Goal: Task Accomplishment & Management: Manage account settings

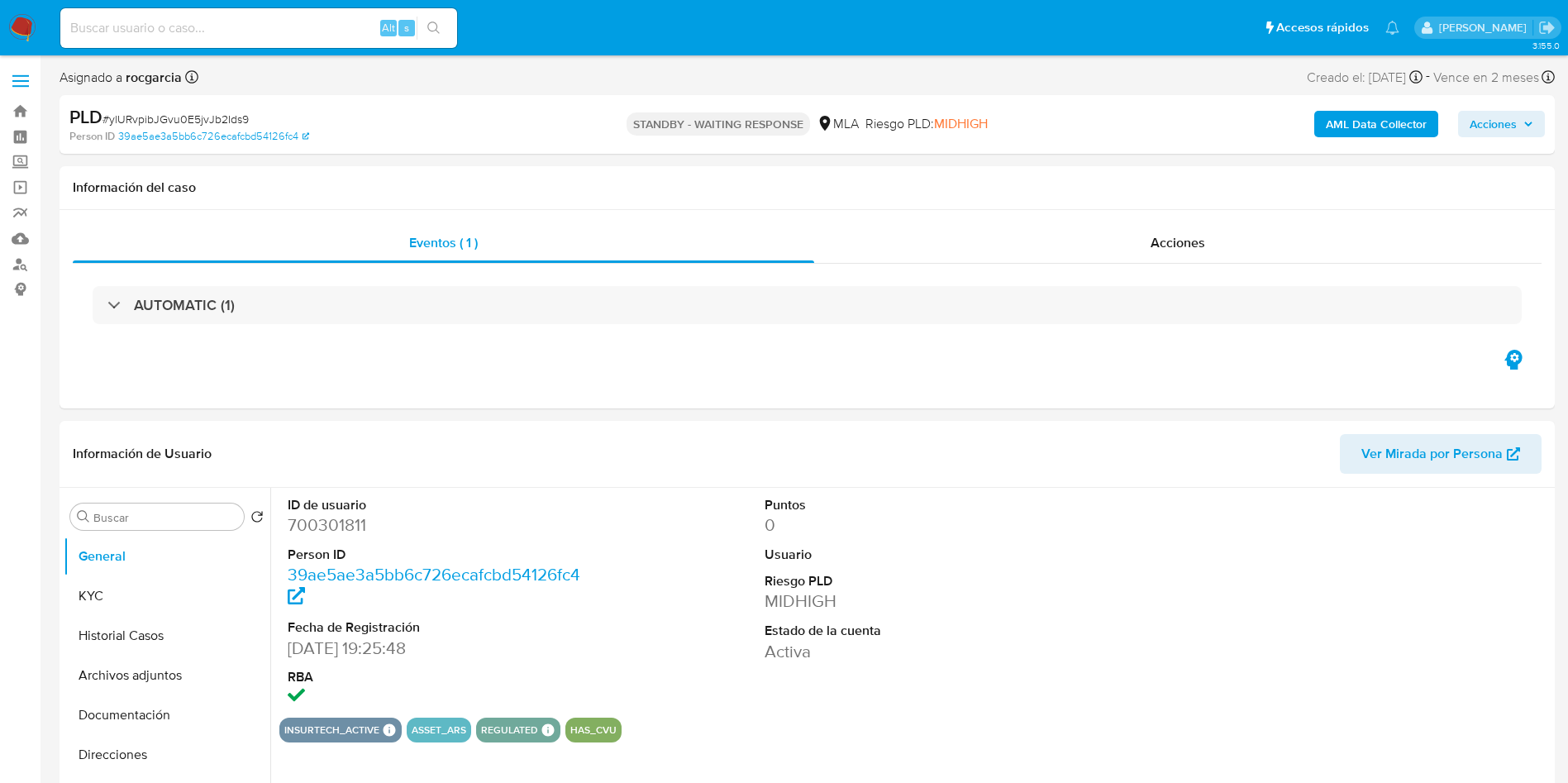
select select "10"
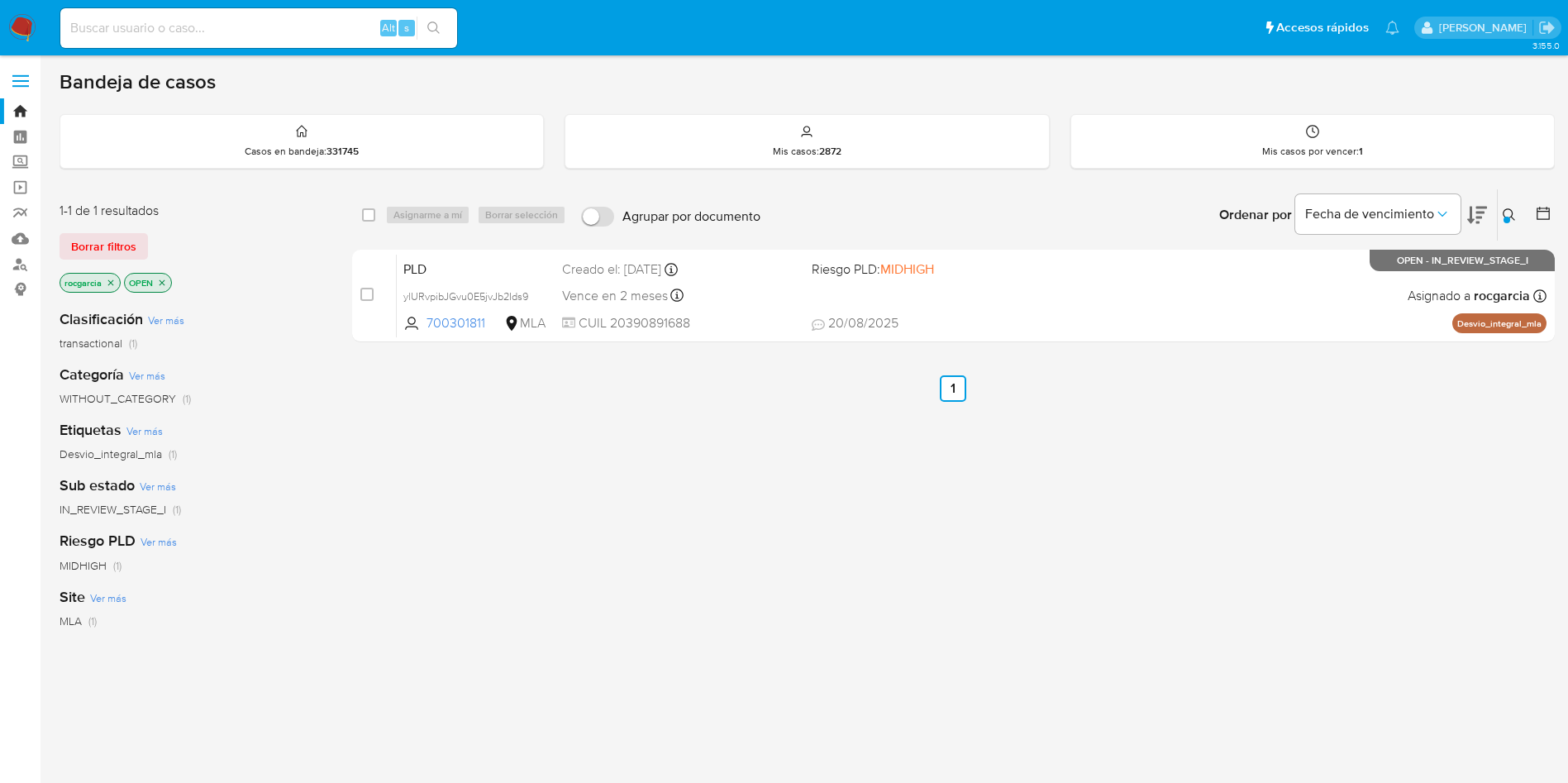
click at [1510, 212] on icon at bounding box center [1509, 214] width 13 height 13
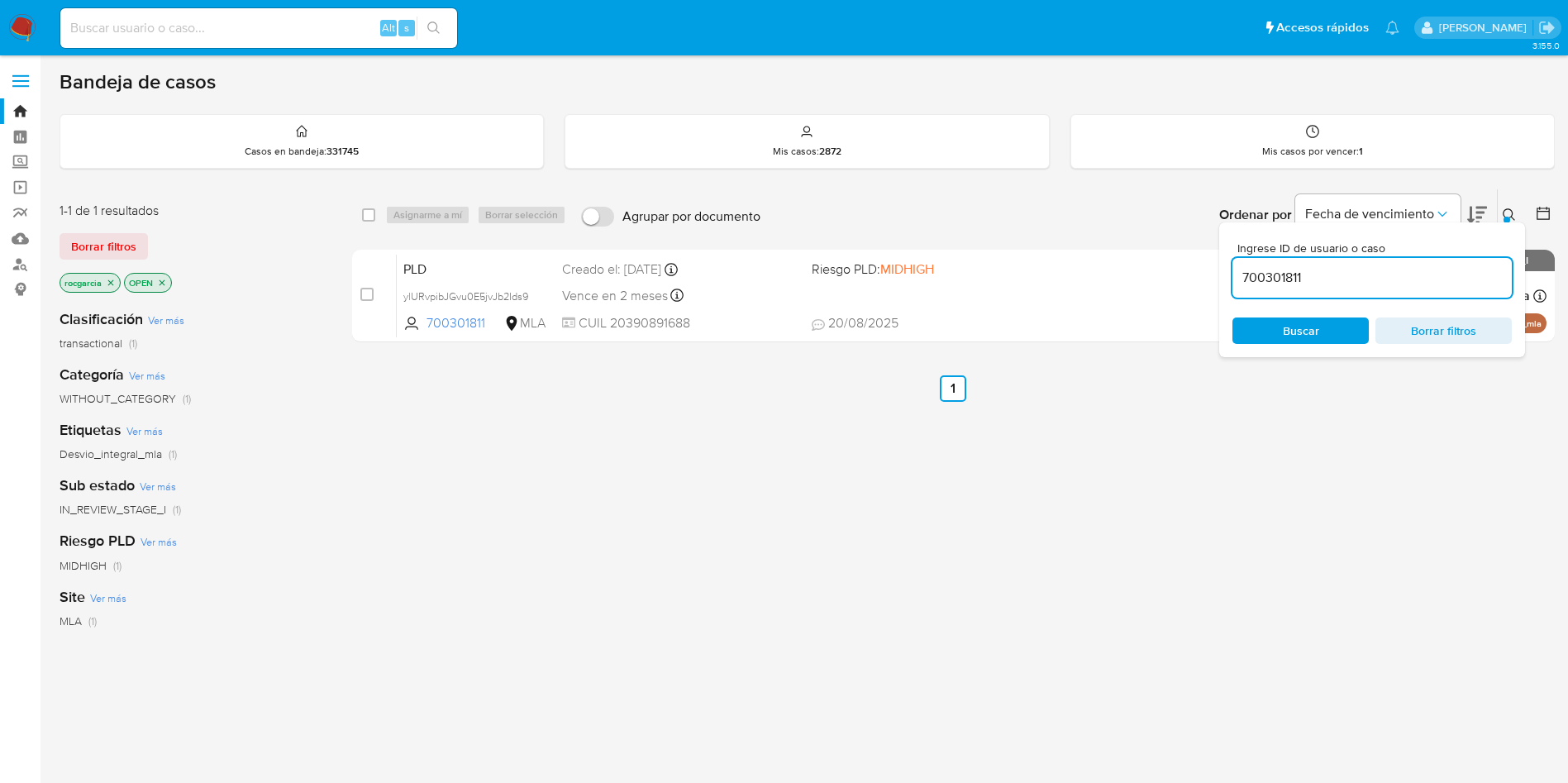
click at [1387, 283] on input "700301811" at bounding box center [1371, 278] width 279 height 21
type input "VojlbQqCVMCp5hT6B4ykbv2s"
click at [1501, 211] on button at bounding box center [1511, 215] width 27 height 20
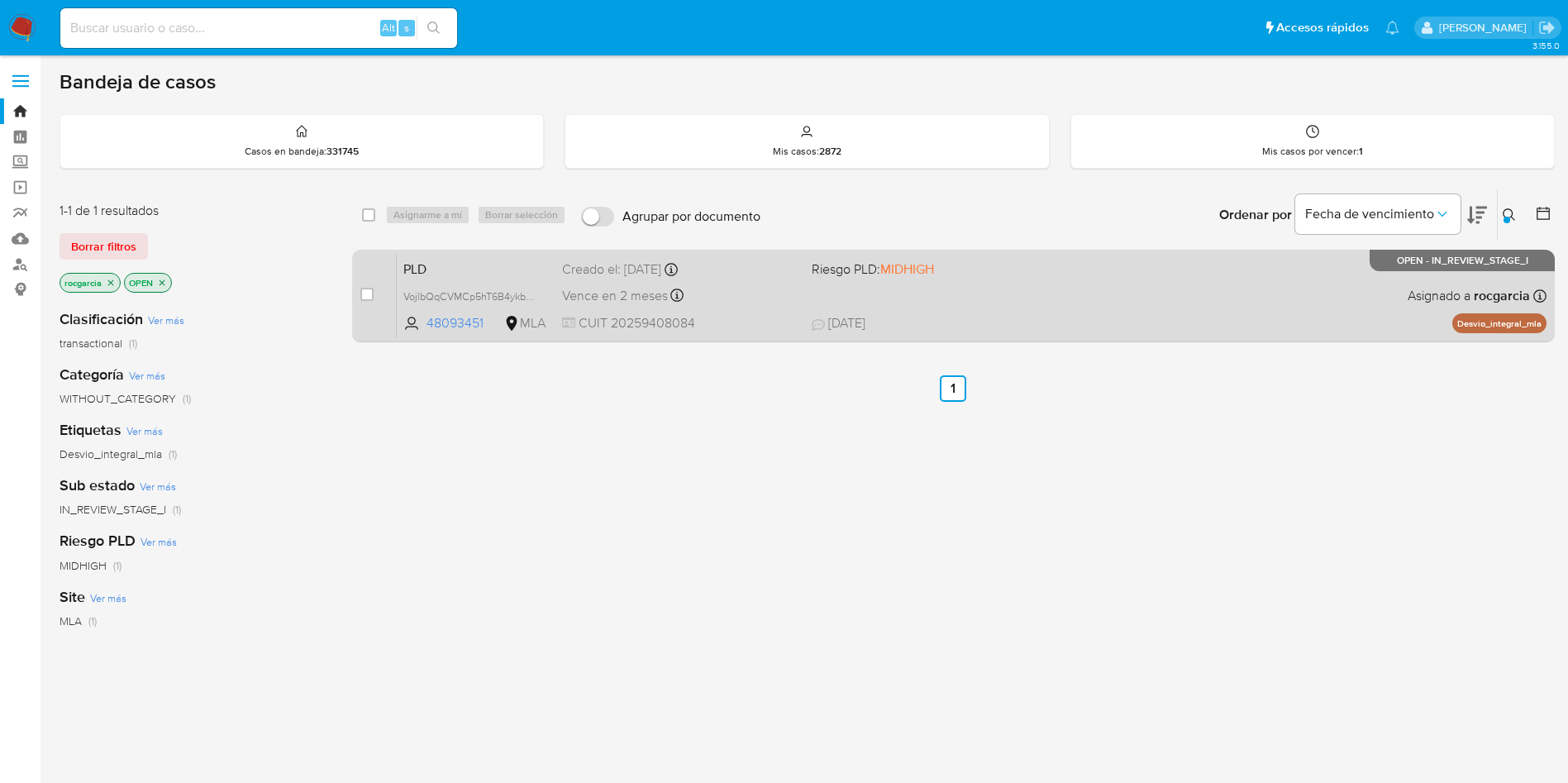
click at [983, 317] on span "13/08/2025 13/08/2025 21:30" at bounding box center [1055, 323] width 486 height 18
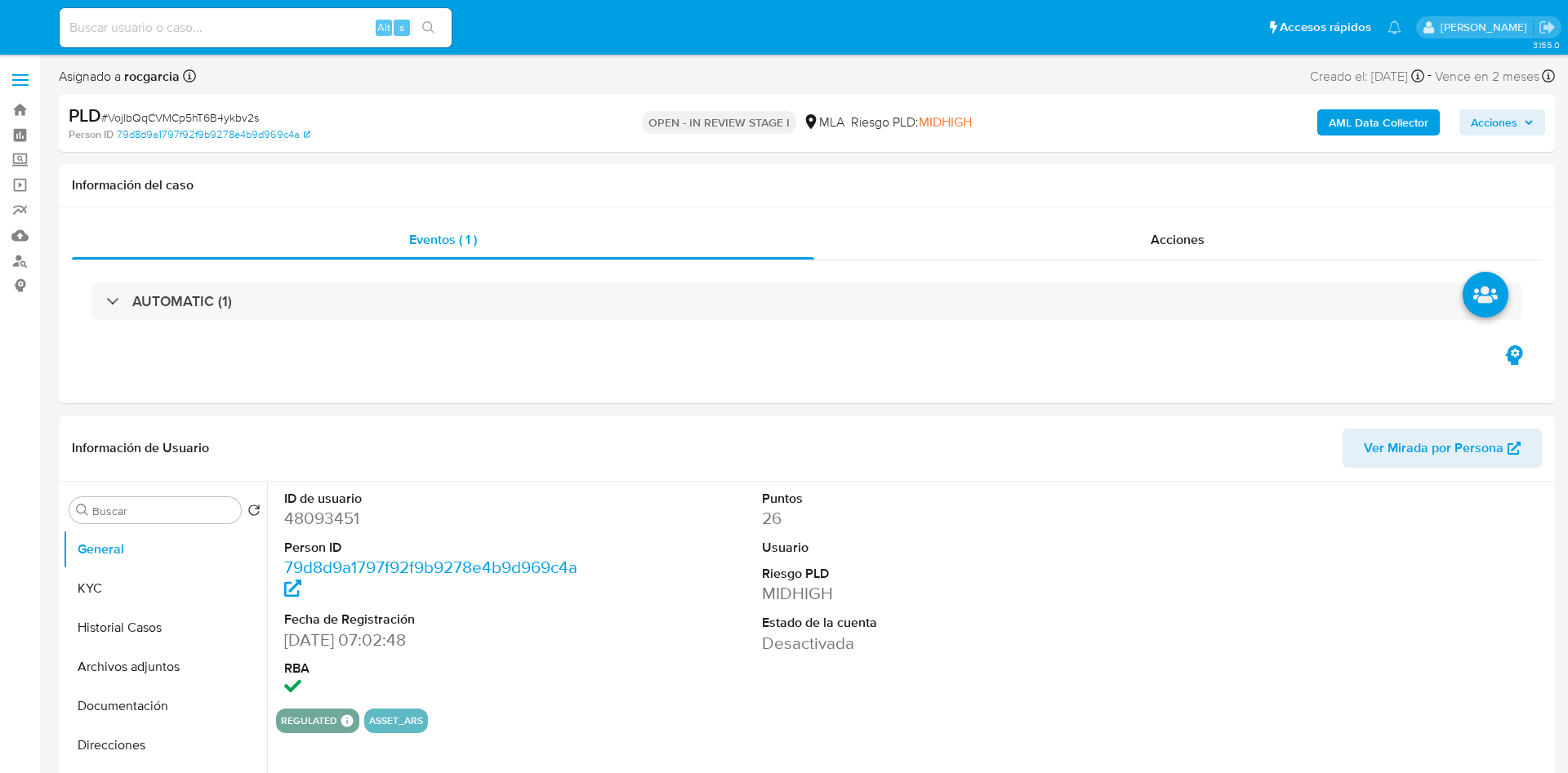
select select "10"
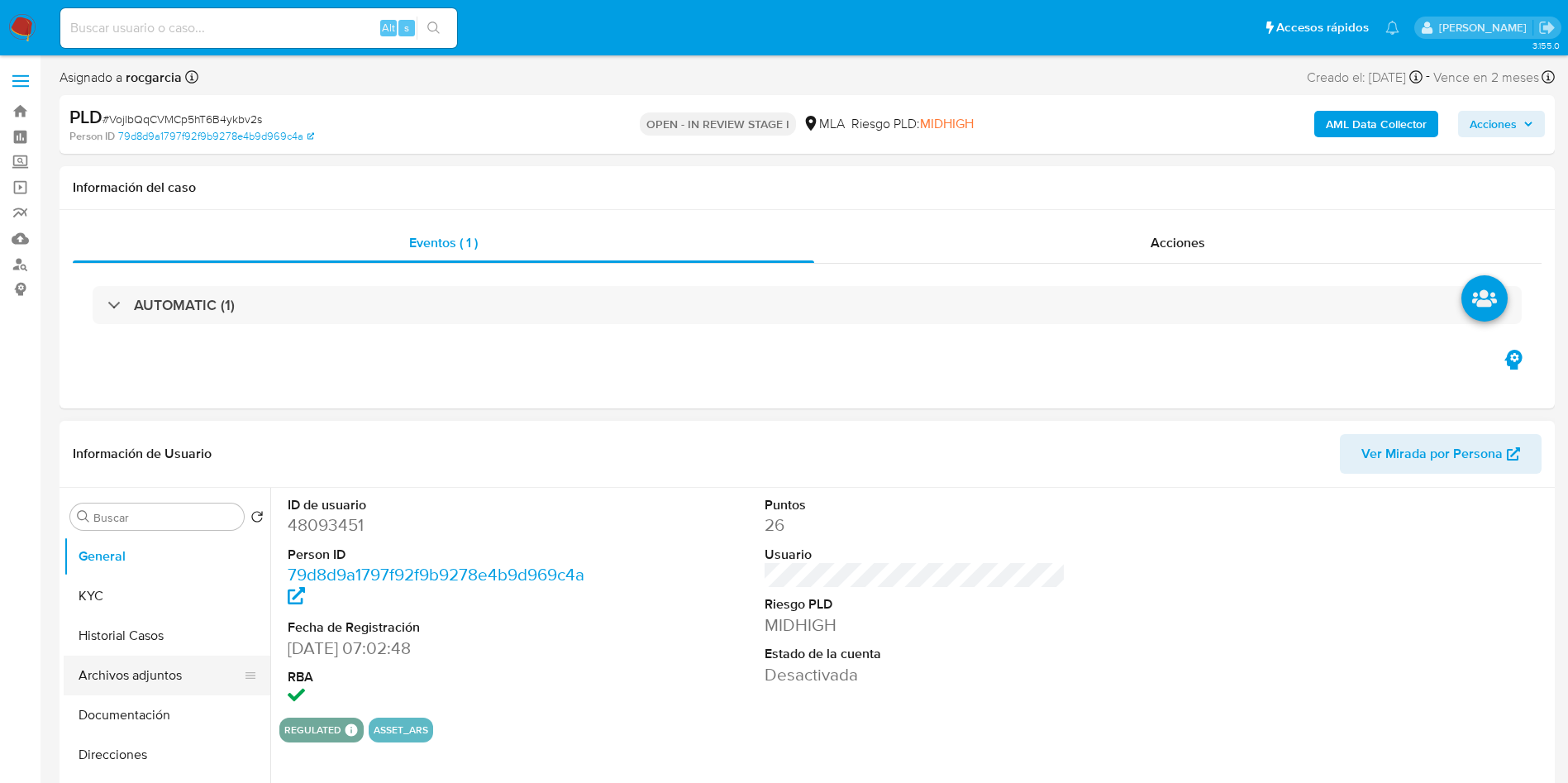
click at [118, 664] on button "Archivos adjuntos" at bounding box center [160, 676] width 193 height 40
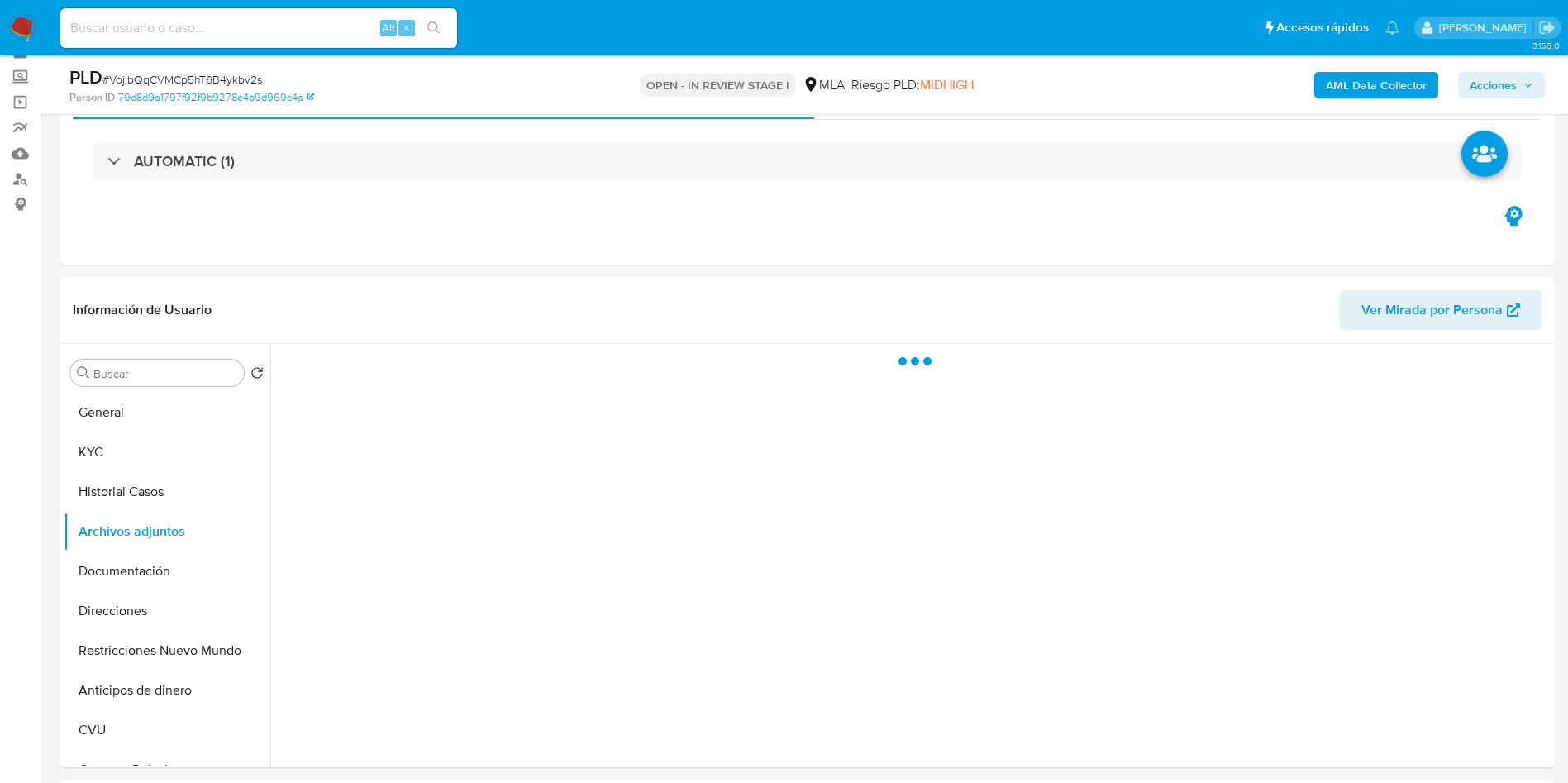
scroll to position [124, 0]
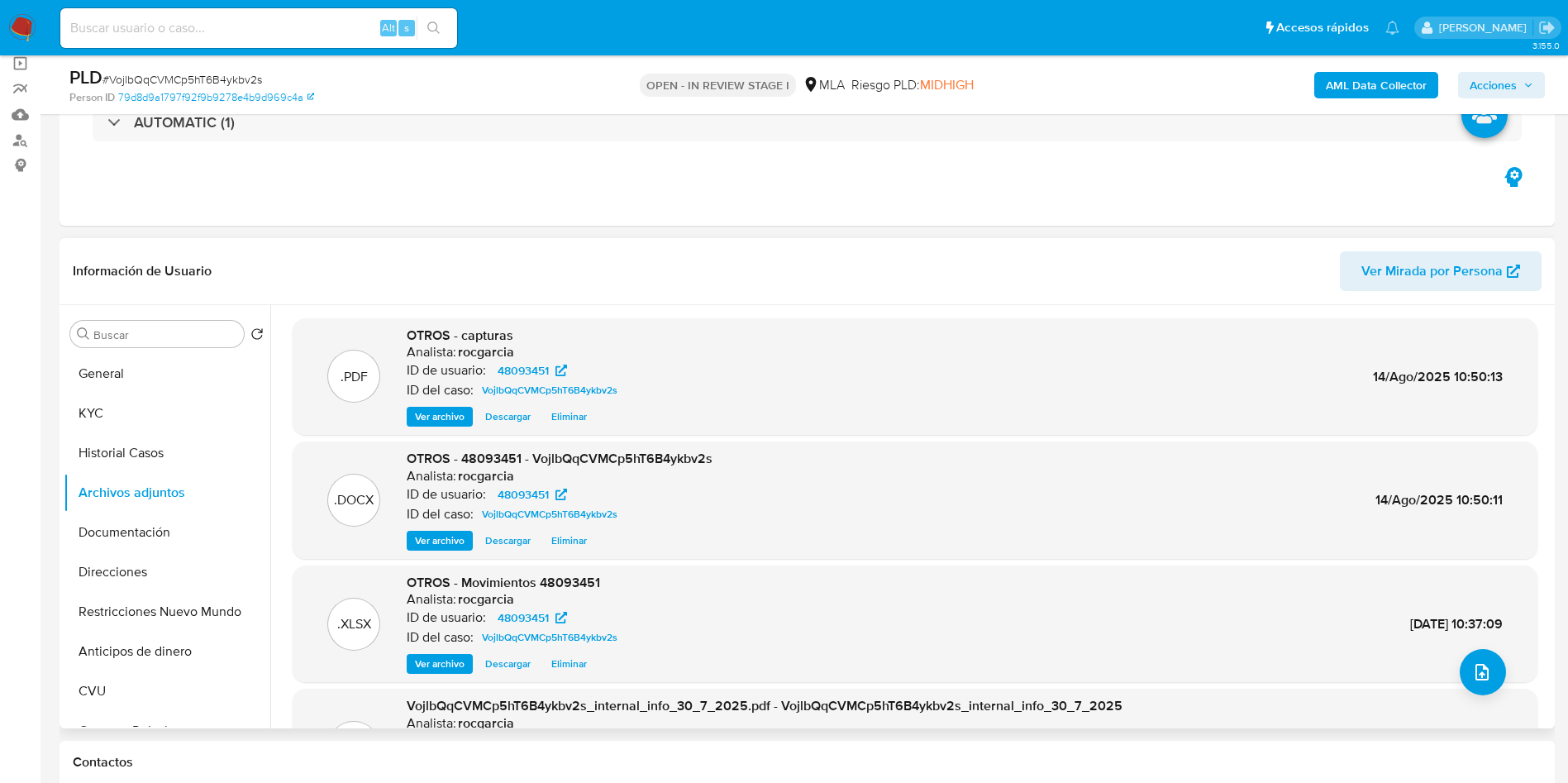
click at [579, 545] on span "Eliminar" at bounding box center [569, 540] width 35 height 16
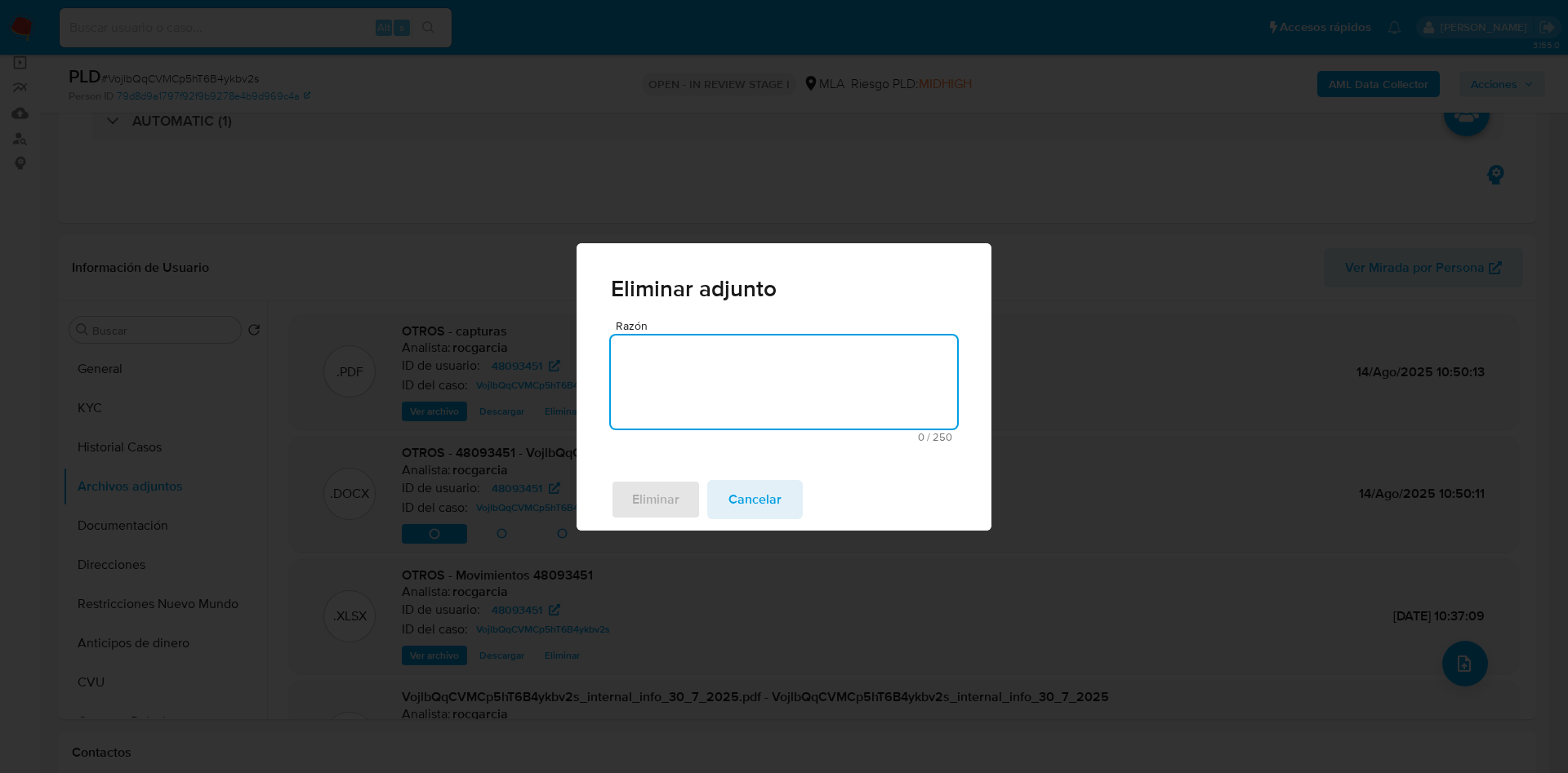
click at [691, 384] on textarea "Razón" at bounding box center [784, 382] width 346 height 93
type textarea "SUBIR V2"
click at [638, 501] on span "Eliminar" at bounding box center [656, 500] width 48 height 36
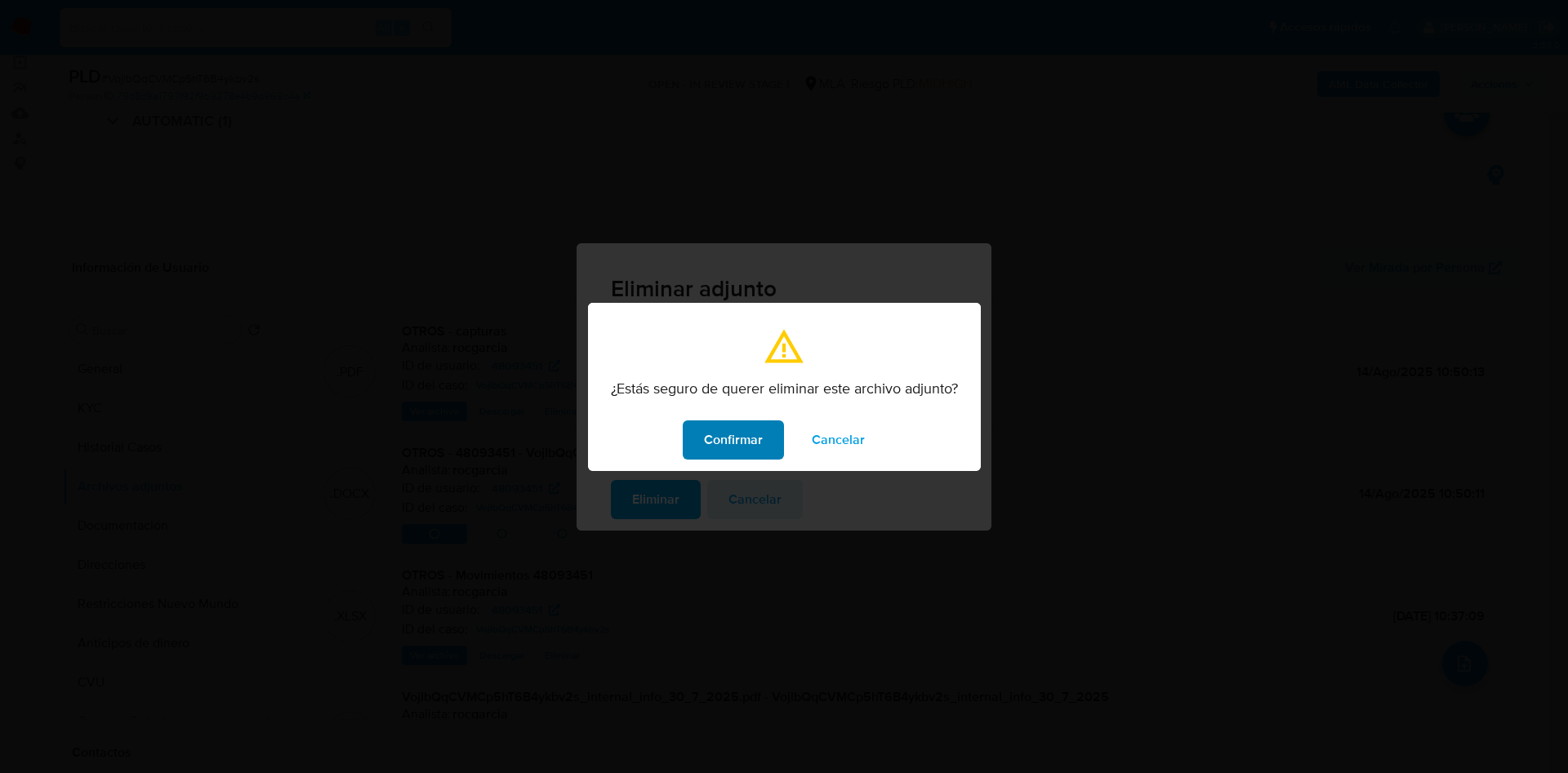
click at [719, 427] on span "Confirmar" at bounding box center [733, 440] width 59 height 36
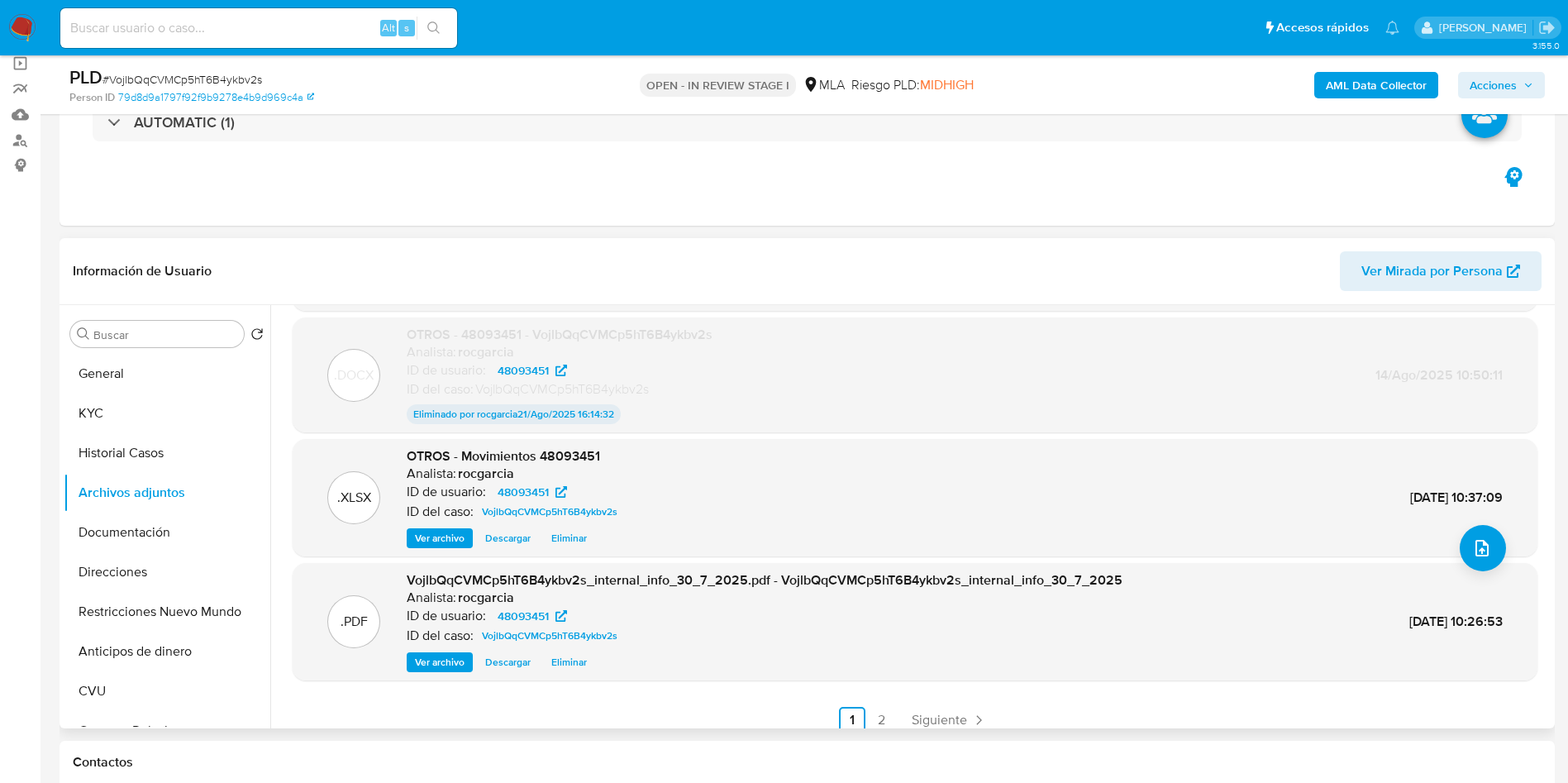
scroll to position [138, 0]
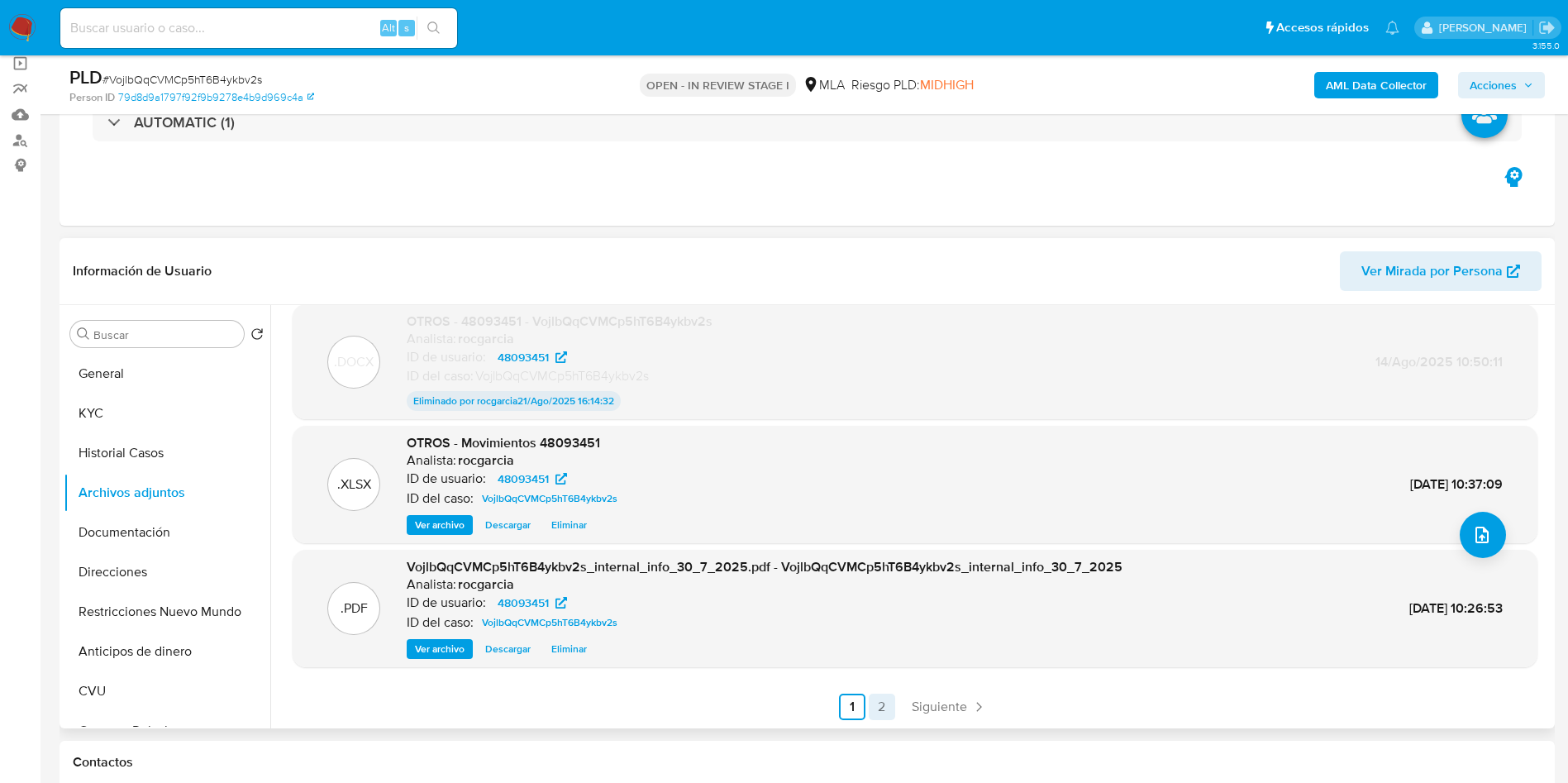
click at [885, 707] on link "2" at bounding box center [882, 707] width 27 height 27
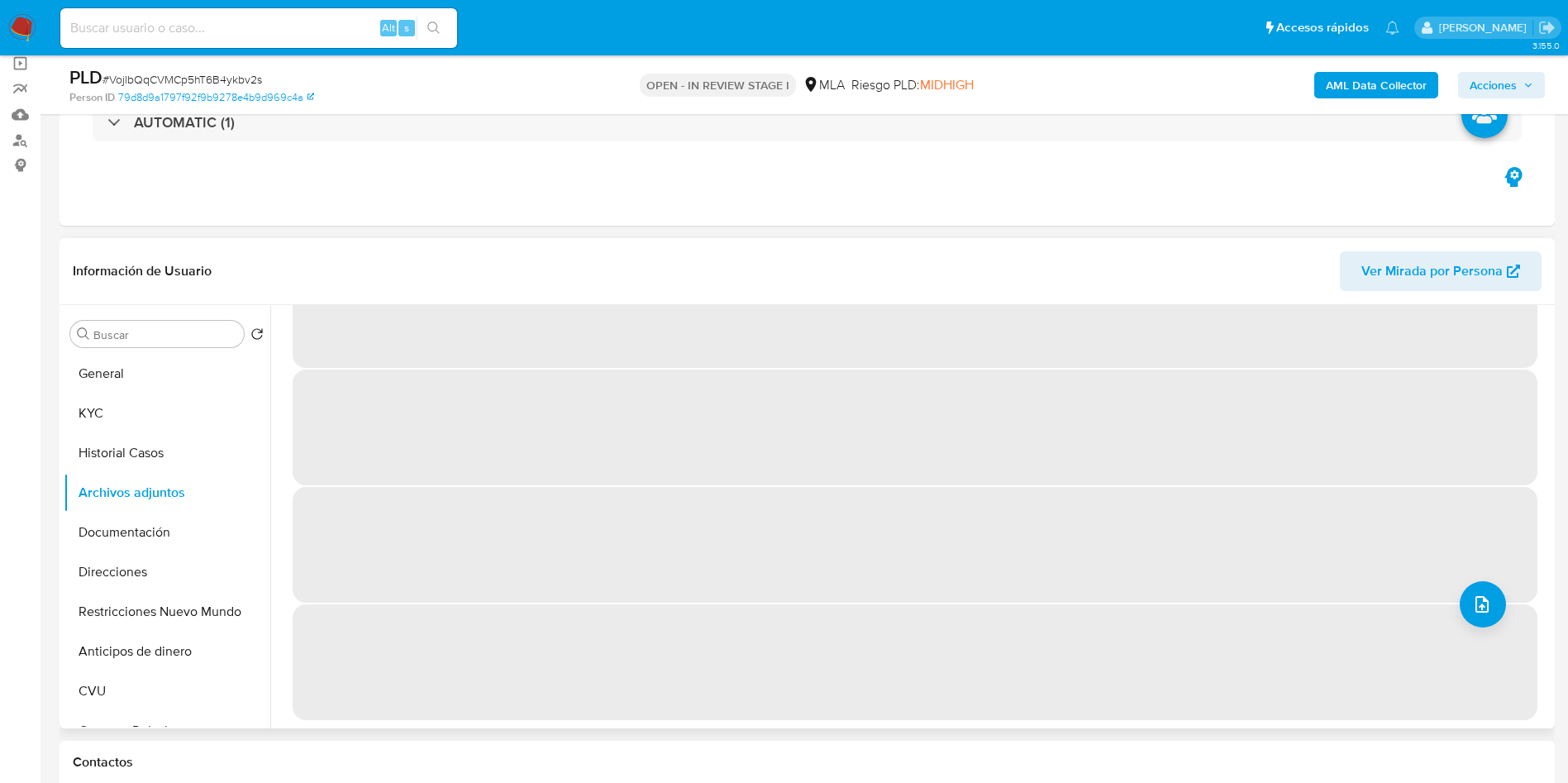
scroll to position [0, 0]
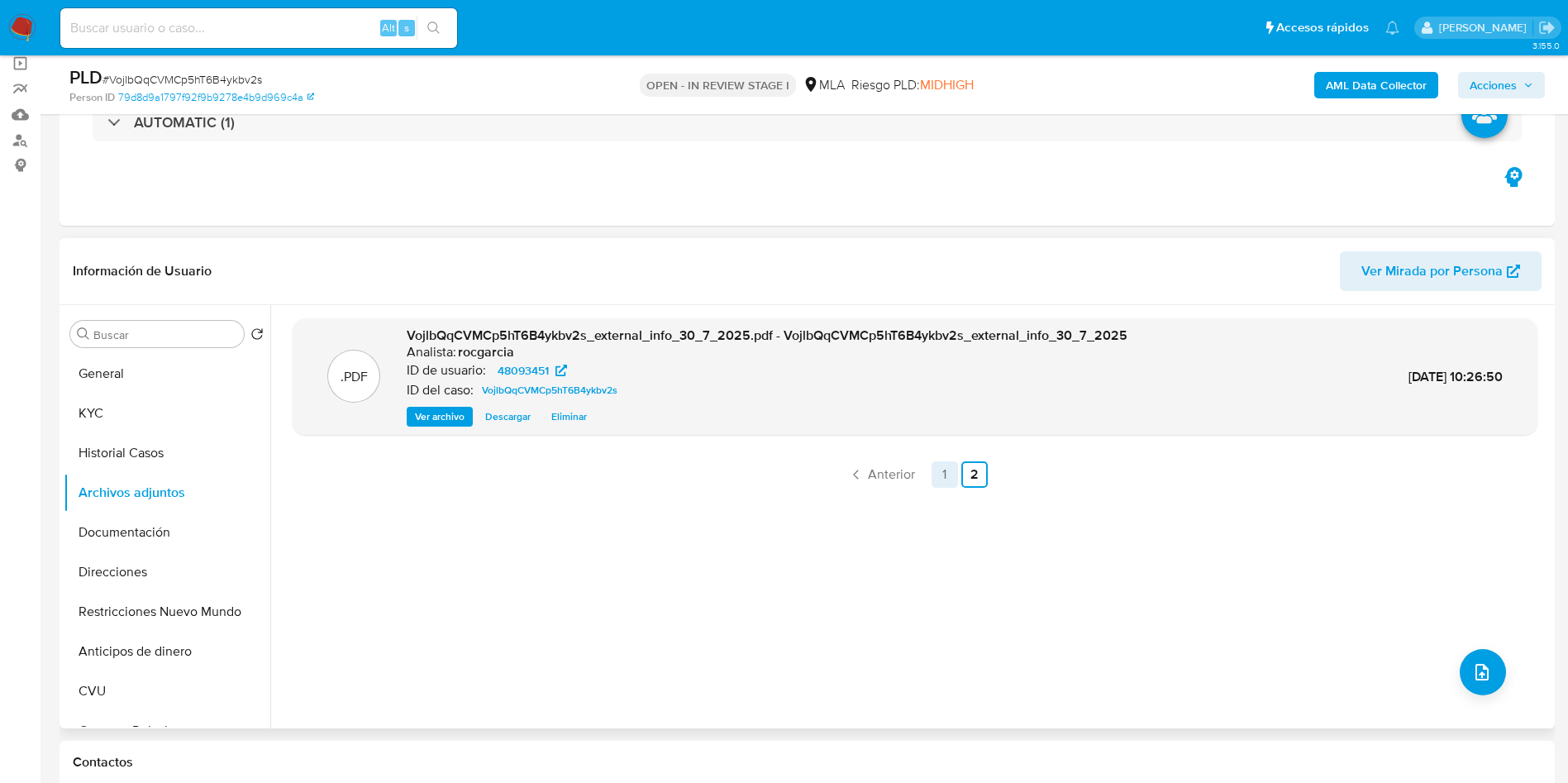
click at [936, 478] on link "1" at bounding box center [944, 474] width 27 height 27
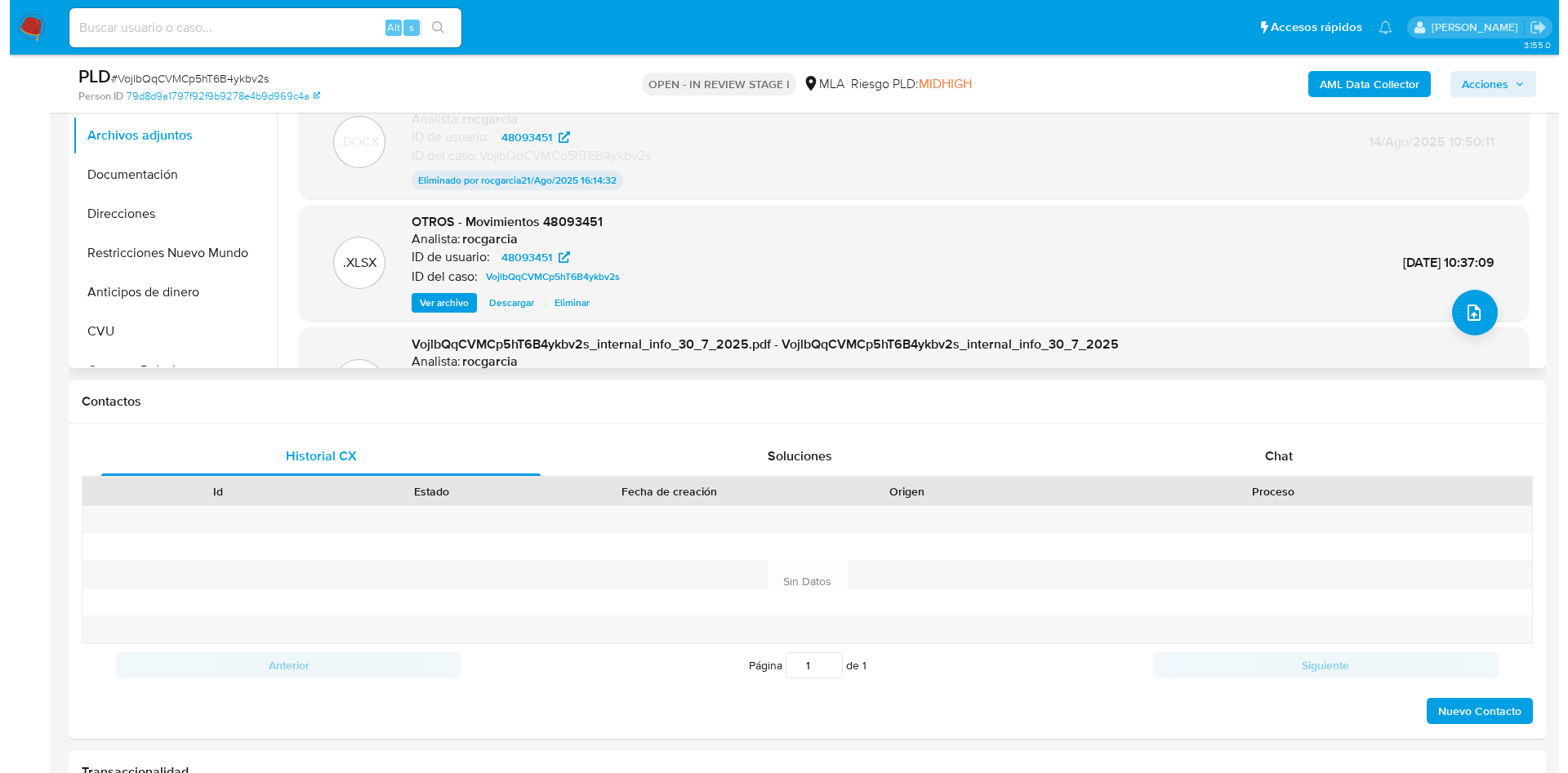
scroll to position [245, 0]
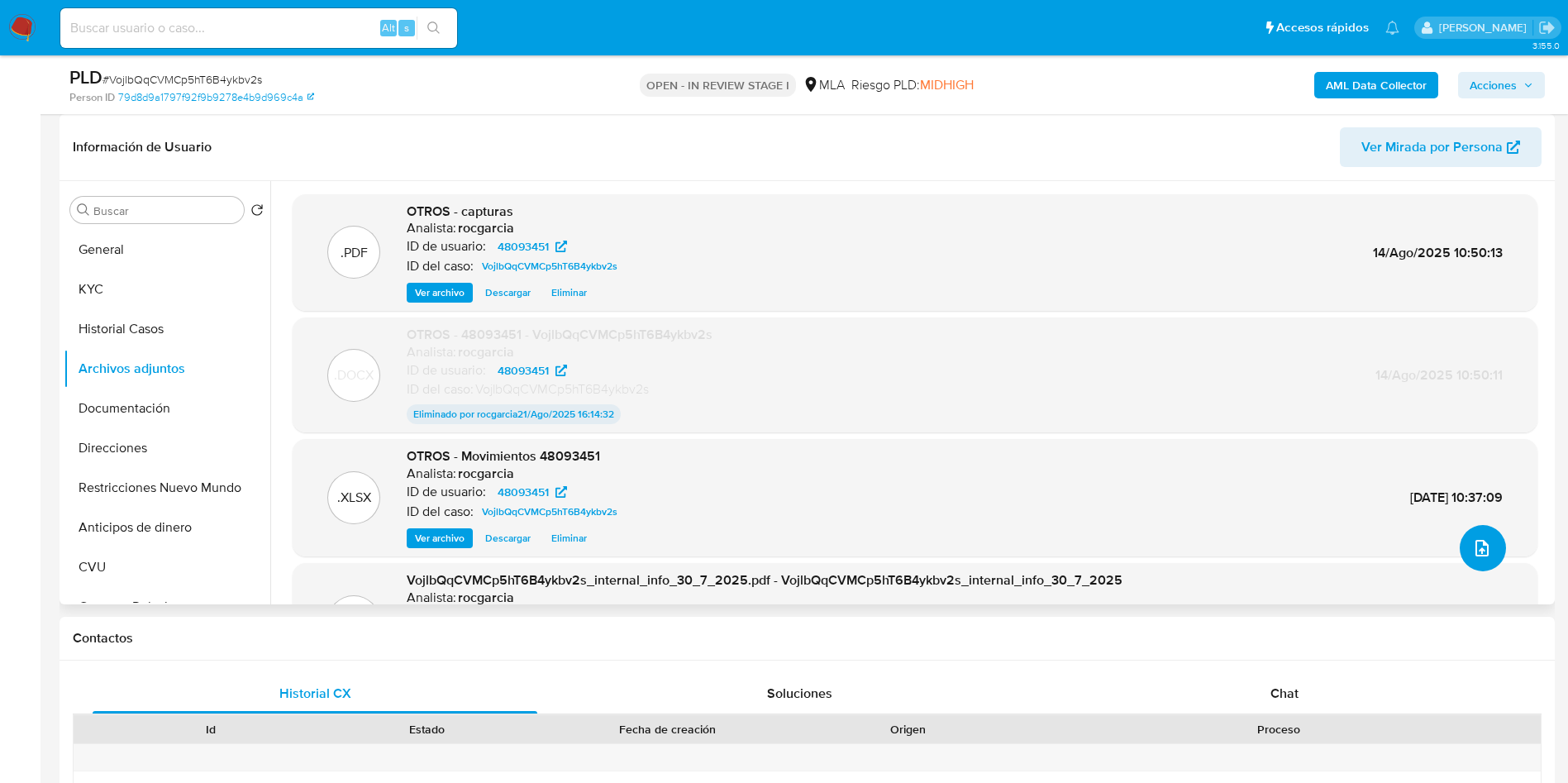
click at [1476, 536] on button "upload-file" at bounding box center [1483, 548] width 46 height 46
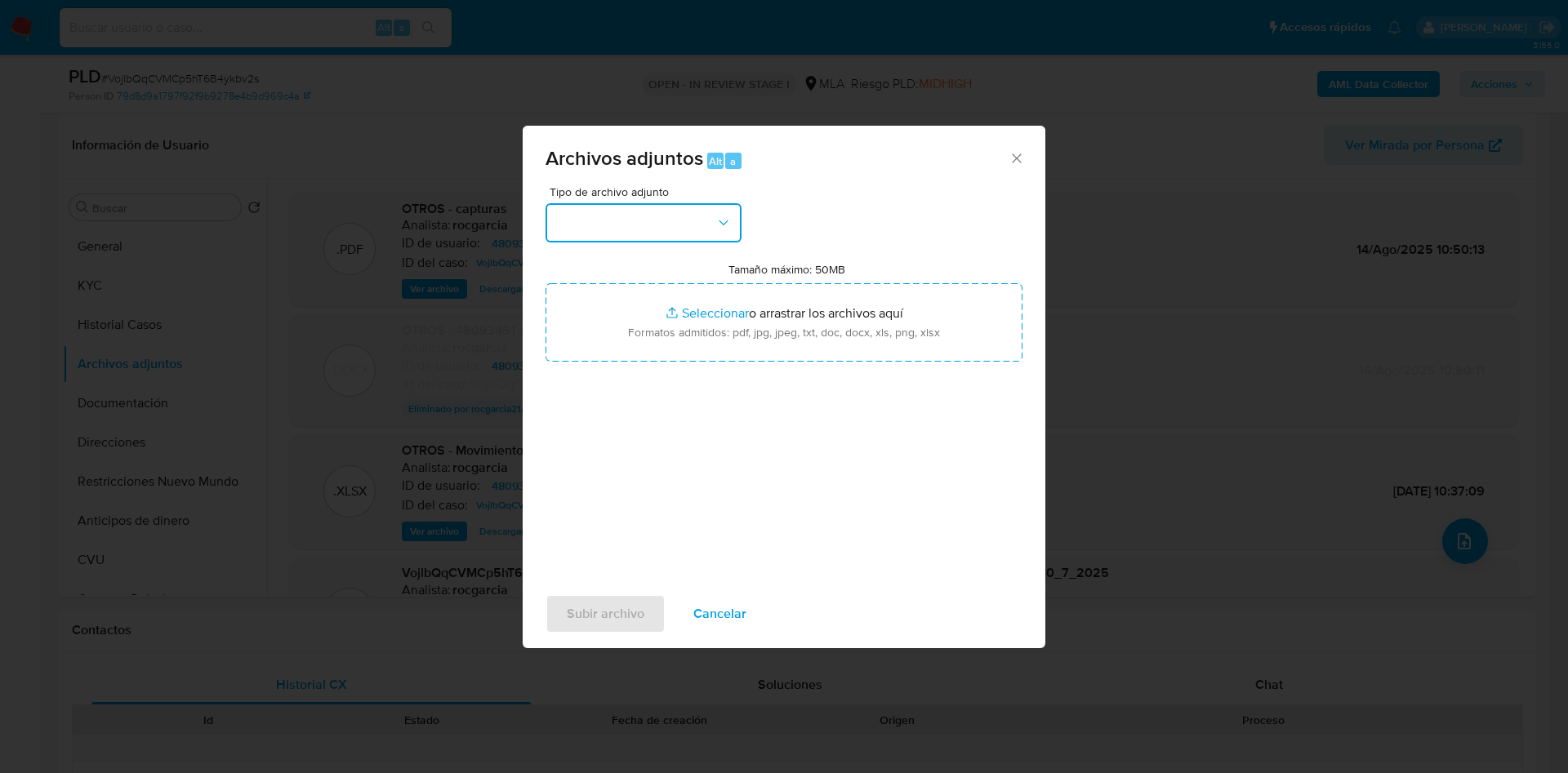
click at [589, 217] on button "button" at bounding box center [643, 223] width 196 height 39
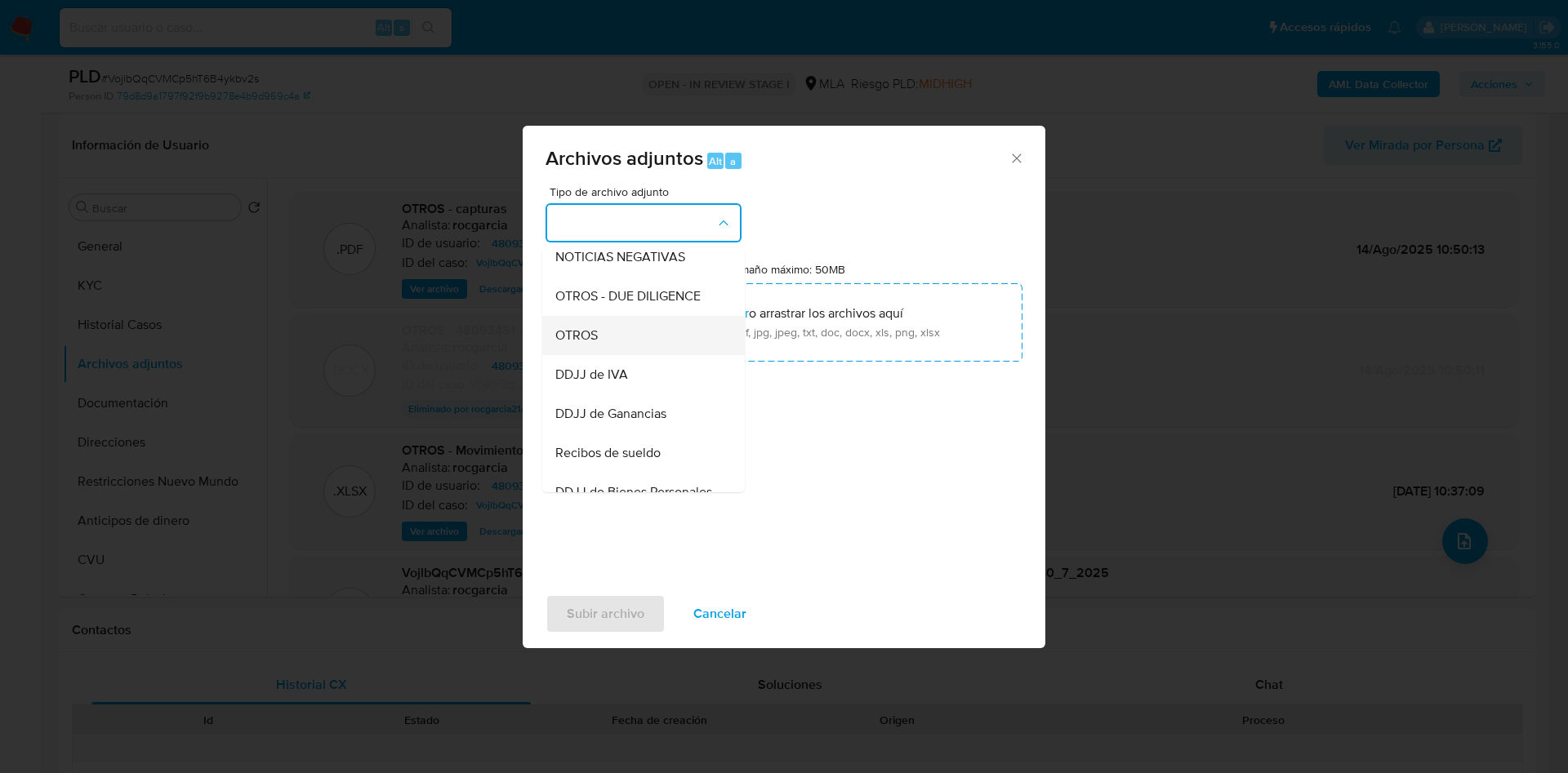
click at [631, 350] on div "OTROS" at bounding box center [638, 335] width 166 height 39
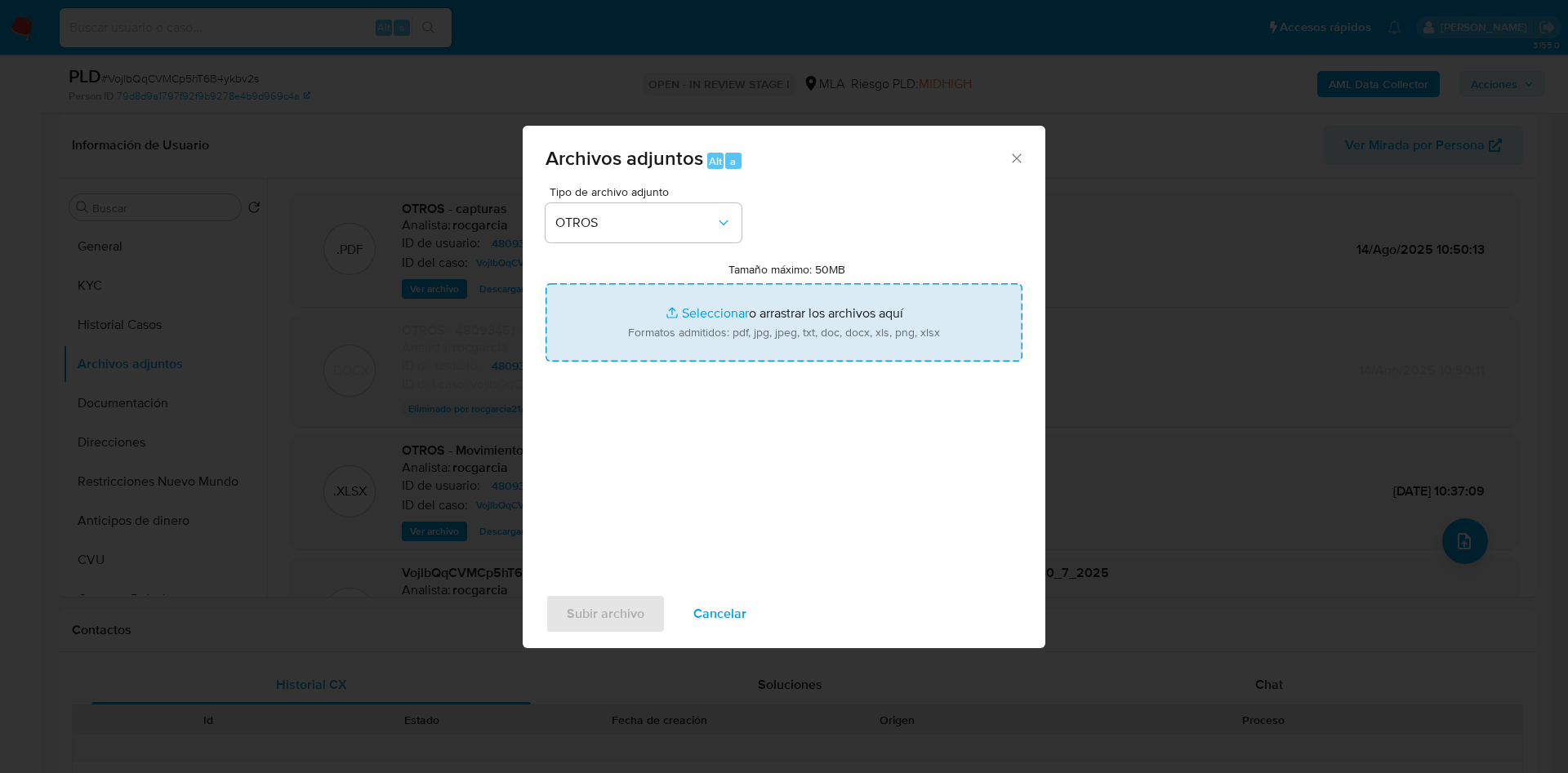
click at [649, 342] on input "Tamaño máximo: 50MB Seleccionar archivos" at bounding box center [784, 322] width 477 height 78
type input "C:\fakepath\InformeDominioHistorico.pdf"
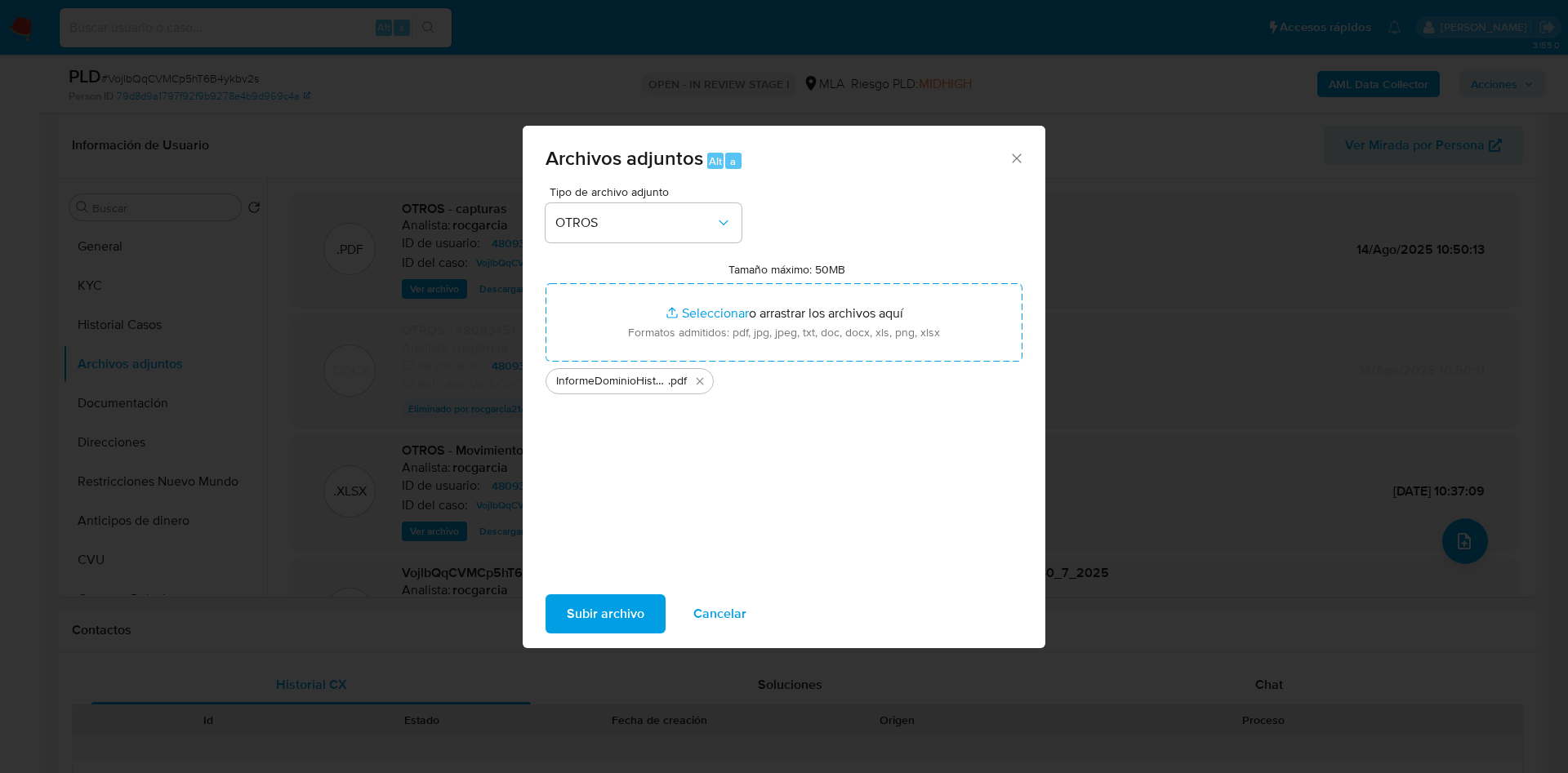
click at [593, 616] on span "Subir archivo" at bounding box center [605, 613] width 77 height 36
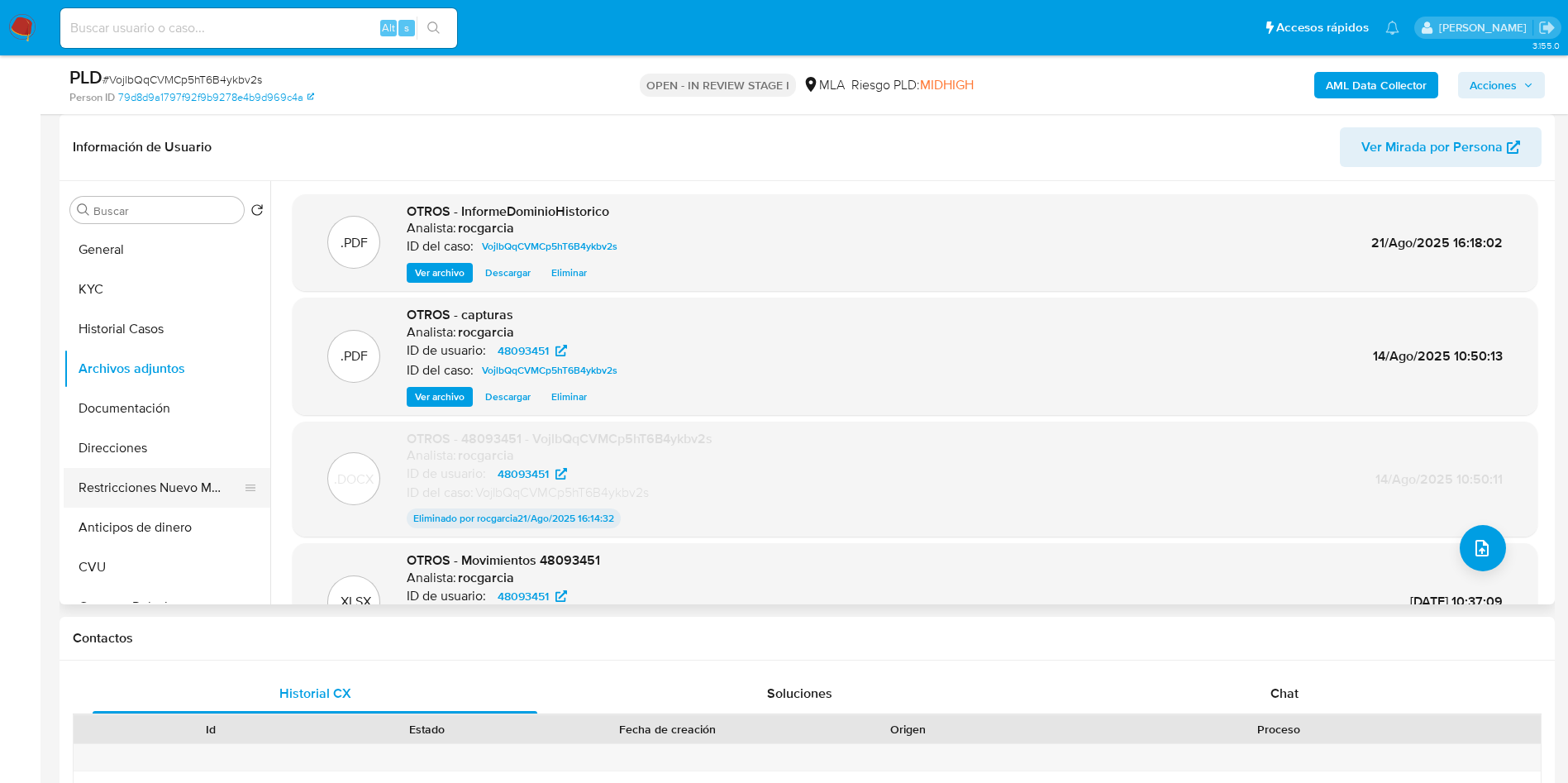
click at [166, 490] on button "Restricciones Nuevo Mundo" at bounding box center [160, 487] width 193 height 40
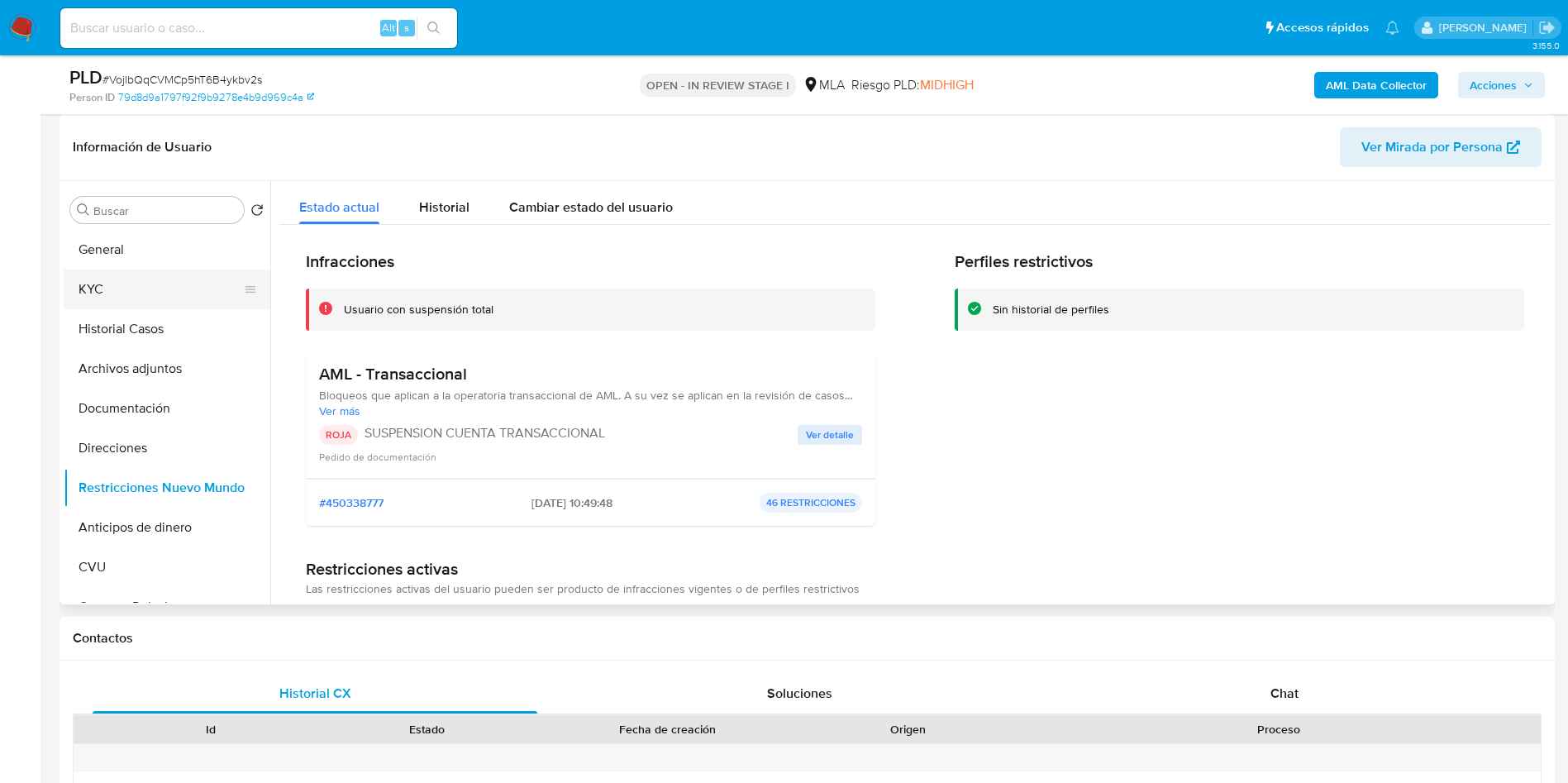
click at [115, 304] on button "KYC" at bounding box center [160, 290] width 193 height 40
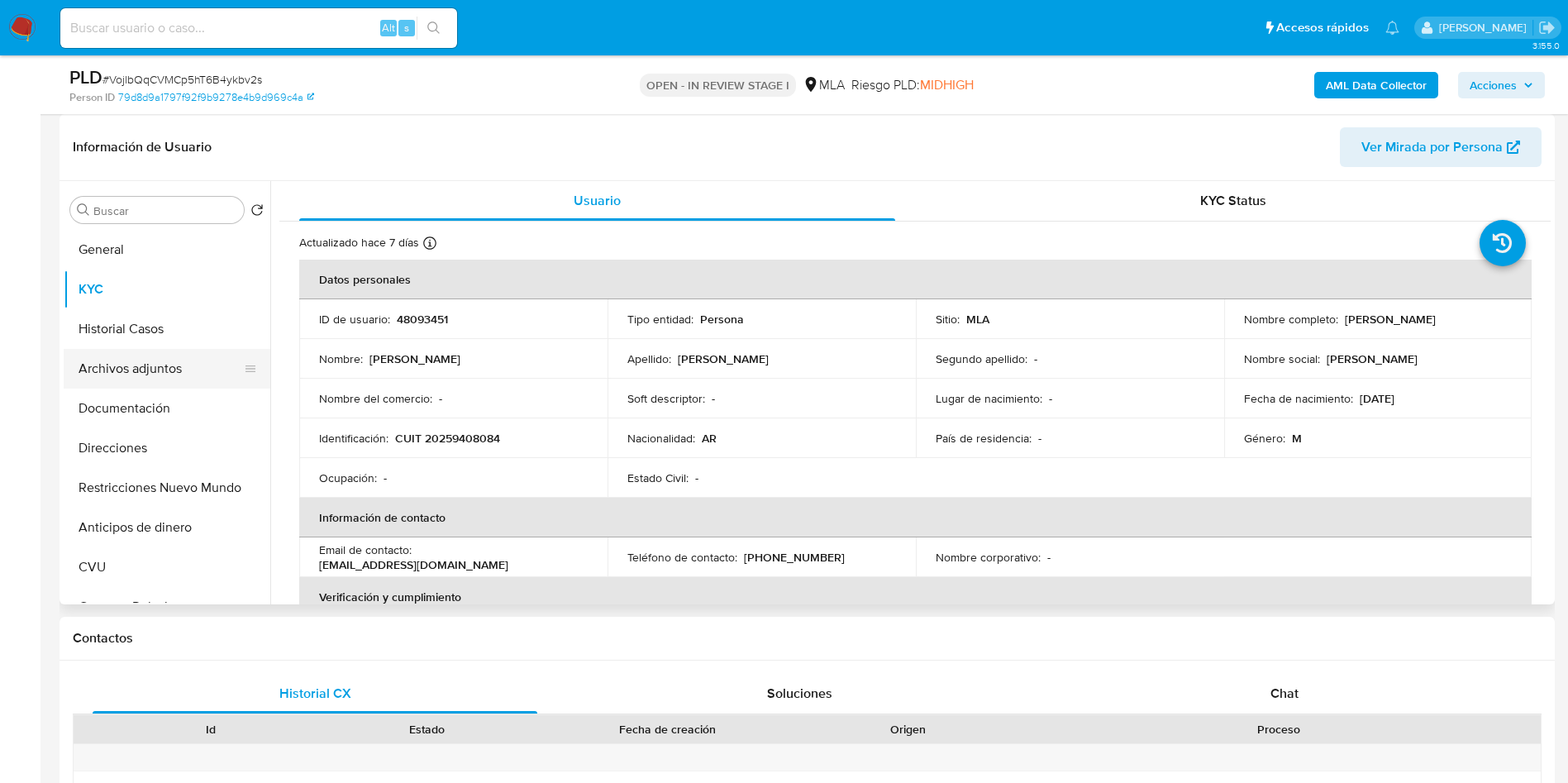
click at [129, 366] on button "Archivos adjuntos" at bounding box center [160, 369] width 193 height 40
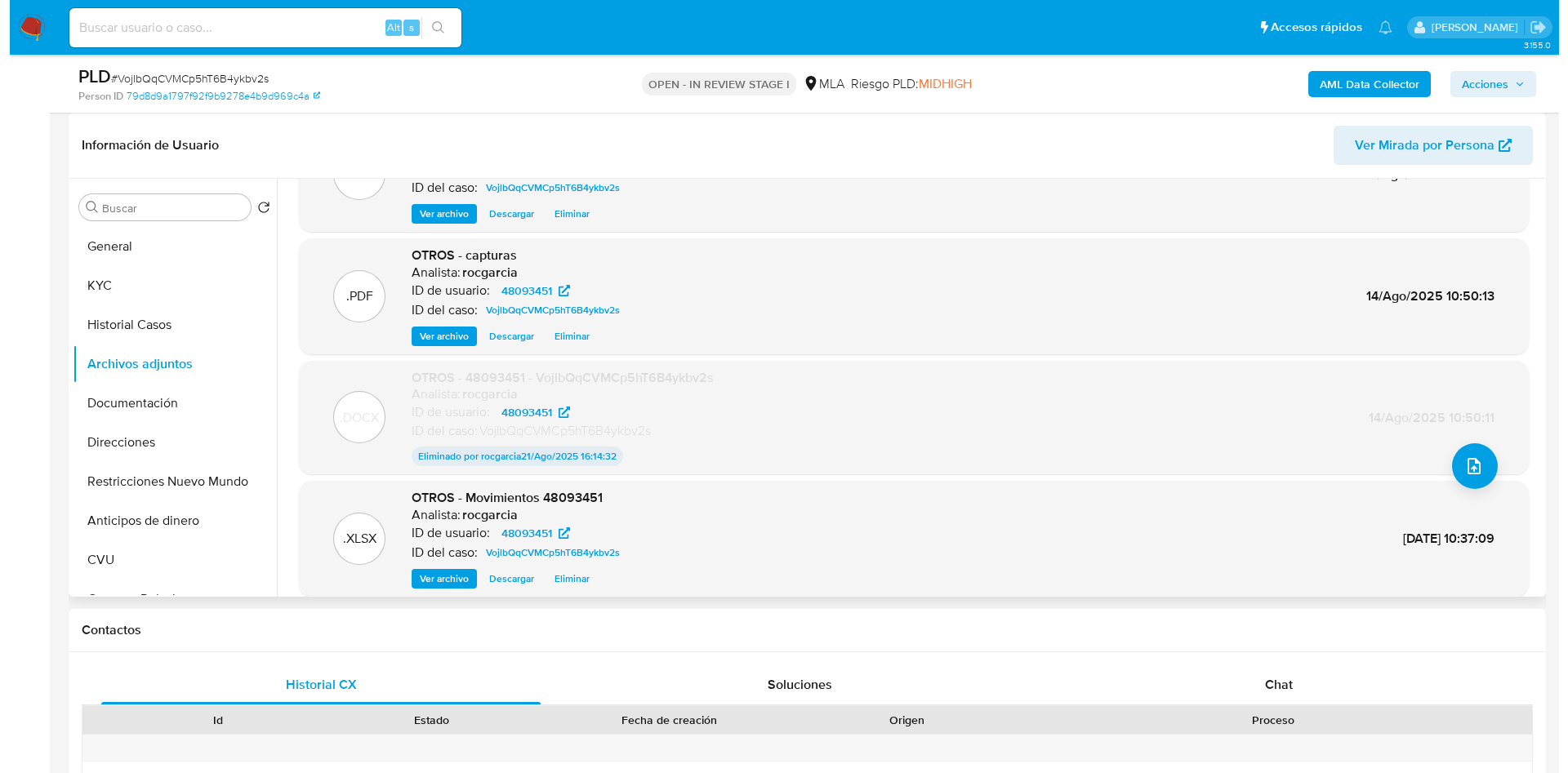
scroll to position [0, 0]
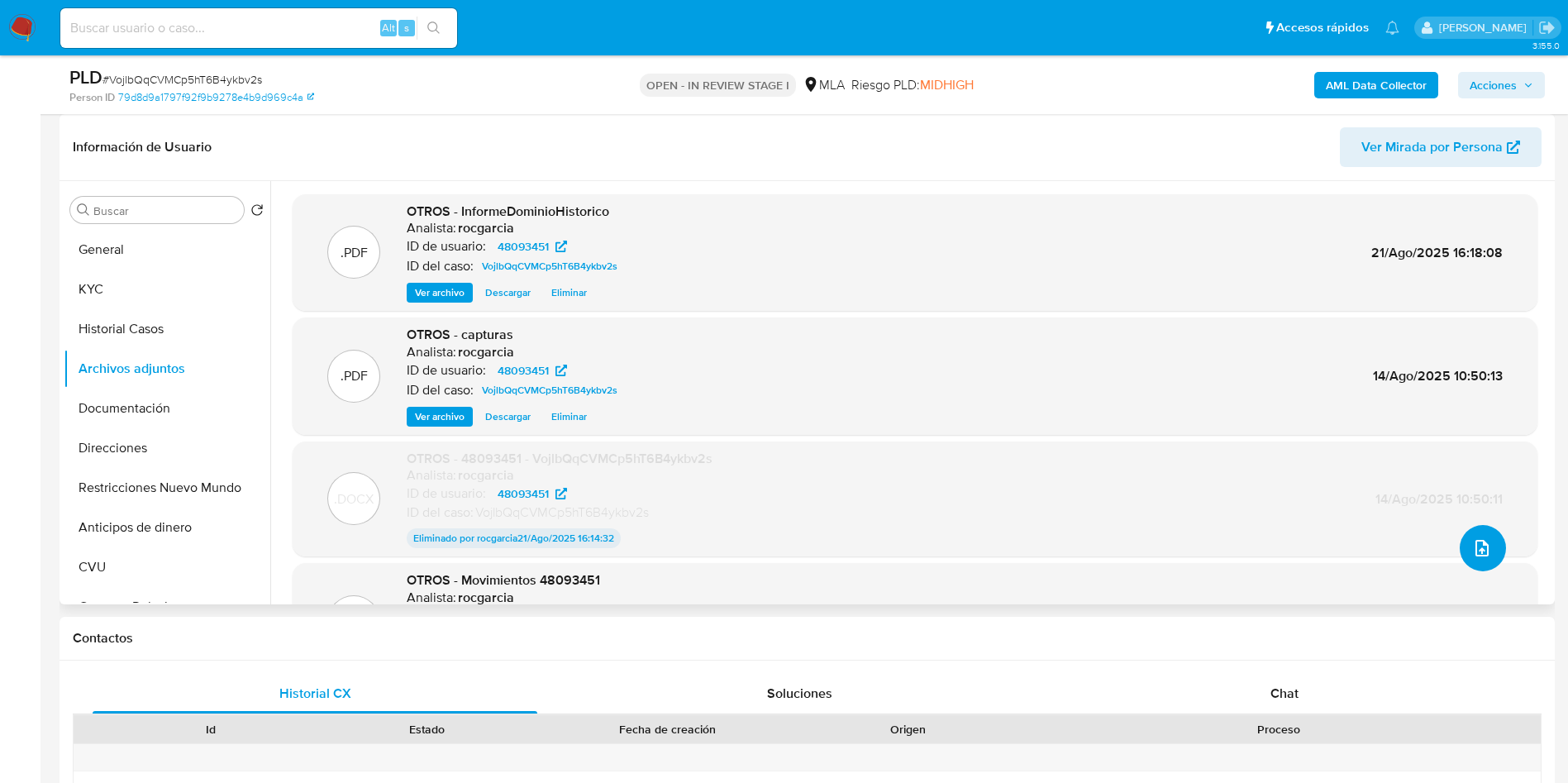
click at [1475, 551] on icon "upload-file" at bounding box center [1481, 547] width 13 height 16
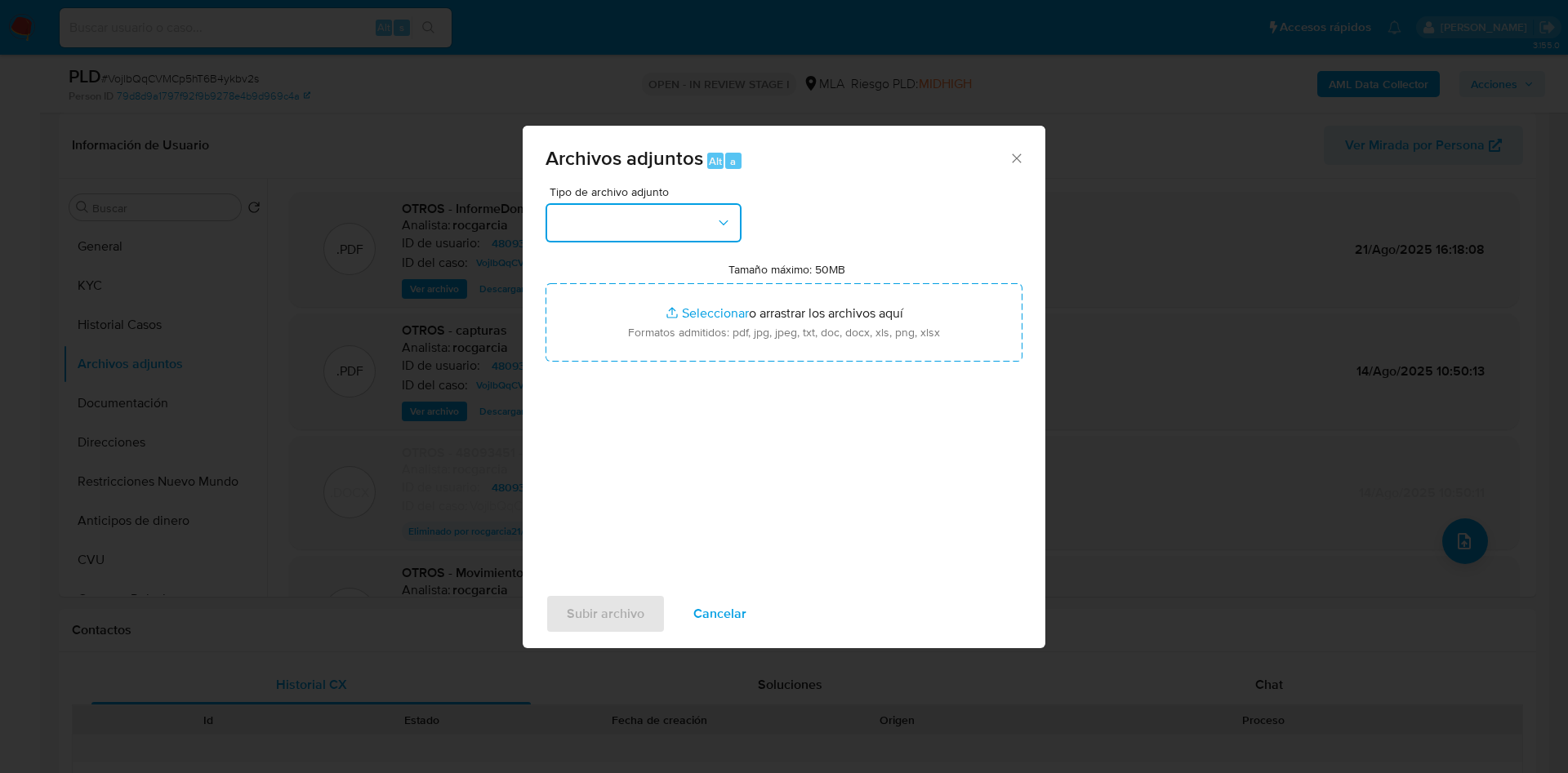
click at [653, 224] on button "button" at bounding box center [643, 223] width 196 height 39
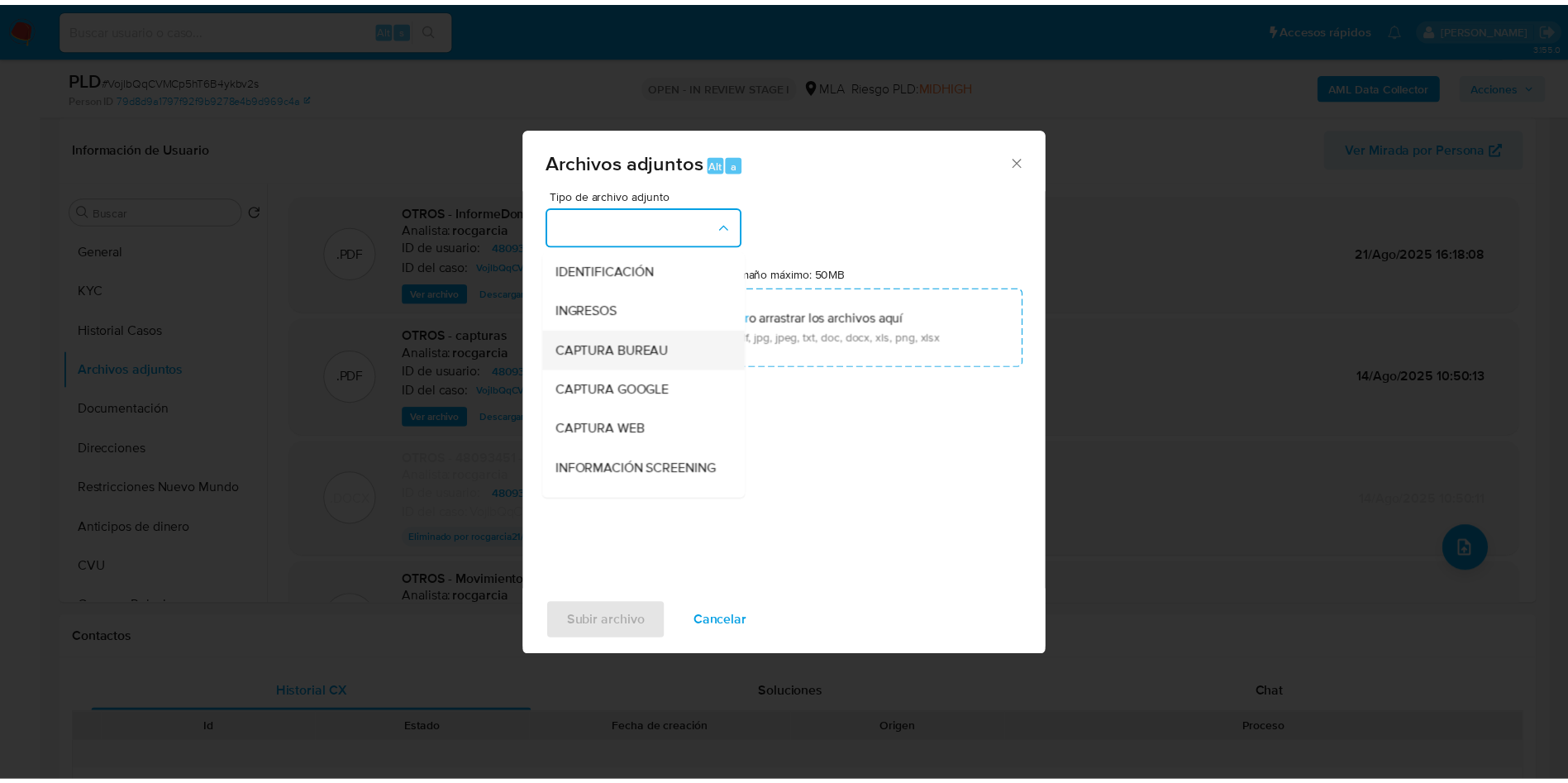
scroll to position [248, 0]
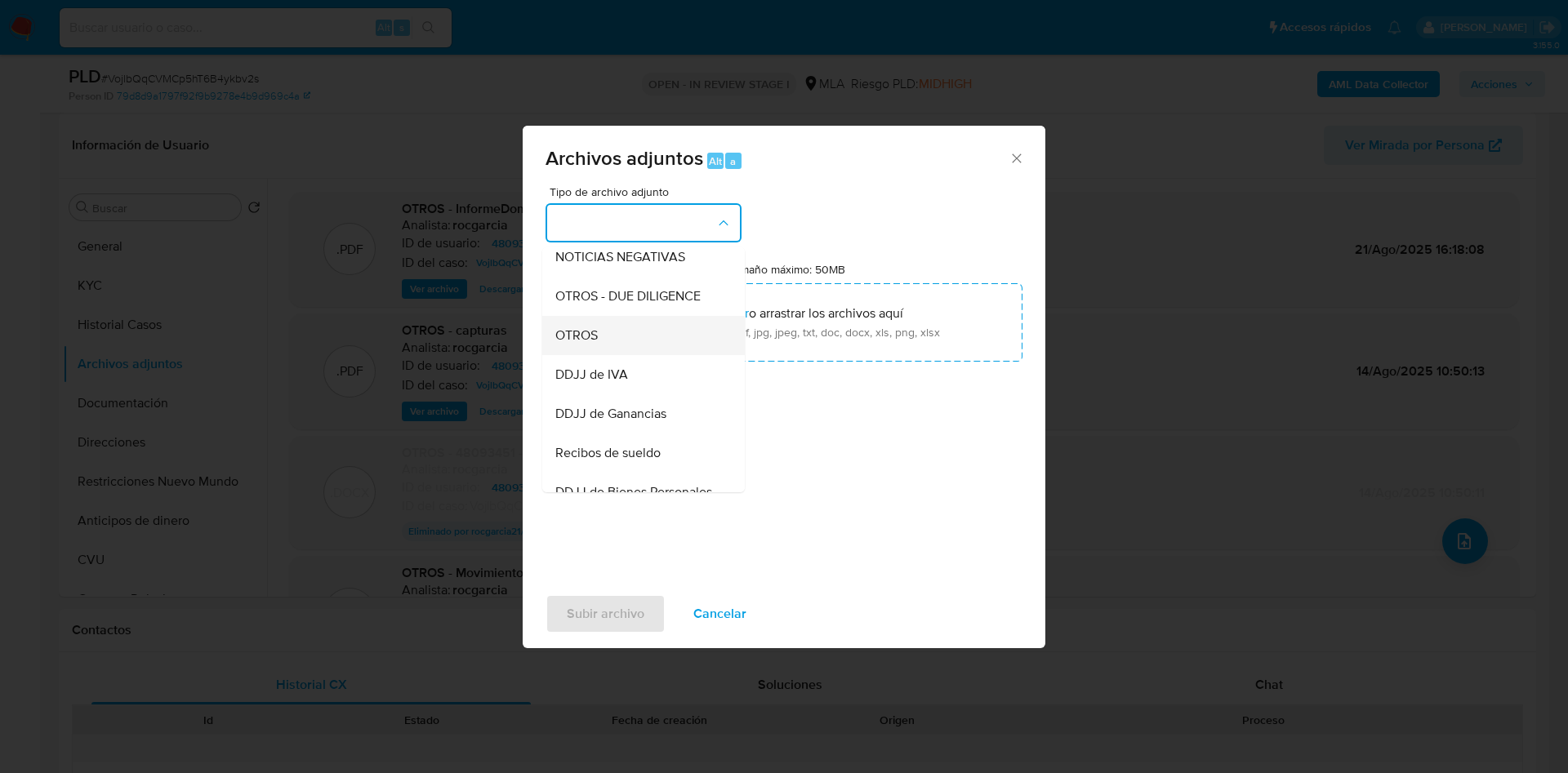
click at [633, 347] on div "OTROS" at bounding box center [638, 335] width 166 height 39
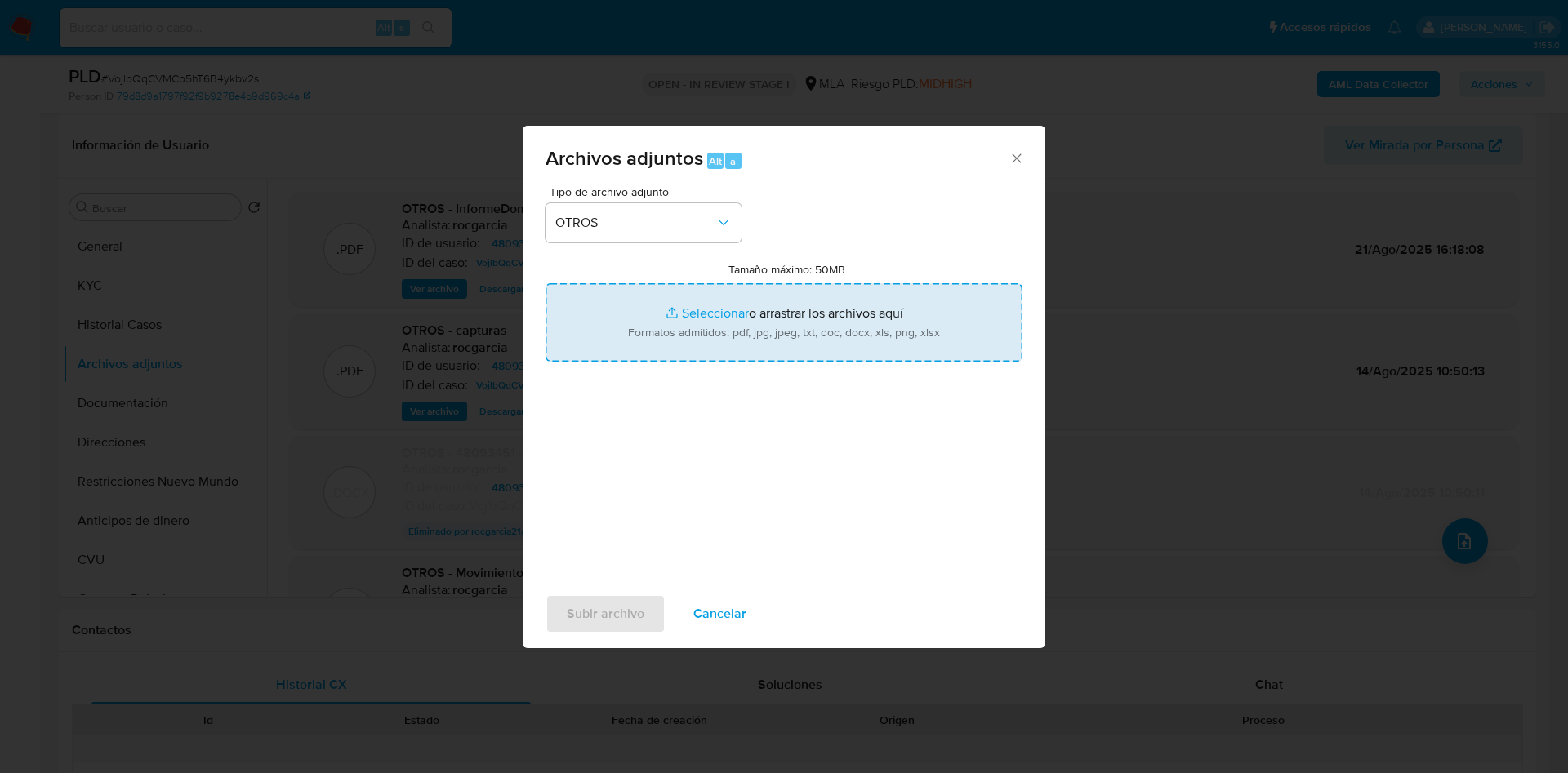
click at [672, 321] on input "Tamaño máximo: 50MB Seleccionar archivos" at bounding box center [784, 322] width 477 height 78
type input "C:\fakepath\Caselog VojlbQqCVMCp5hT6B4ykbv2s - 48093451 V2.docx"
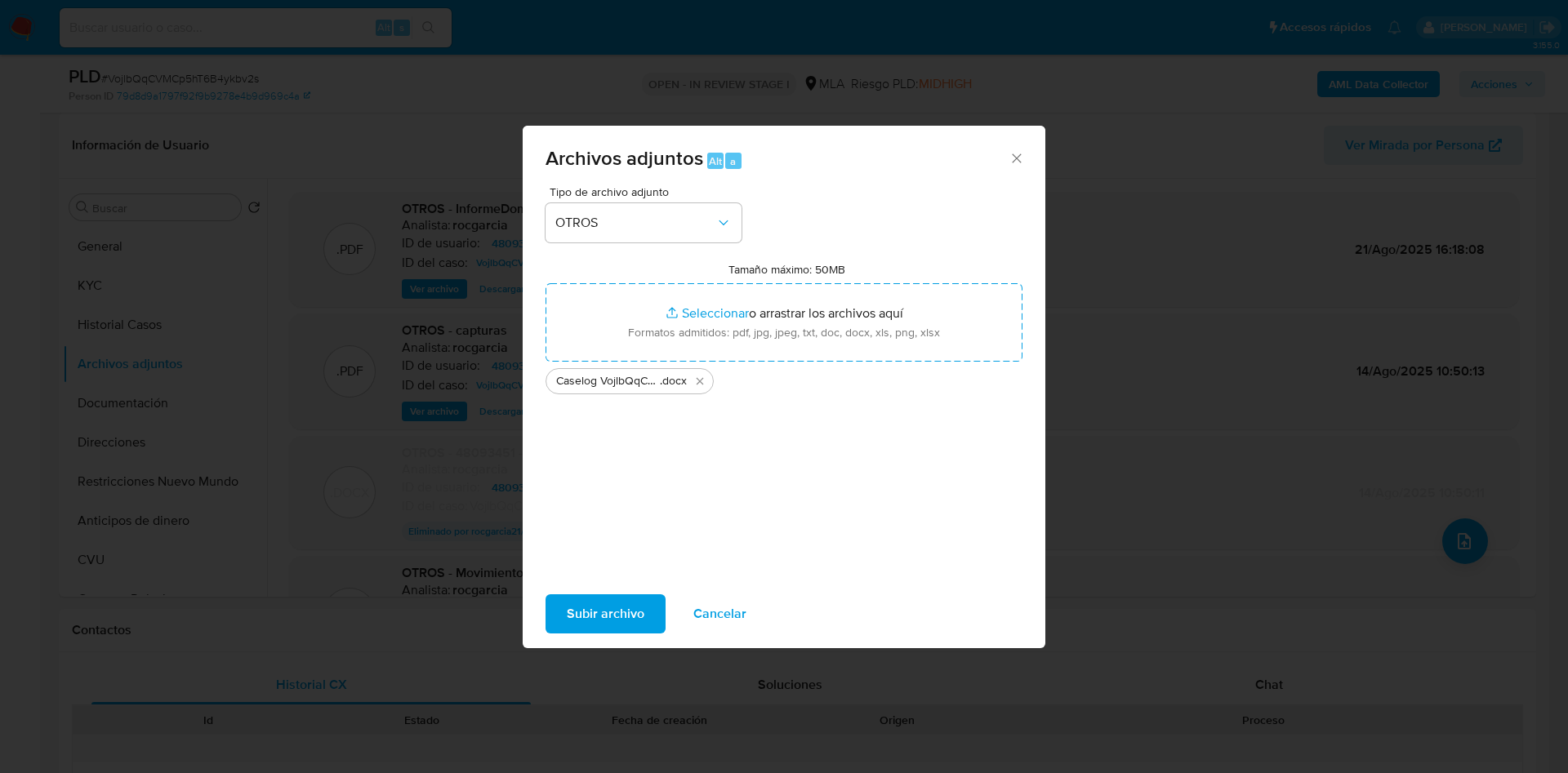
click at [604, 603] on span "Subir archivo" at bounding box center [605, 613] width 77 height 36
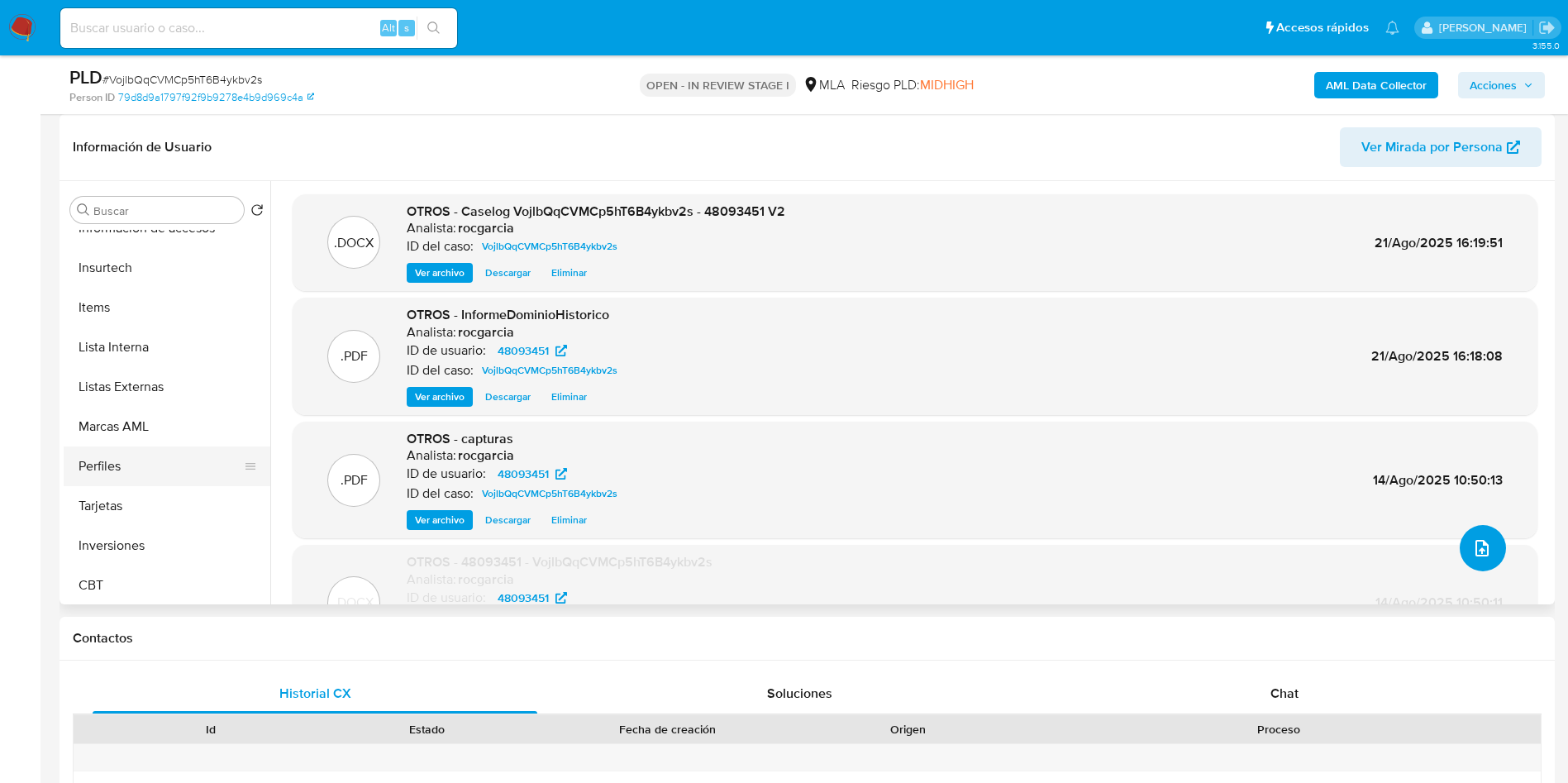
scroll to position [778, 0]
click at [161, 431] on button "Marcas AML" at bounding box center [160, 424] width 193 height 40
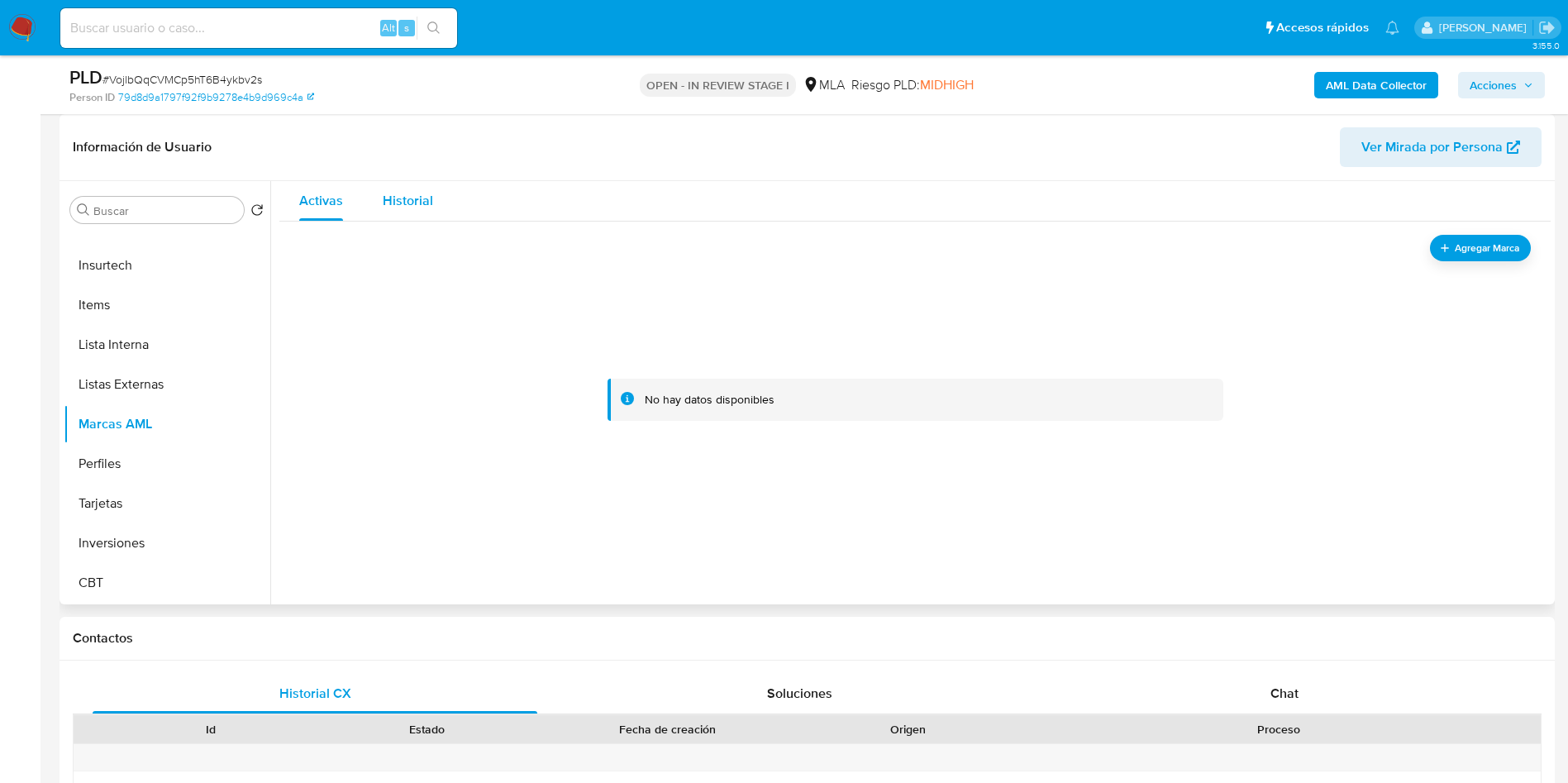
scroll to position [124, 0]
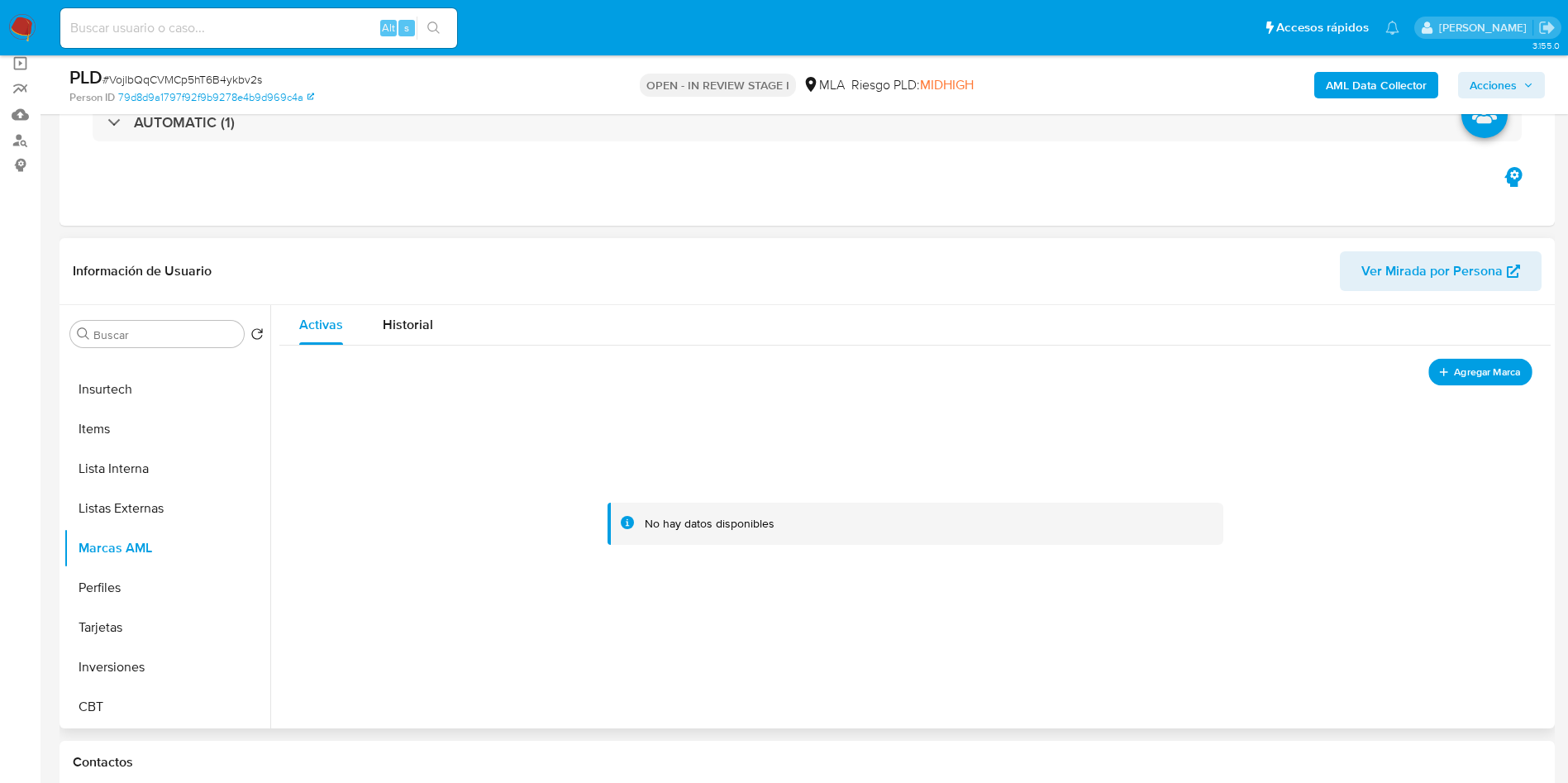
click at [1493, 383] on button "Agregar Marca" at bounding box center [1480, 372] width 104 height 28
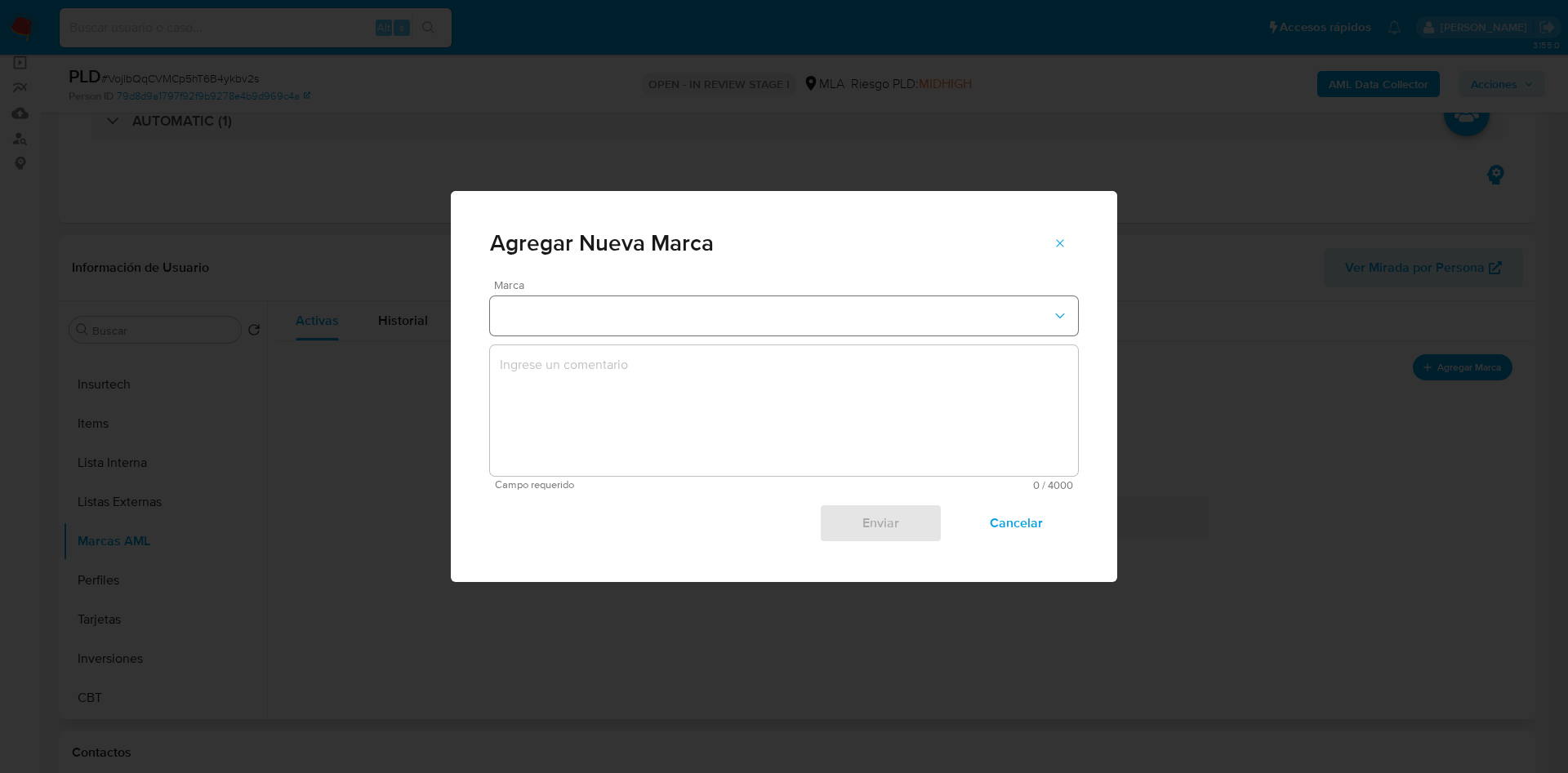
click at [666, 307] on button "marks-modal" at bounding box center [784, 316] width 588 height 39
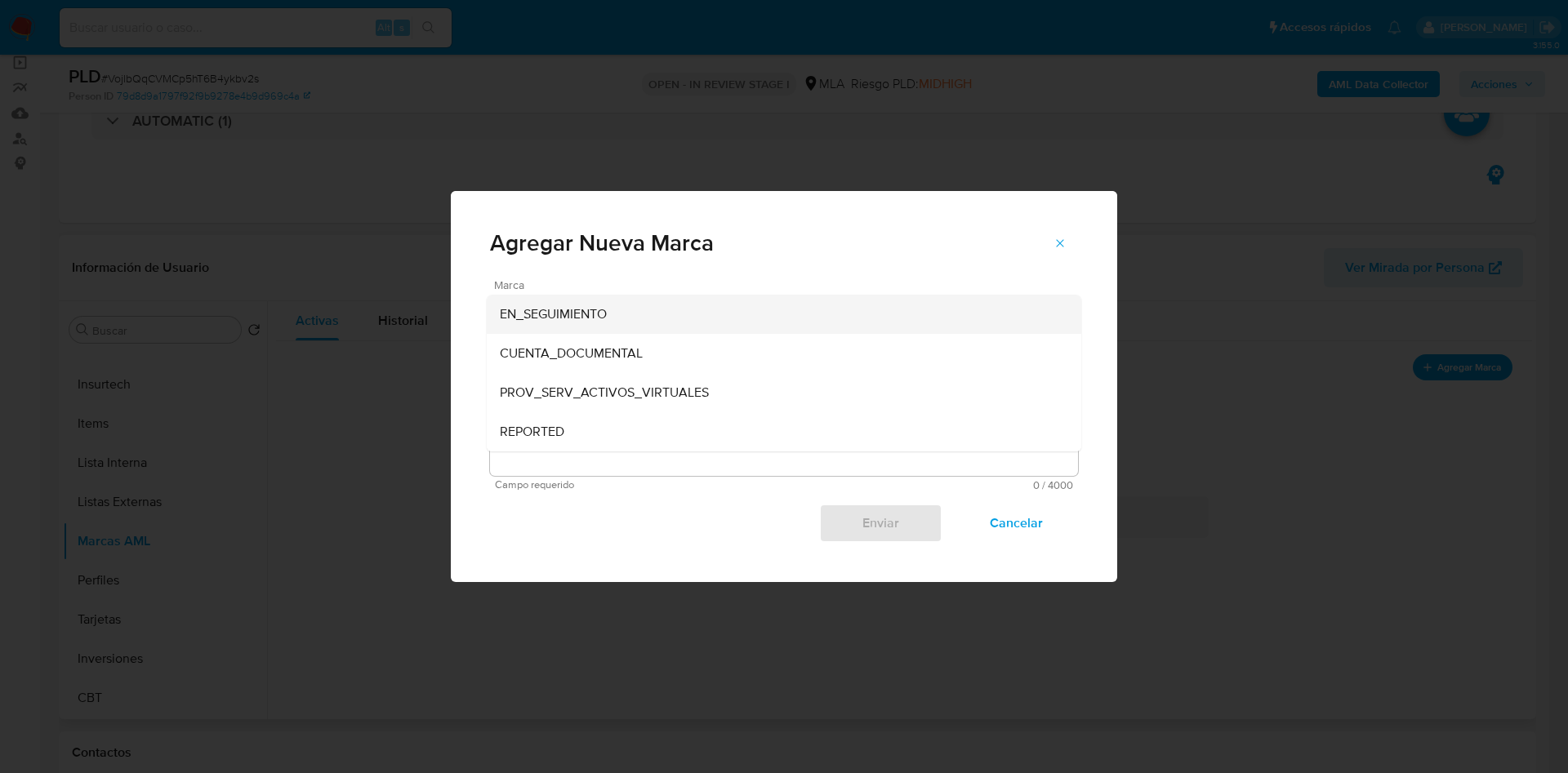
click at [652, 320] on div "EN_SEGUIMIENTO" at bounding box center [779, 314] width 559 height 39
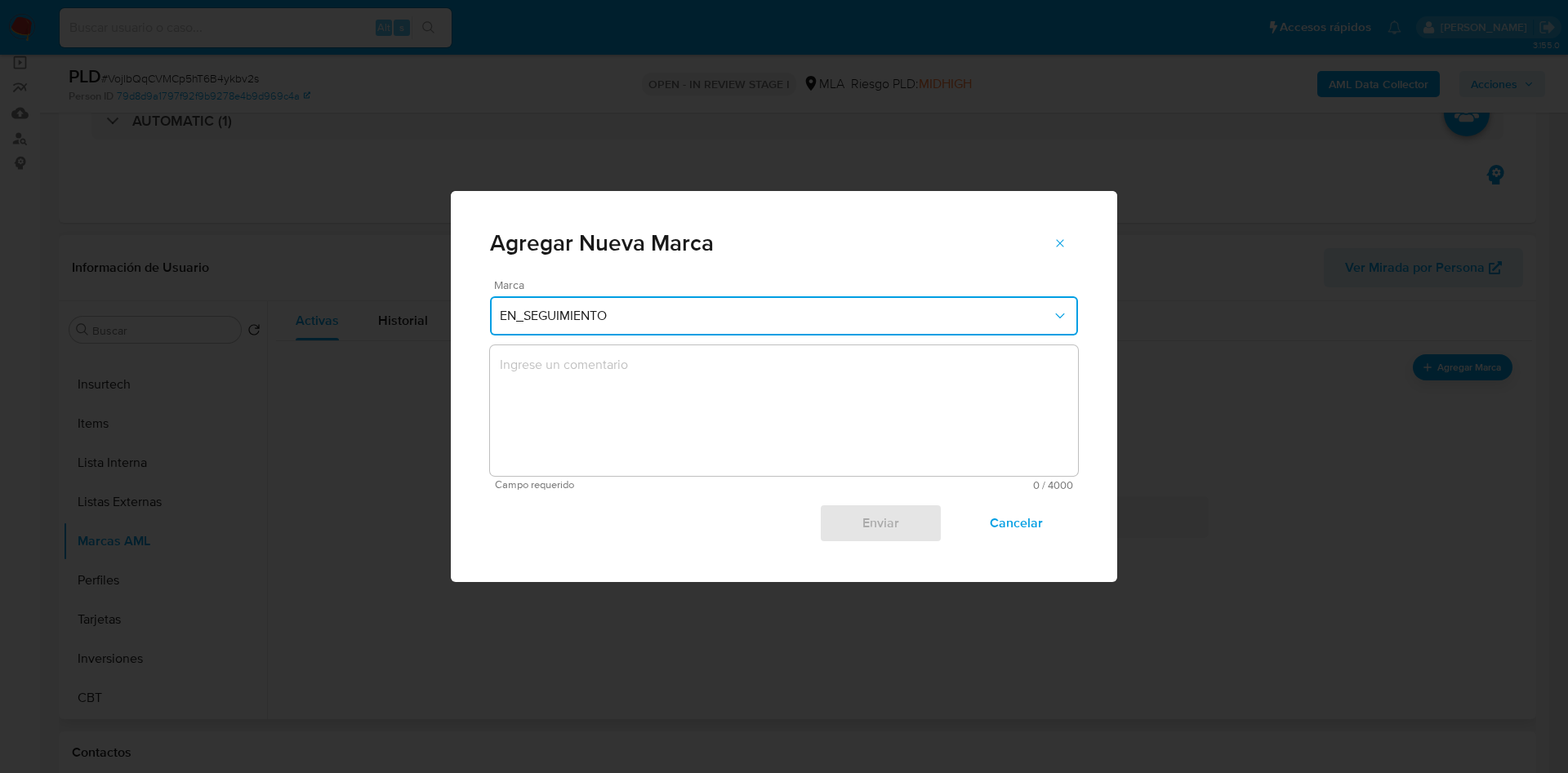
click at [677, 380] on textarea "marks-modal" at bounding box center [784, 411] width 588 height 131
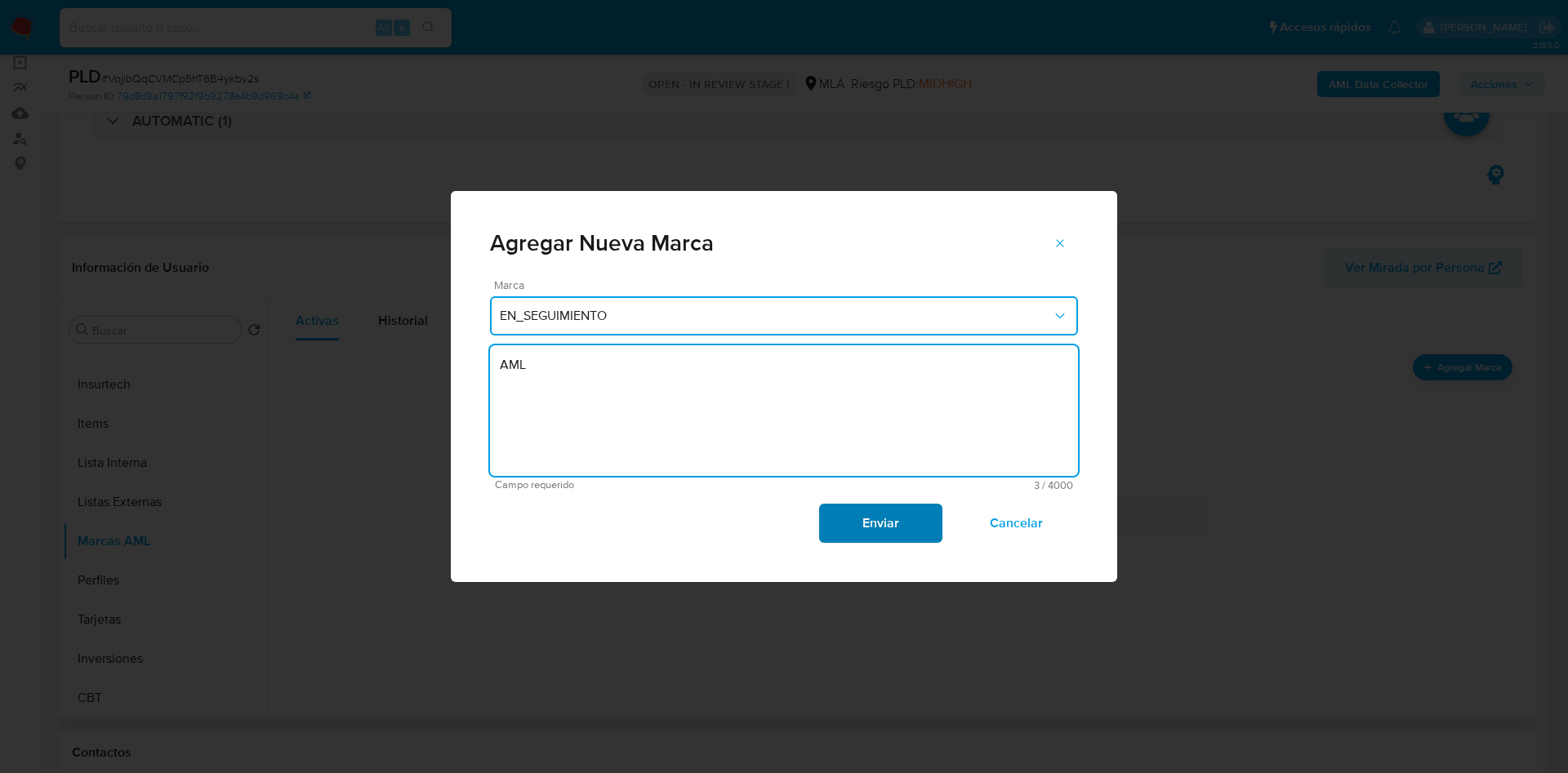
type textarea "AML"
click at [865, 532] on span "Enviar" at bounding box center [880, 523] width 80 height 36
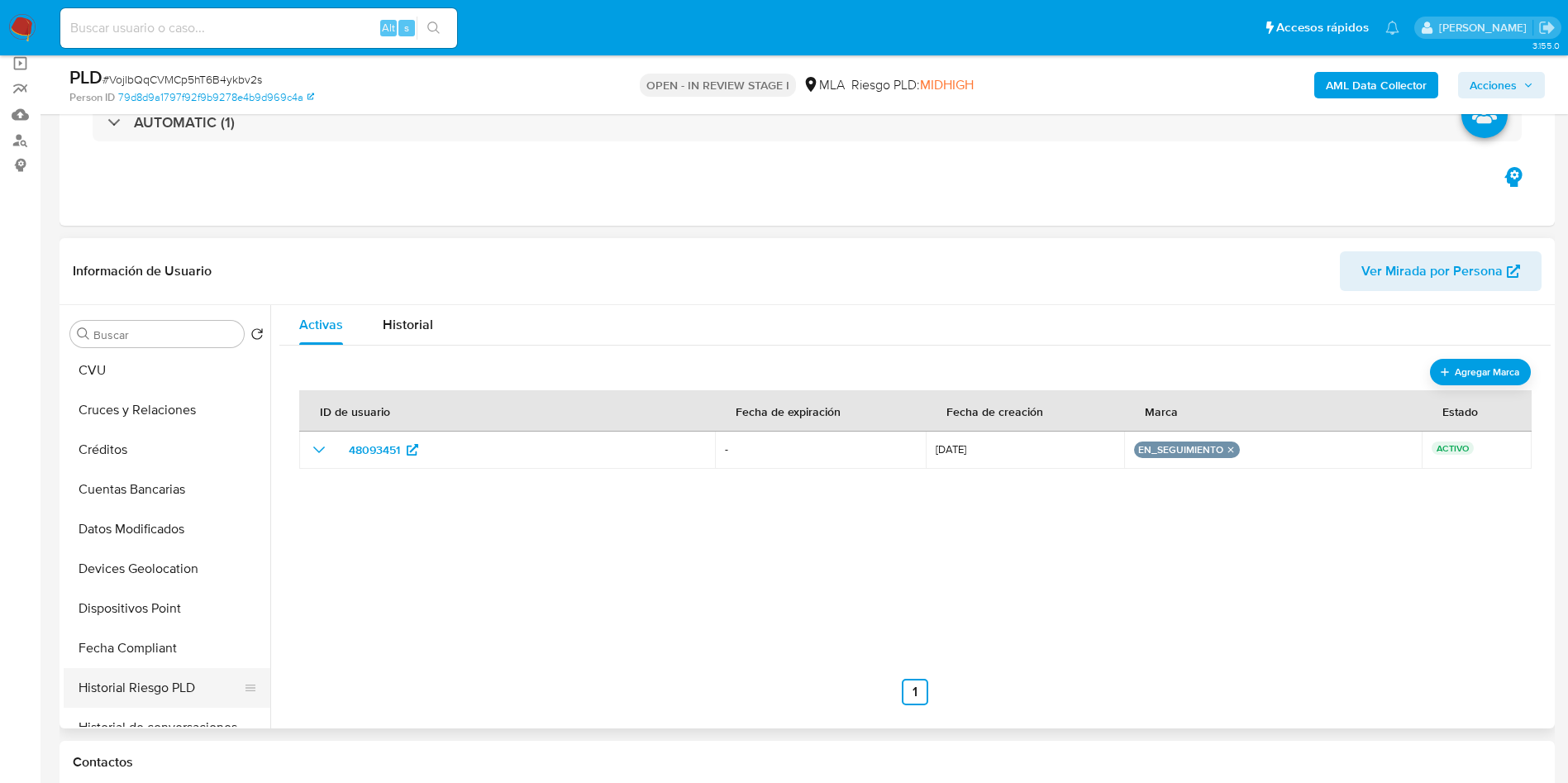
scroll to position [0, 0]
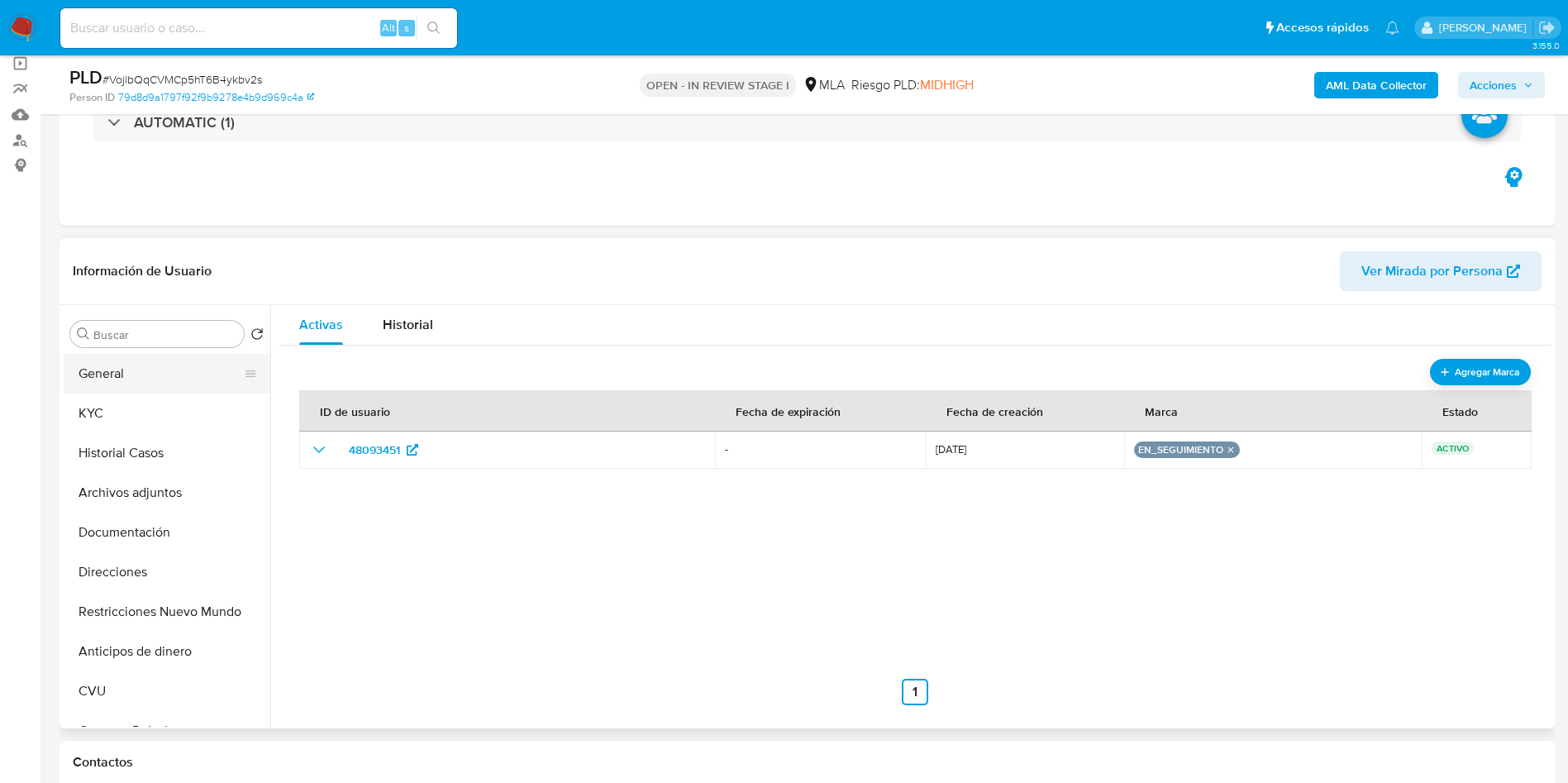
click at [128, 386] on button "General" at bounding box center [160, 374] width 193 height 40
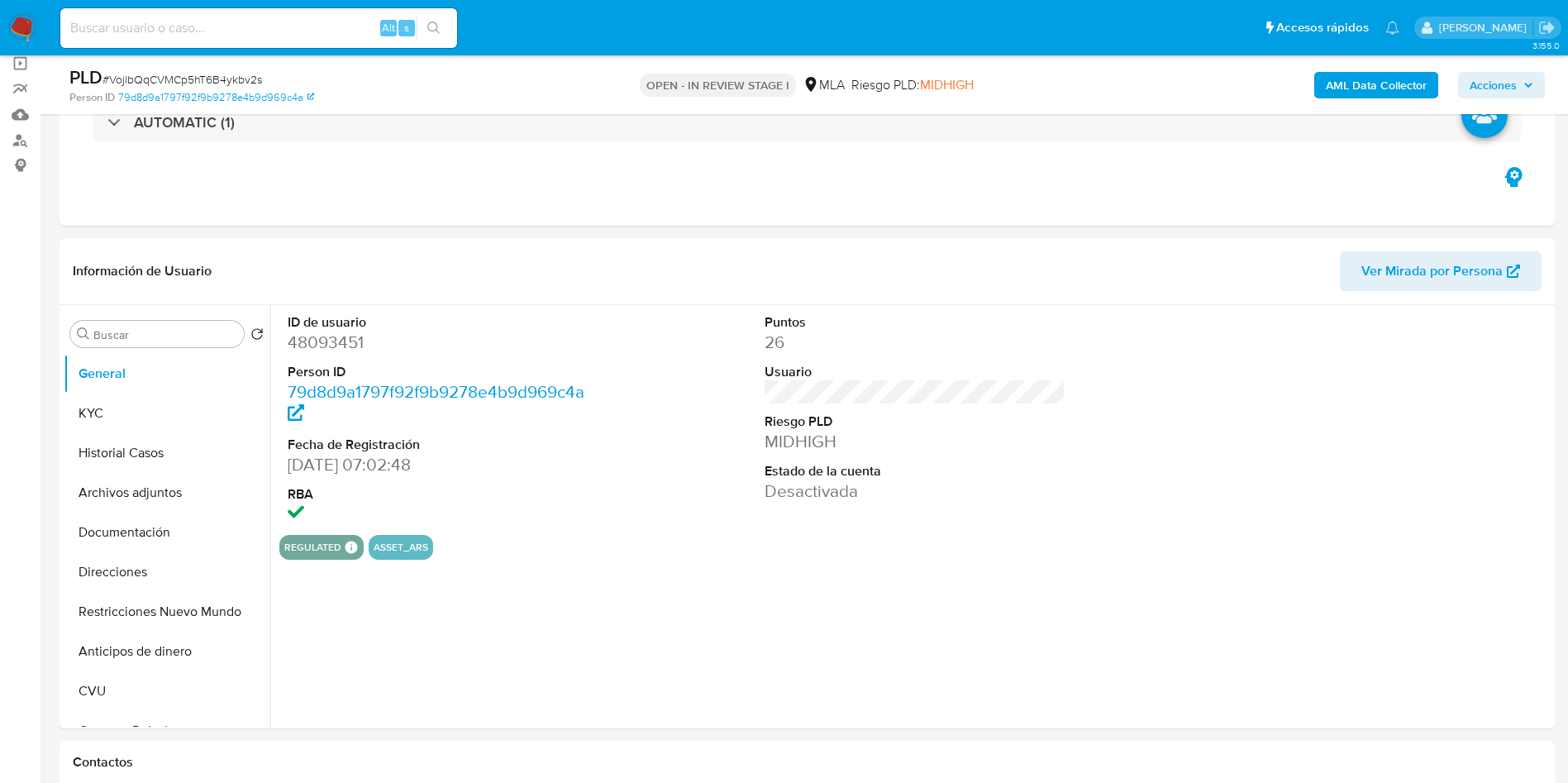
click at [343, 346] on dd "48093451" at bounding box center [438, 342] width 302 height 23
copy dd "48093451"
click at [132, 395] on button "KYC" at bounding box center [160, 413] width 193 height 40
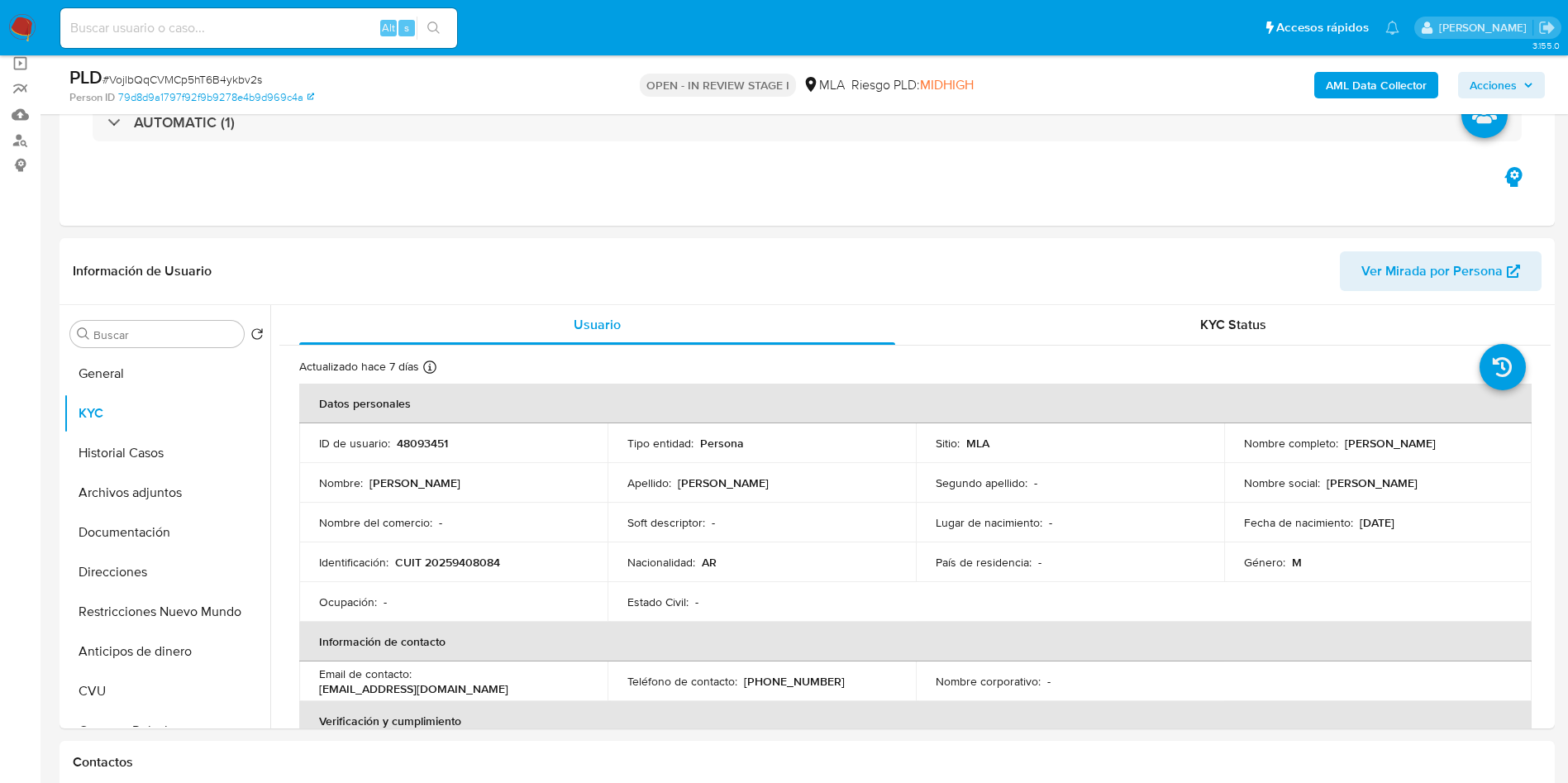
drag, startPoint x: 1338, startPoint y: 442, endPoint x: 1471, endPoint y: 442, distance: 133.0
click at [1471, 442] on div "Nombre completo : Eduardo Jose Miranda" at bounding box center [1378, 443] width 269 height 15
copy p "[PERSON_NAME]"
click at [466, 557] on p "CUIT 20259408084" at bounding box center [448, 561] width 105 height 15
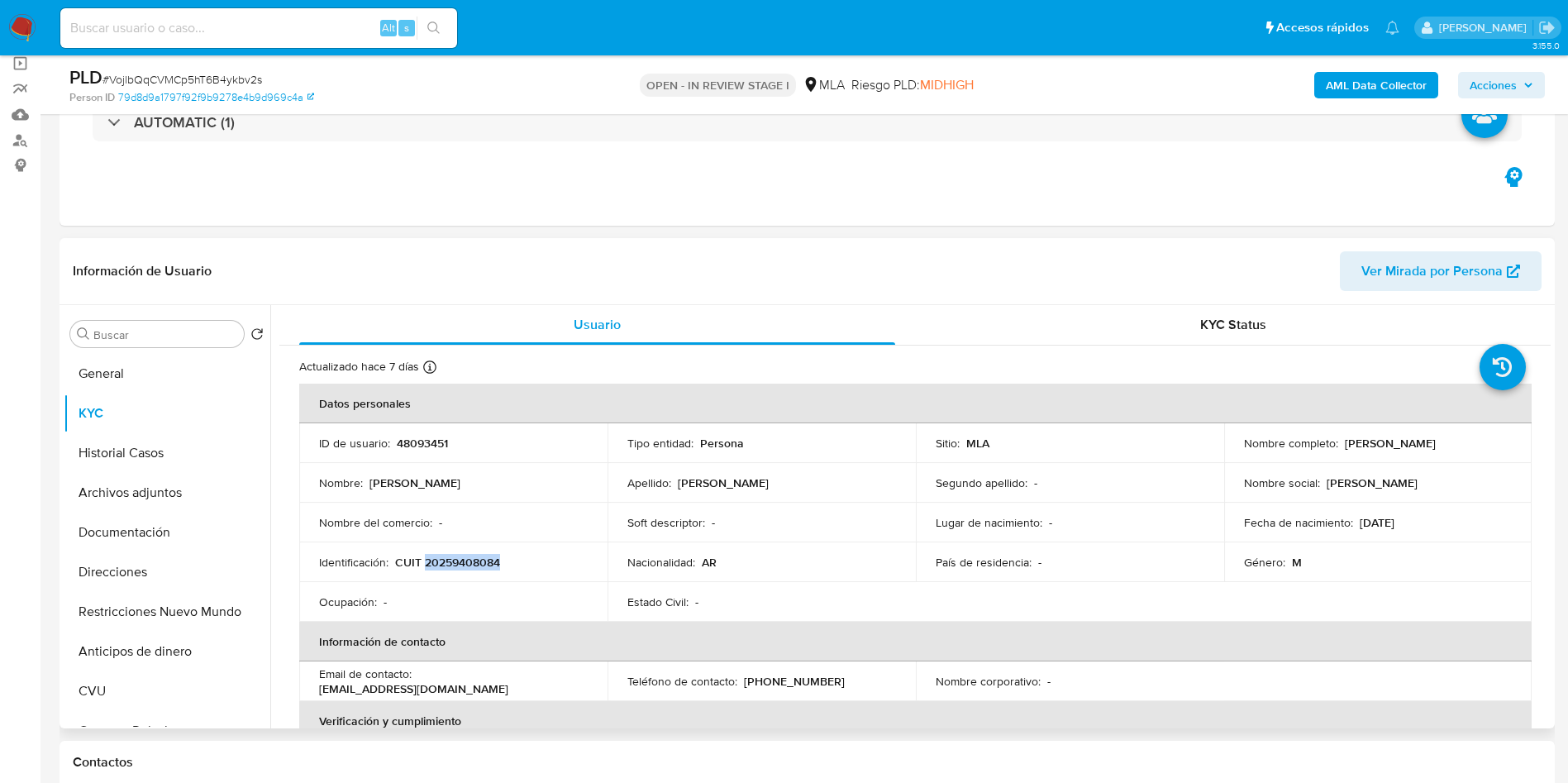
copy p "20259408084"
click at [1262, 325] on div "KYC Status" at bounding box center [1233, 325] width 596 height 40
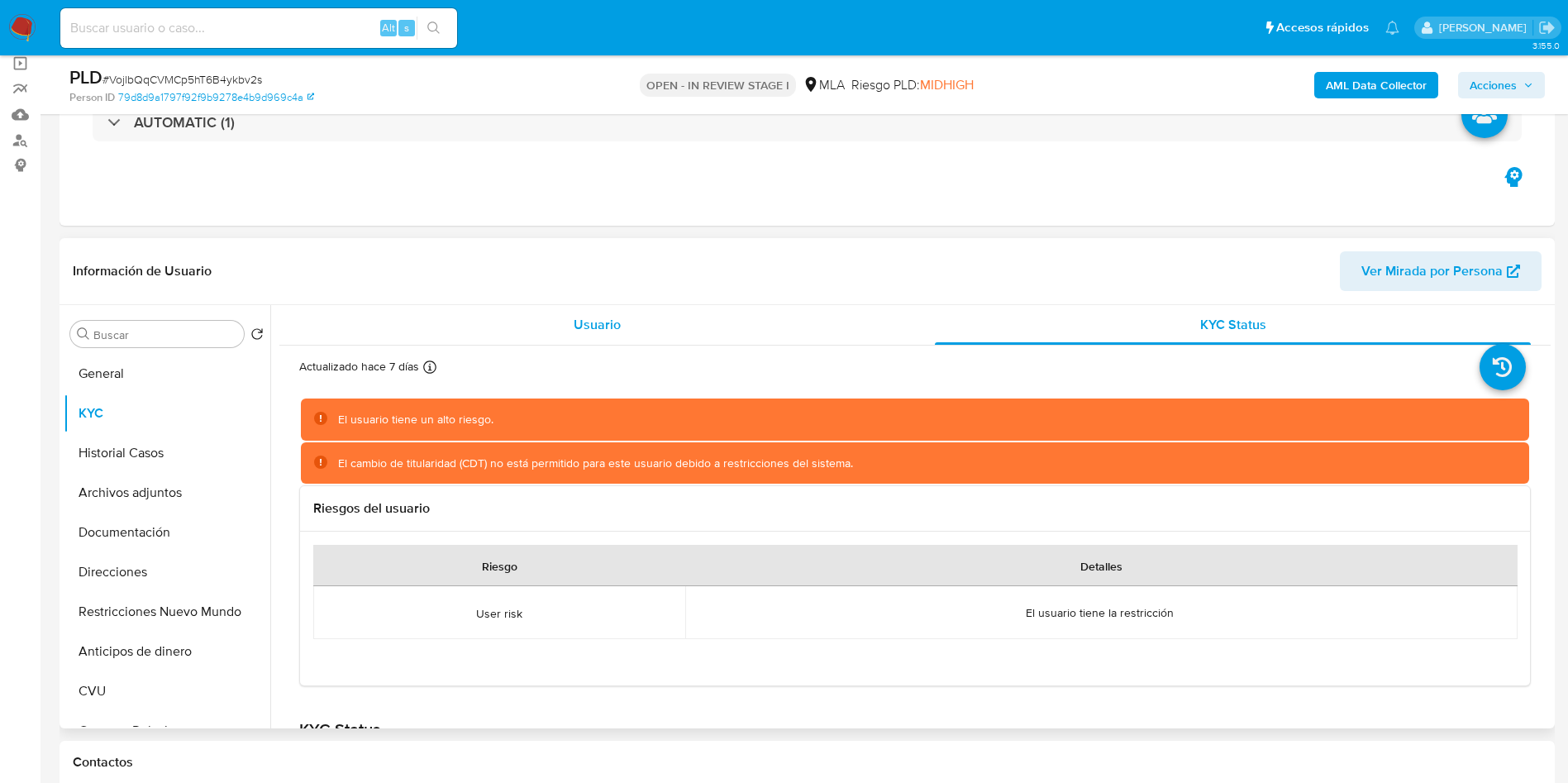
click at [623, 322] on div "Usuario" at bounding box center [597, 325] width 596 height 40
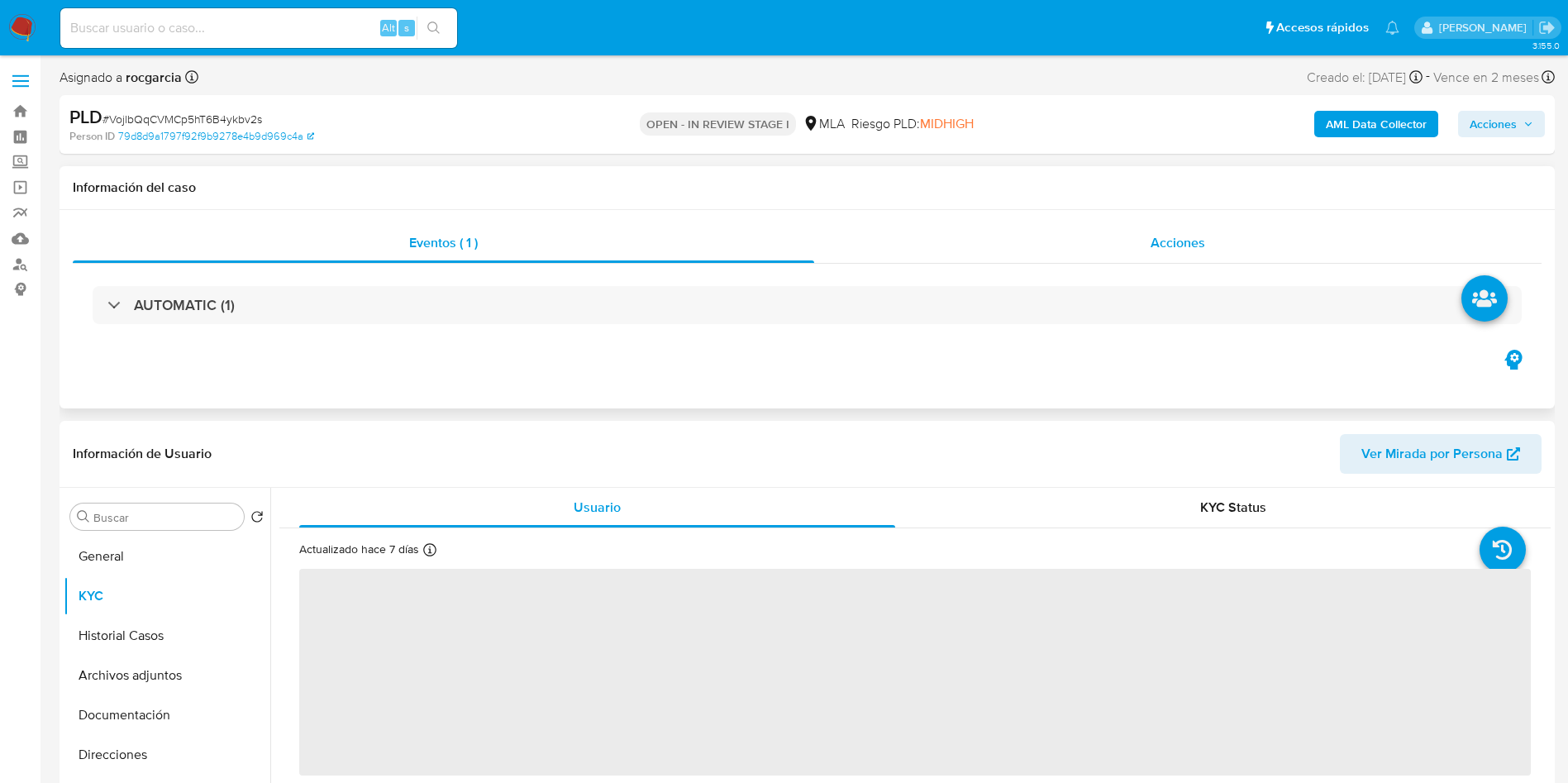
click at [1168, 230] on div "Acciones" at bounding box center [1177, 243] width 727 height 40
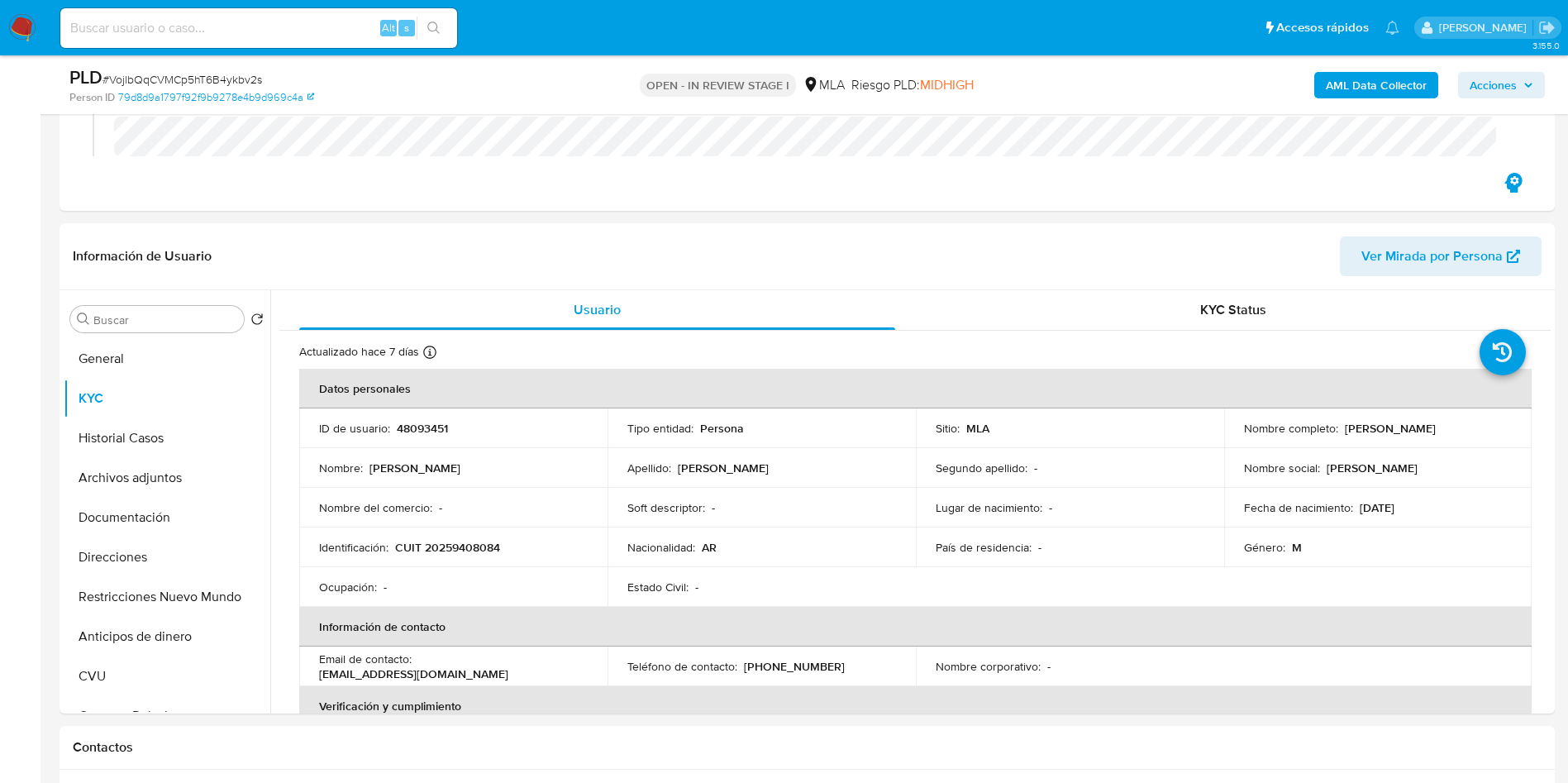
scroll to position [496, 0]
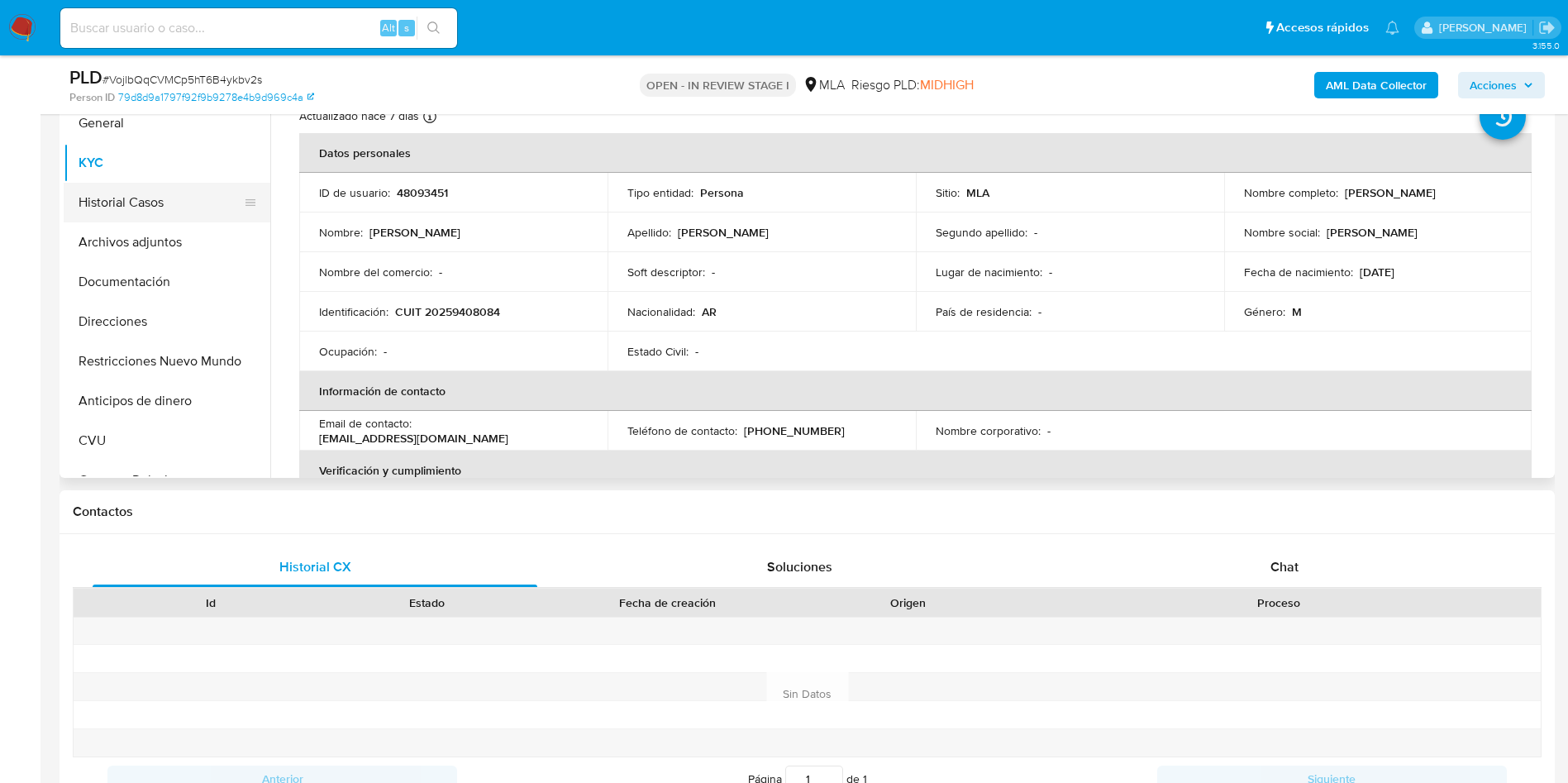
click at [127, 206] on button "Historial Casos" at bounding box center [160, 203] width 193 height 40
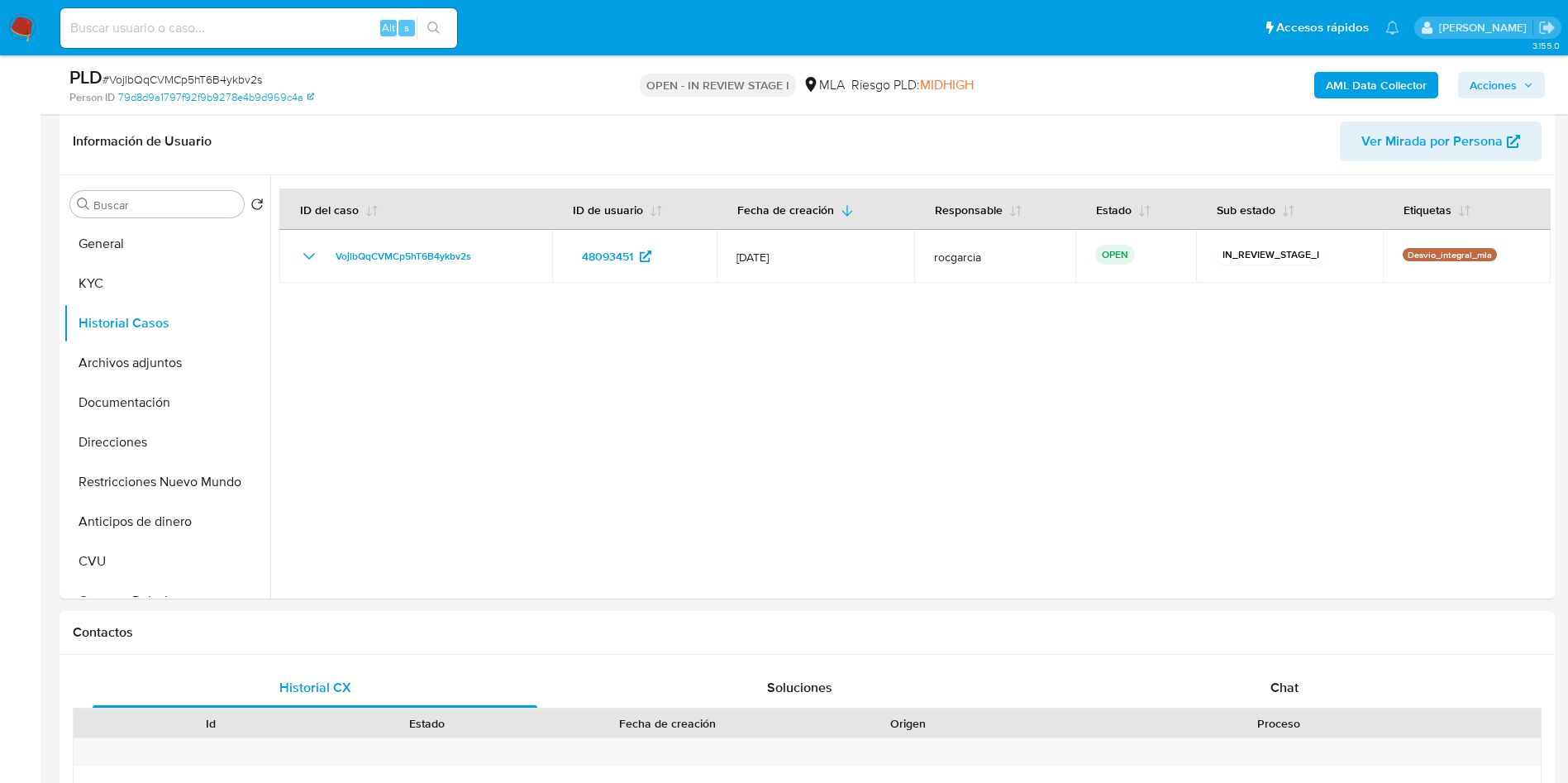
scroll to position [199, 0]
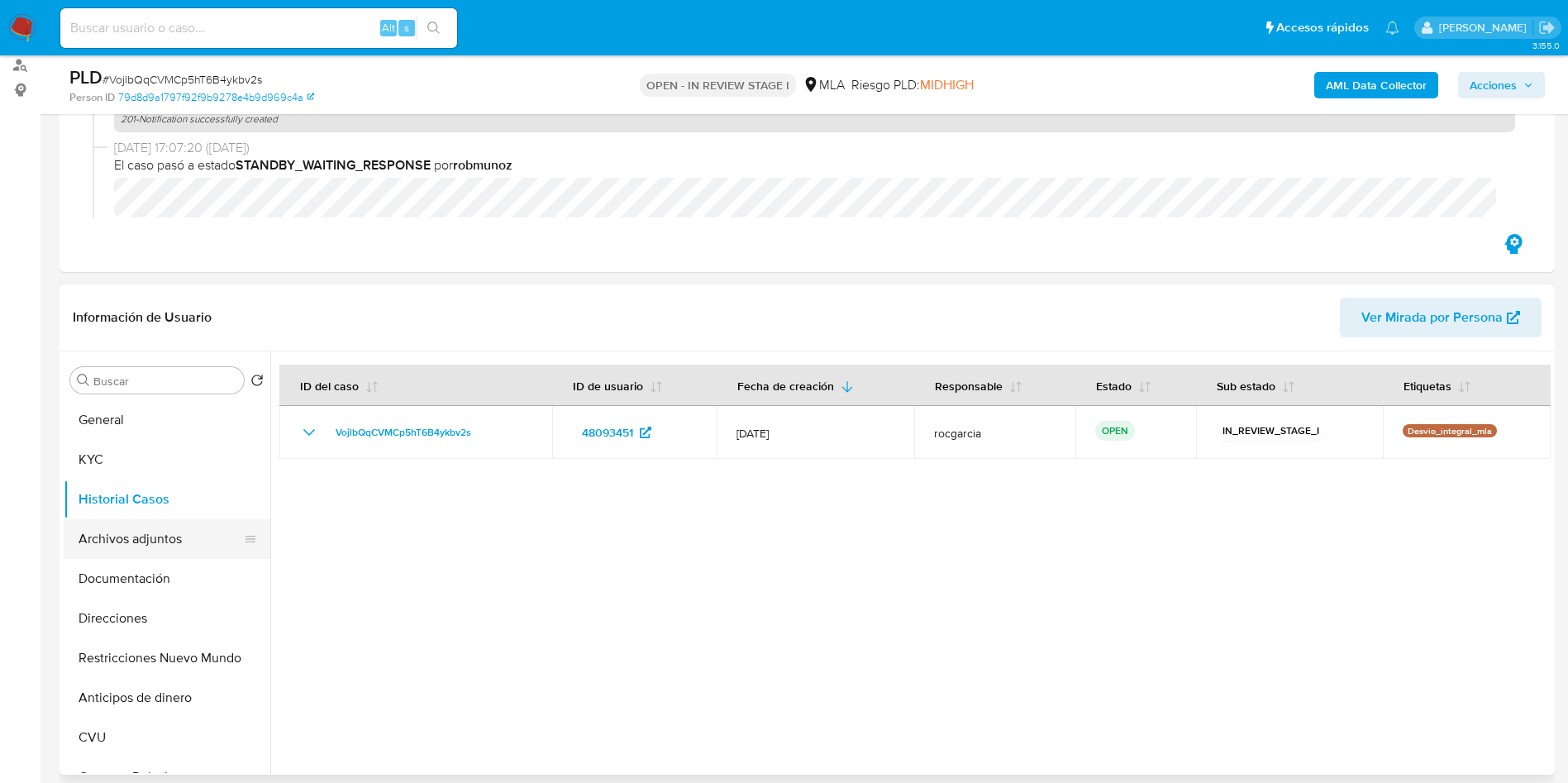
click at [178, 530] on button "Archivos adjuntos" at bounding box center [160, 539] width 193 height 40
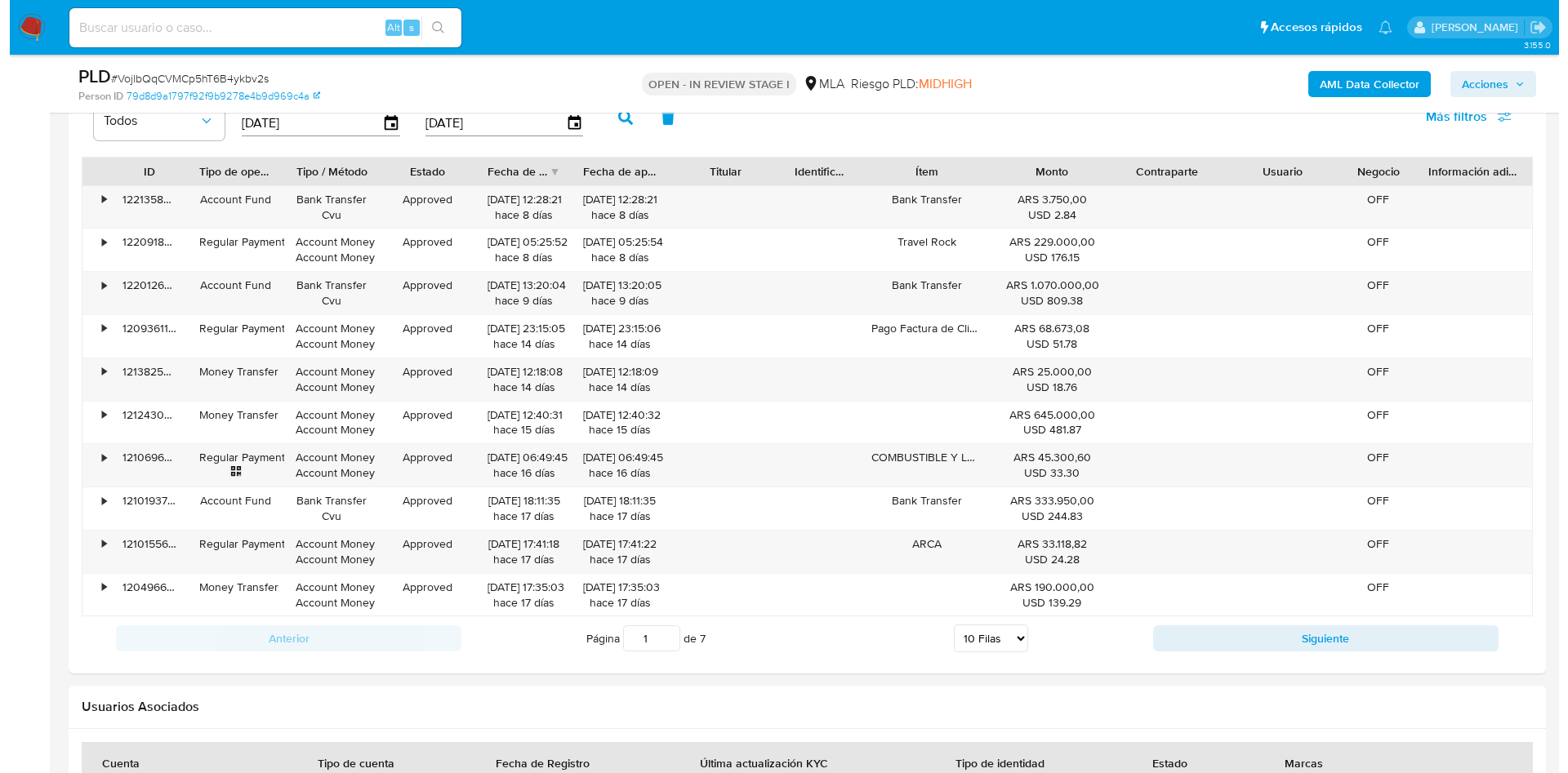
scroll to position [2646, 0]
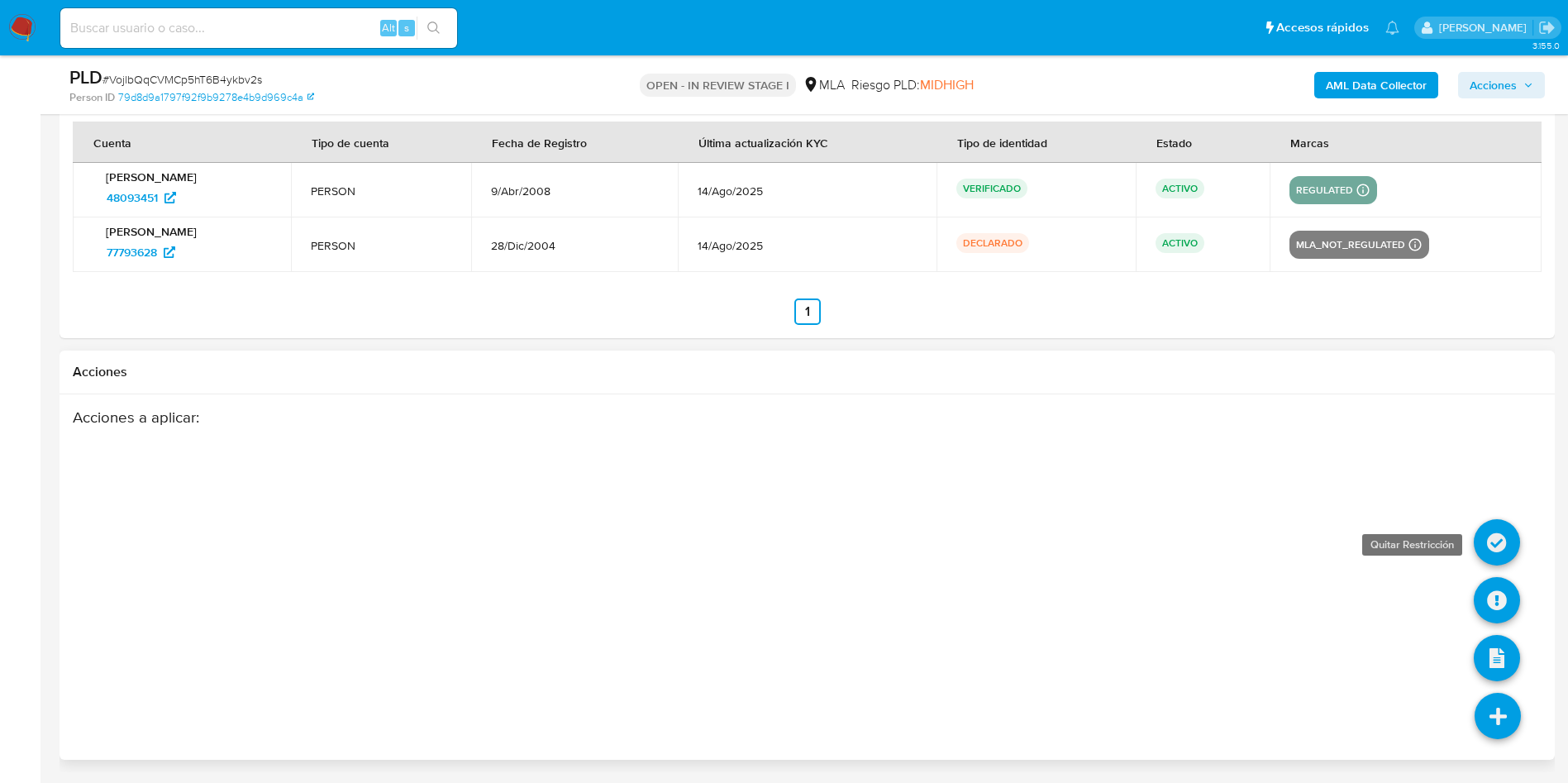
click at [1495, 543] on icon at bounding box center [1497, 542] width 46 height 46
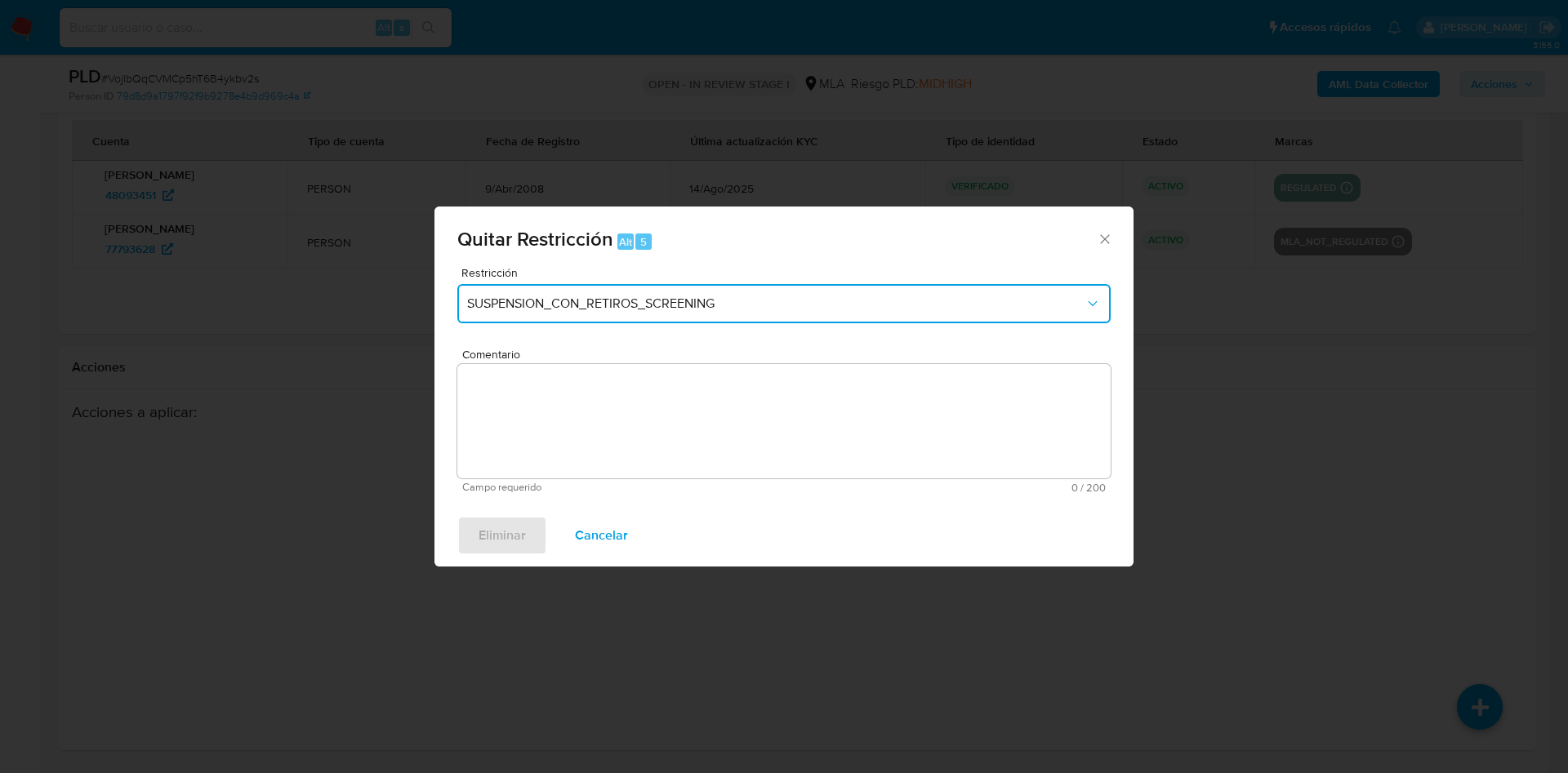
click at [586, 285] on button "SUSPENSION_CON_RETIROS_SCREENING" at bounding box center [784, 304] width 654 height 39
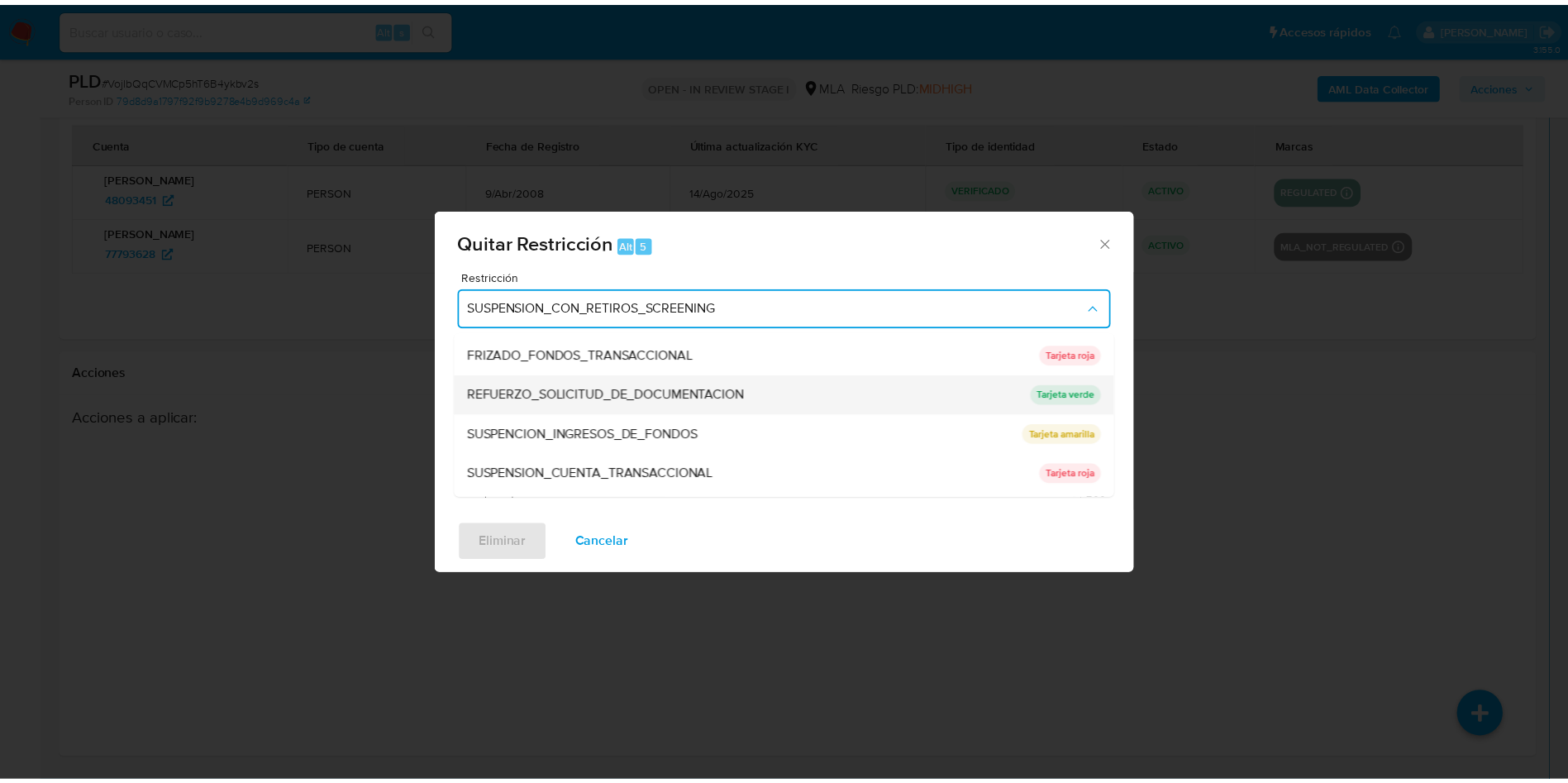
scroll to position [351, 0]
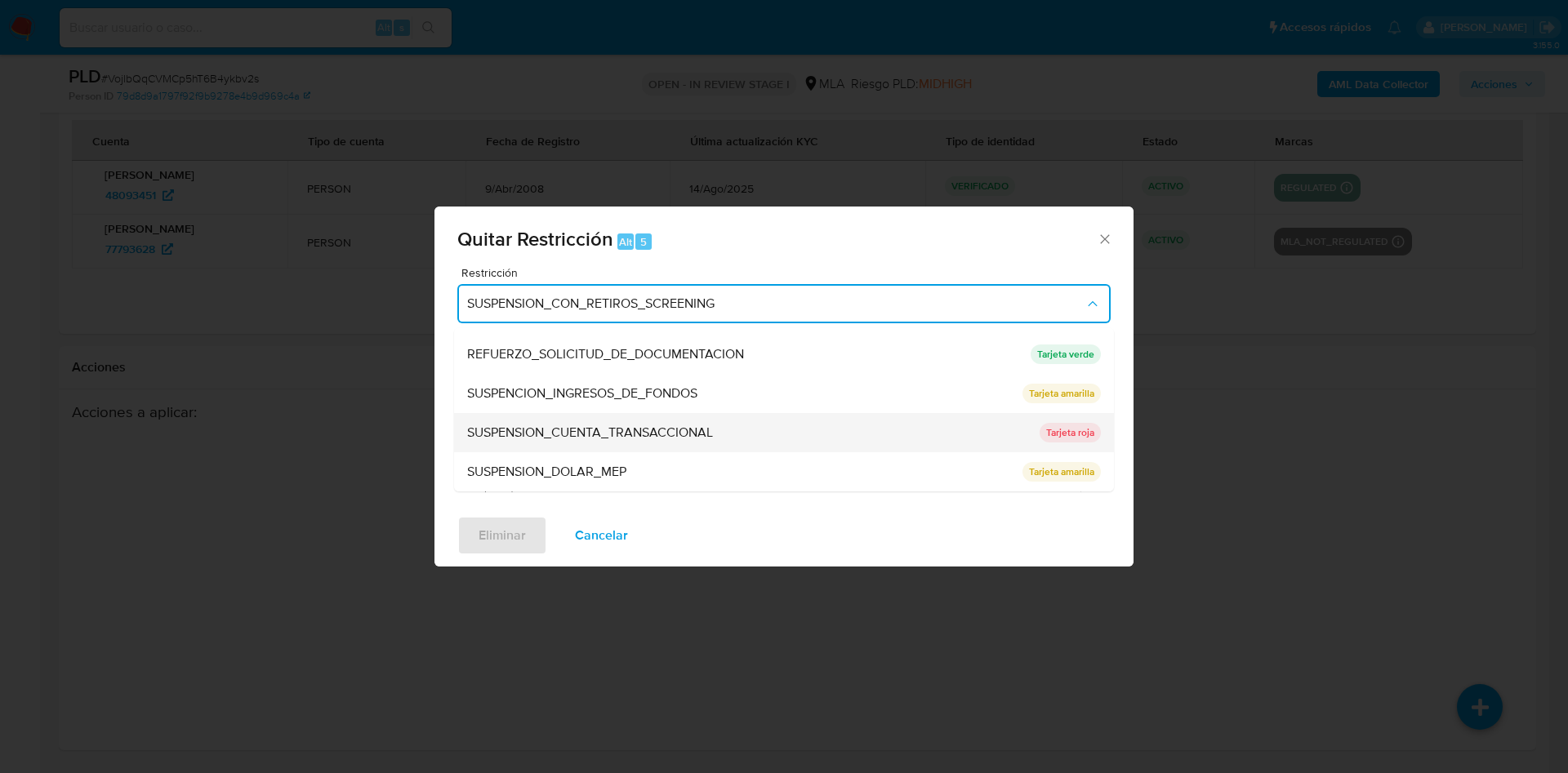
click at [638, 440] on span "SUSPENSION_CUENTA_TRANSACCIONAL" at bounding box center [590, 432] width 246 height 16
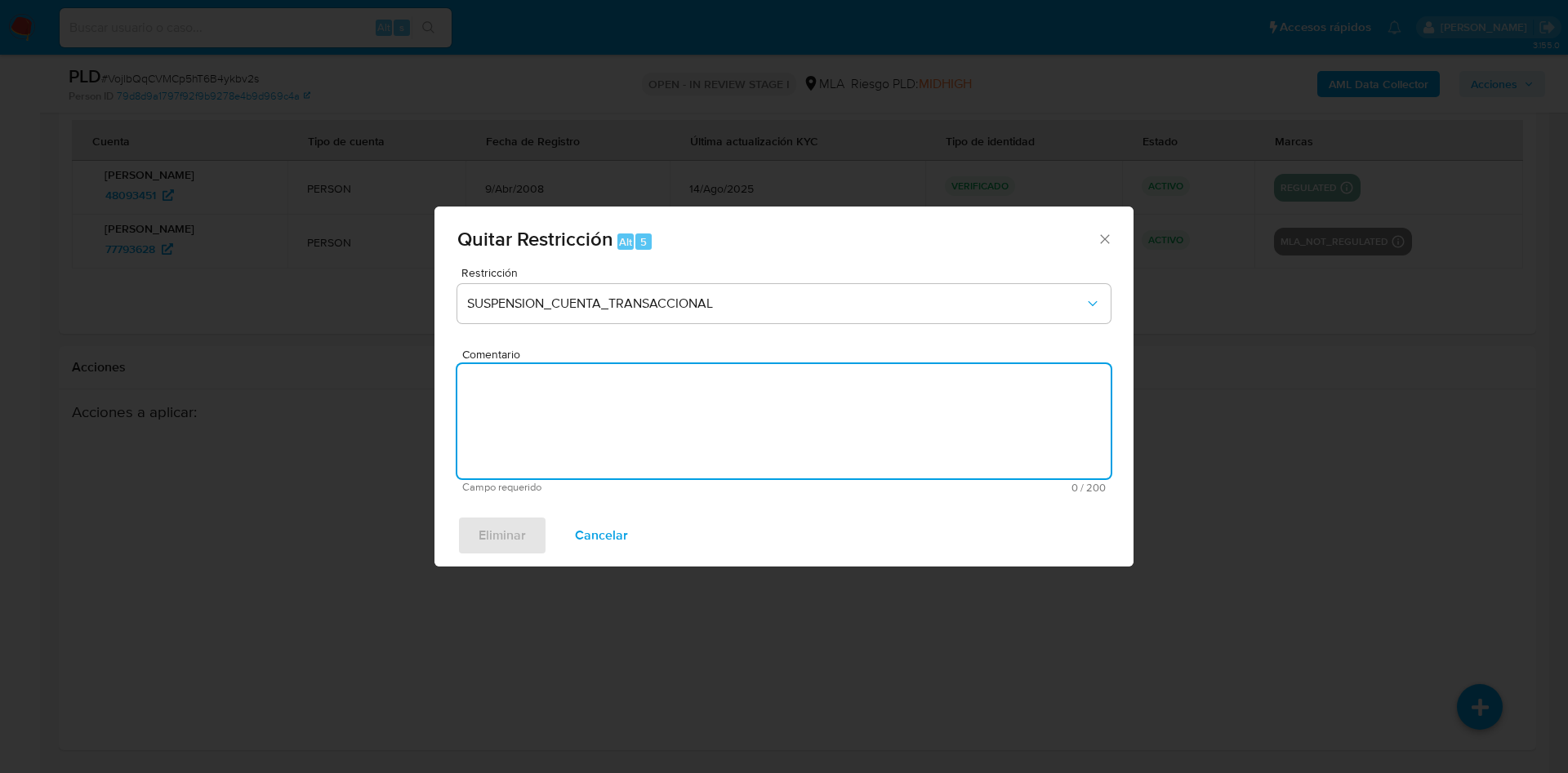
click at [638, 440] on textarea "Comentario" at bounding box center [784, 421] width 654 height 115
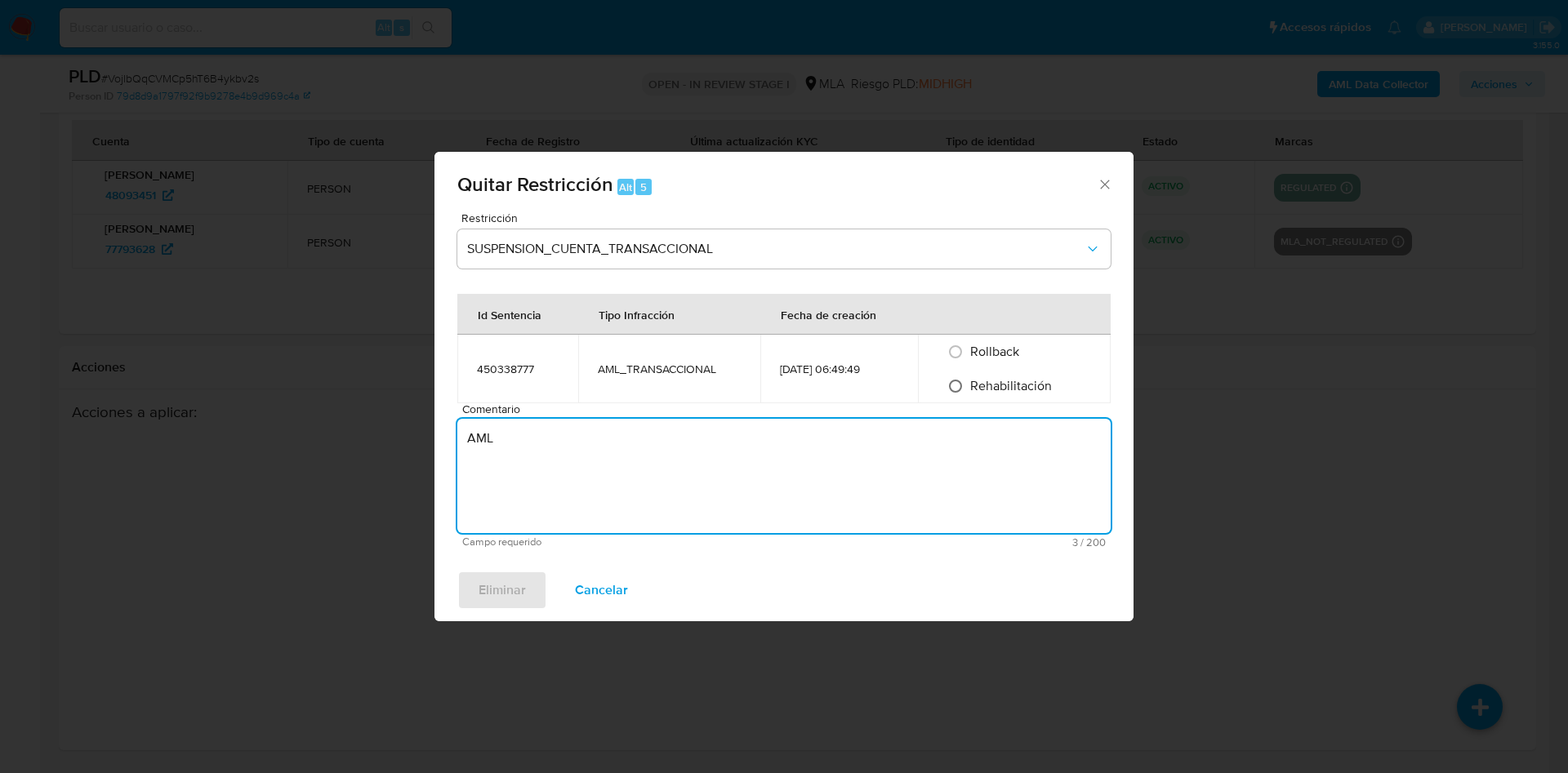
type textarea "AML"
click at [968, 387] on input "Rehabilitación" at bounding box center [955, 386] width 26 height 26
radio input "true"
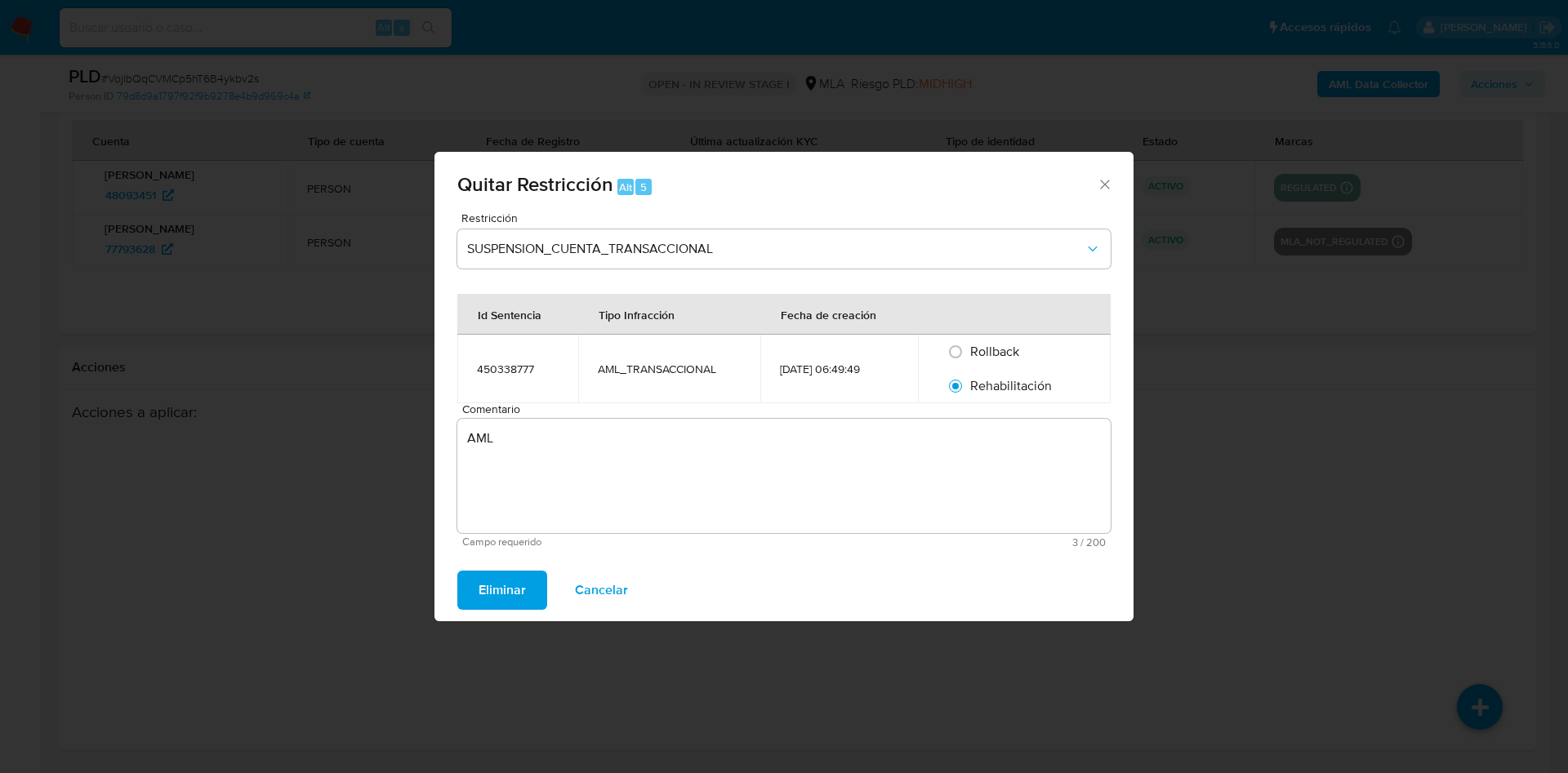
click at [469, 589] on button "Eliminar" at bounding box center [503, 590] width 90 height 39
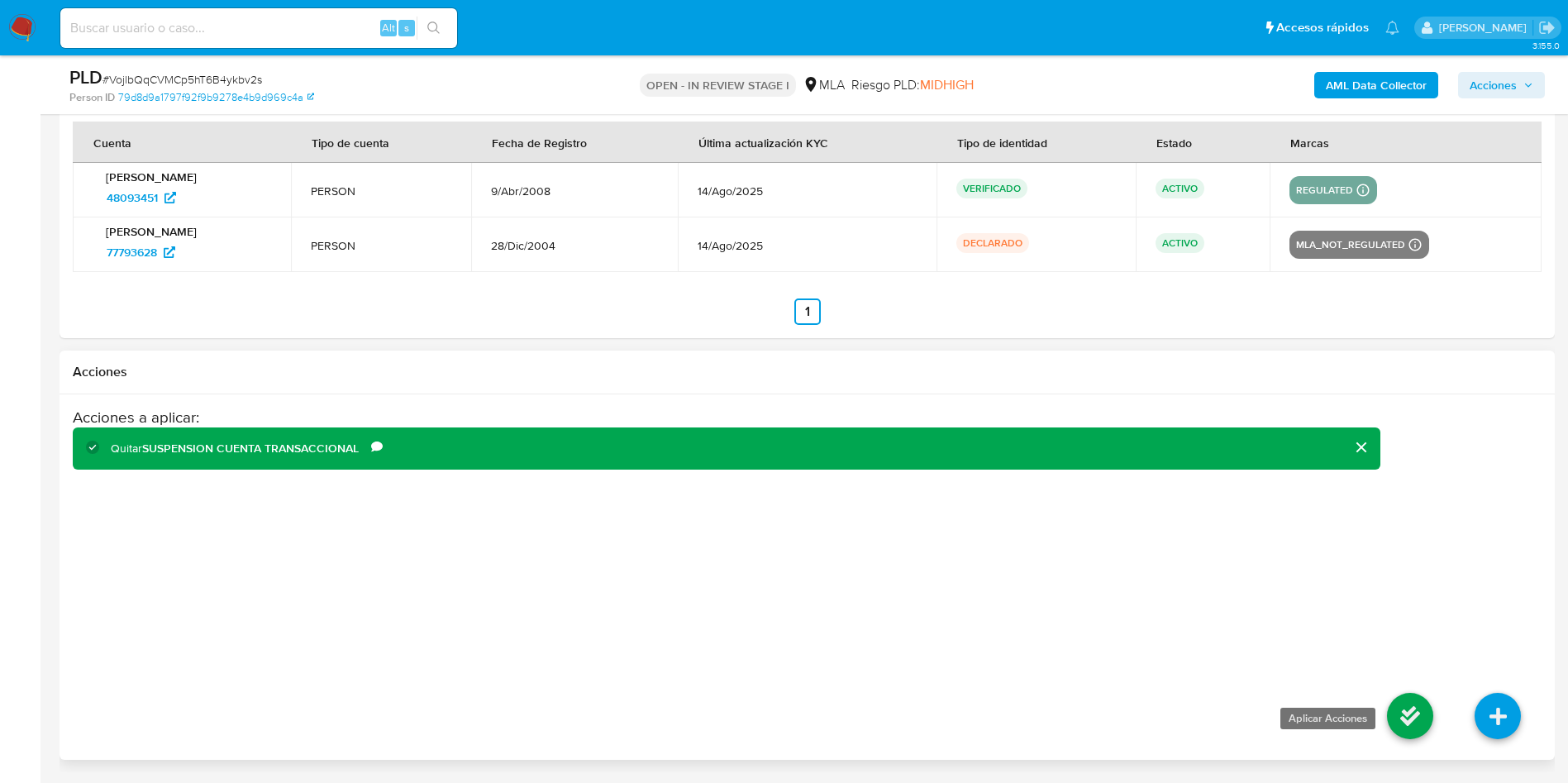
click at [1399, 719] on icon at bounding box center [1410, 716] width 46 height 46
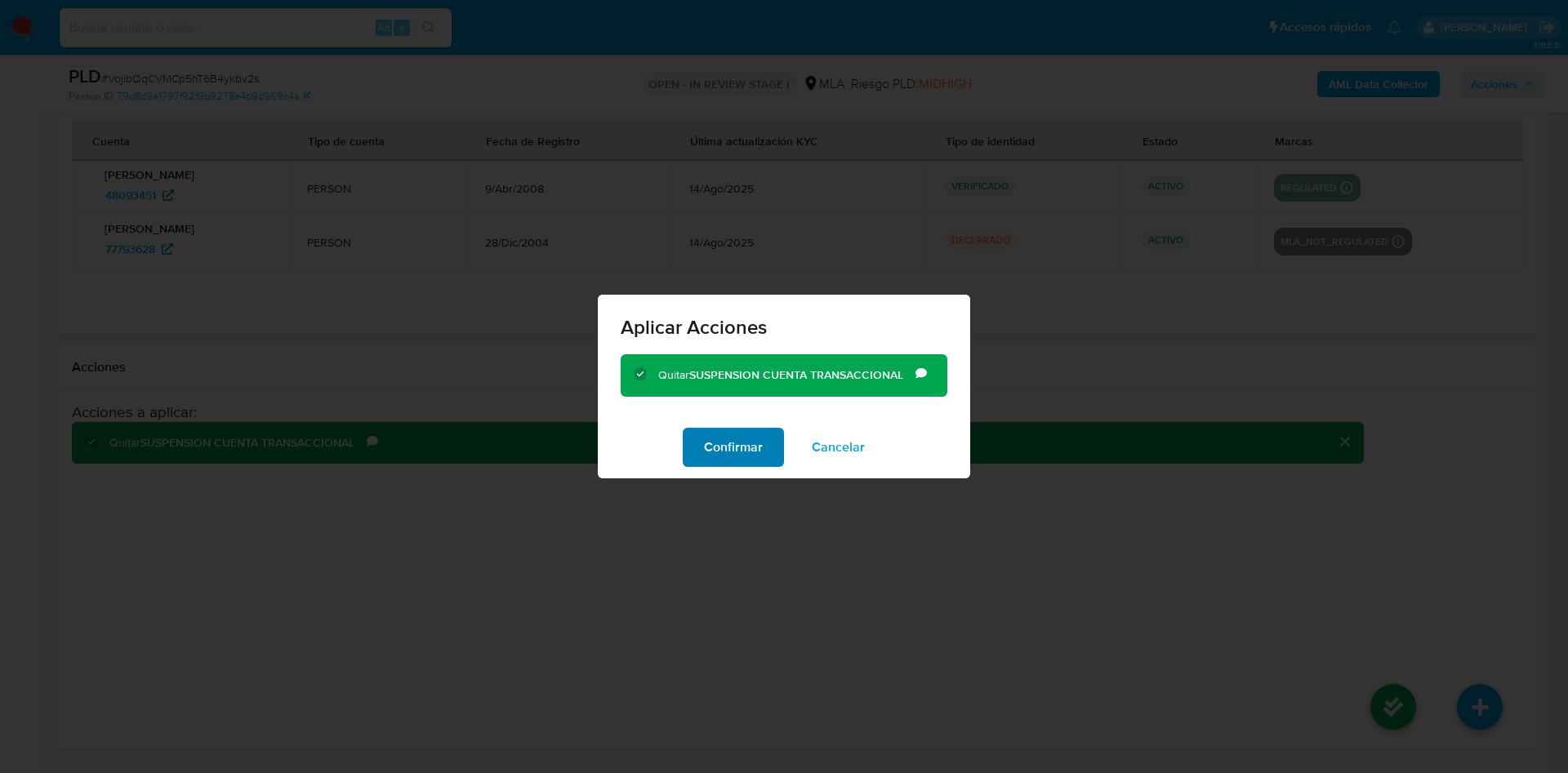
click at [755, 461] on span "Confirmar" at bounding box center [733, 447] width 59 height 36
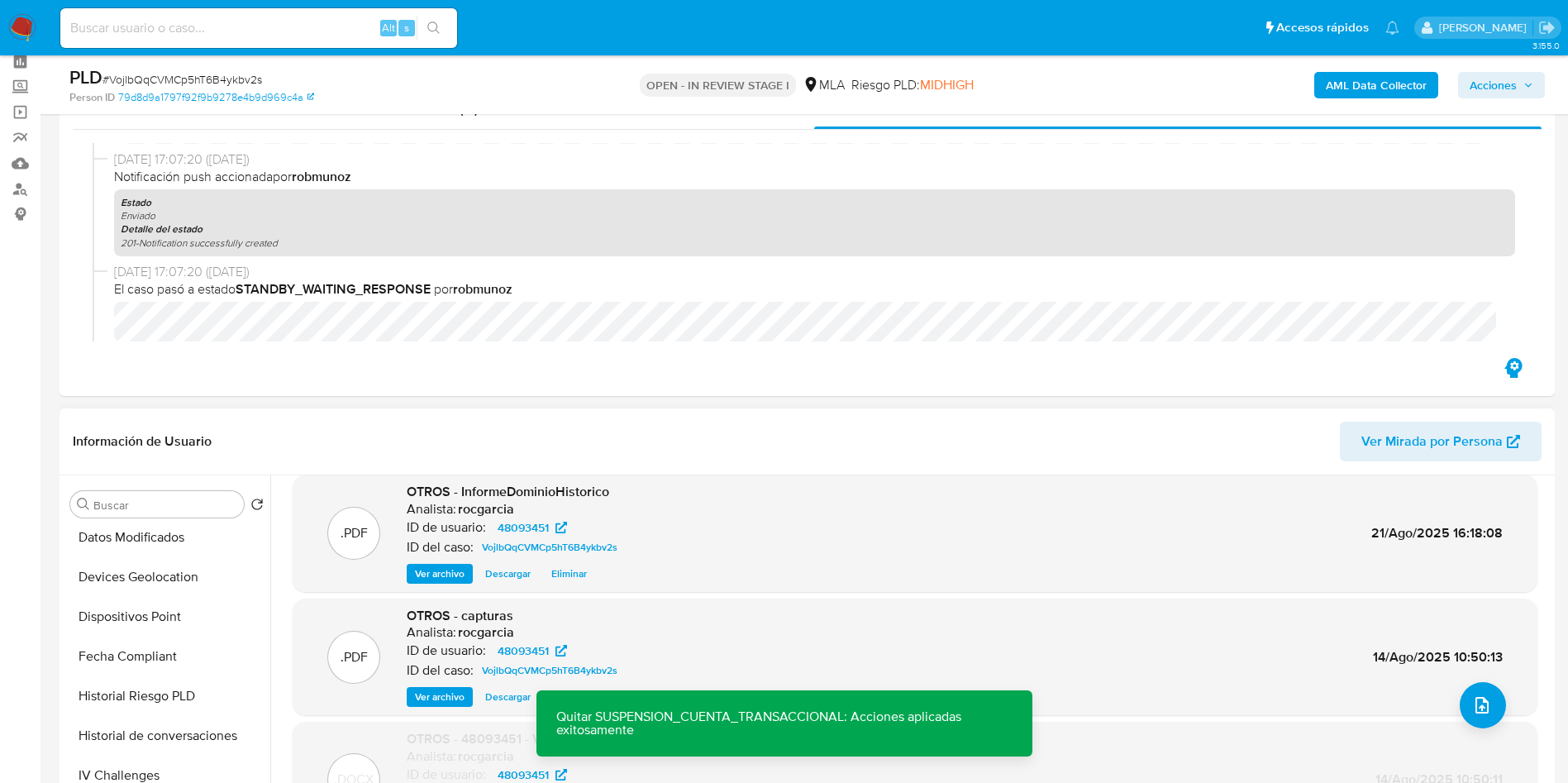
scroll to position [34, 0]
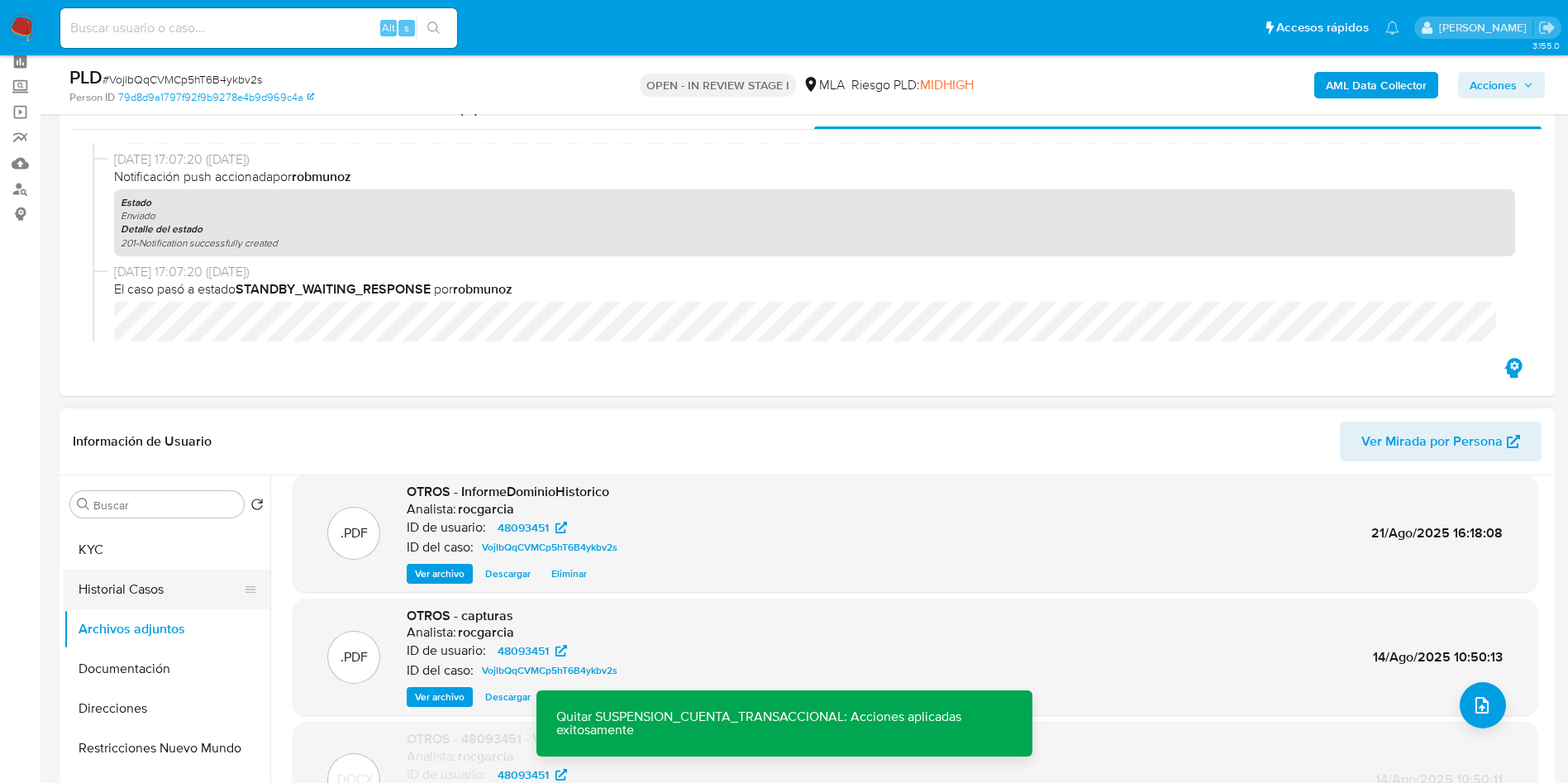
click at [128, 582] on button "Historial Casos" at bounding box center [160, 590] width 193 height 40
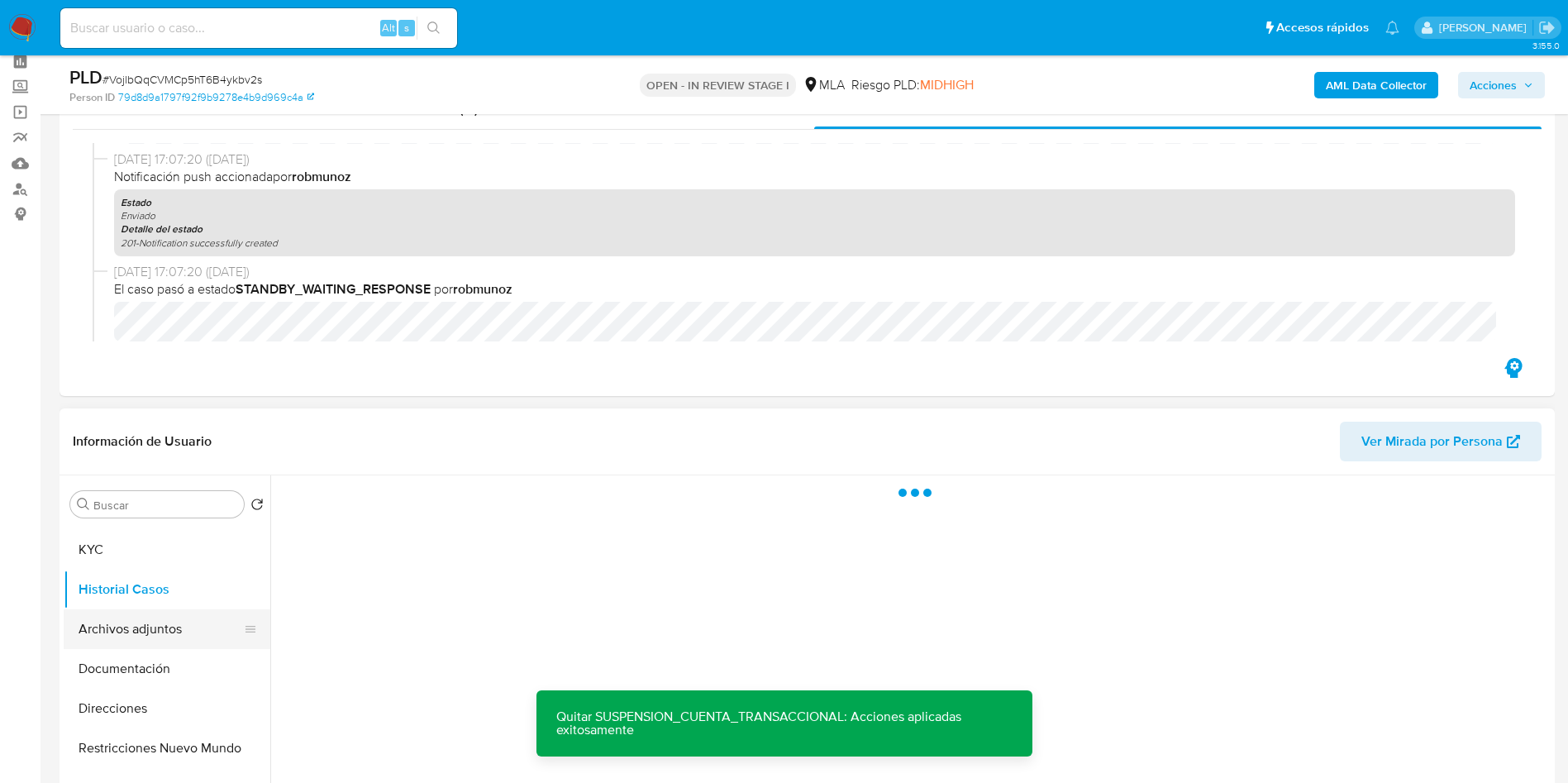
click at [134, 633] on button "Archivos adjuntos" at bounding box center [160, 629] width 193 height 40
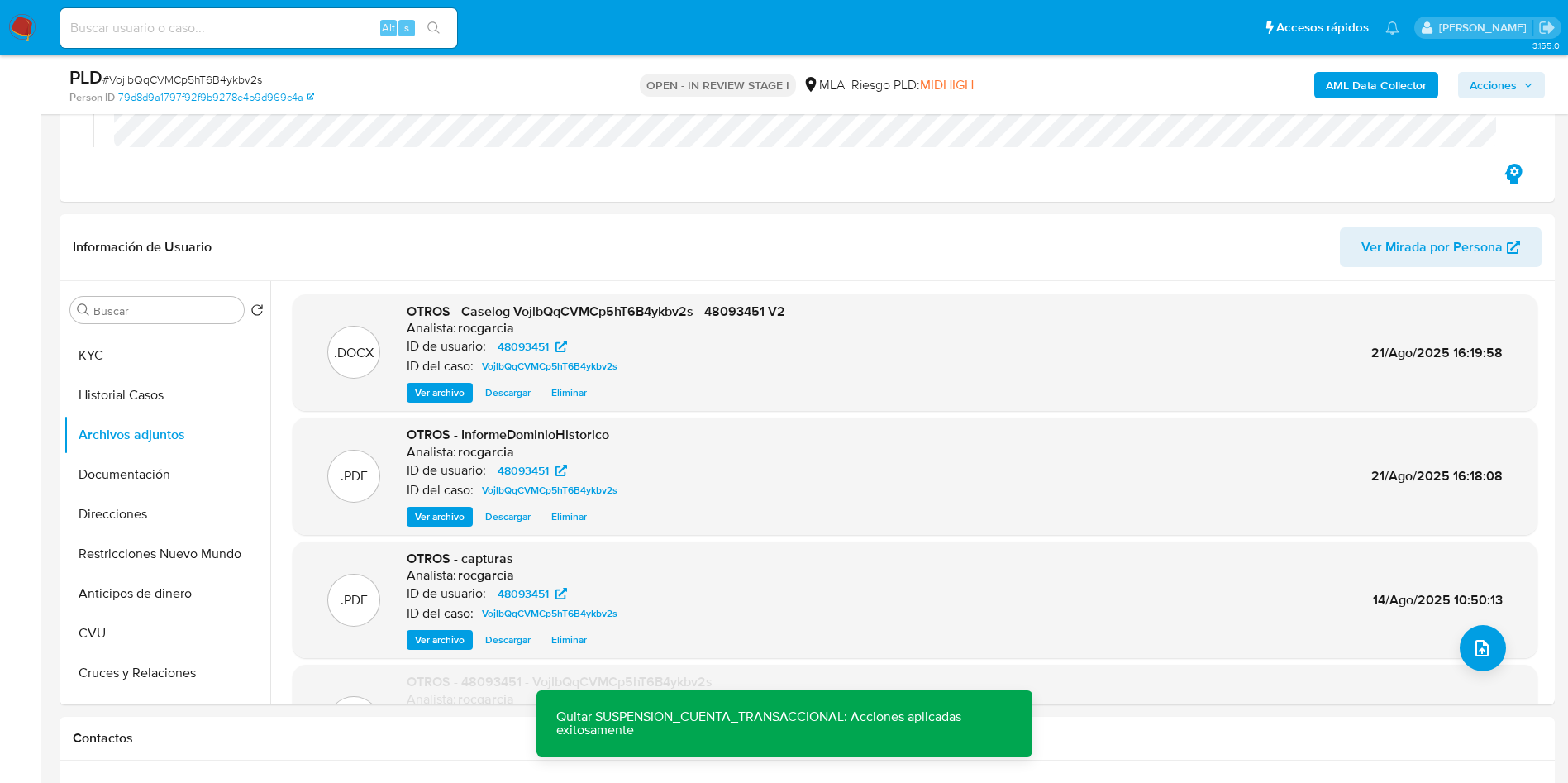
scroll to position [323, 0]
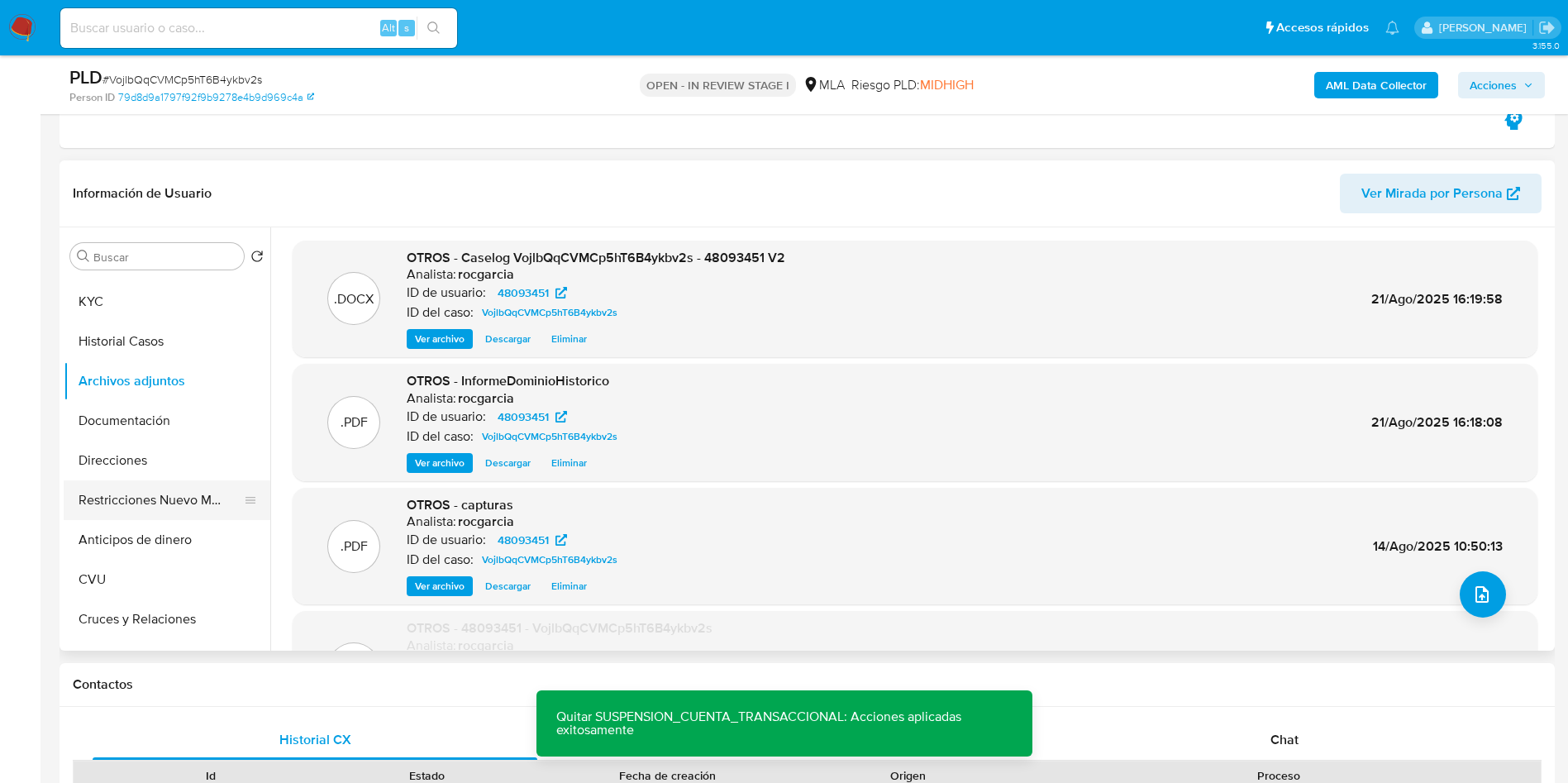
click at [134, 508] on button "Restricciones Nuevo Mundo" at bounding box center [160, 500] width 193 height 40
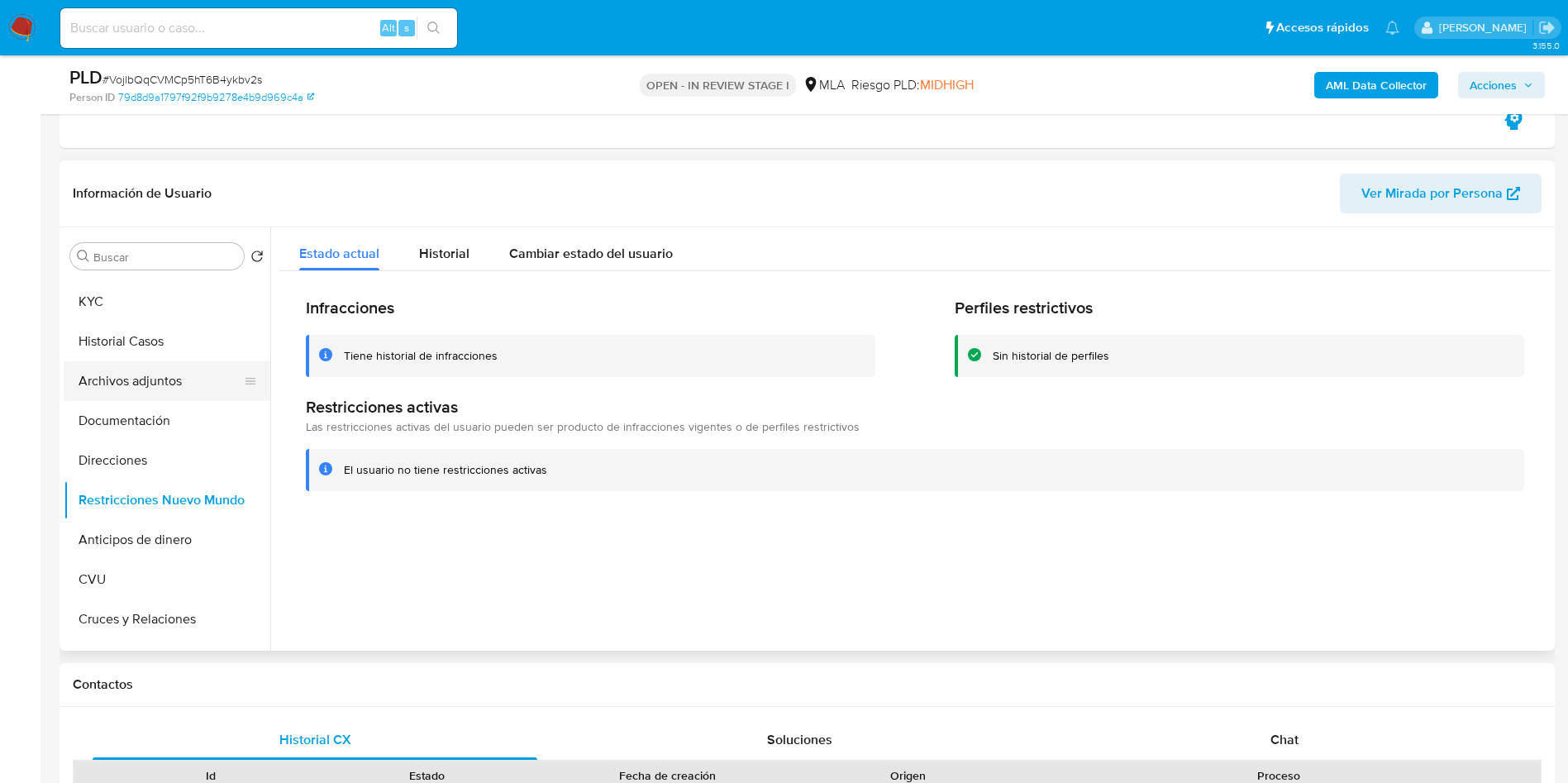
click at [112, 389] on button "Archivos adjuntos" at bounding box center [160, 381] width 193 height 40
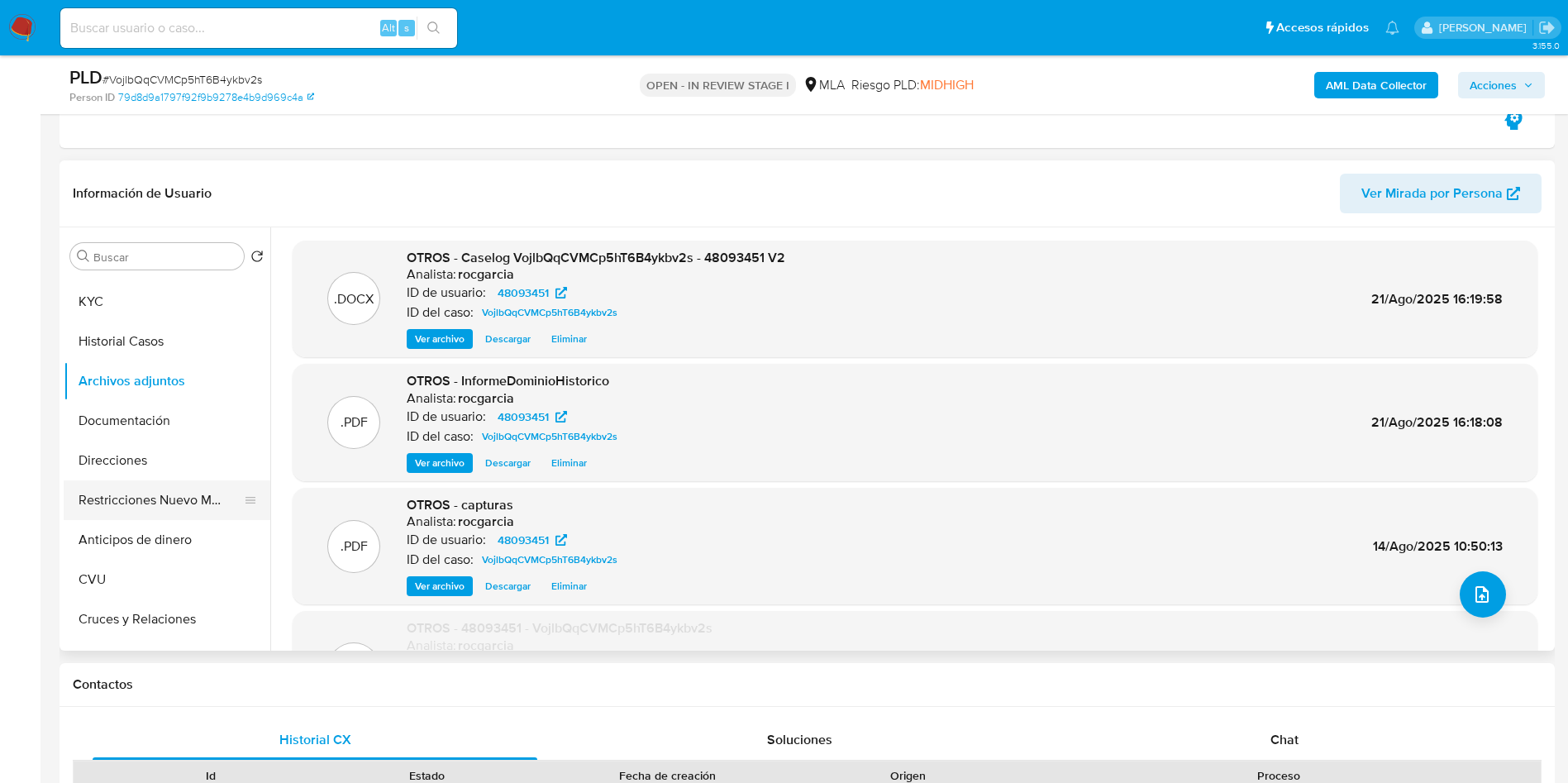
click at [120, 503] on button "Restricciones Nuevo Mundo" at bounding box center [160, 500] width 193 height 40
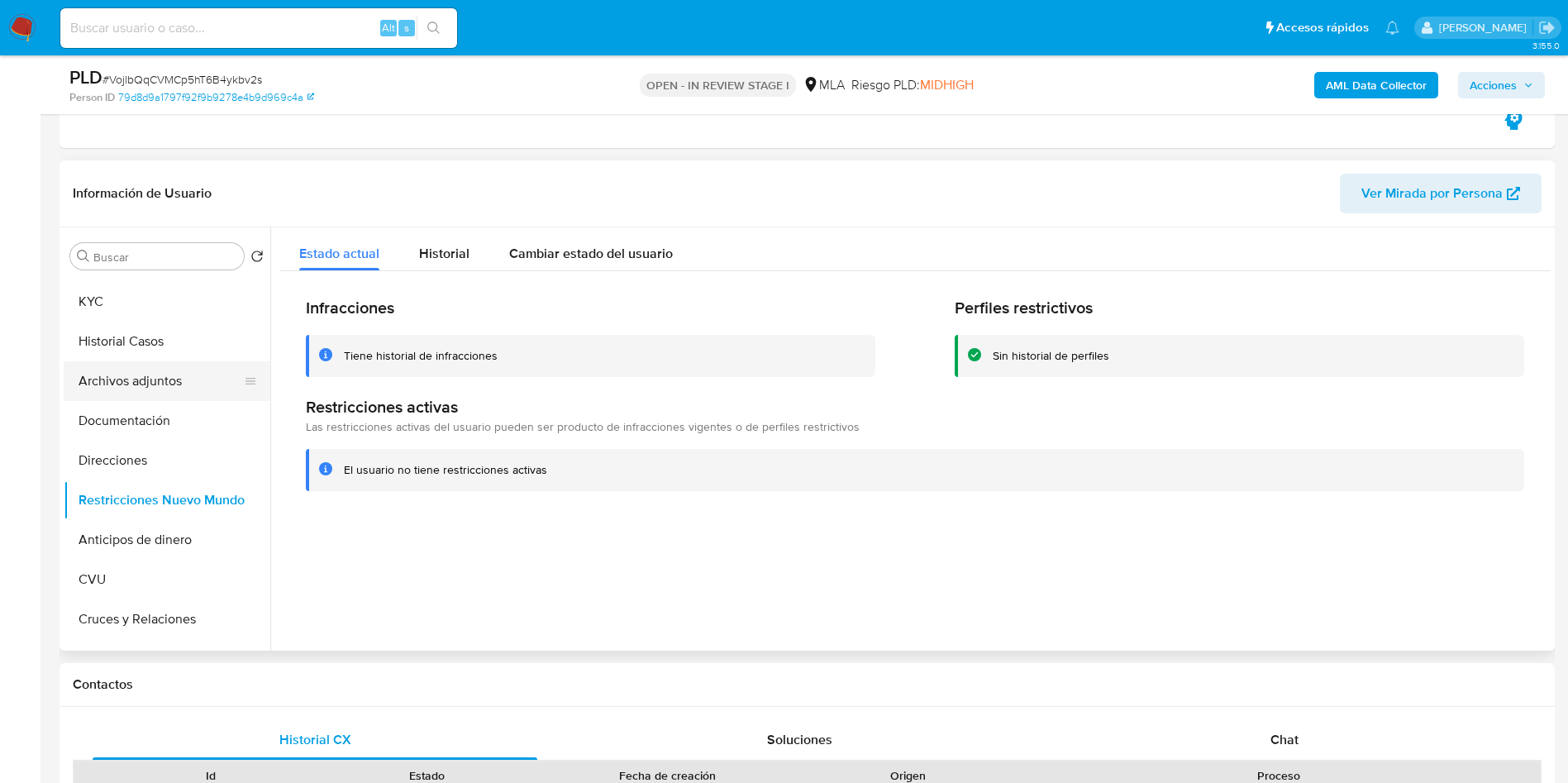
click at [123, 384] on button "Archivos adjuntos" at bounding box center [160, 381] width 193 height 40
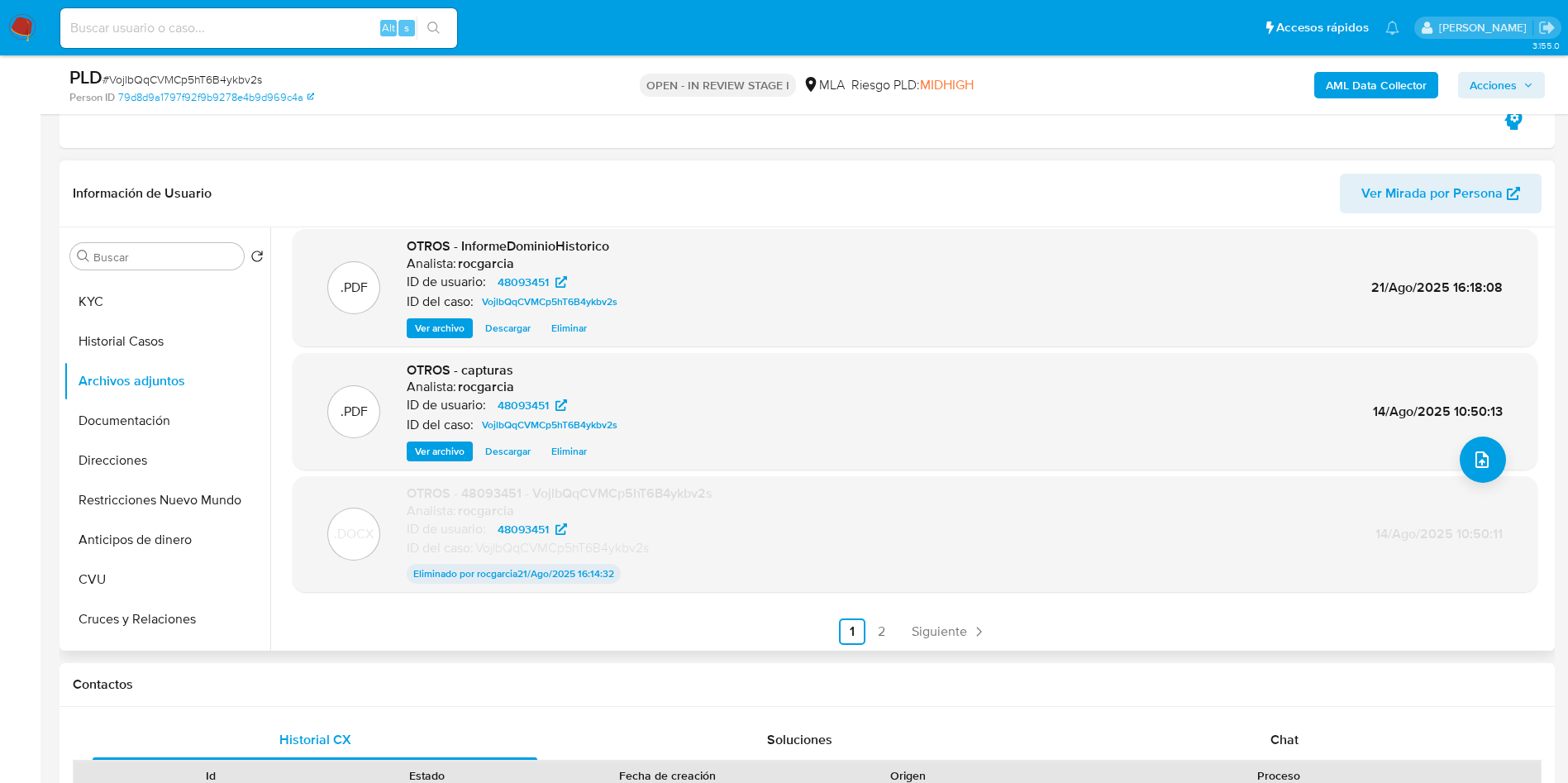
scroll to position [138, 0]
click at [872, 632] on link "2" at bounding box center [882, 629] width 27 height 27
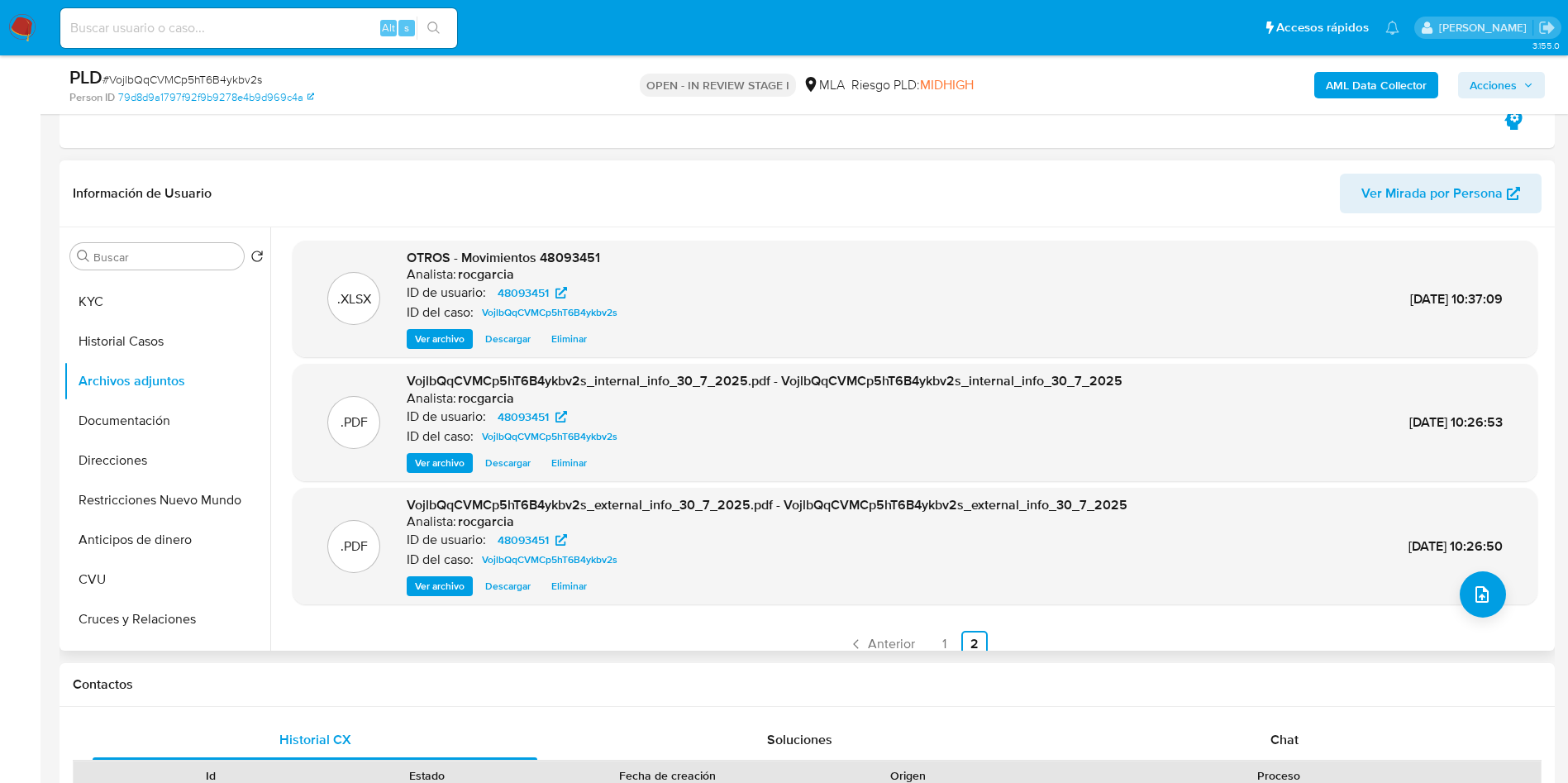
click at [1538, 83] on button "Acciones" at bounding box center [1501, 85] width 87 height 27
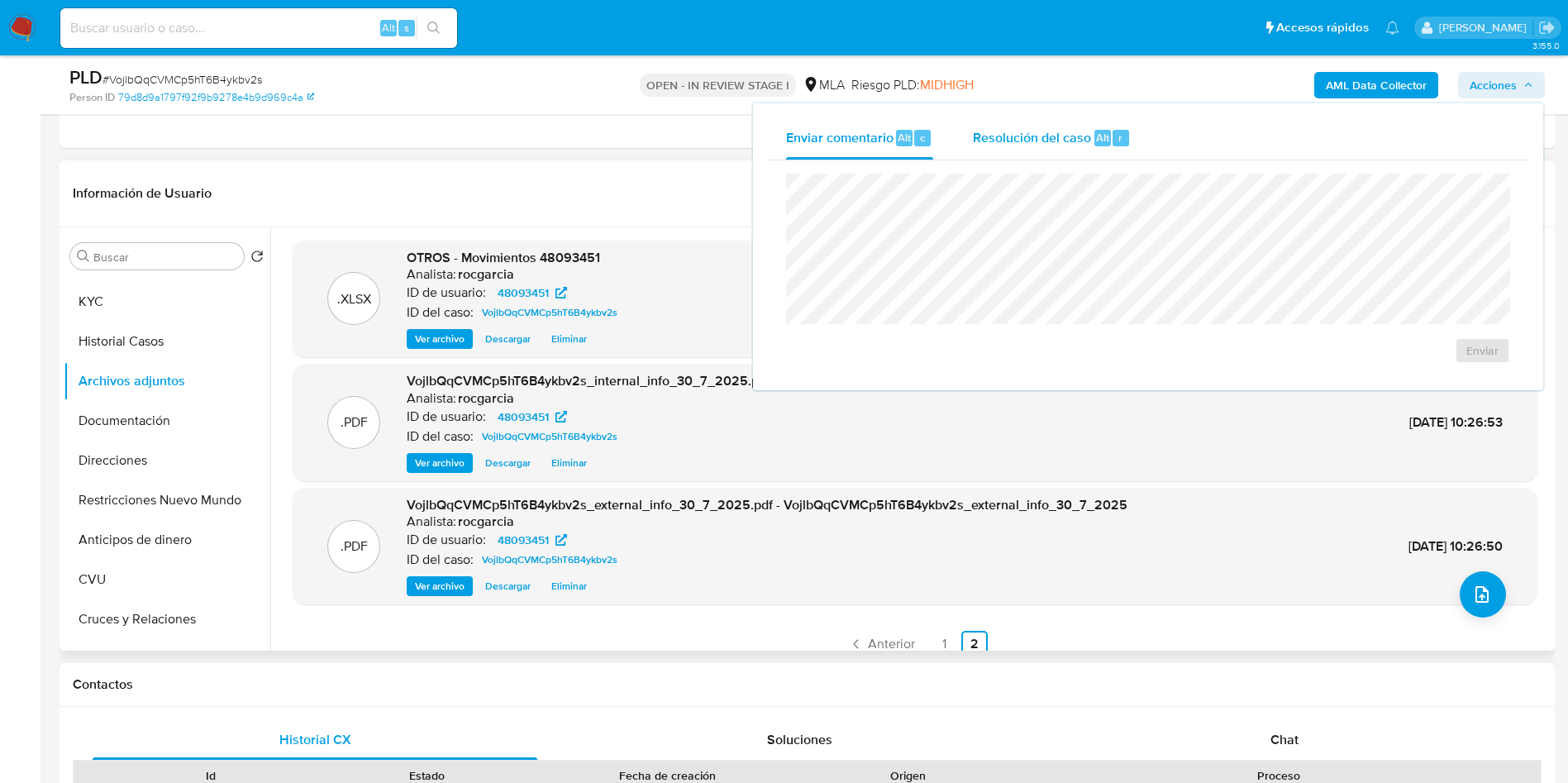
click at [1091, 141] on div "Resolución del caso Alt r" at bounding box center [1052, 138] width 158 height 43
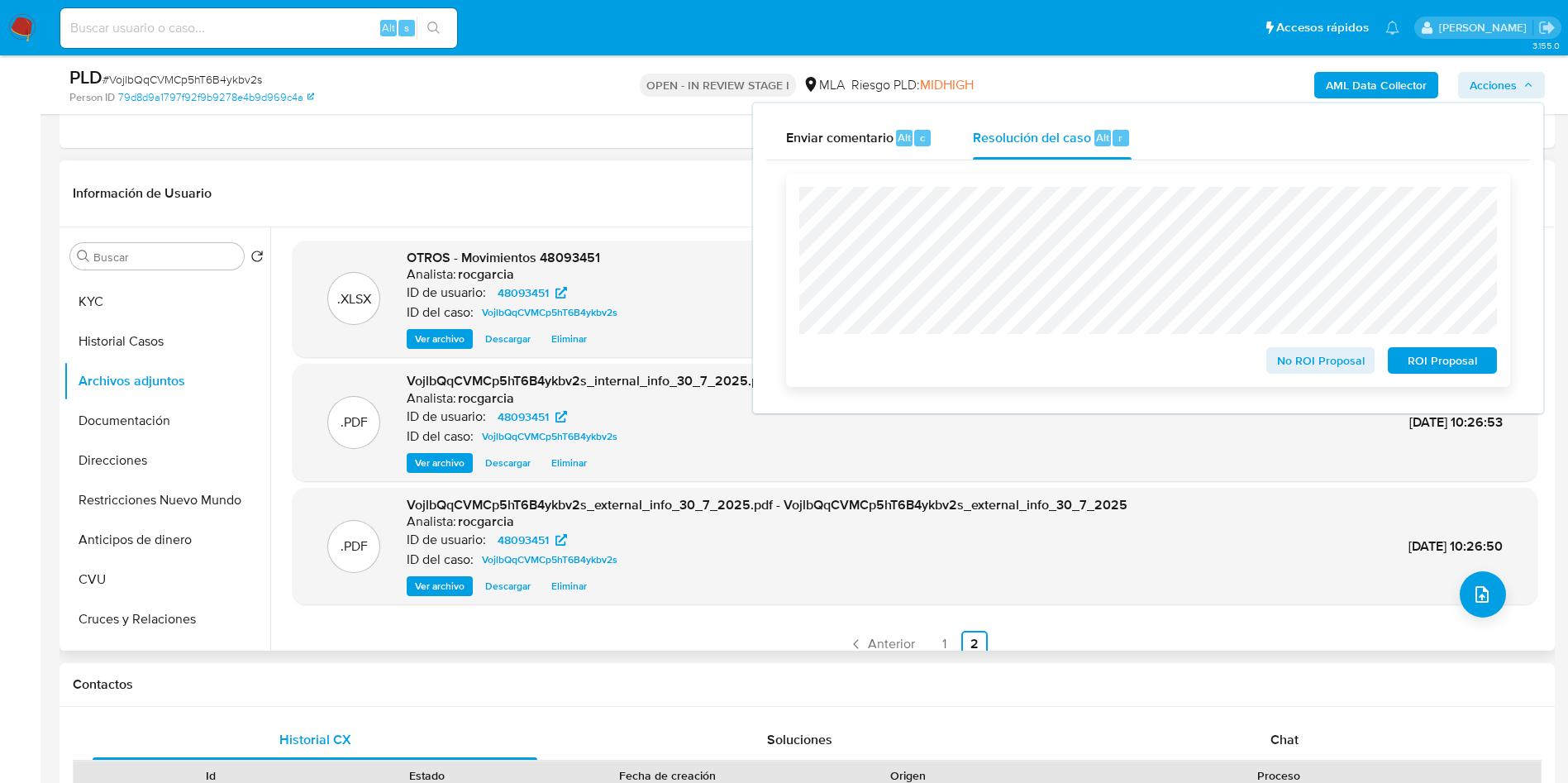
click at [1457, 370] on span "ROI Proposal" at bounding box center [1442, 360] width 86 height 23
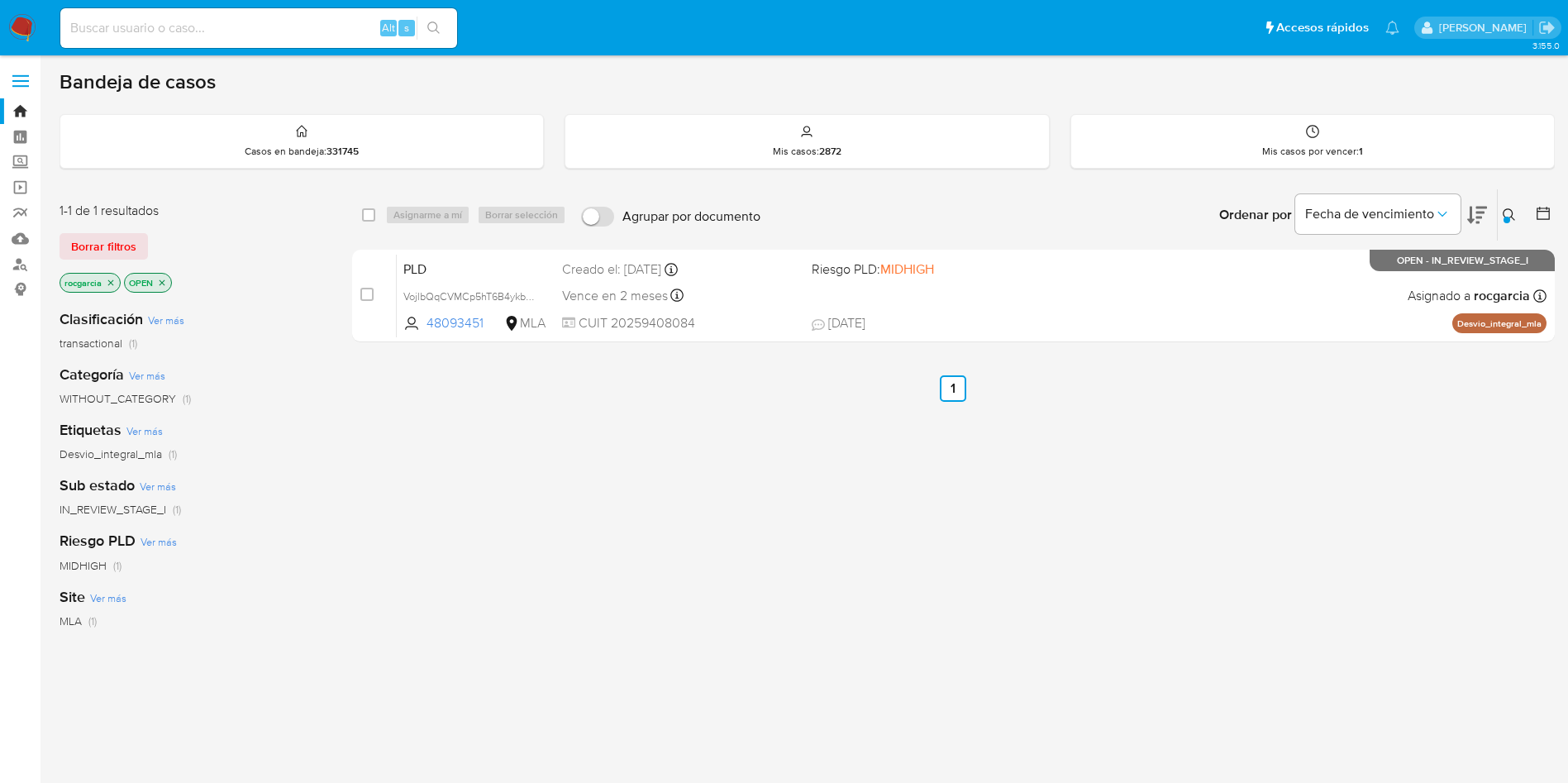
click at [202, 22] on input at bounding box center [259, 28] width 397 height 21
paste input "YuqDr9p4zV5pnvPaRHLdt71N"
type input "YuqDr9p4zV5pnvPaRHLdt71N"
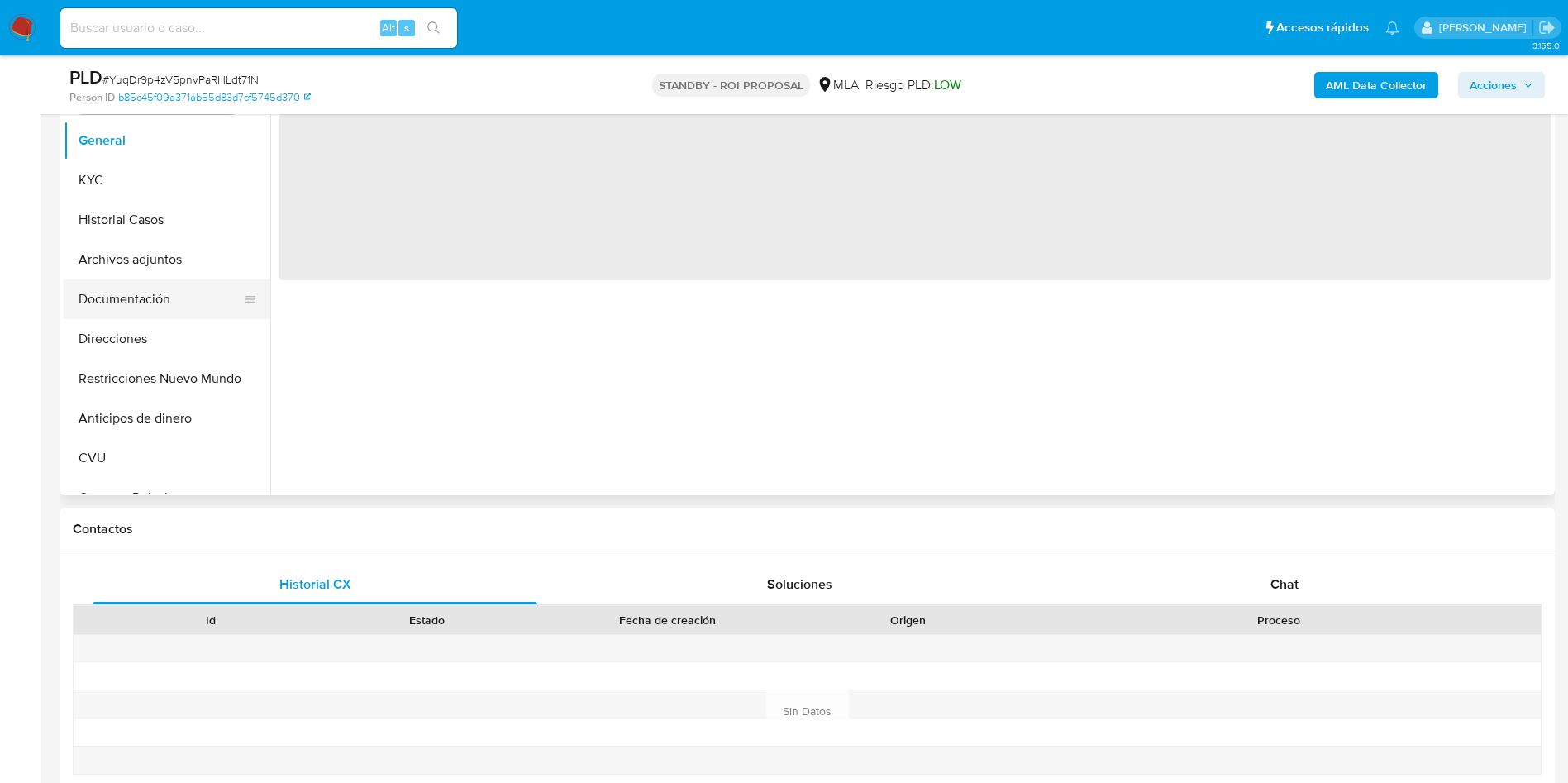
scroll to position [372, 0]
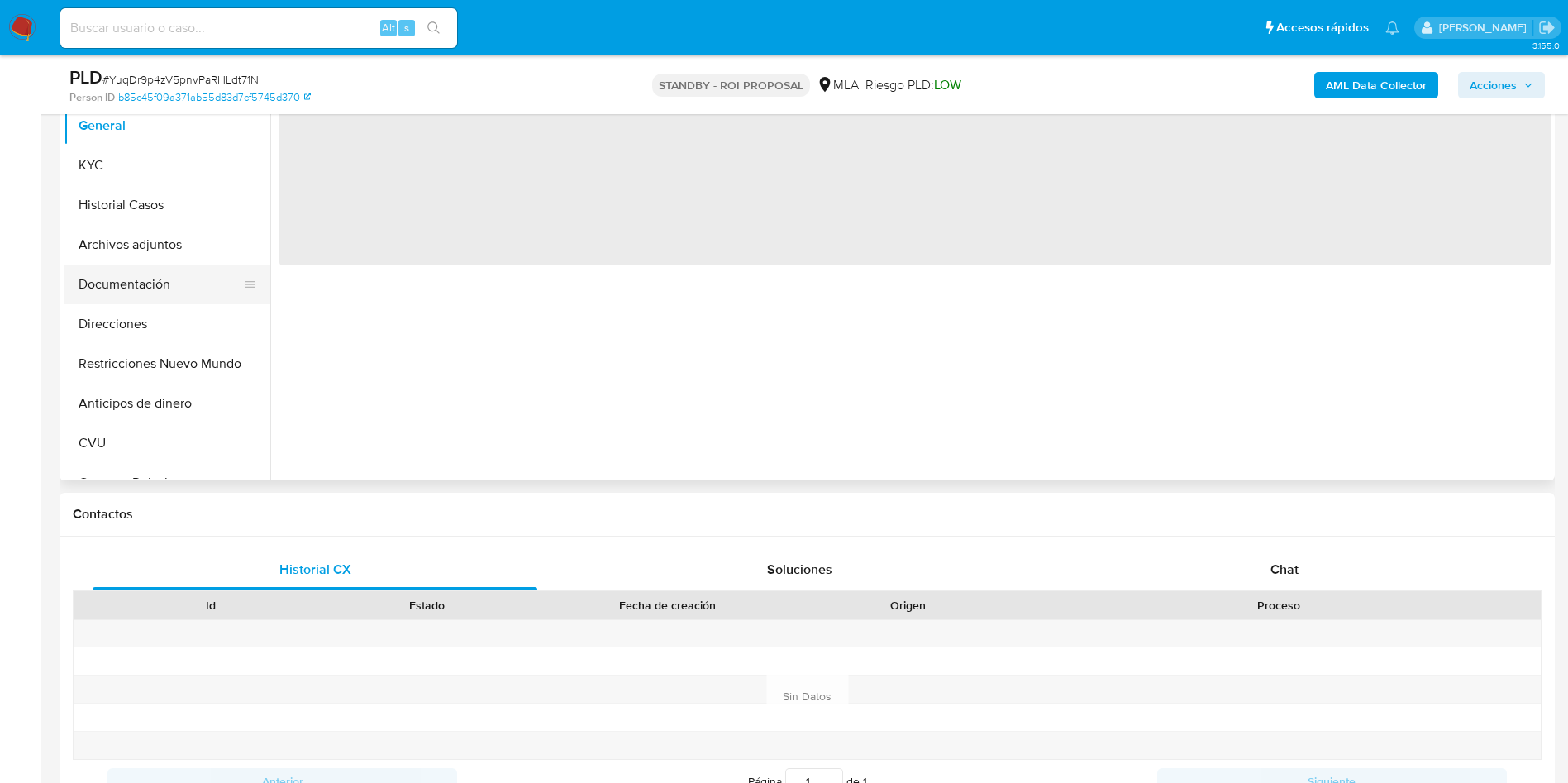
select select "10"
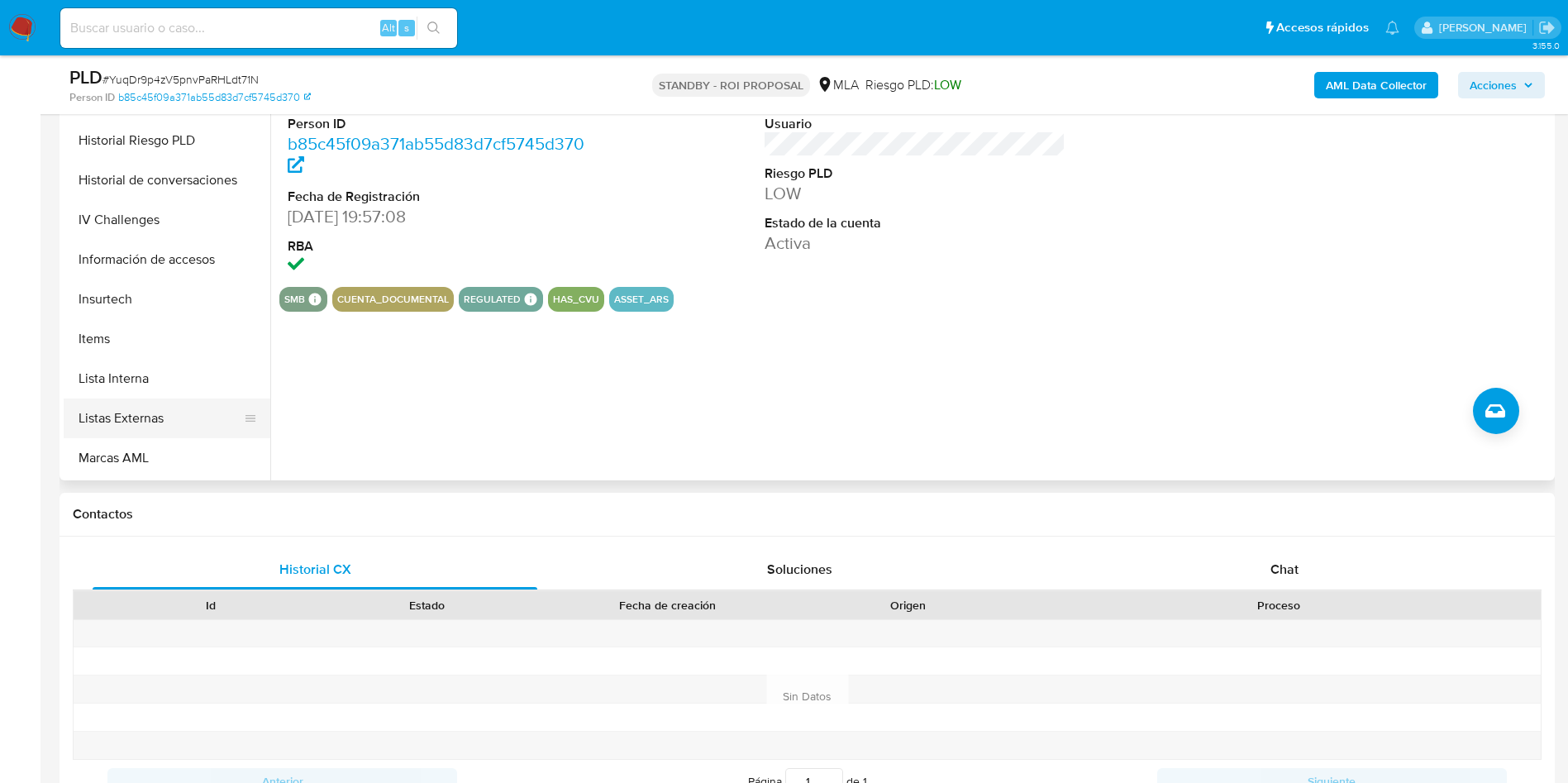
scroll to position [744, 0]
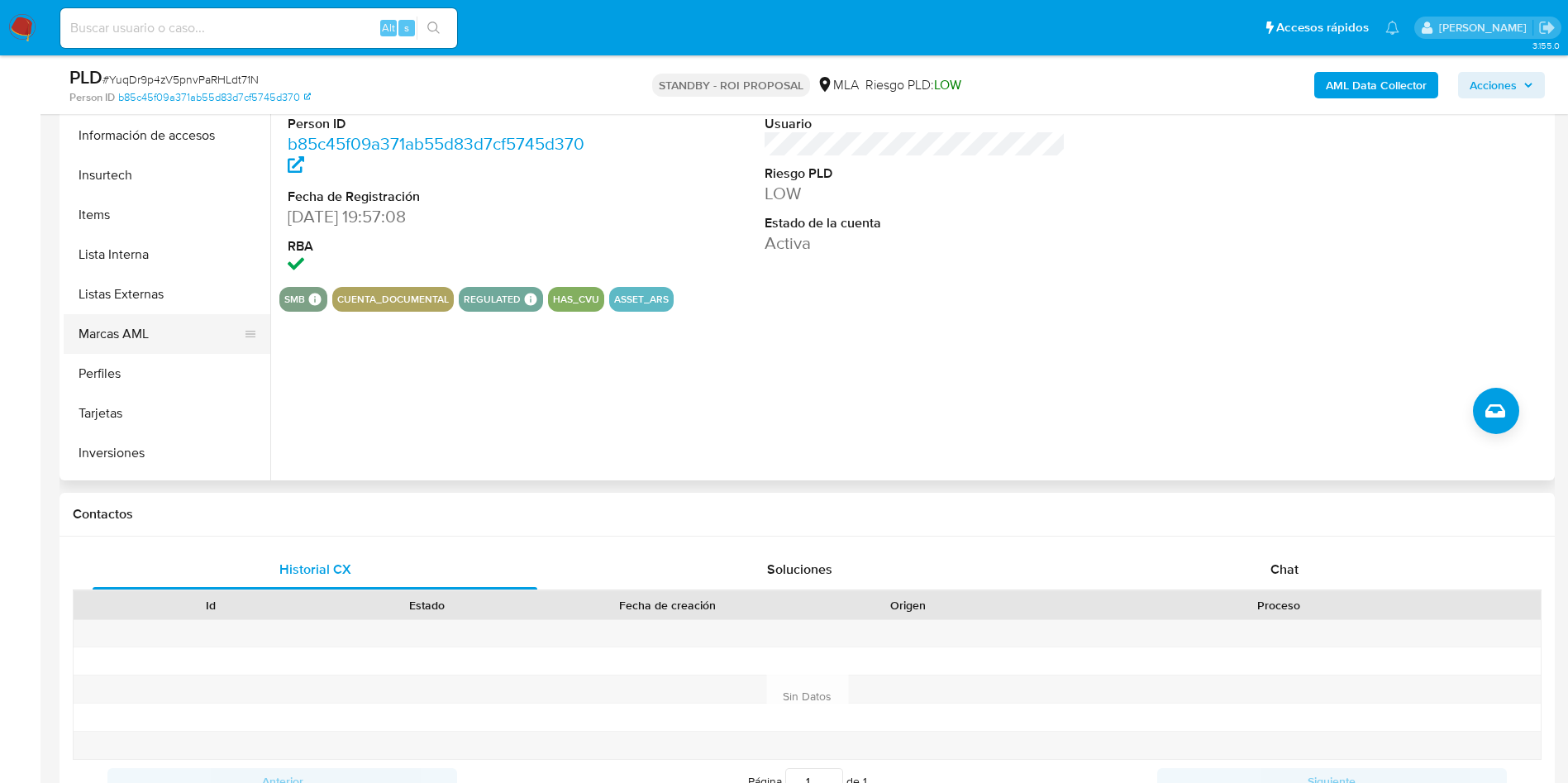
click at [124, 336] on button "Marcas AML" at bounding box center [160, 334] width 193 height 40
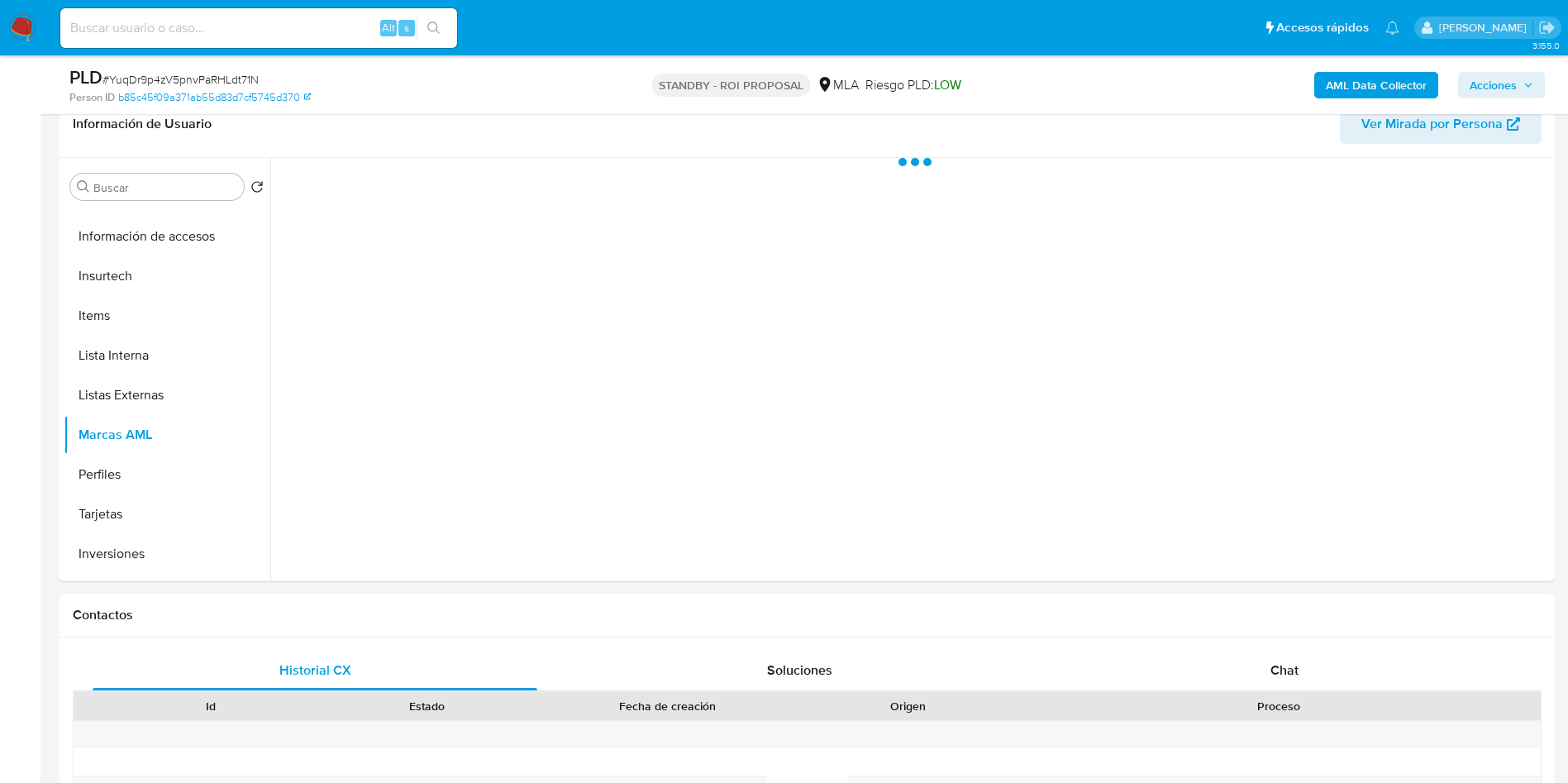
scroll to position [248, 0]
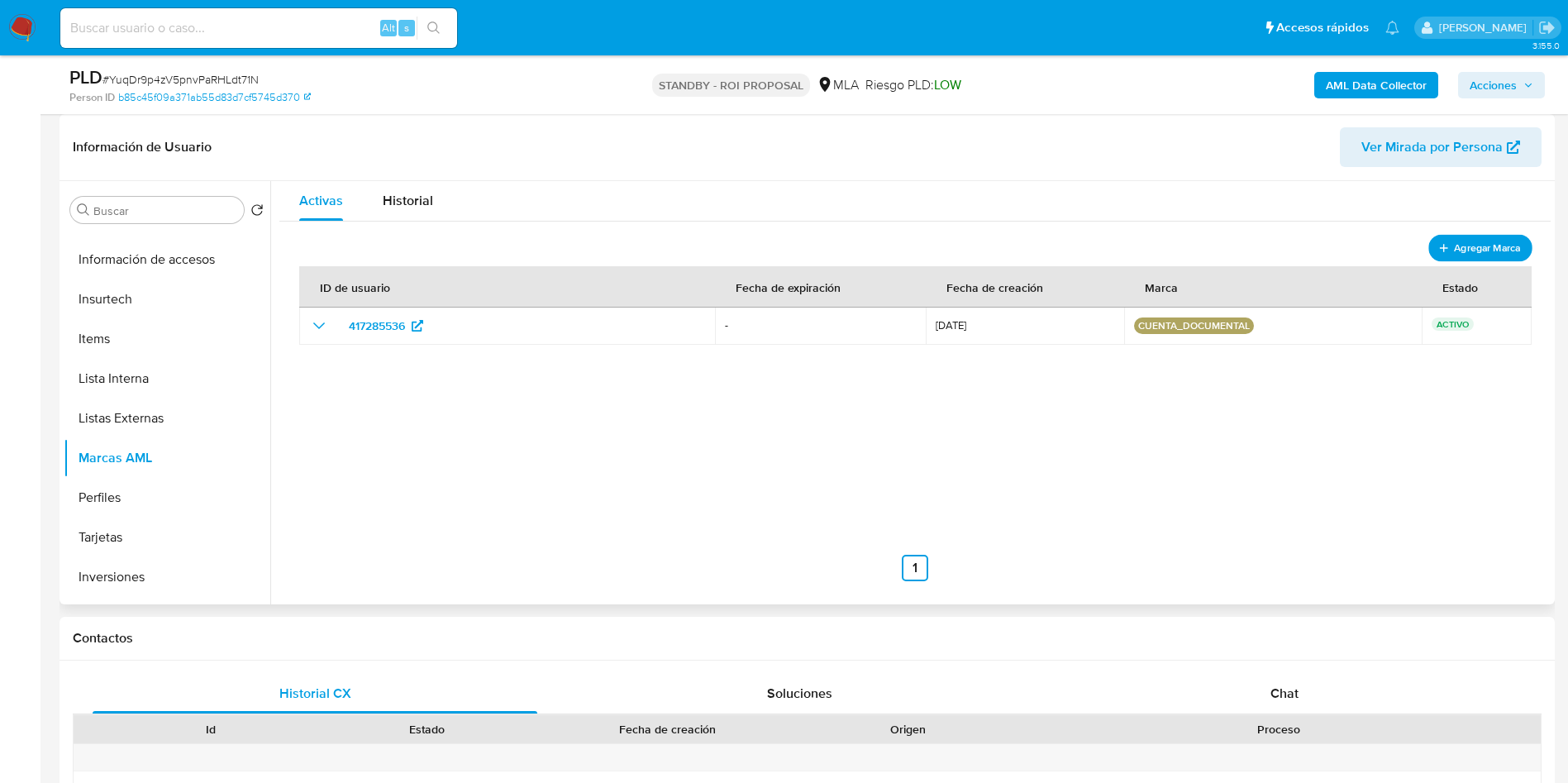
click at [1467, 252] on span "Agregar Marca" at bounding box center [1486, 248] width 66 height 21
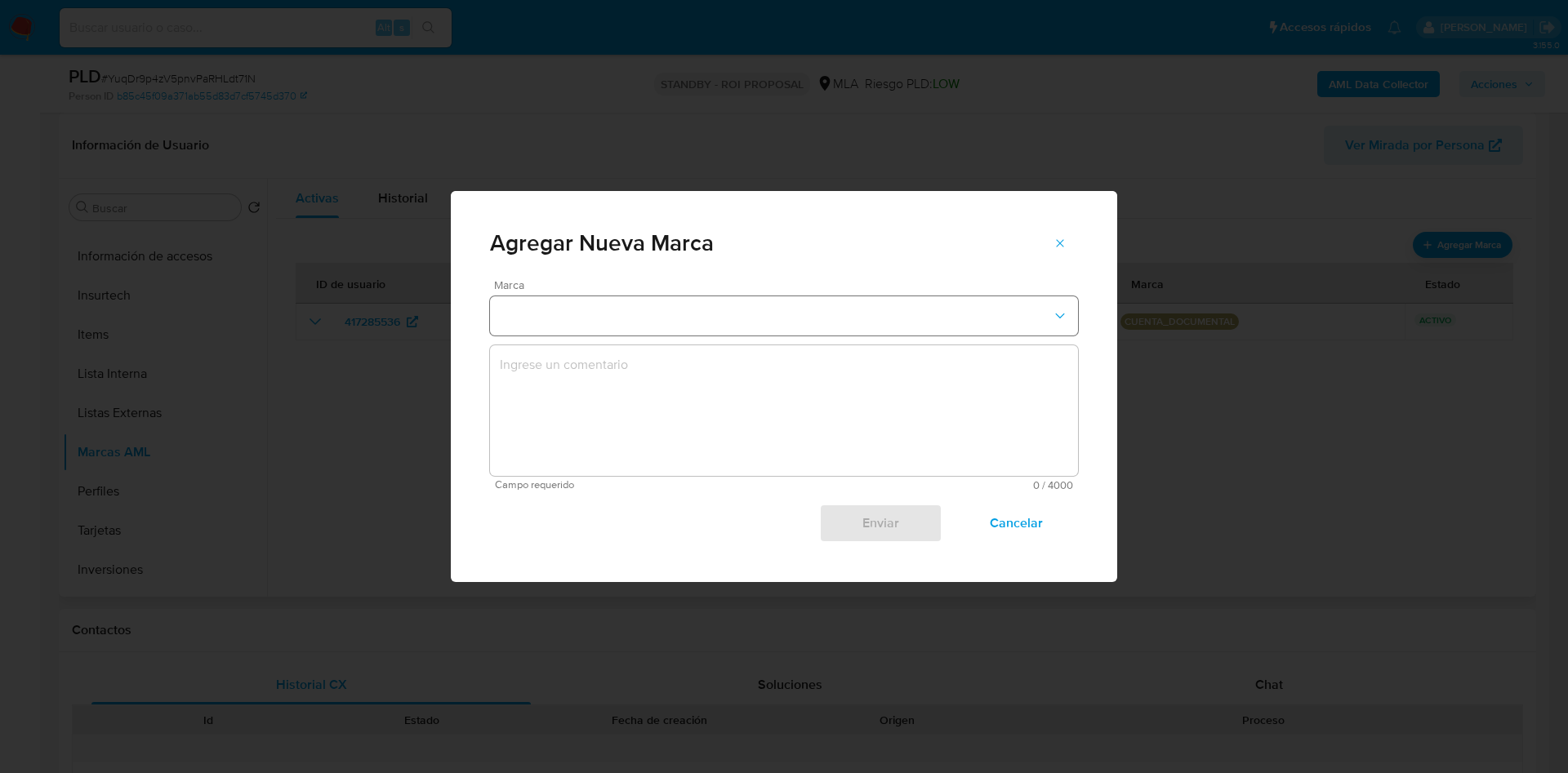
click at [720, 323] on button "marks-modal" at bounding box center [784, 316] width 588 height 39
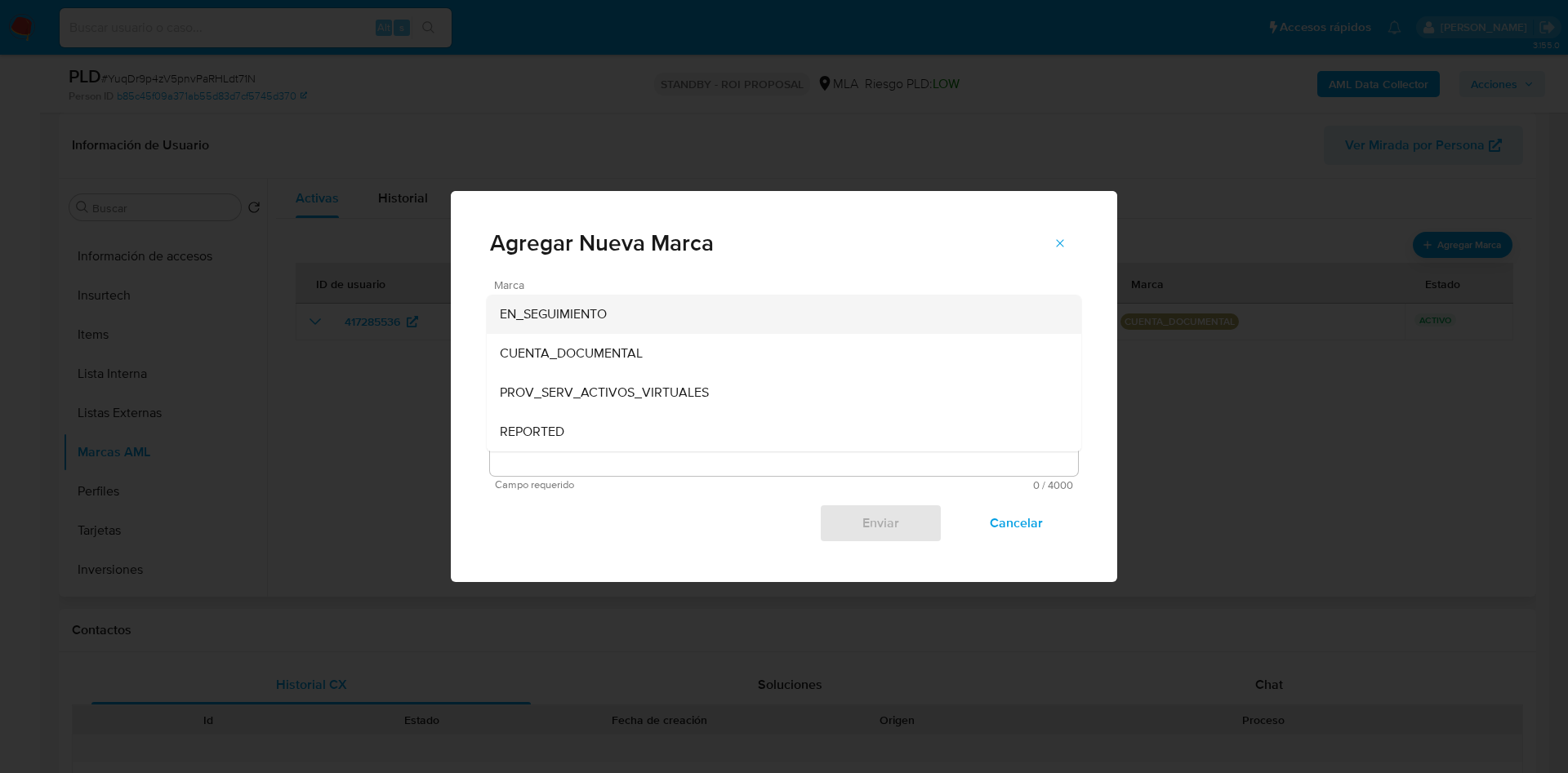
click at [706, 322] on div "EN_SEGUIMIENTO" at bounding box center [779, 314] width 559 height 39
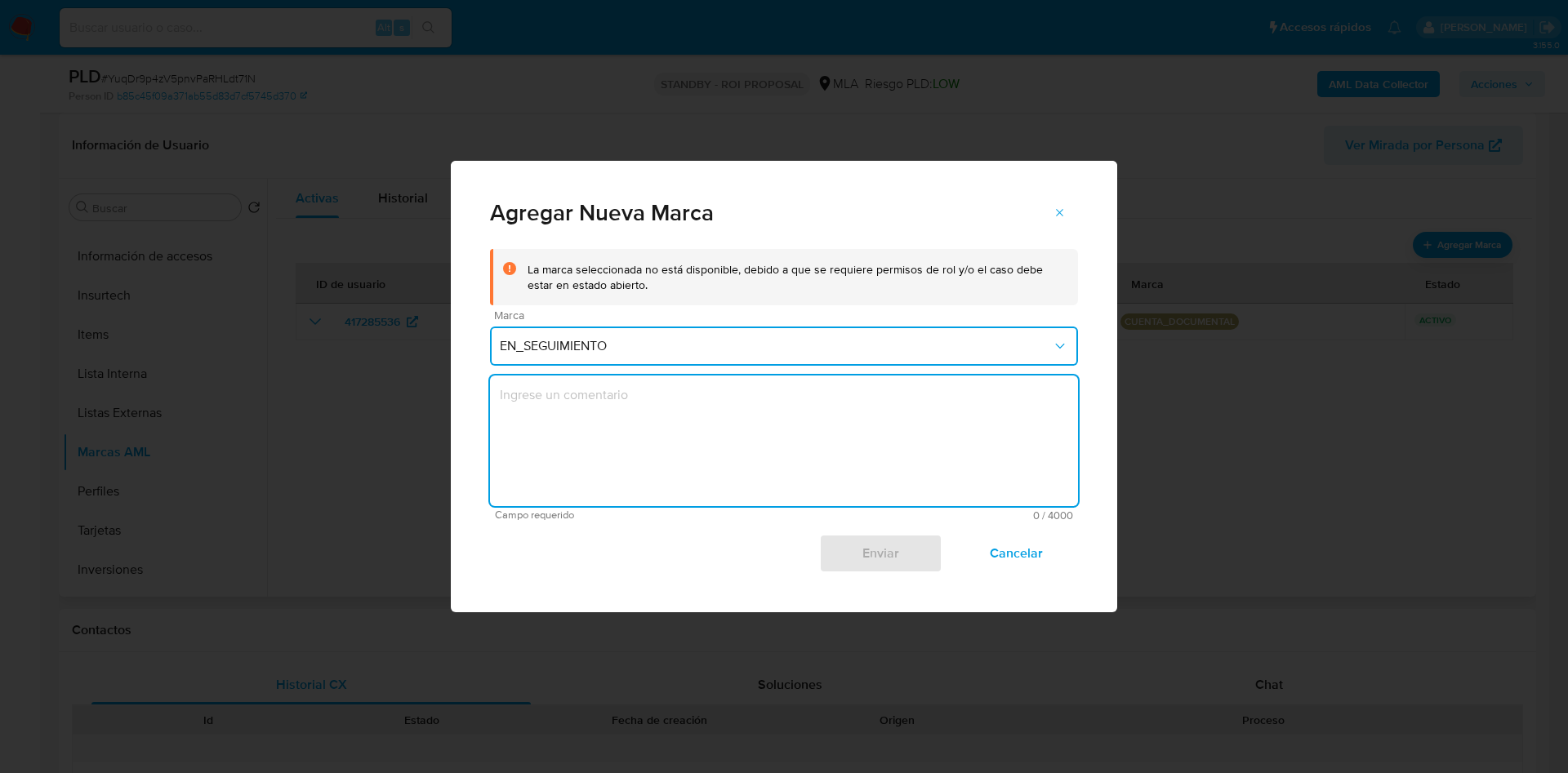
click at [756, 396] on textarea "marks-modal" at bounding box center [784, 440] width 588 height 131
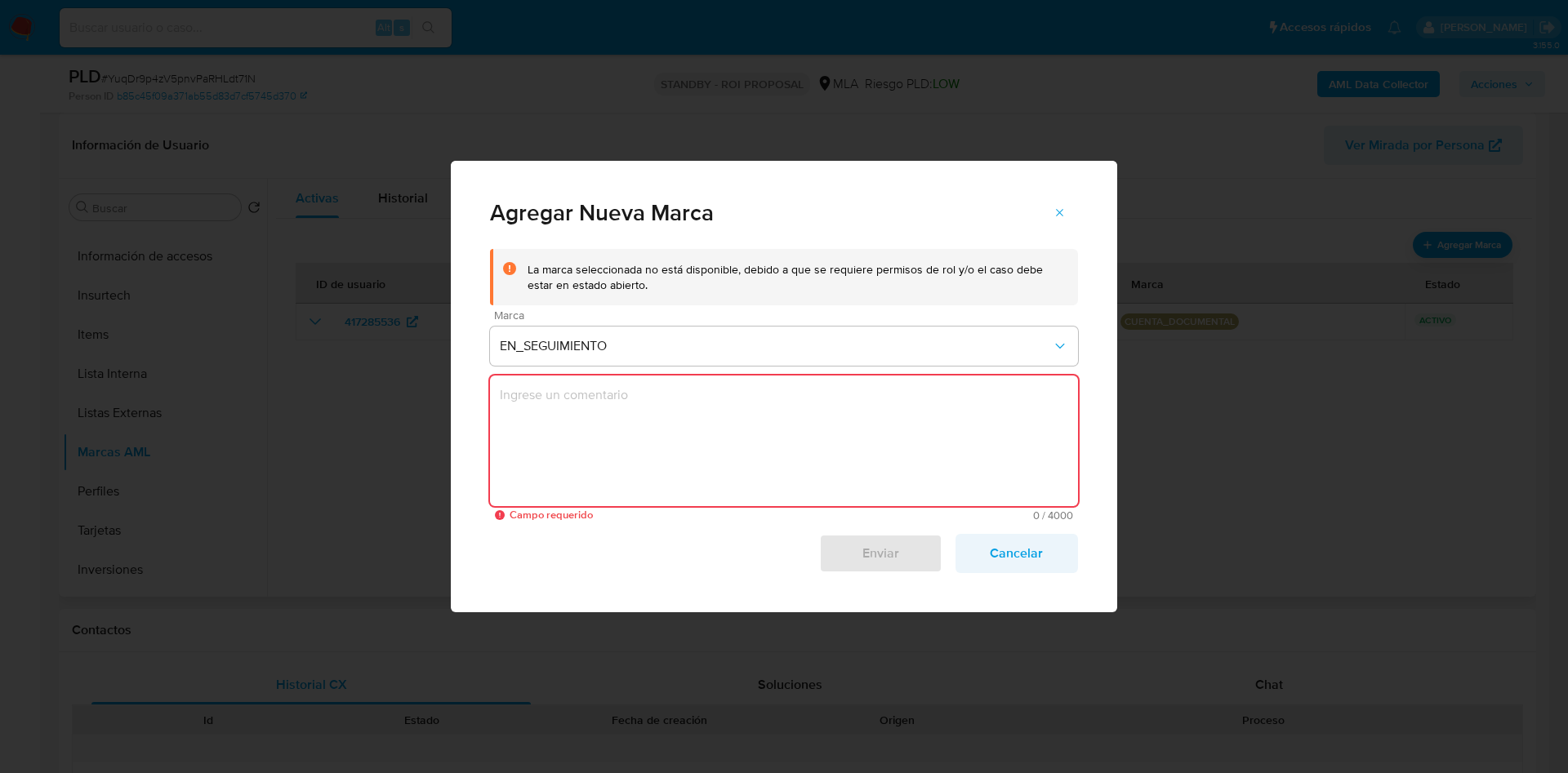
click at [1010, 559] on span "Cancelar" at bounding box center [1016, 553] width 80 height 36
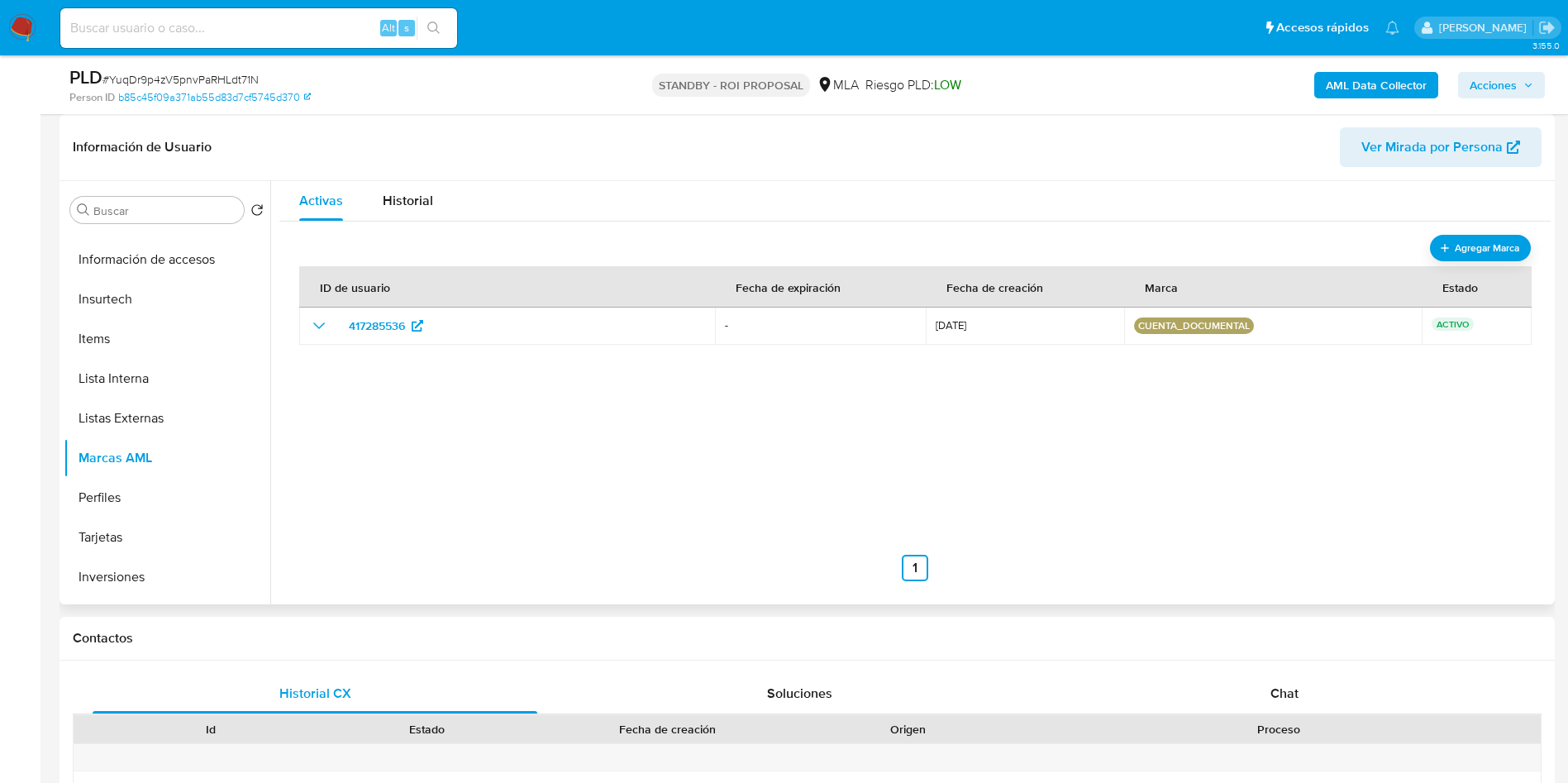
click at [21, 34] on img at bounding box center [22, 28] width 28 height 28
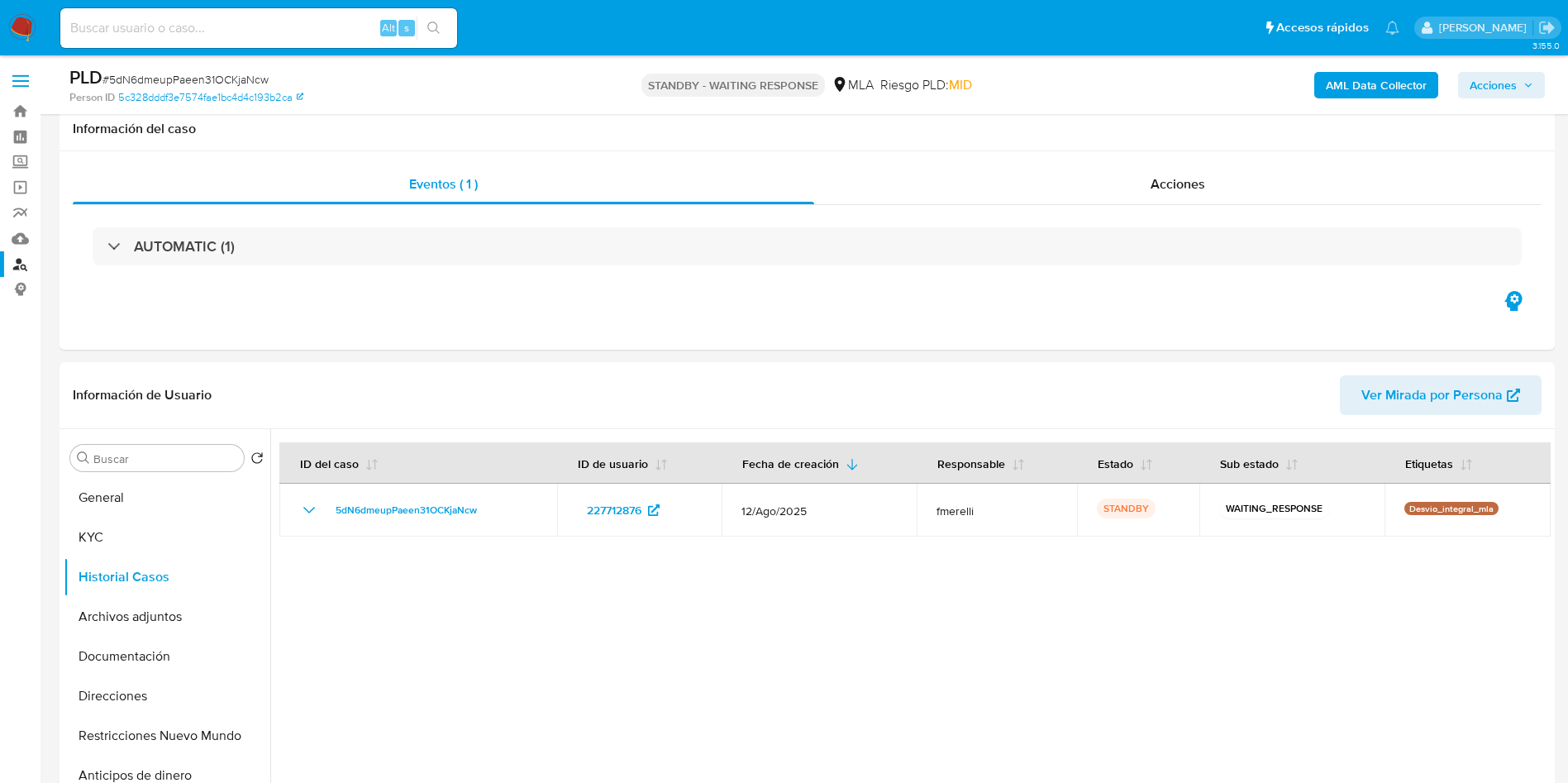
select select "10"
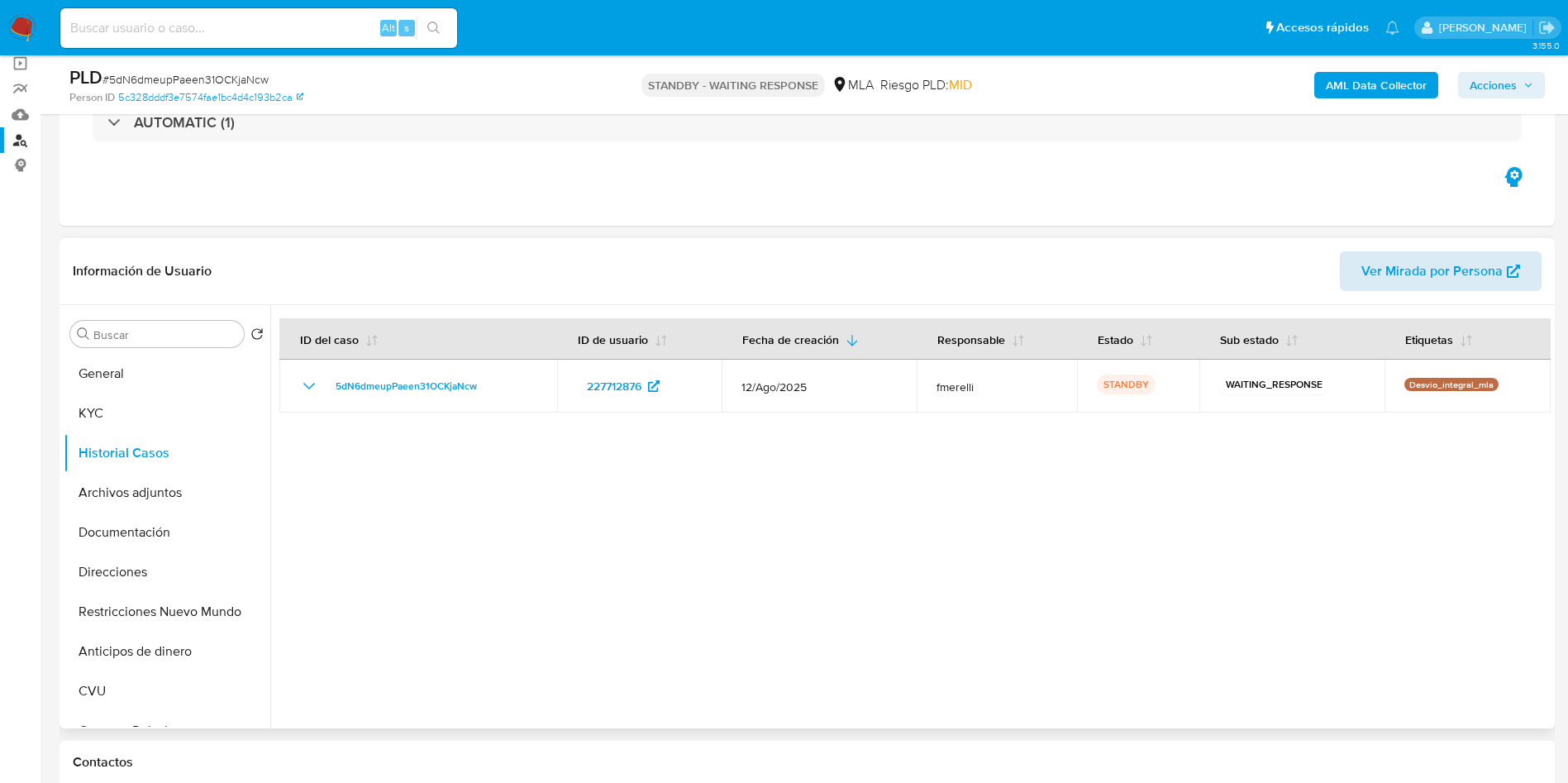
scroll to position [499, 0]
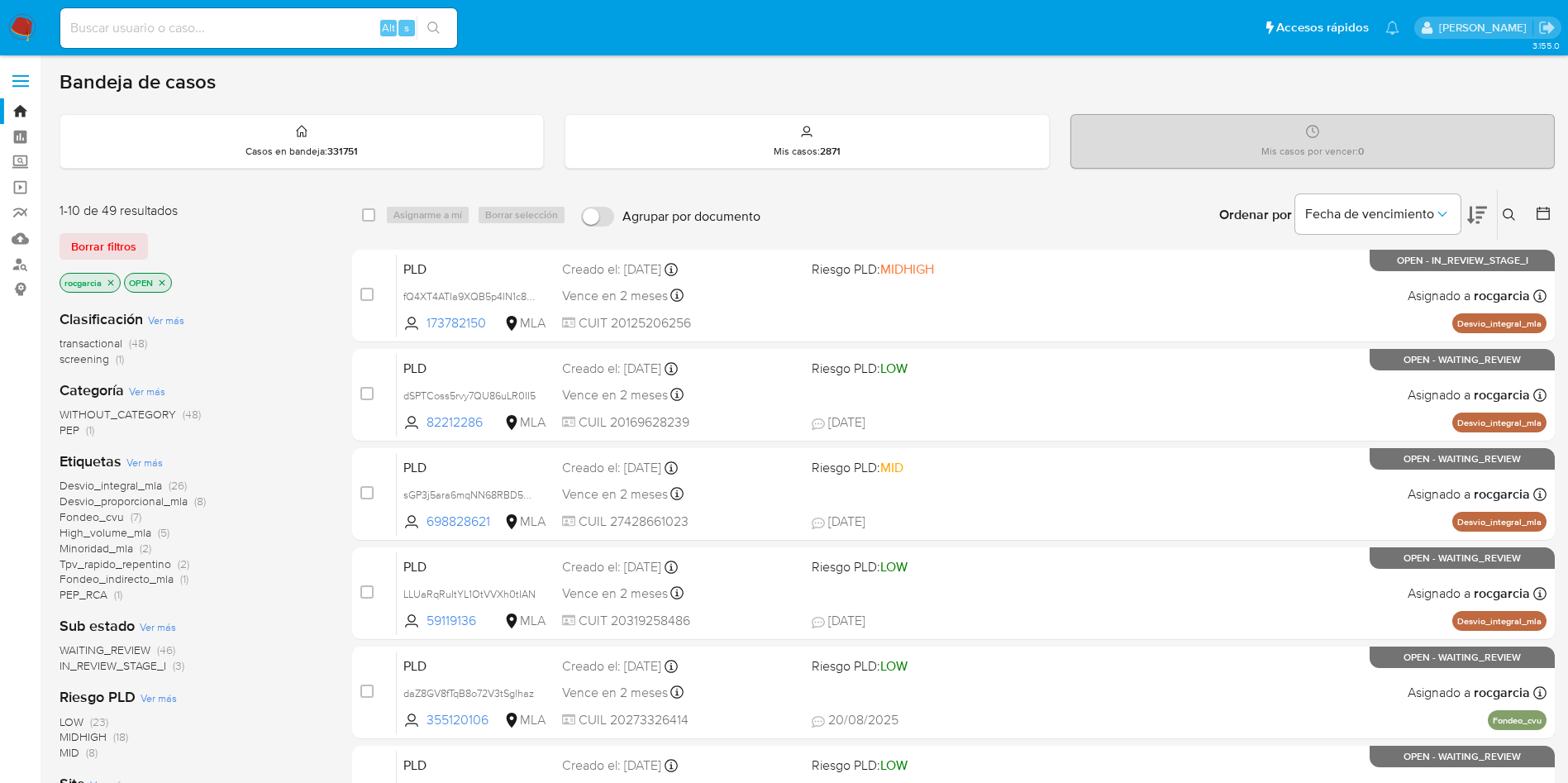
click at [29, 25] on img at bounding box center [22, 28] width 28 height 28
click at [175, 27] on input at bounding box center [259, 28] width 397 height 21
paste input "VojlbQqCVMCp5hT6B4ykbv2s"
type input "VojlbQqCVMCp5hT6B4ykbv2s"
click at [1510, 214] on icon at bounding box center [1509, 214] width 13 height 13
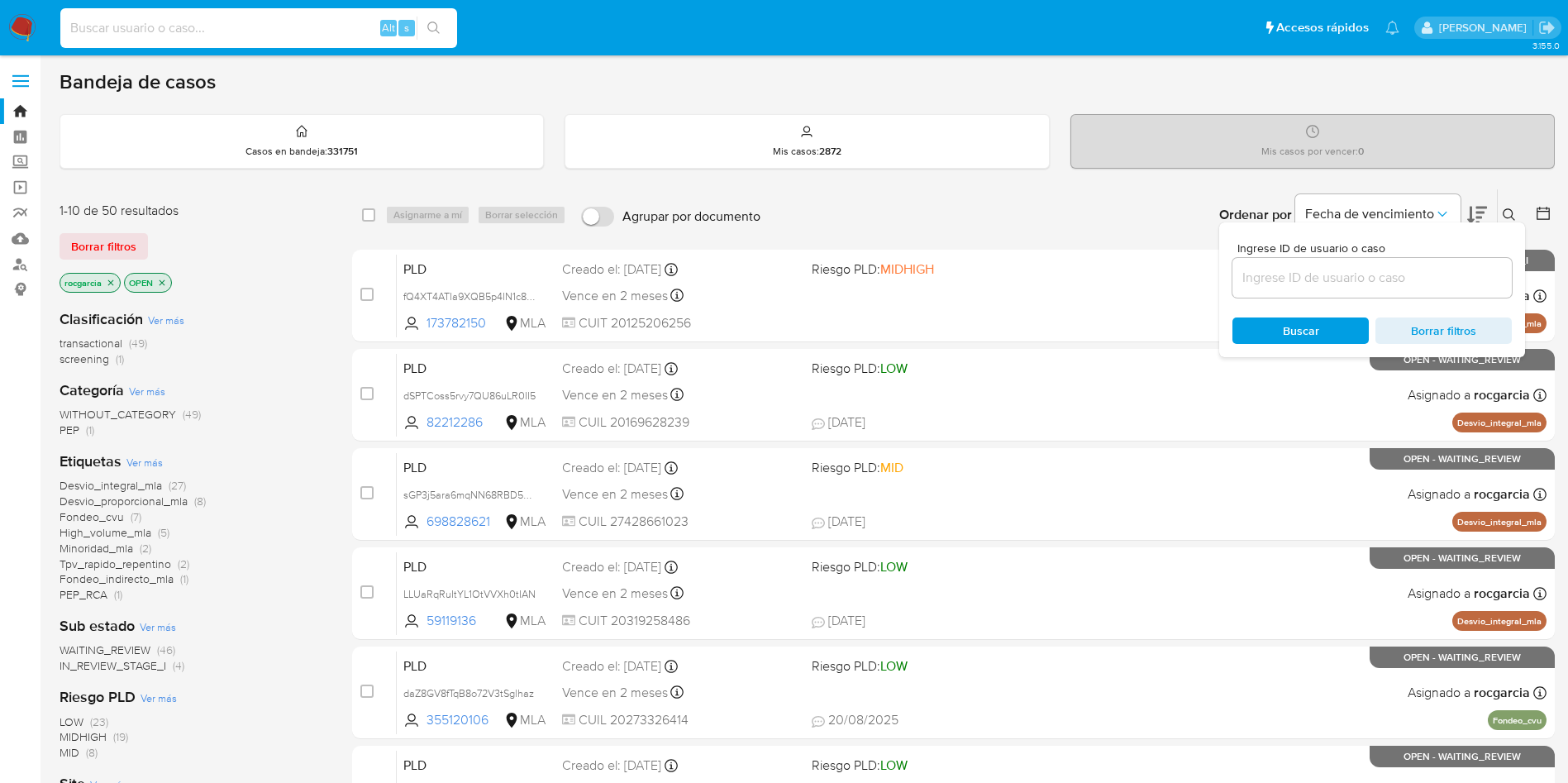
click at [131, 21] on input at bounding box center [259, 28] width 397 height 21
paste input "VojlbQqCVMCp5hT6B4ykbv2s"
type input "VojlbQqCVMCp5hT6B4ykbv2s"
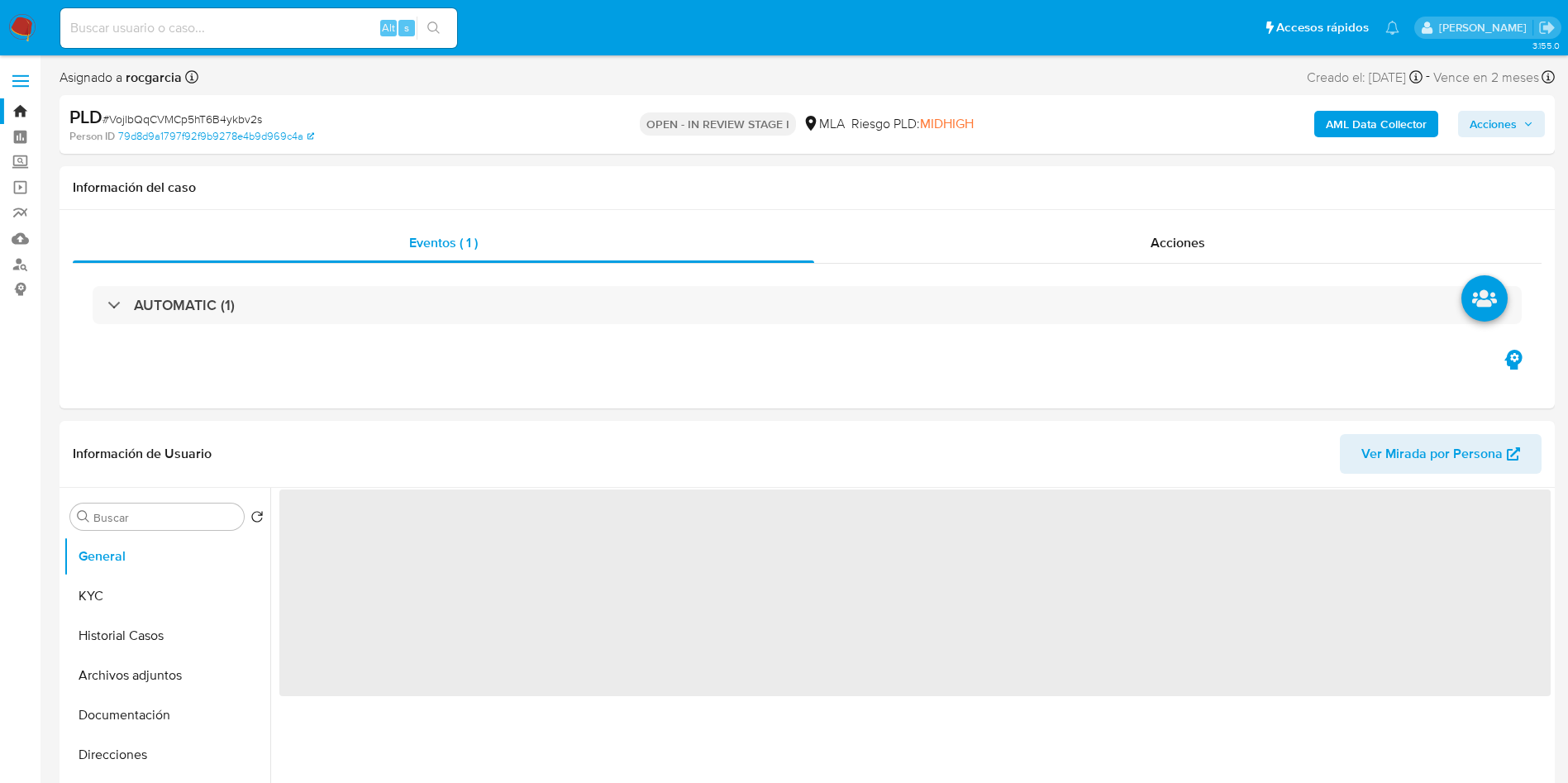
select select "10"
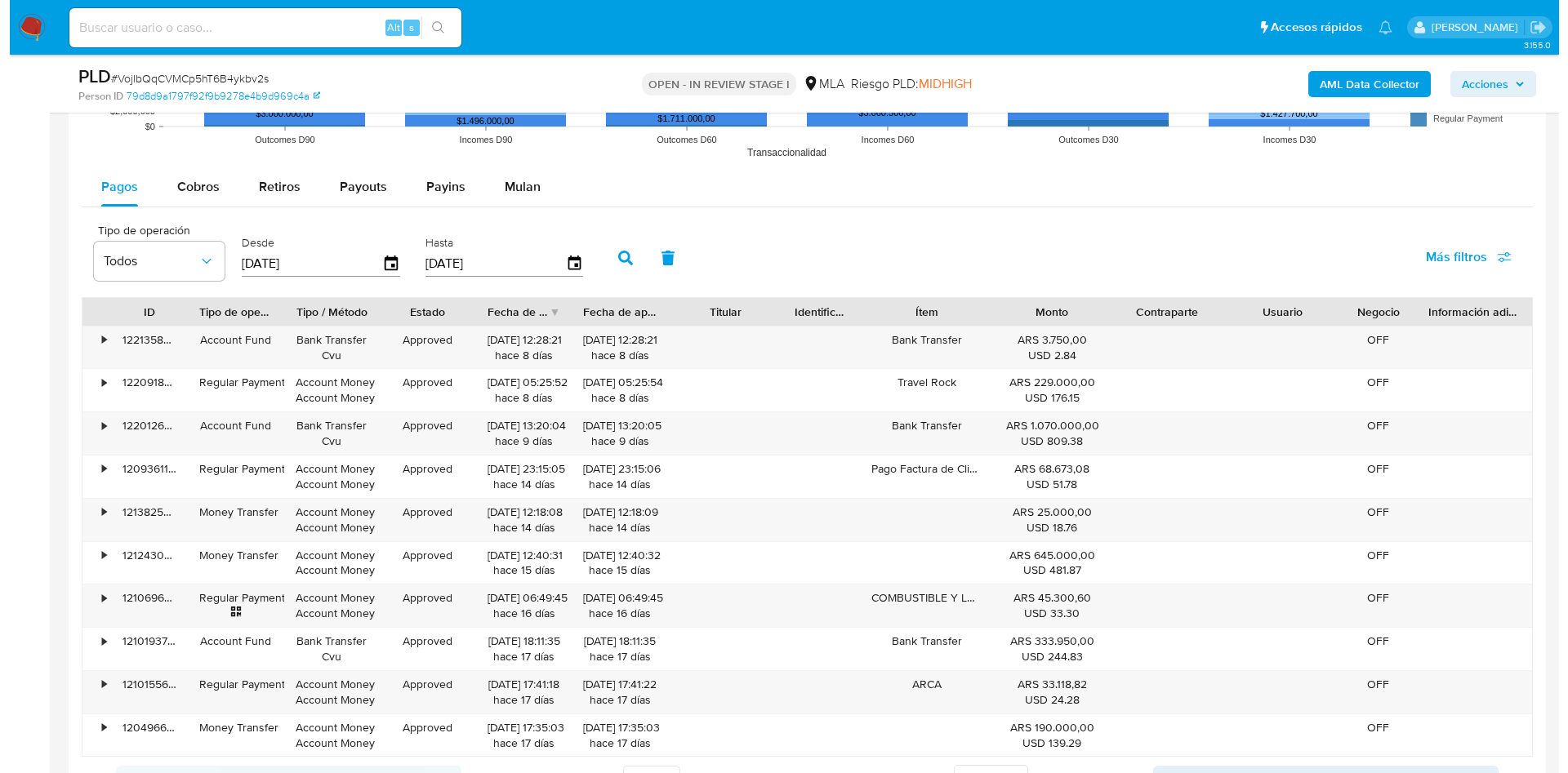
scroll to position [2525, 0]
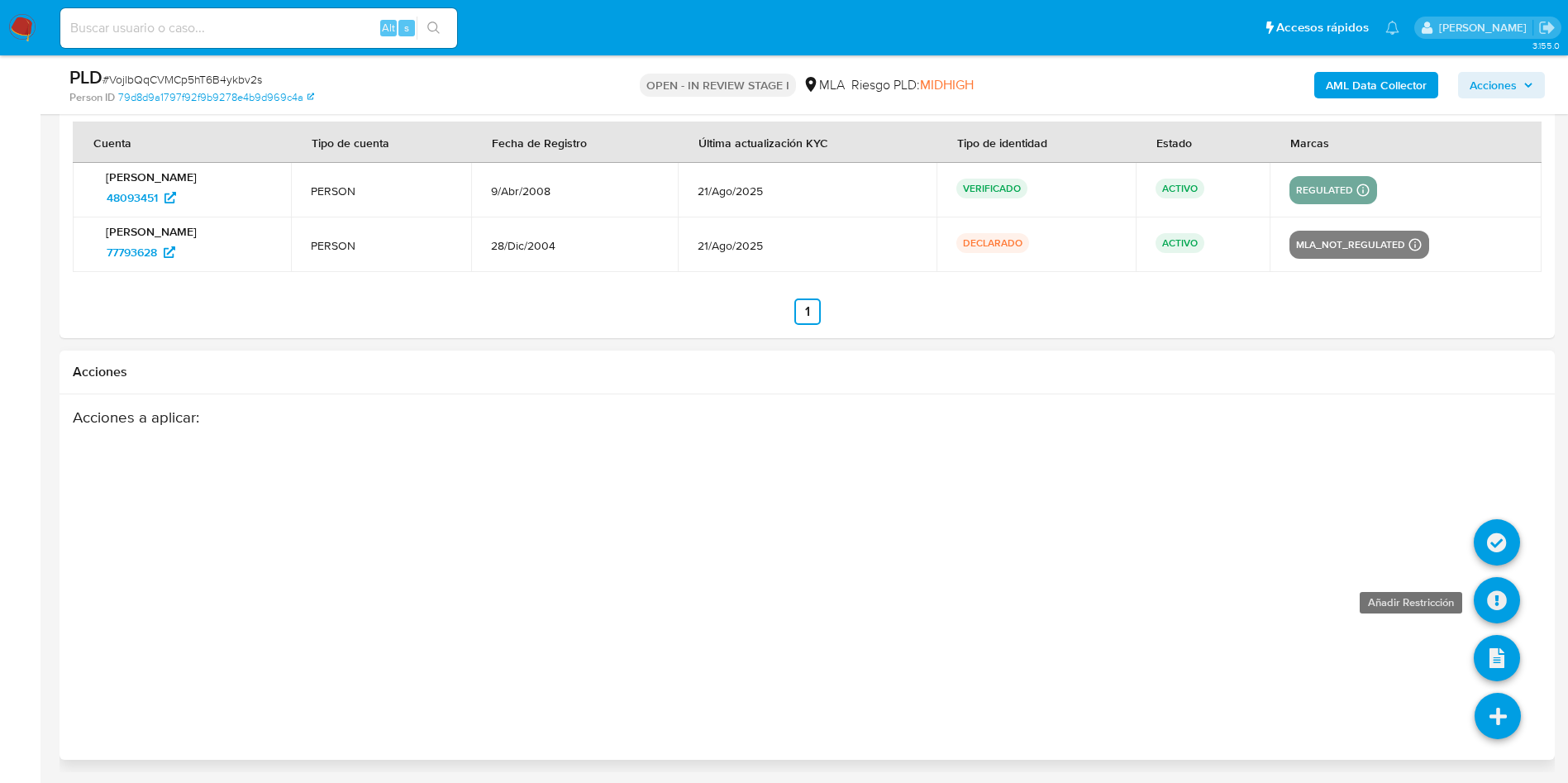
click at [1504, 596] on icon at bounding box center [1497, 600] width 46 height 46
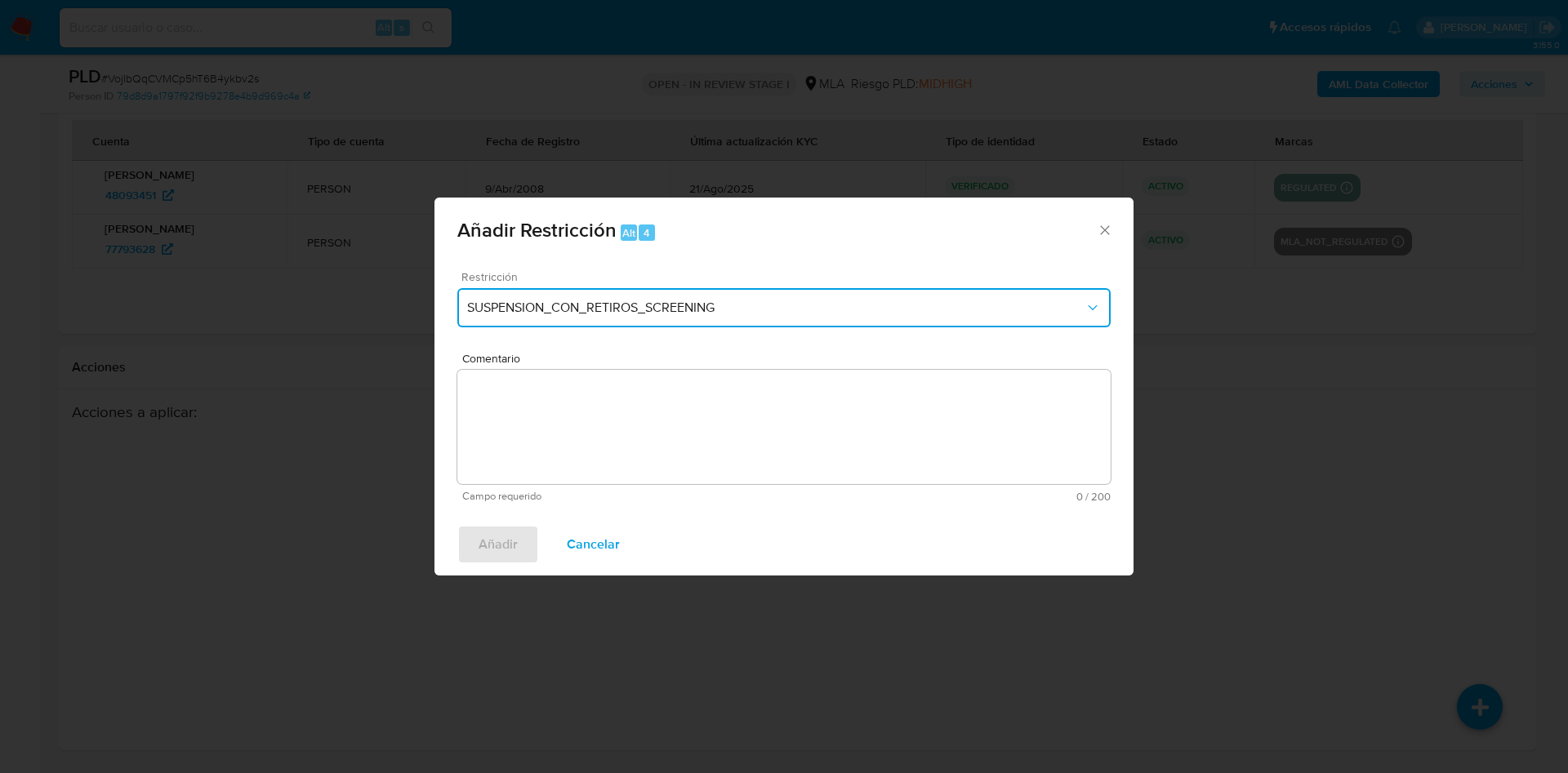
click at [774, 314] on span "SUSPENSION_CON_RETIROS_SCREENING" at bounding box center [775, 307] width 617 height 16
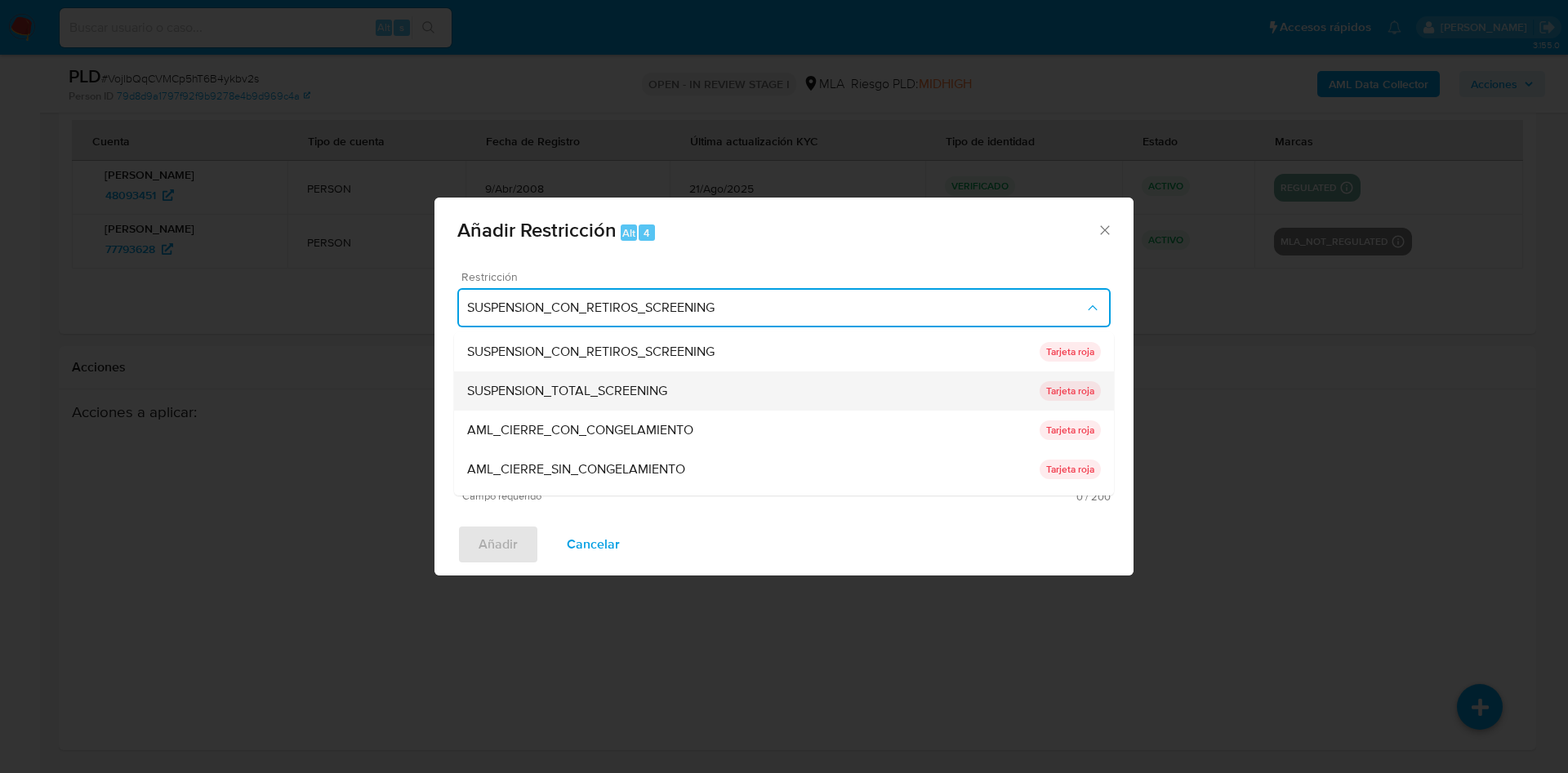
click at [772, 384] on div "SUSPENSION_TOTAL_SCREENING" at bounding box center [753, 391] width 572 height 39
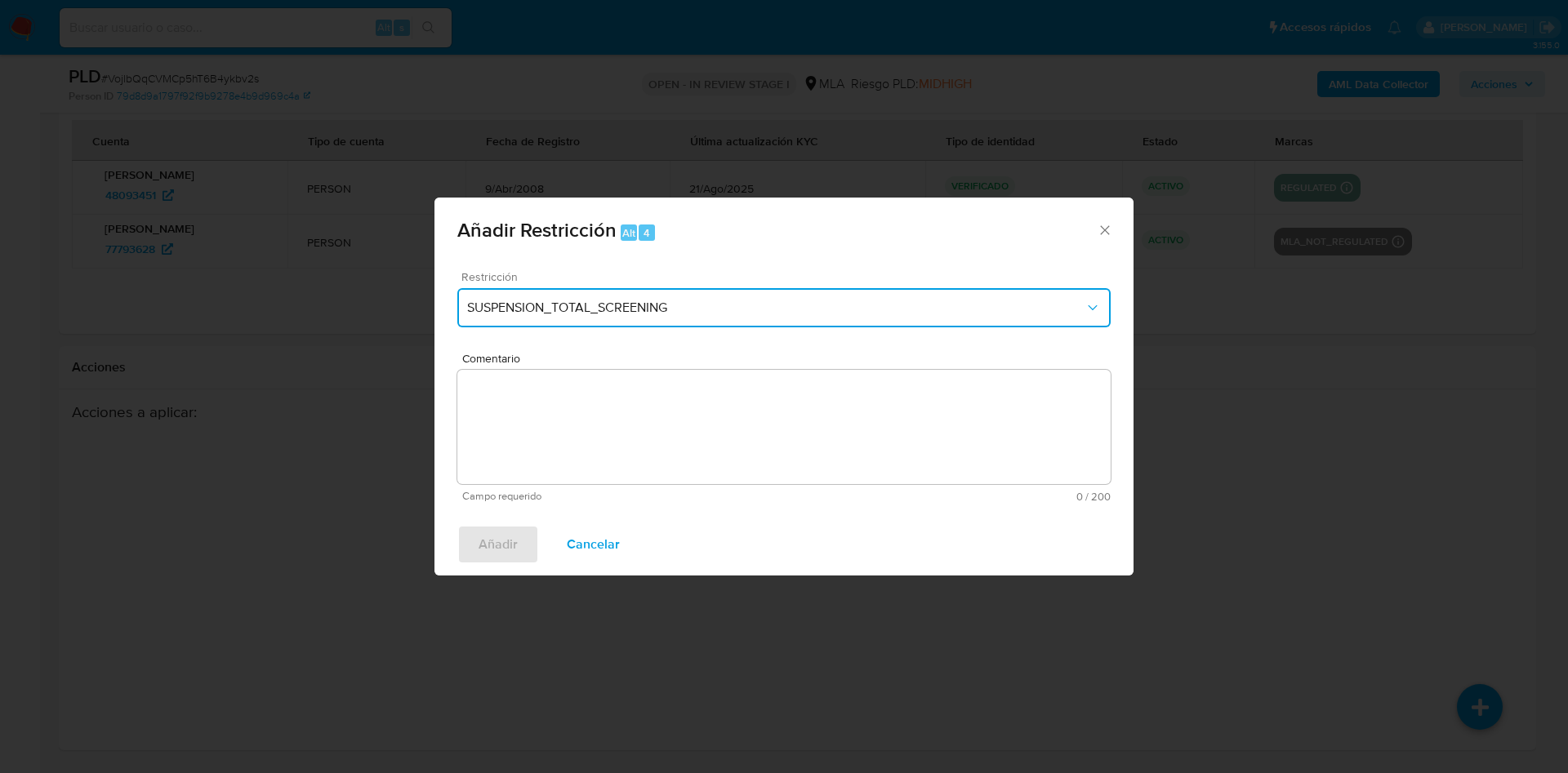
click at [762, 322] on button "SUSPENSION_TOTAL_SCREENING" at bounding box center [784, 308] width 654 height 39
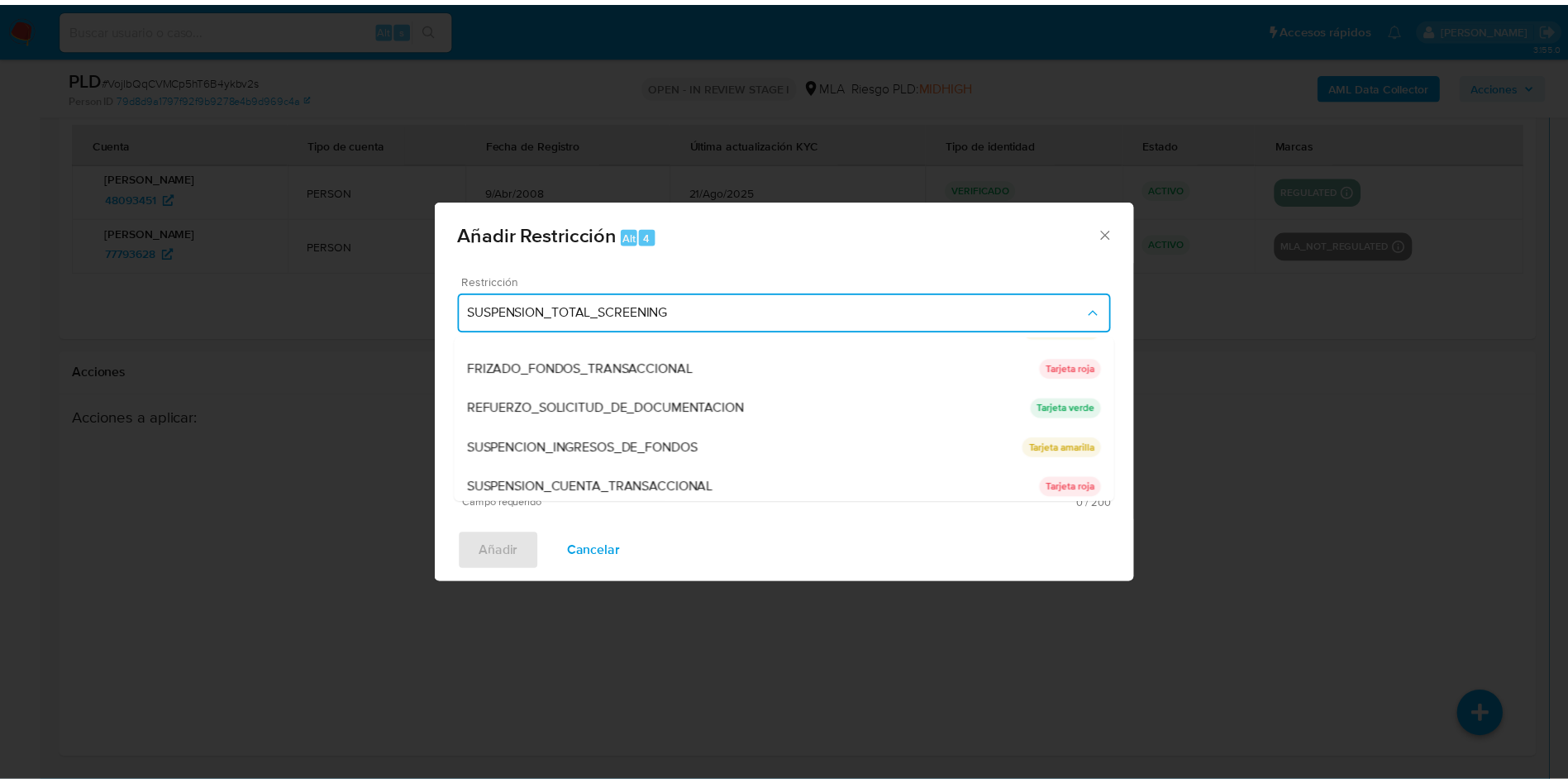
scroll to position [351, 0]
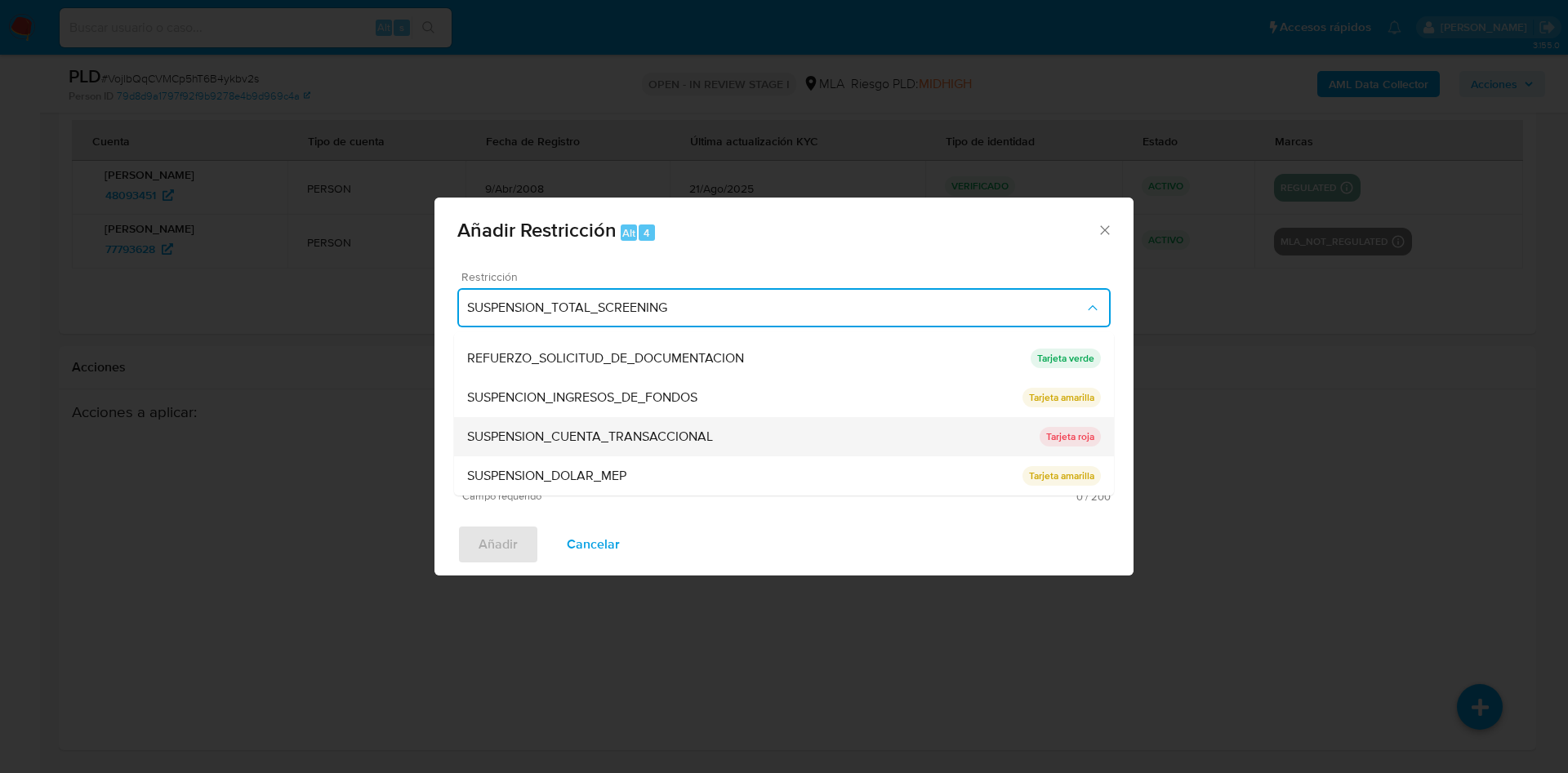
click at [752, 435] on div "SUSPENSION_CUENTA_TRANSACCIONAL" at bounding box center [753, 437] width 572 height 39
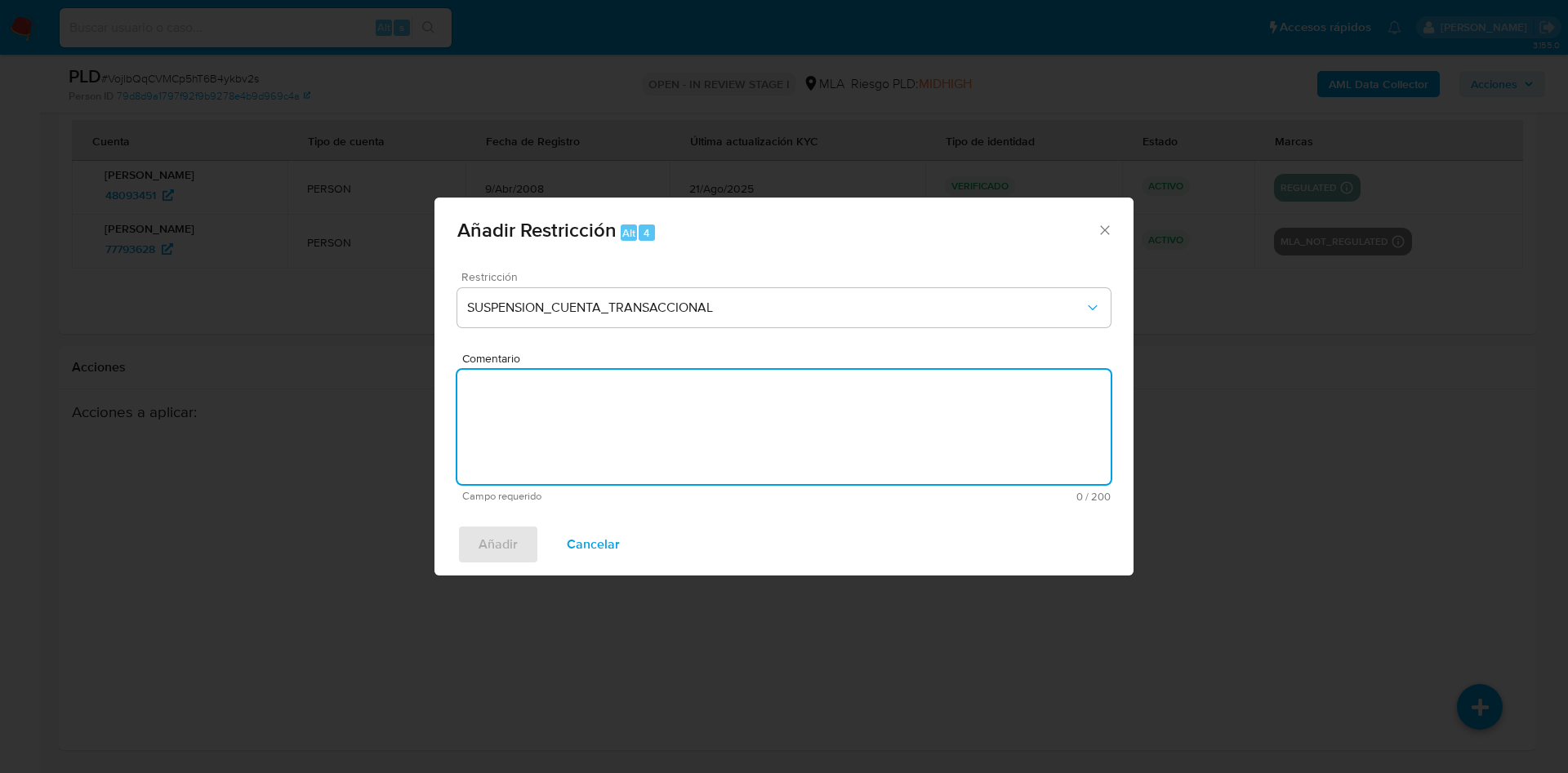
click at [752, 435] on textarea "Comentario" at bounding box center [784, 427] width 654 height 115
type textarea "AML"
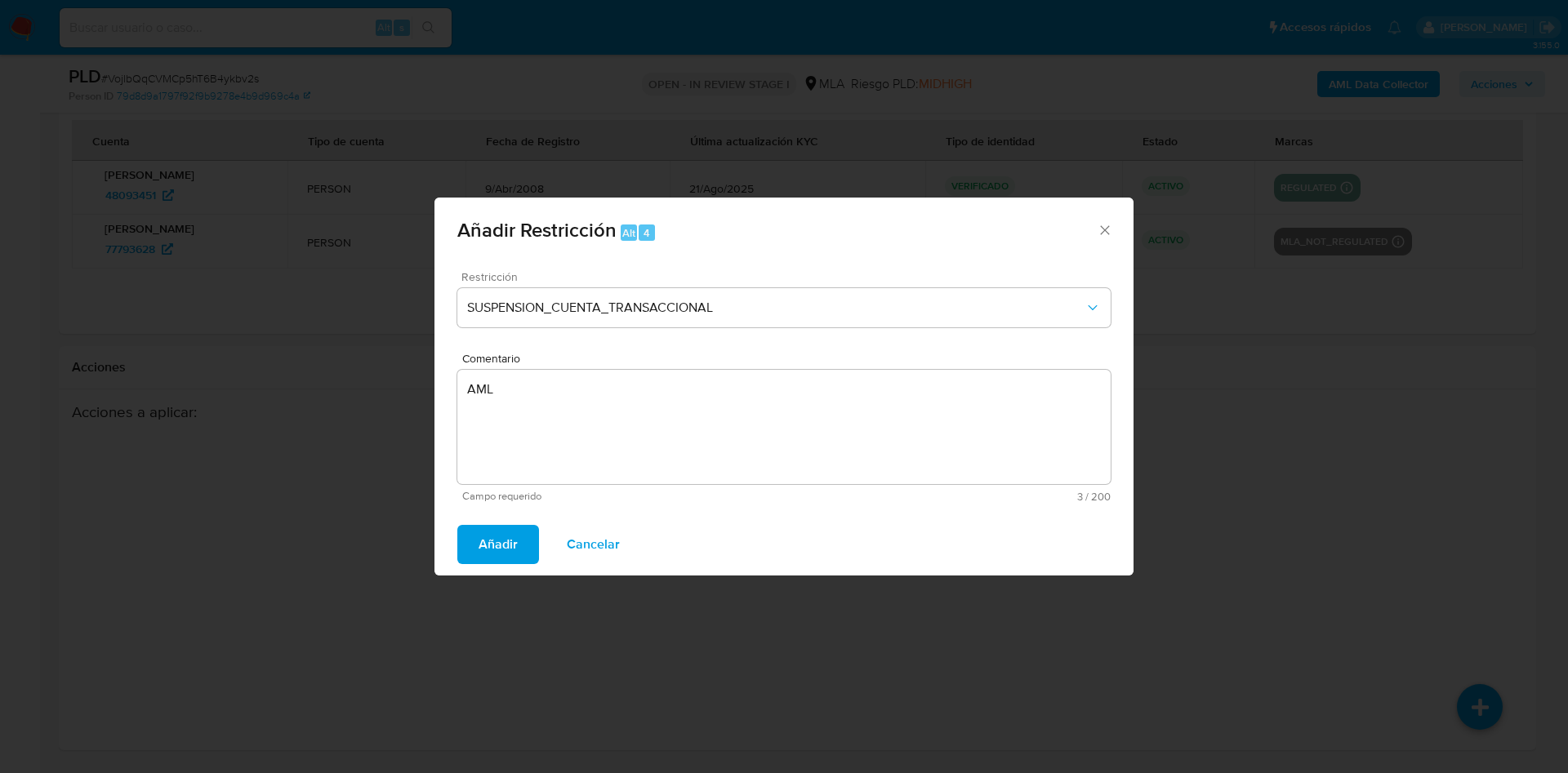
click at [494, 527] on span "Añadir" at bounding box center [498, 544] width 39 height 36
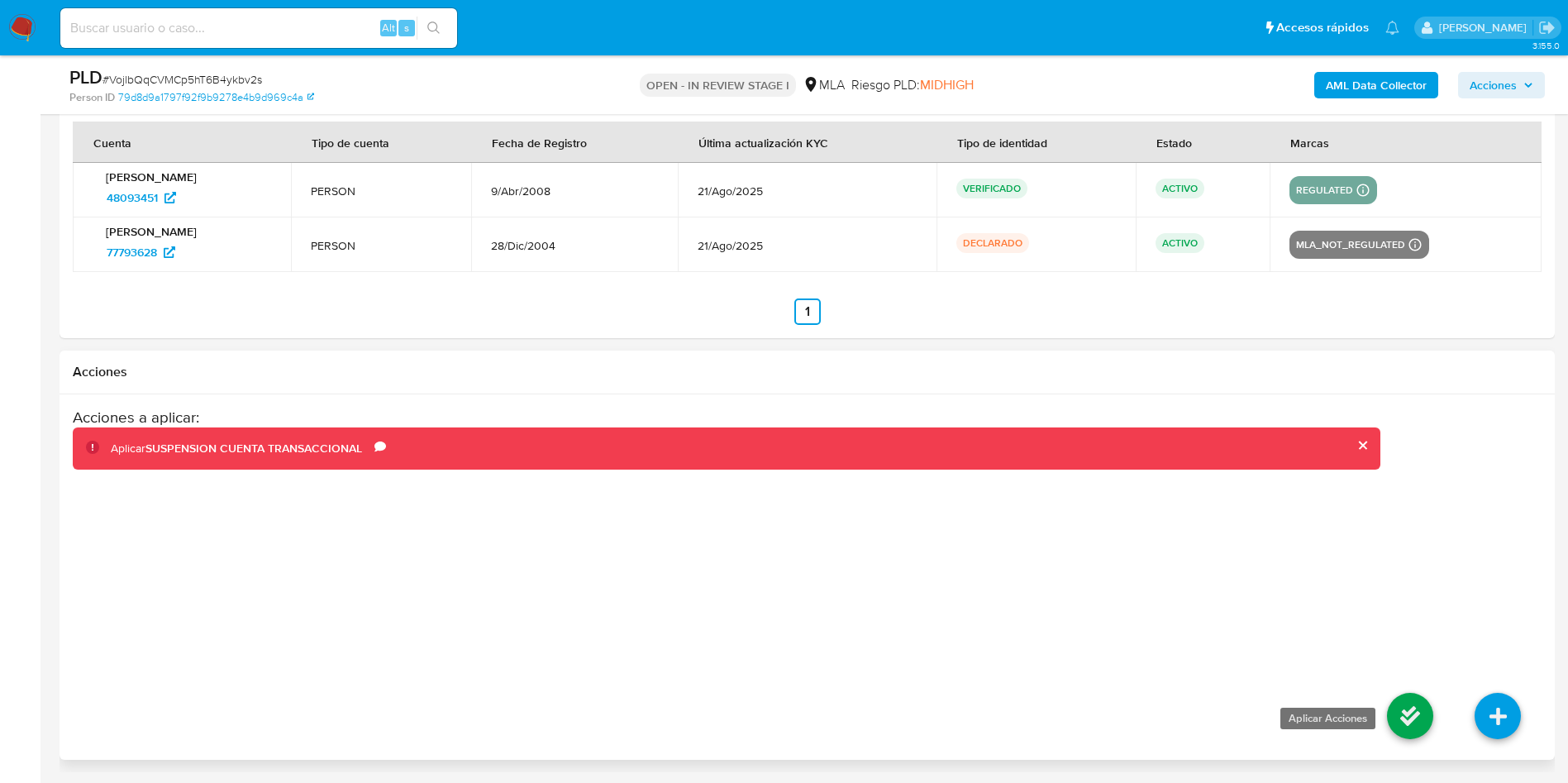
click at [1396, 725] on icon at bounding box center [1410, 716] width 46 height 46
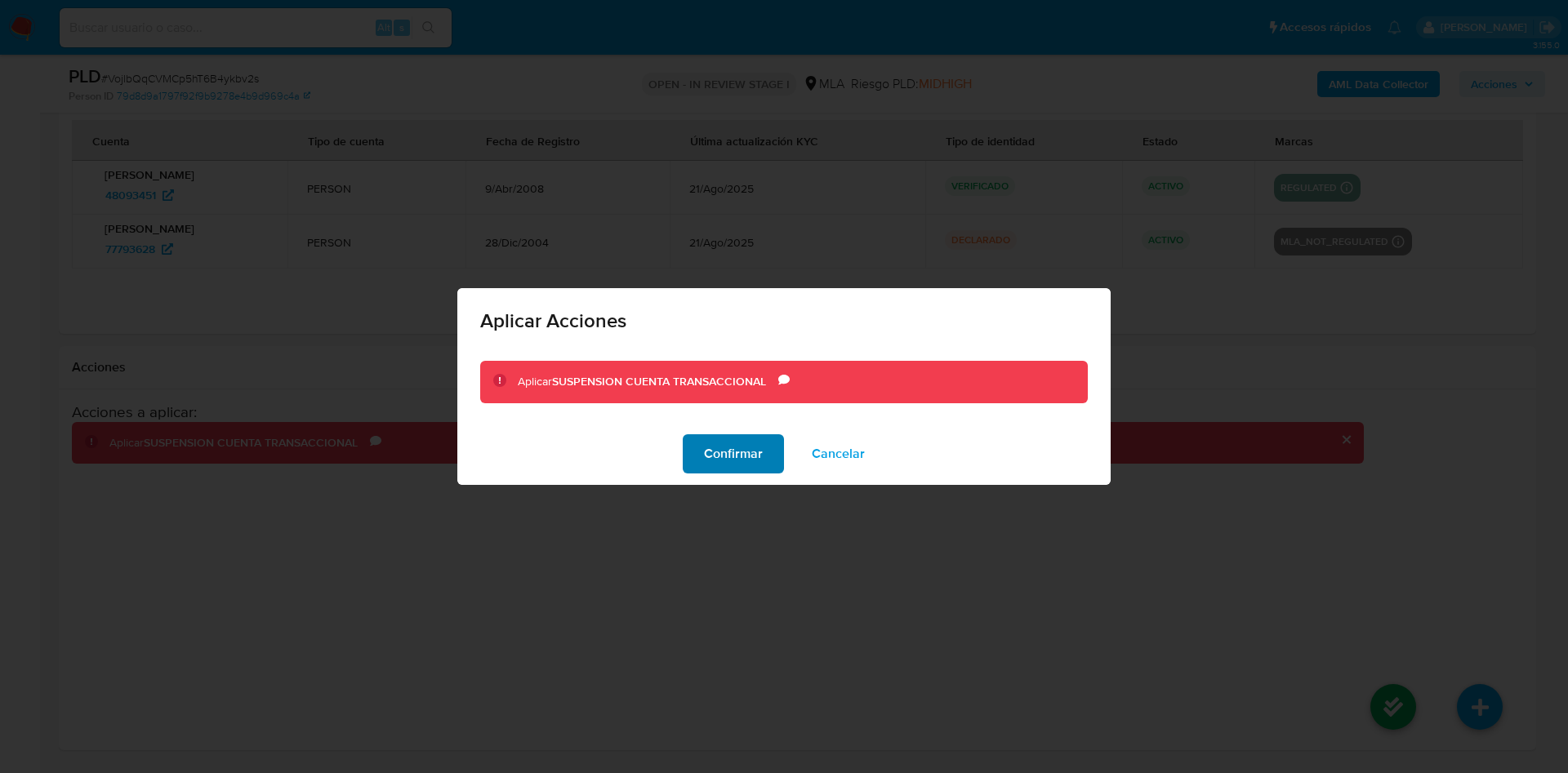
click at [689, 443] on button "Confirmar" at bounding box center [733, 454] width 101 height 39
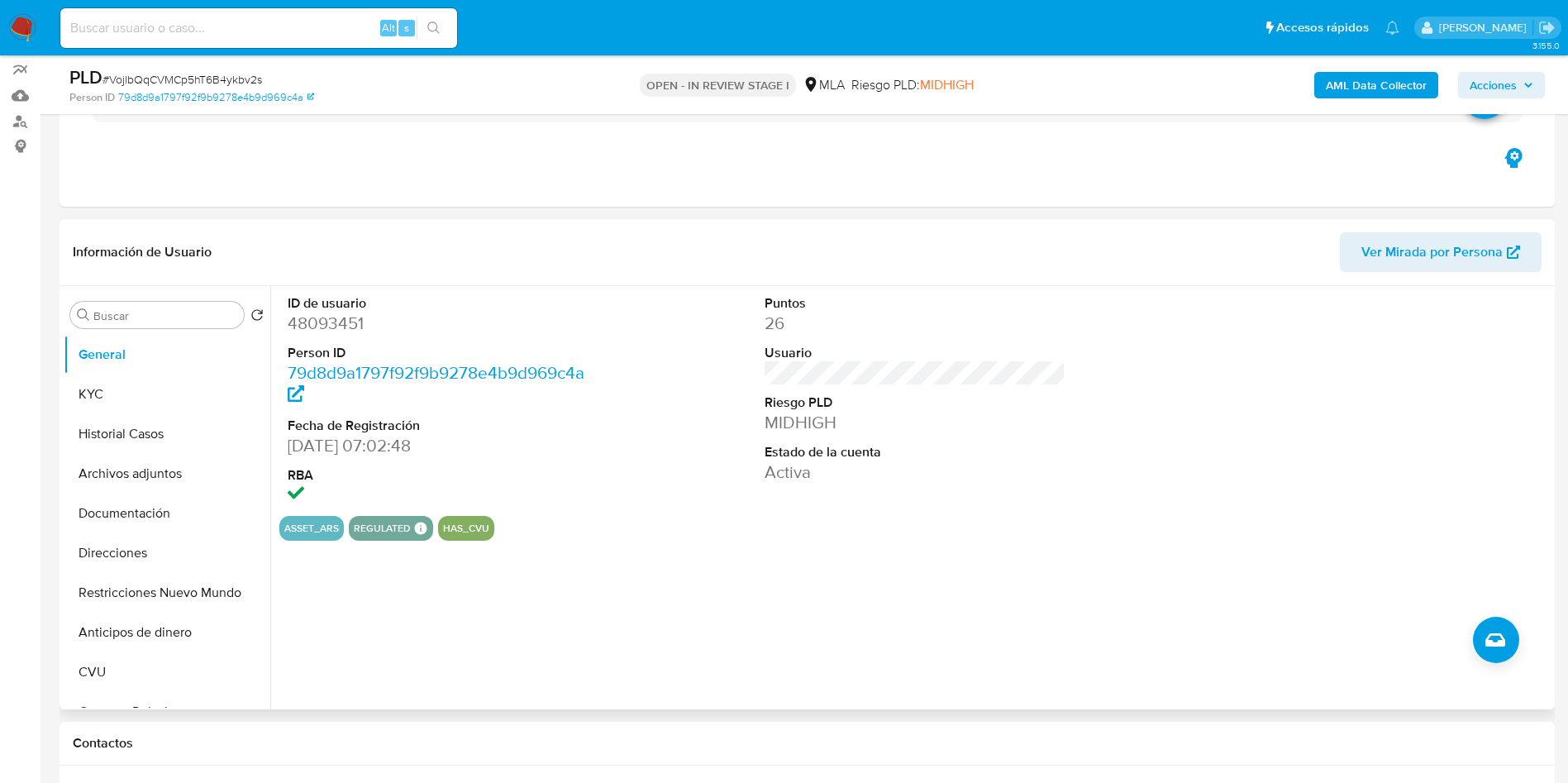
scroll to position [248, 0]
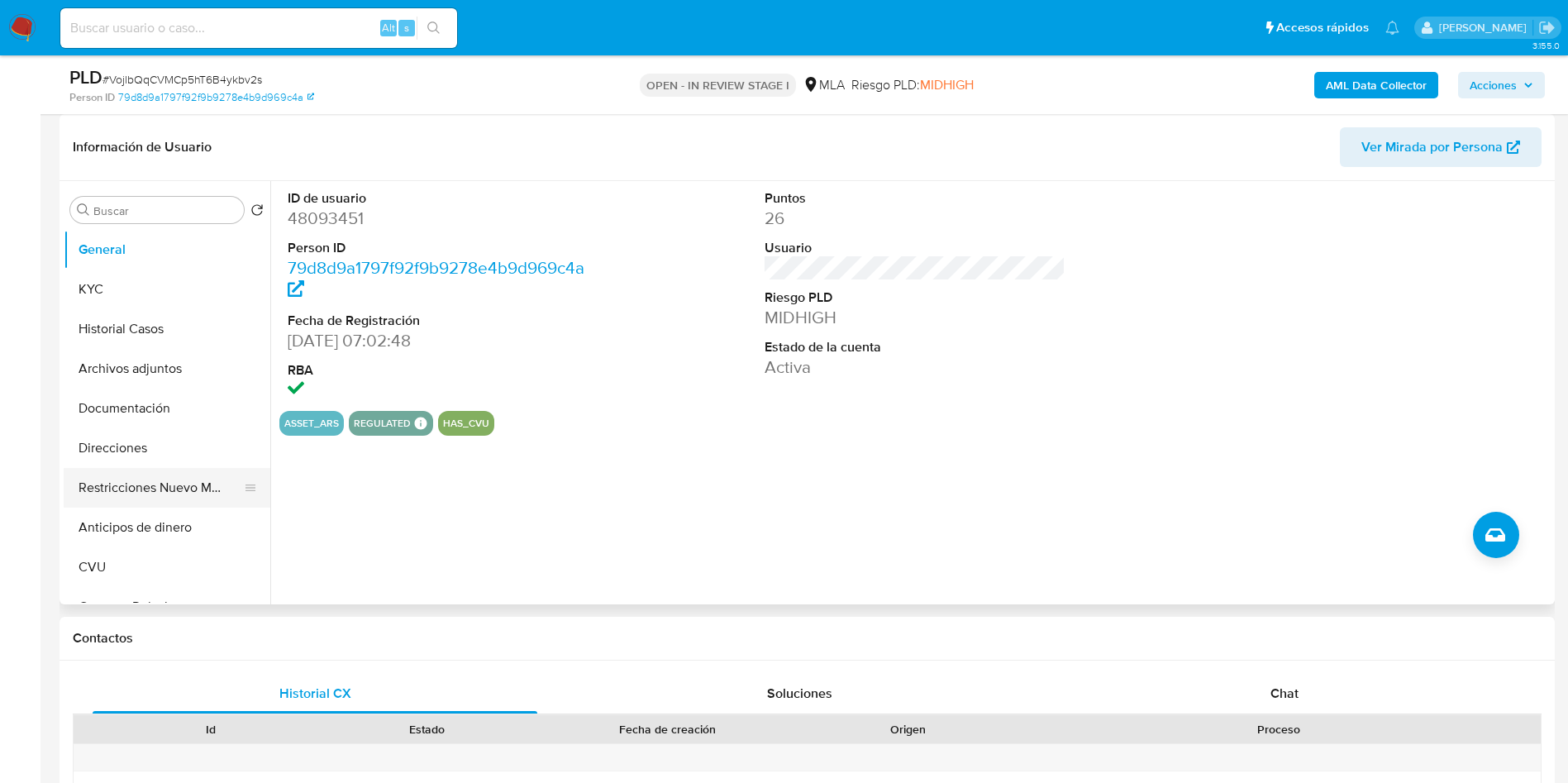
click at [120, 488] on button "Restricciones Nuevo Mundo" at bounding box center [160, 487] width 193 height 40
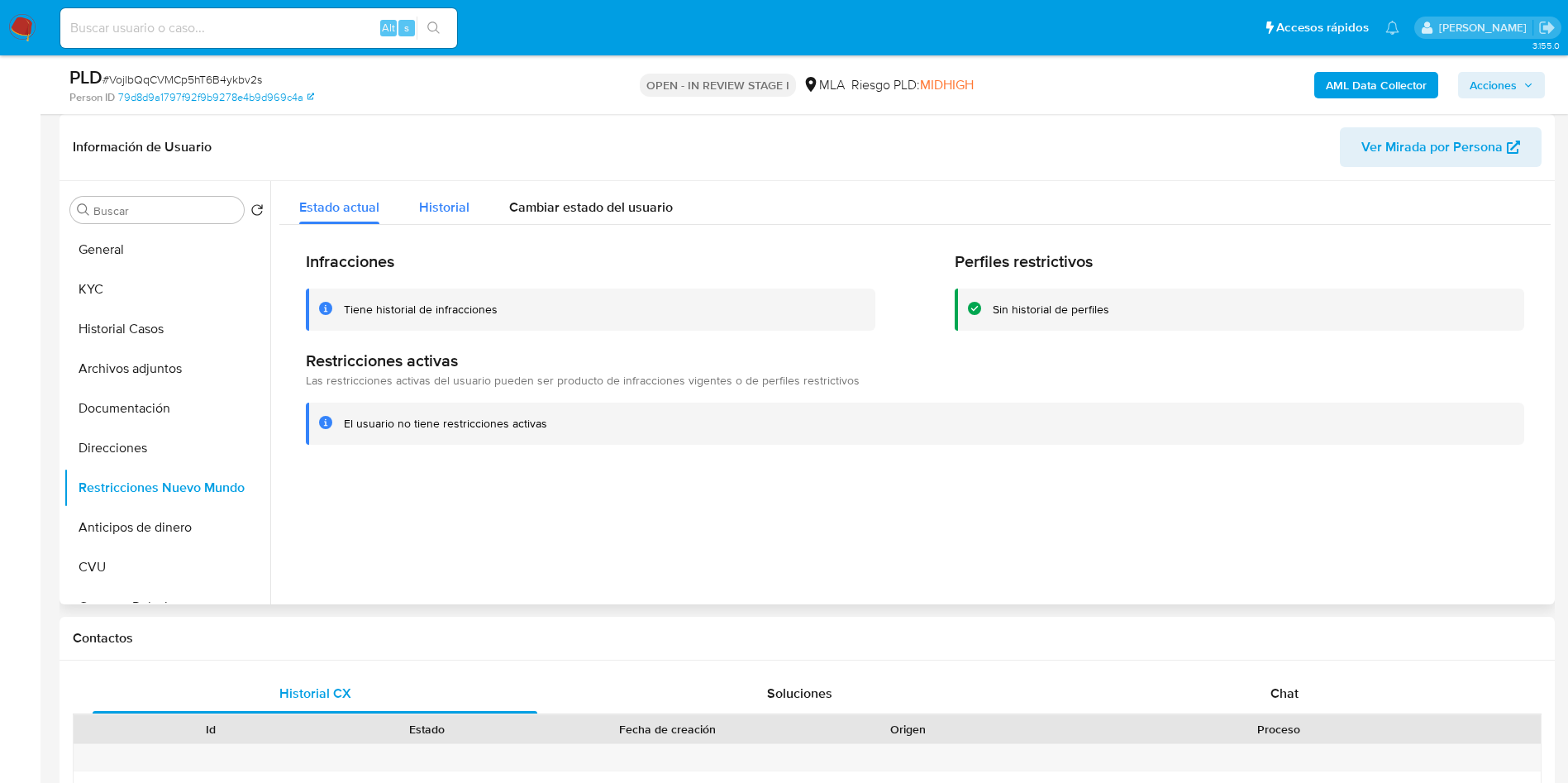
drag, startPoint x: 432, startPoint y: 217, endPoint x: 394, endPoint y: 225, distance: 38.8
click at [431, 218] on div "Historial" at bounding box center [444, 203] width 51 height 44
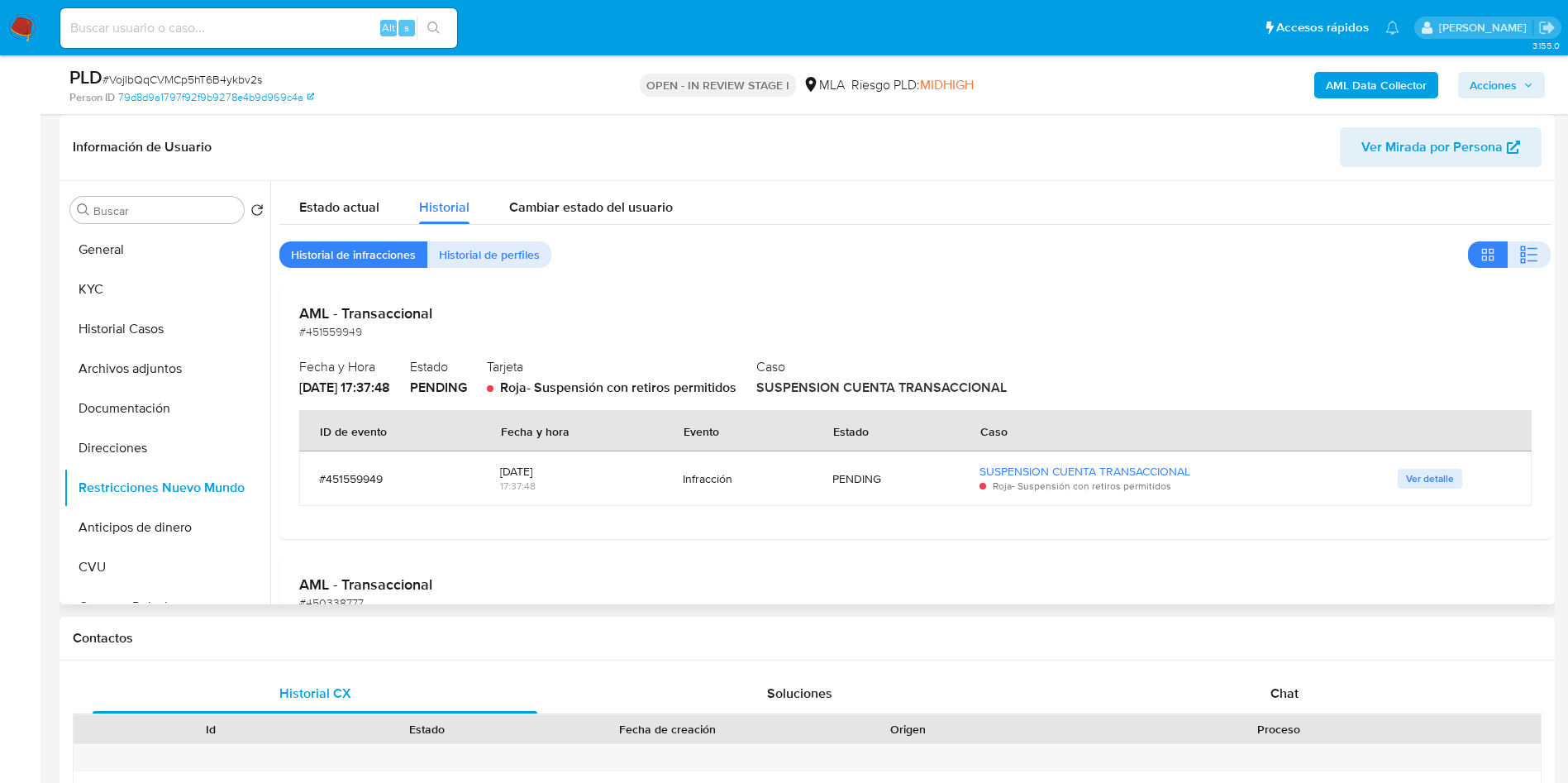
drag, startPoint x: 330, startPoint y: 212, endPoint x: 348, endPoint y: 168, distance: 47.5
click at [326, 211] on span "Estado actual" at bounding box center [339, 207] width 80 height 19
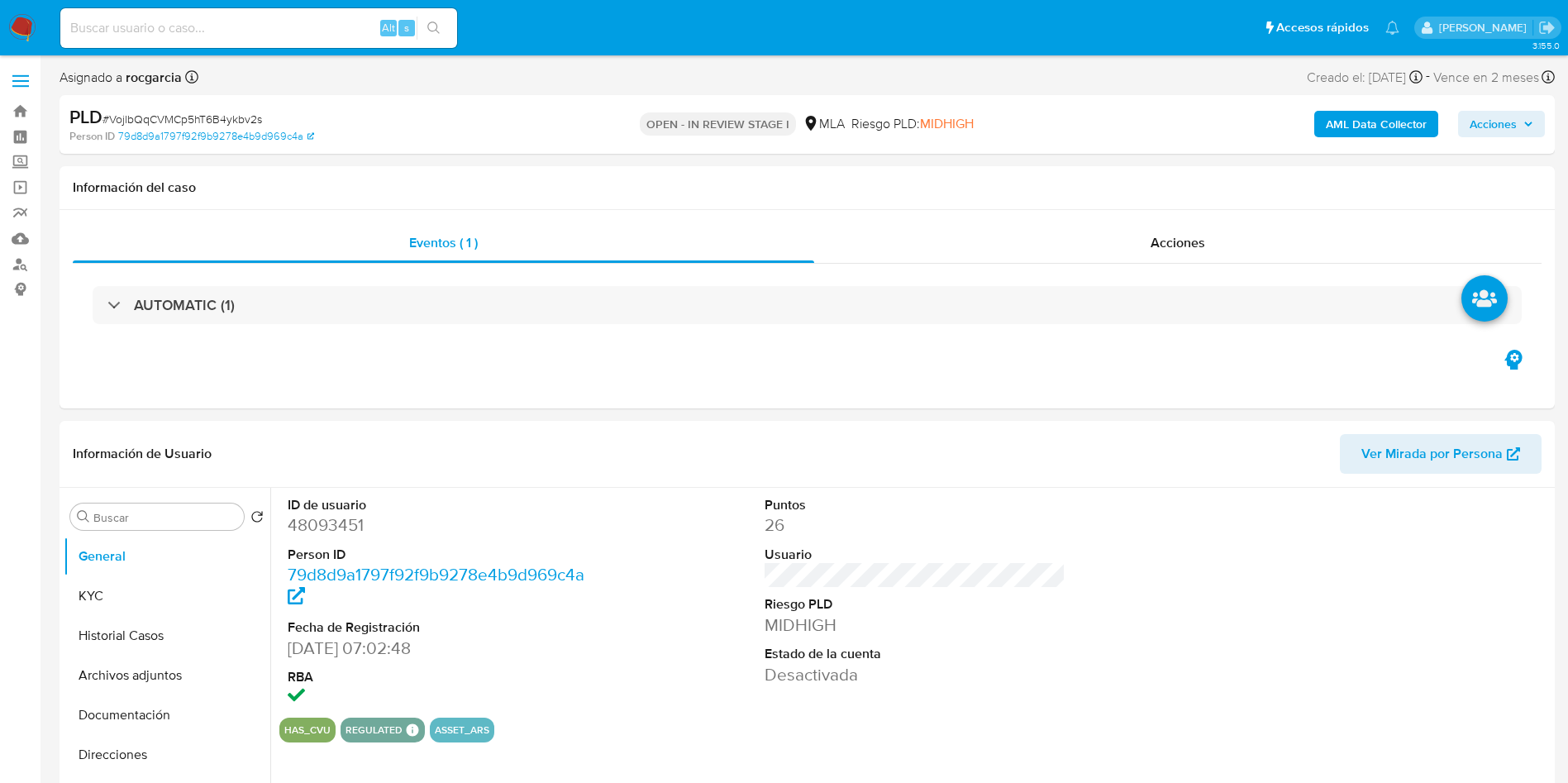
select select "10"
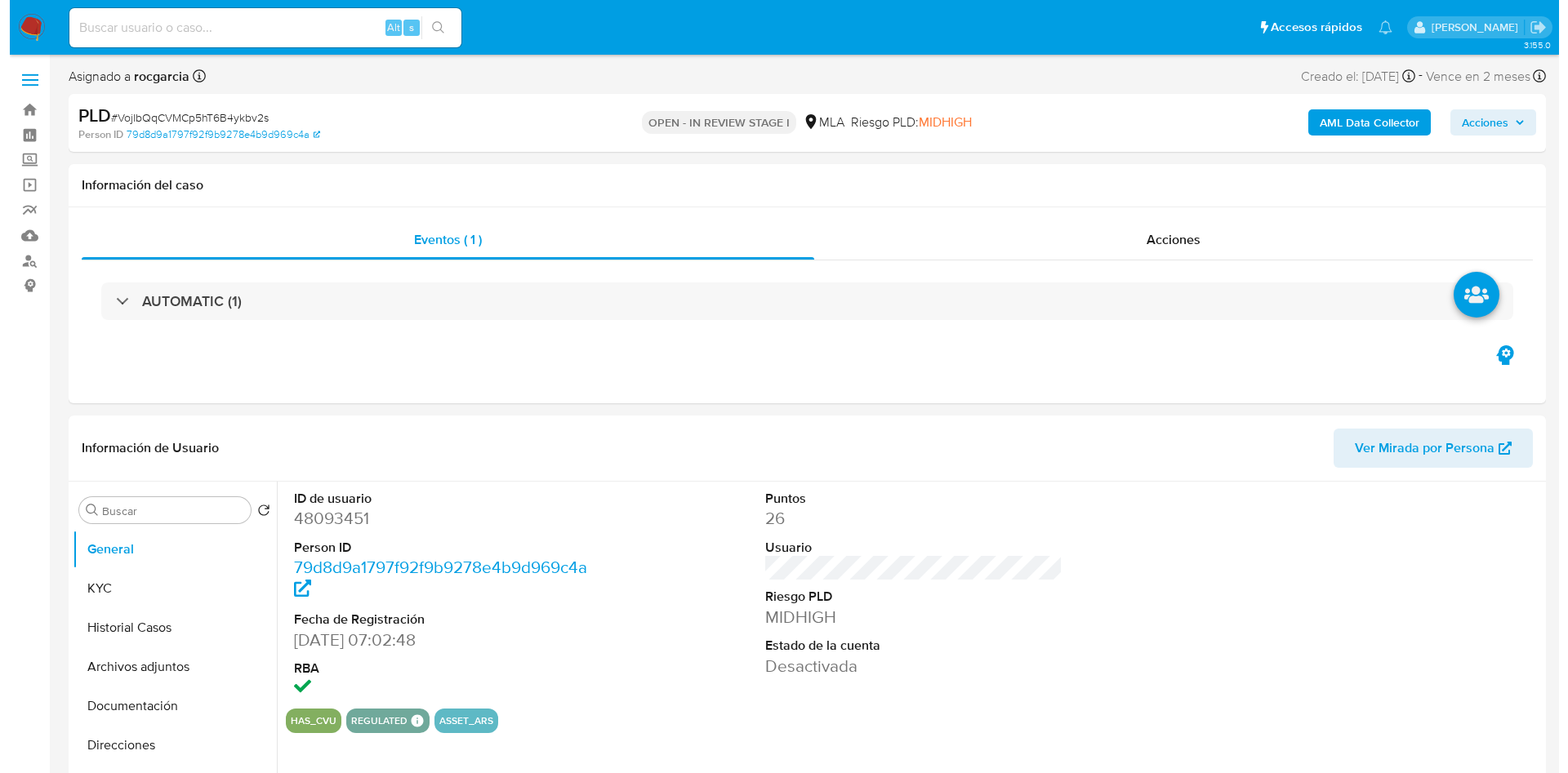
scroll to position [245, 0]
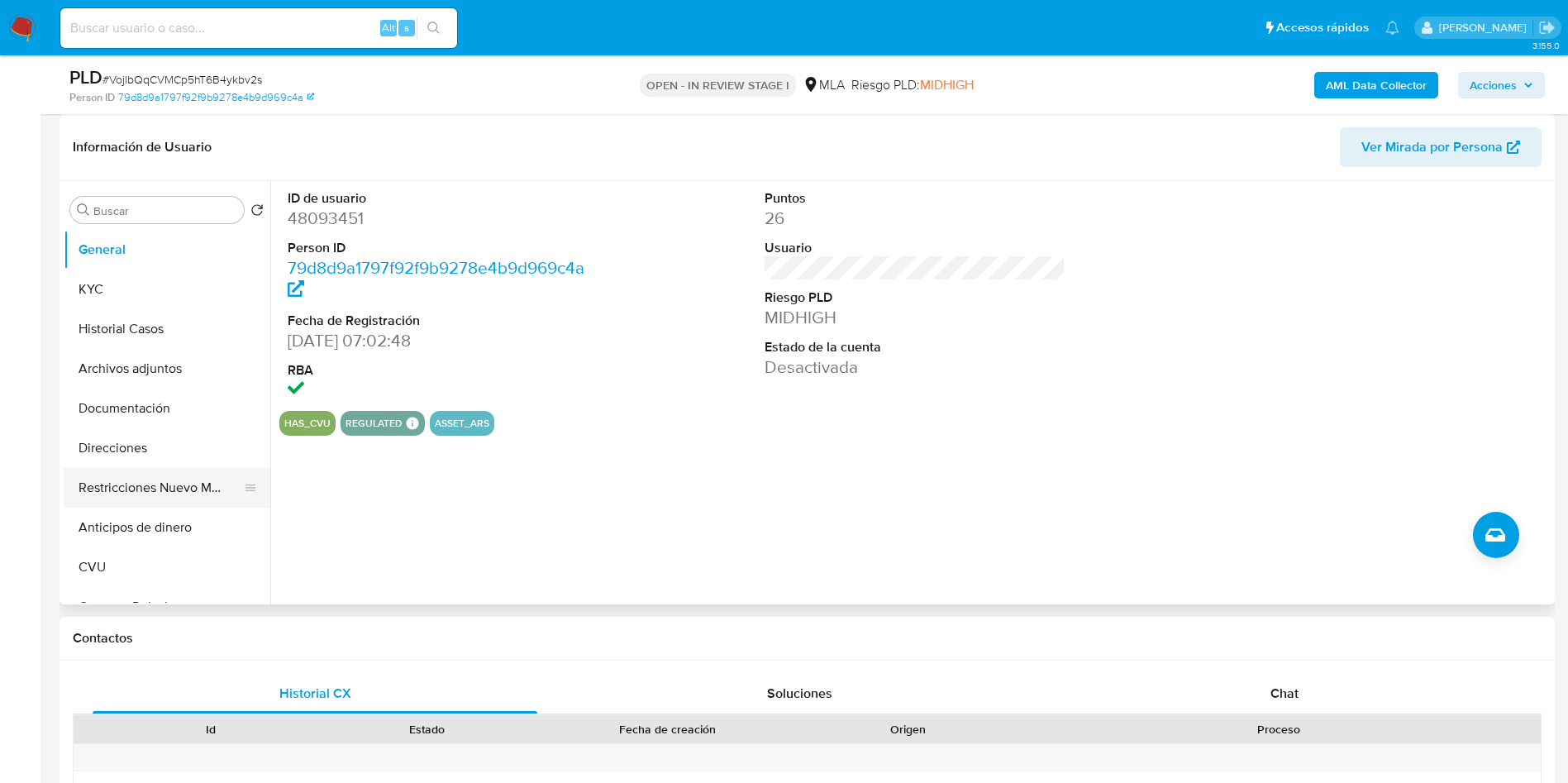
click at [150, 497] on button "Restricciones Nuevo Mundo" at bounding box center [160, 487] width 193 height 40
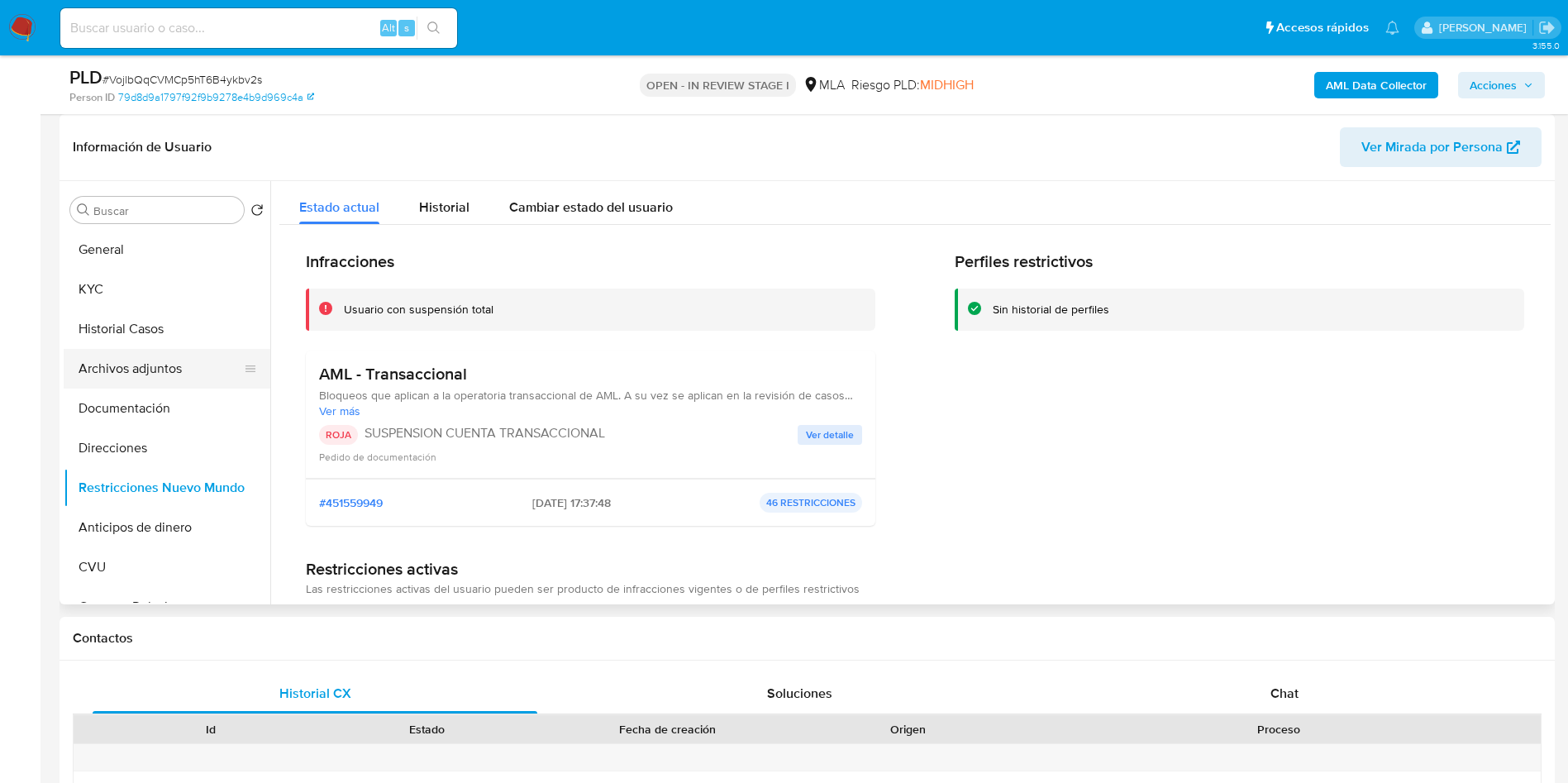
click at [118, 375] on button "Archivos adjuntos" at bounding box center [160, 369] width 193 height 40
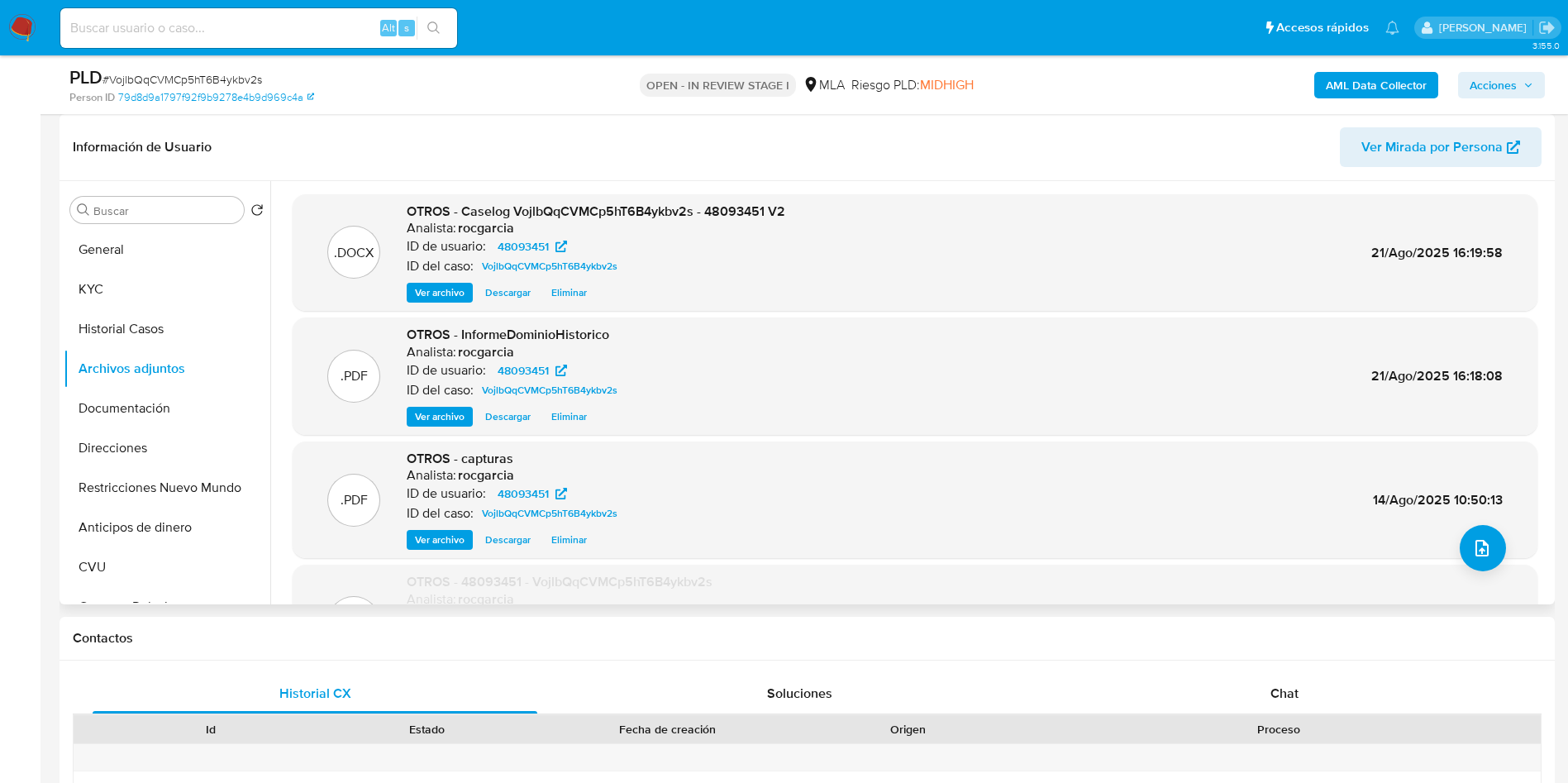
click at [564, 291] on span "Eliminar" at bounding box center [569, 292] width 35 height 16
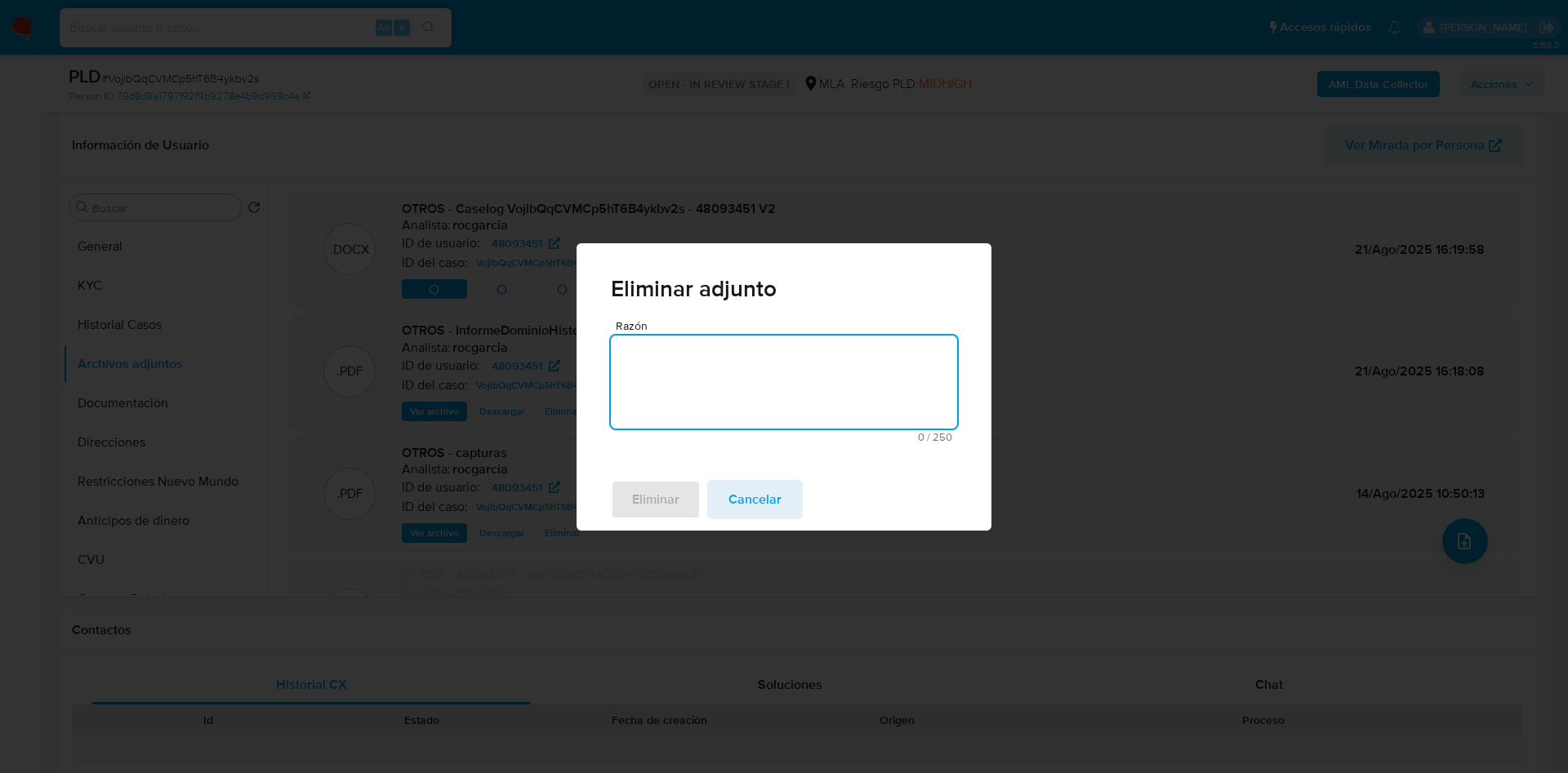
click at [676, 374] on textarea "Razón" at bounding box center [784, 382] width 346 height 93
type textarea "subir v3"
click at [643, 507] on span "Eliminar" at bounding box center [656, 500] width 48 height 36
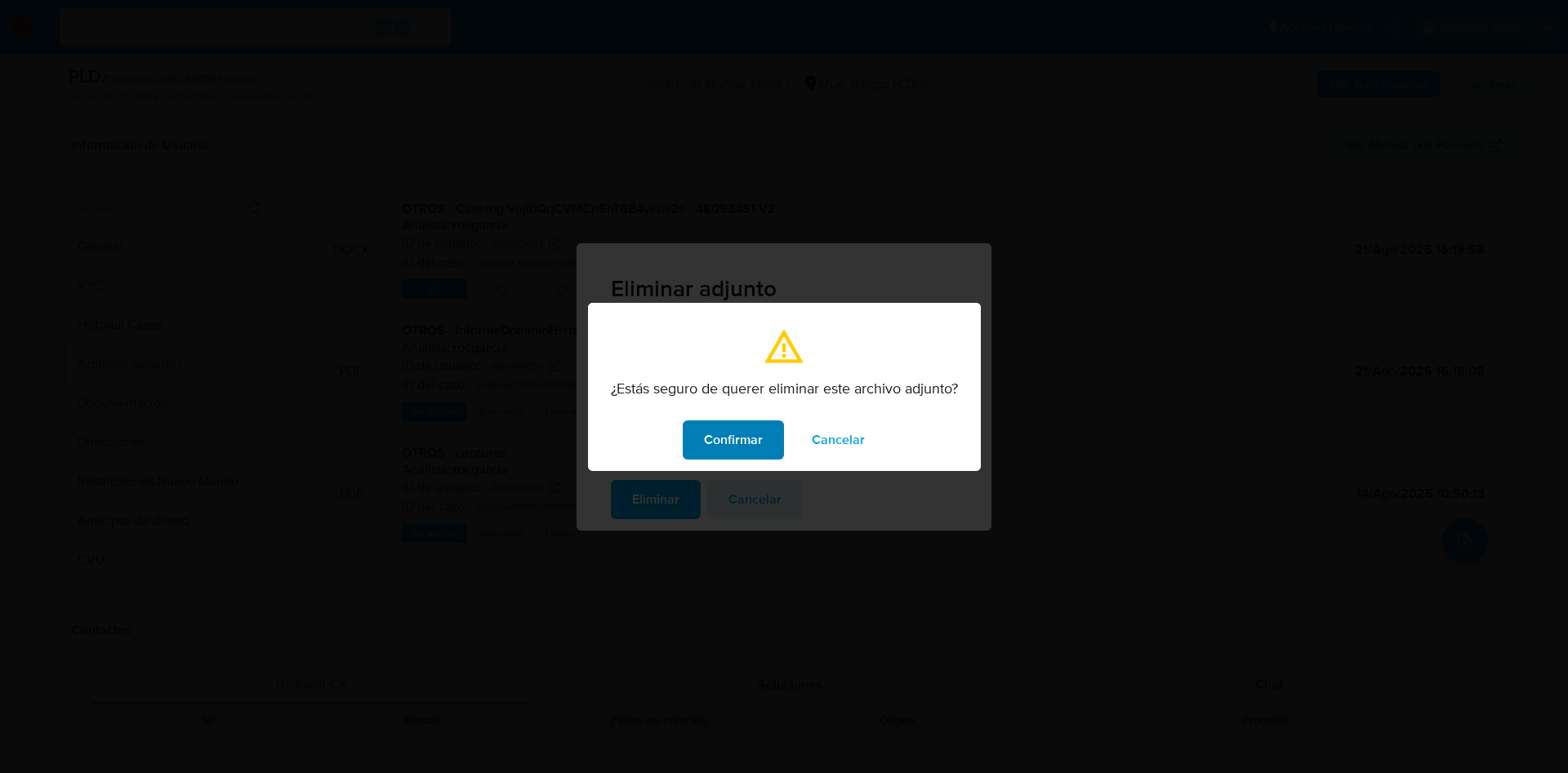
click at [699, 444] on button "Confirmar" at bounding box center [733, 440] width 101 height 39
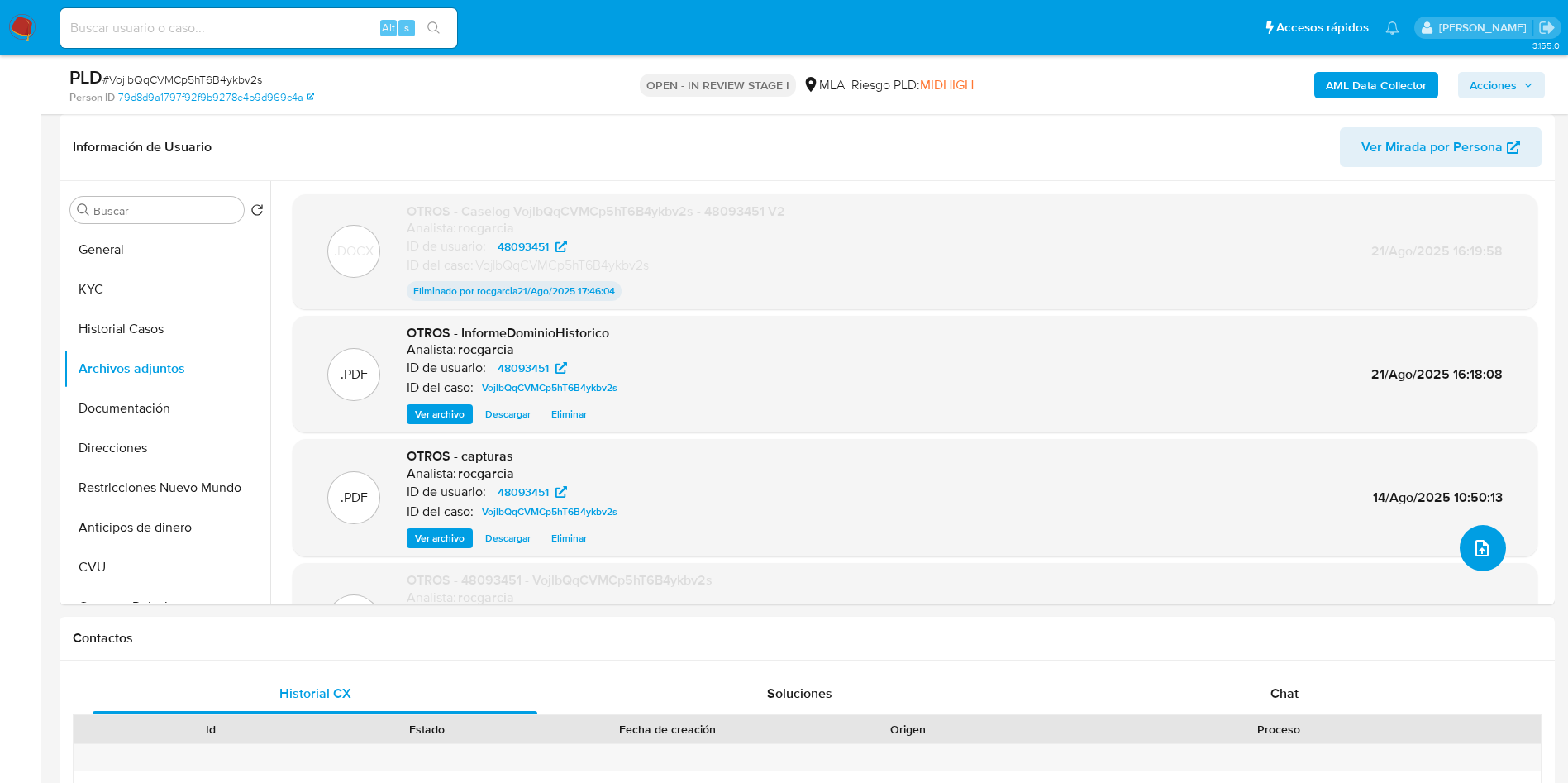
click at [1485, 560] on button "upload-file" at bounding box center [1483, 548] width 46 height 46
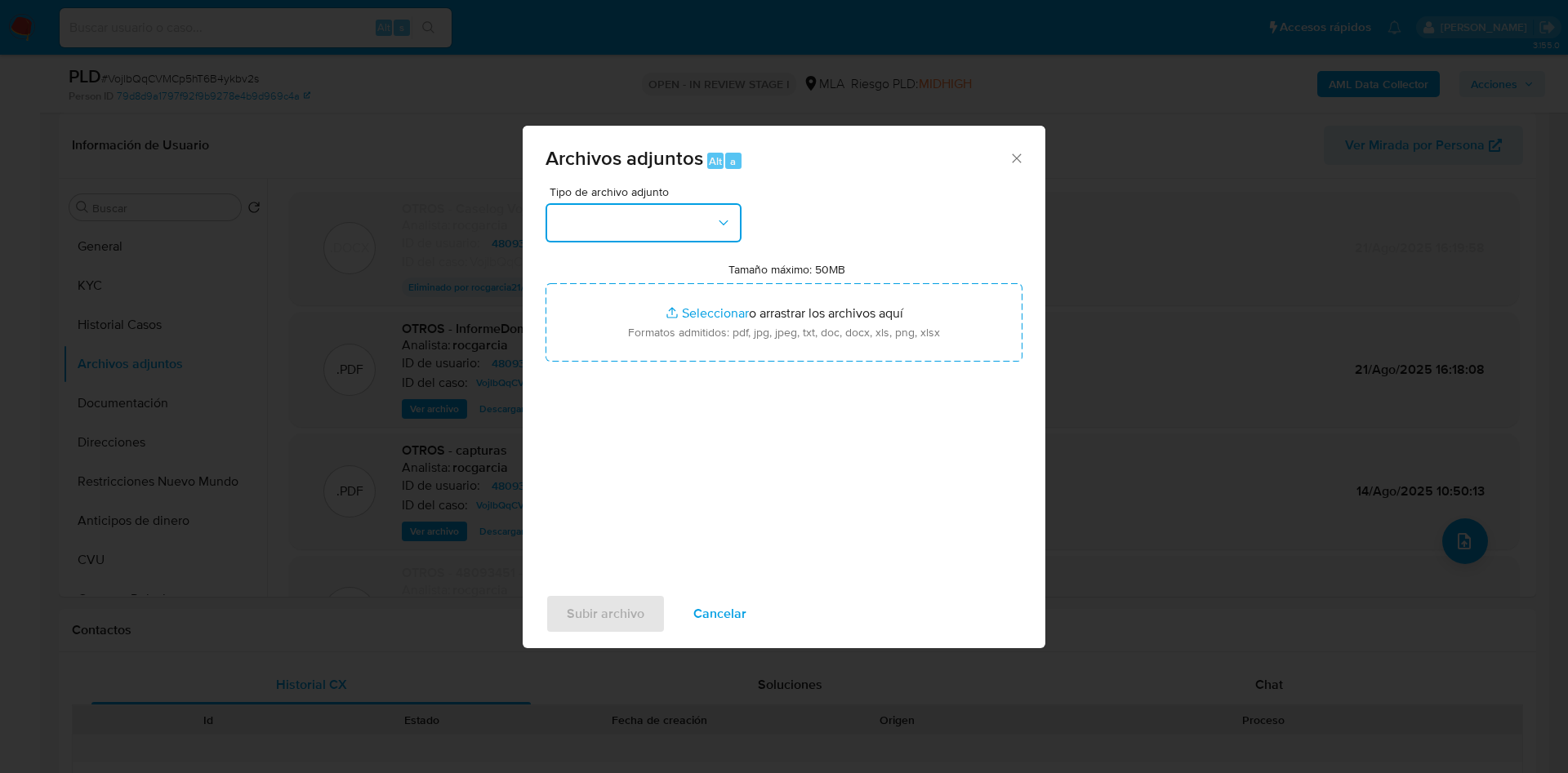
click at [654, 221] on button "button" at bounding box center [643, 223] width 196 height 39
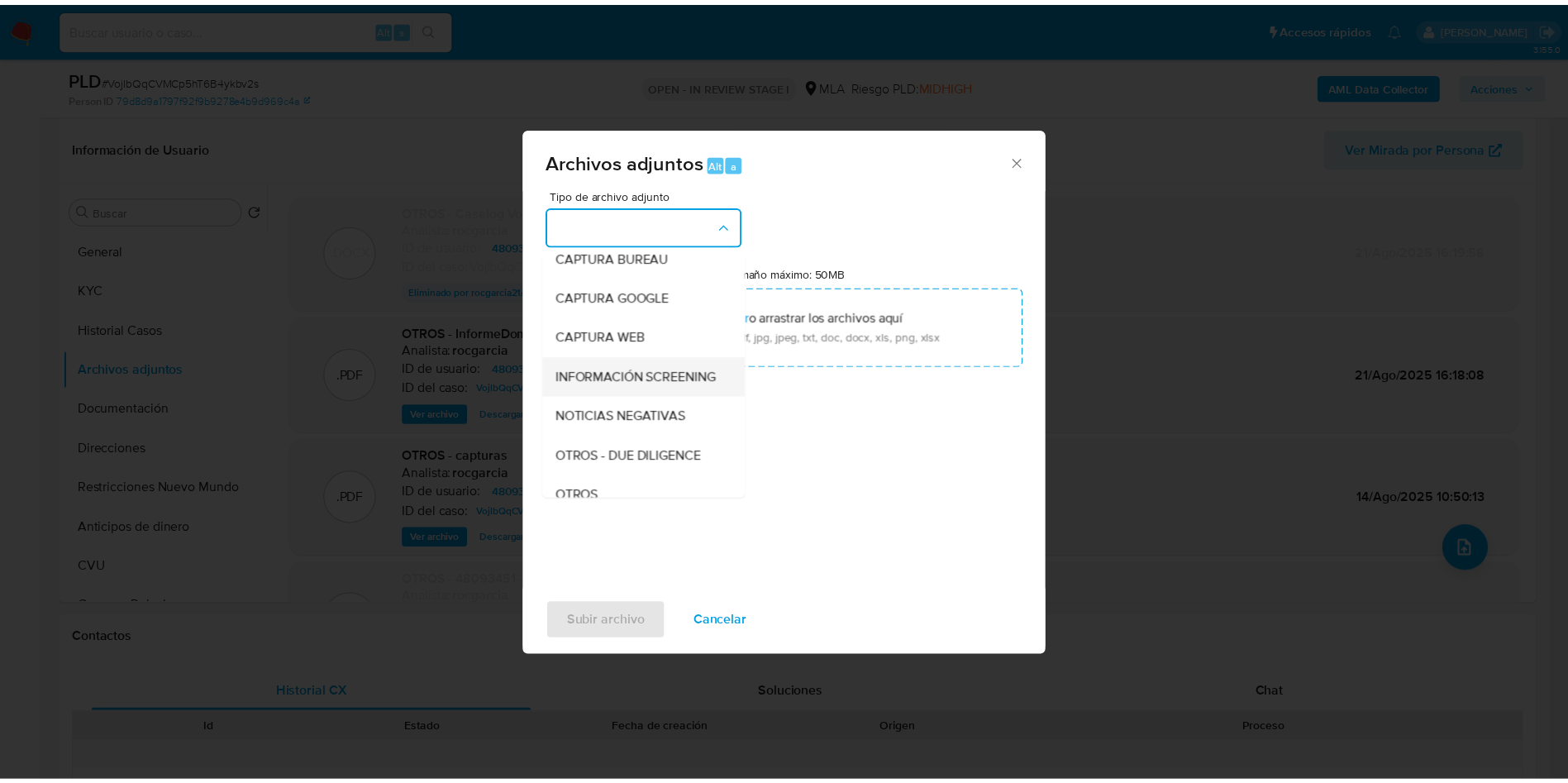
scroll to position [124, 0]
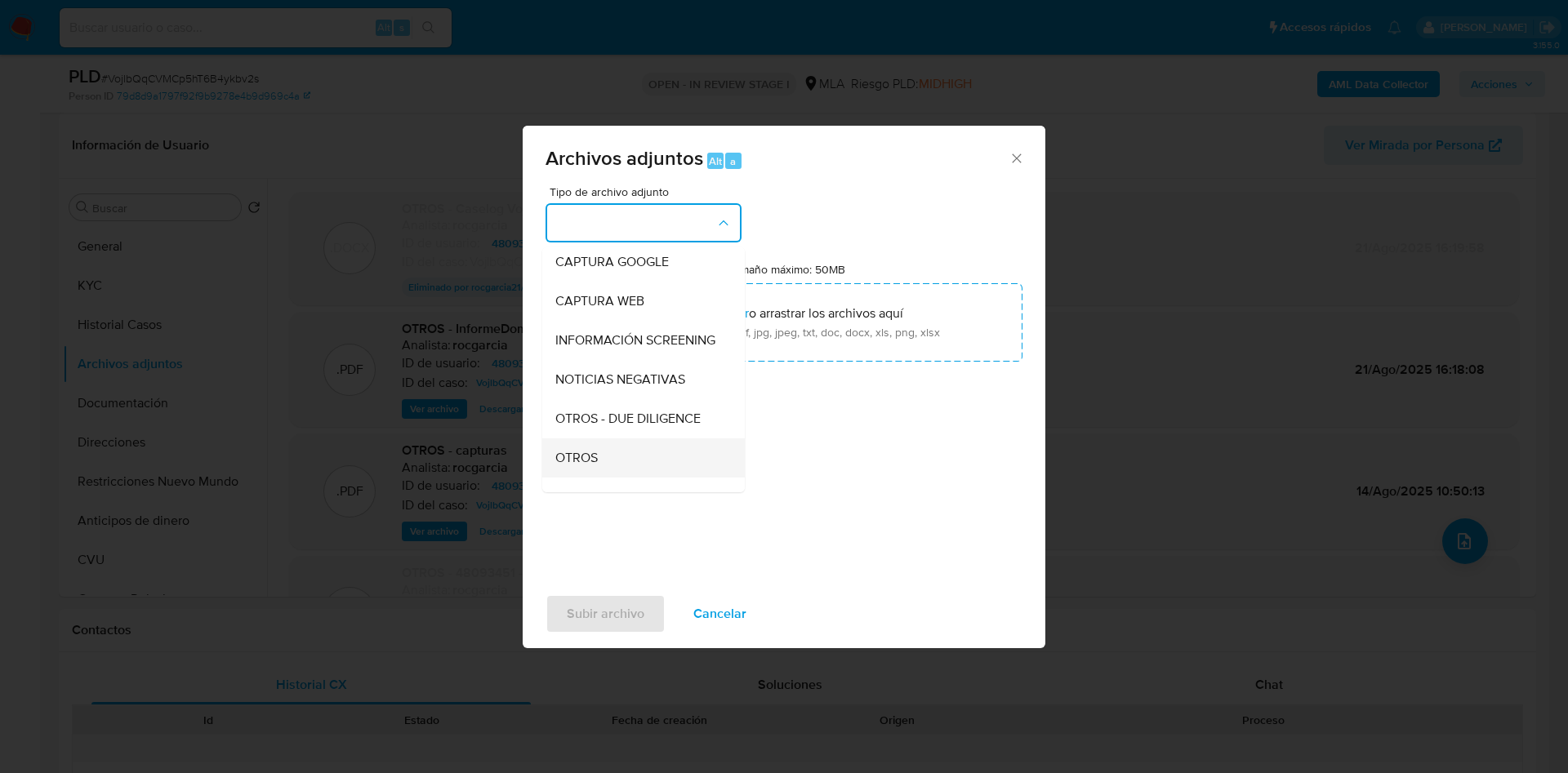
click at [608, 473] on div "OTROS" at bounding box center [638, 458] width 166 height 39
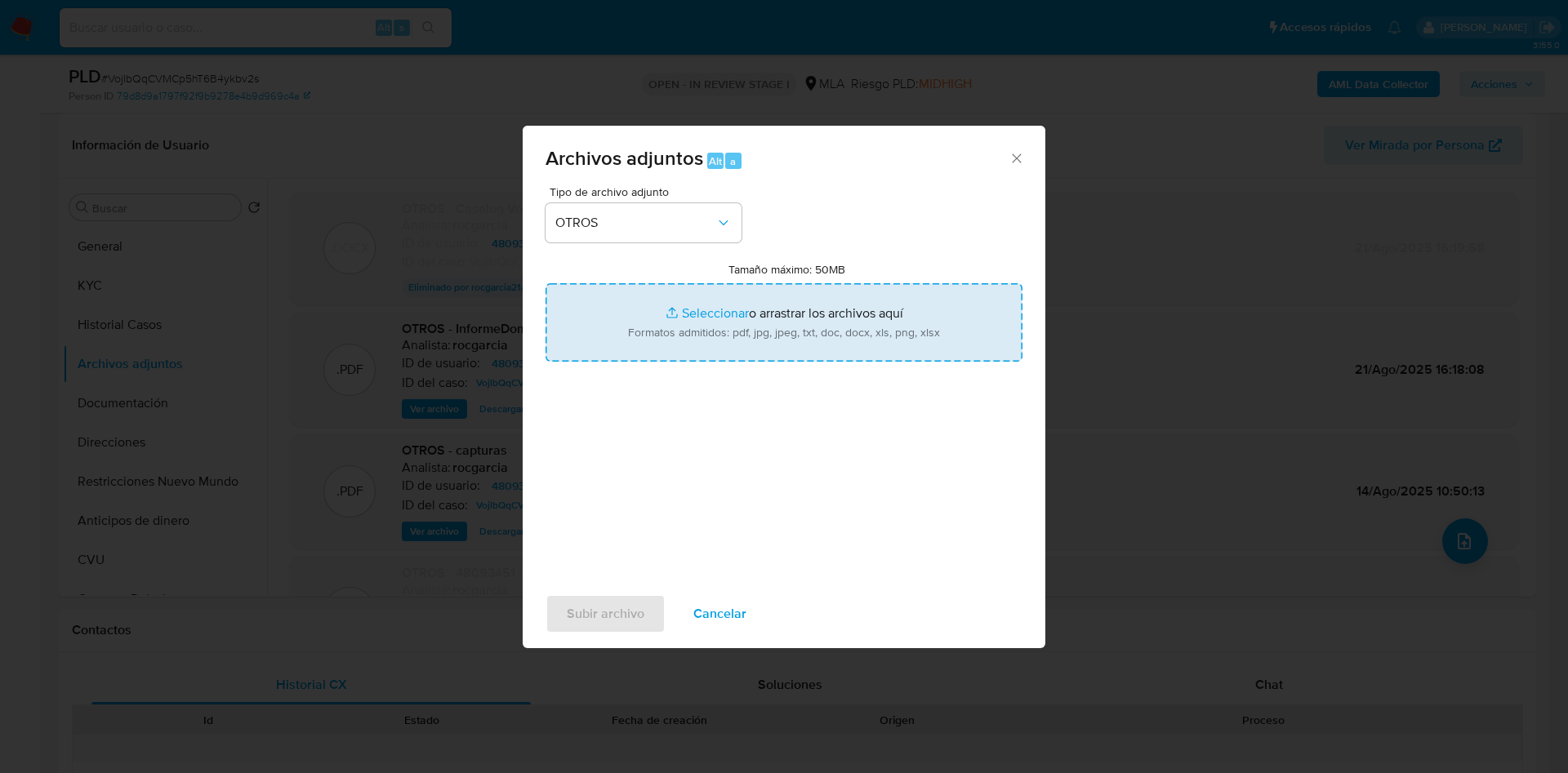
click at [677, 326] on input "Tamaño máximo: 50MB Seleccionar archivos" at bounding box center [784, 322] width 477 height 78
type input "C:\fakepath\Caselog VojlbQqCVMCp5hT6B4ykbv2s - 48093451 V3.docx"
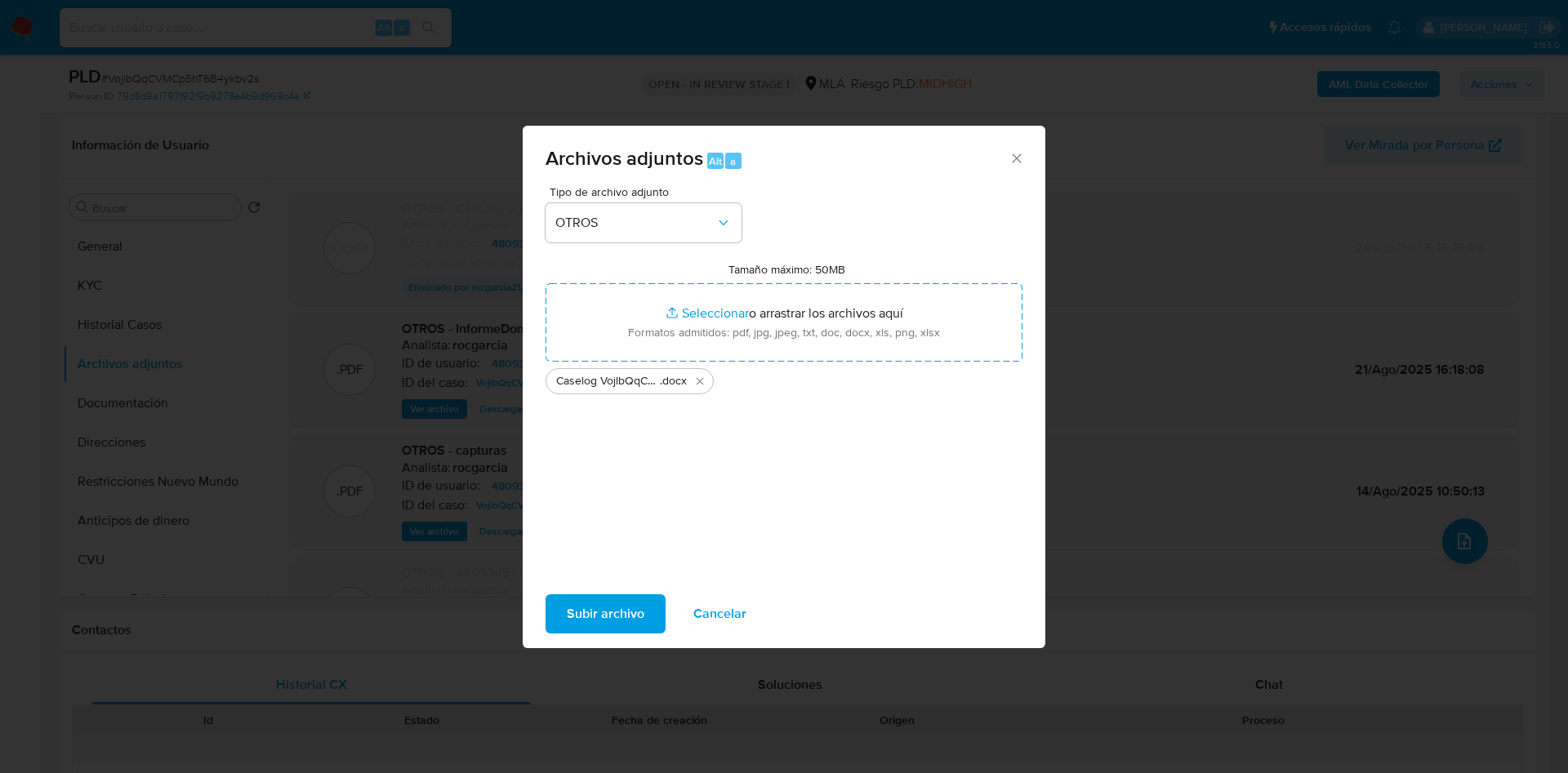
click at [578, 613] on span "Subir archivo" at bounding box center [605, 613] width 77 height 36
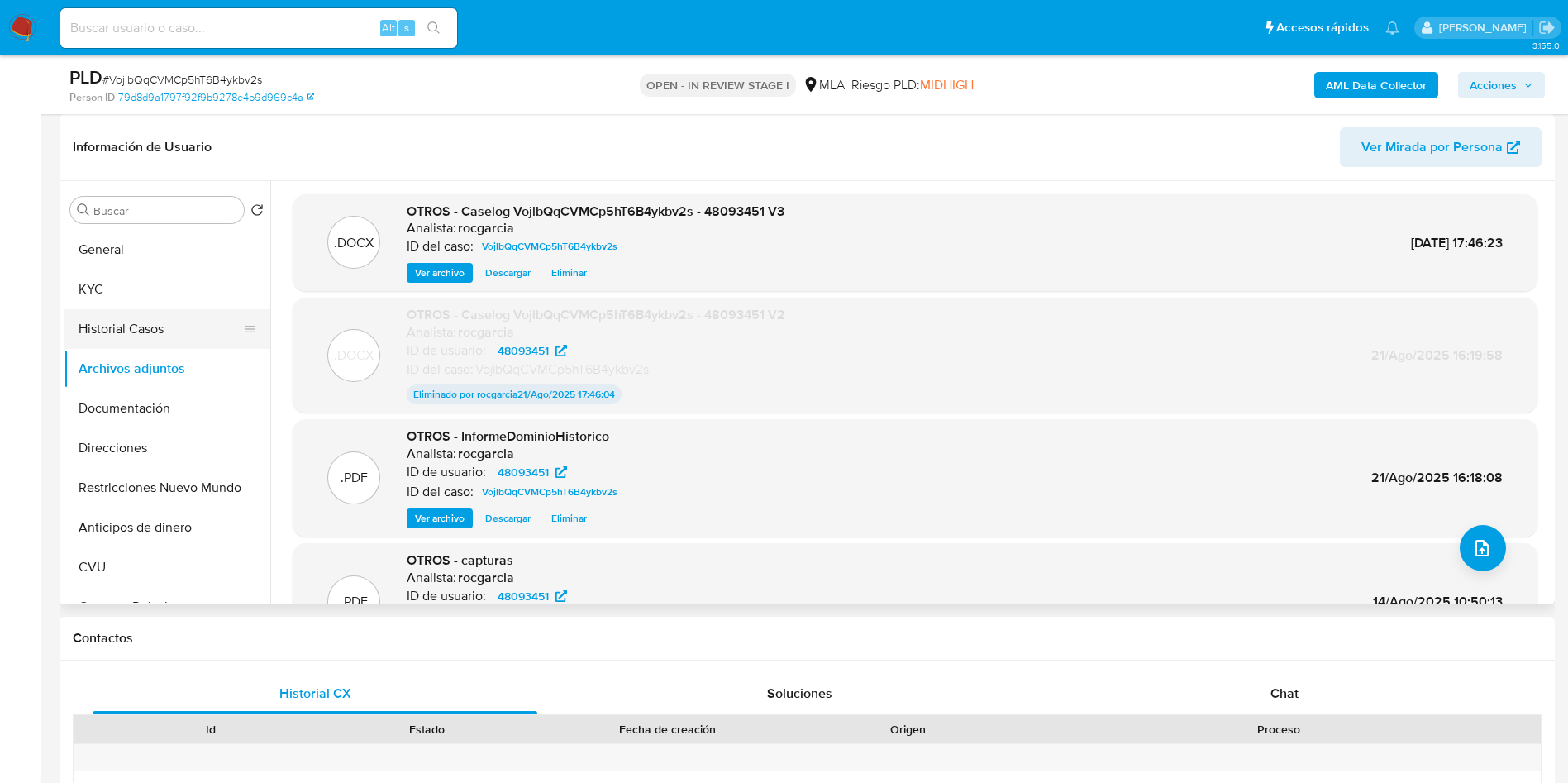
click at [119, 339] on button "Historial Casos" at bounding box center [160, 329] width 193 height 40
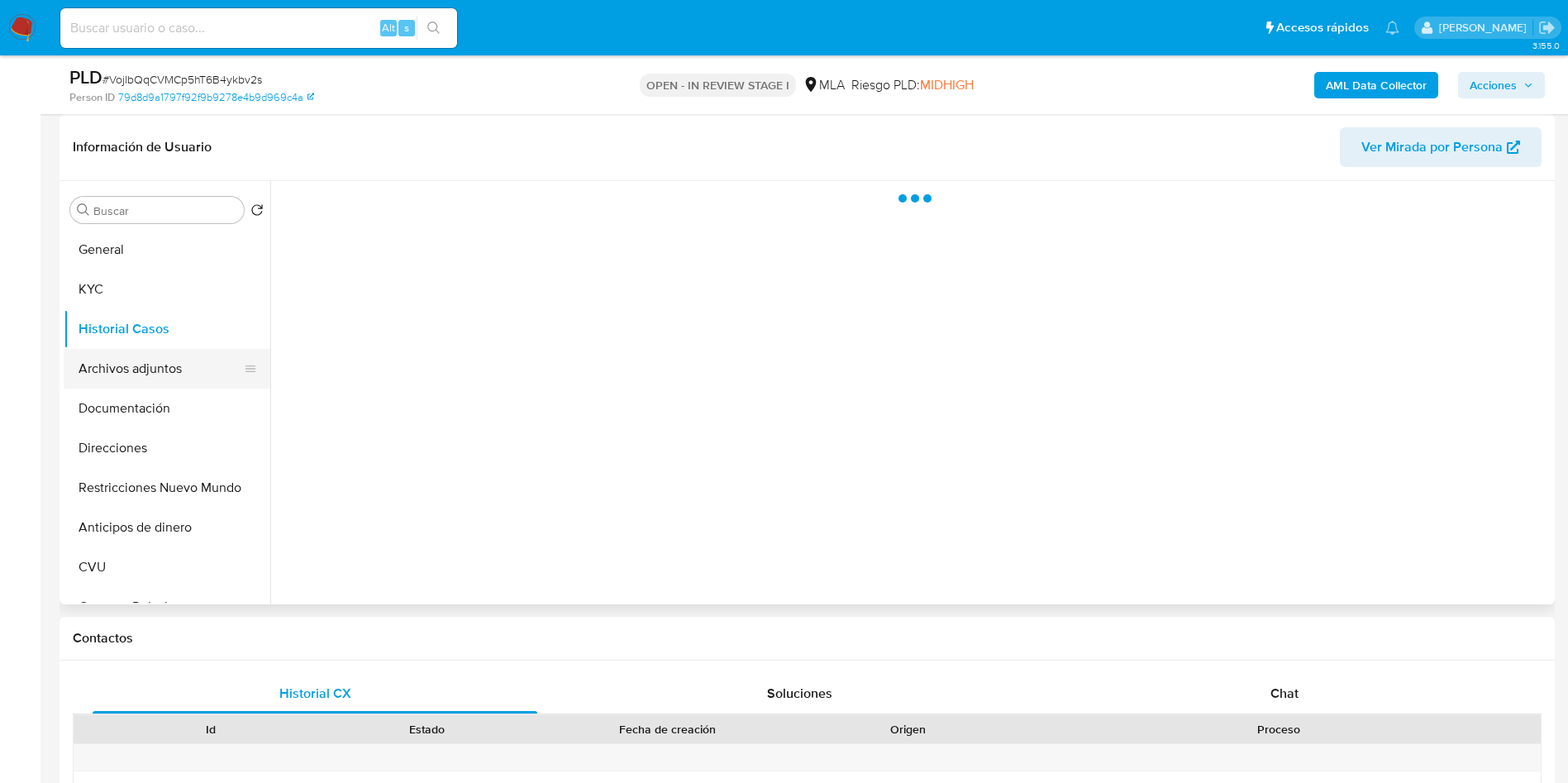
click at [126, 360] on button "Archivos adjuntos" at bounding box center [160, 369] width 193 height 40
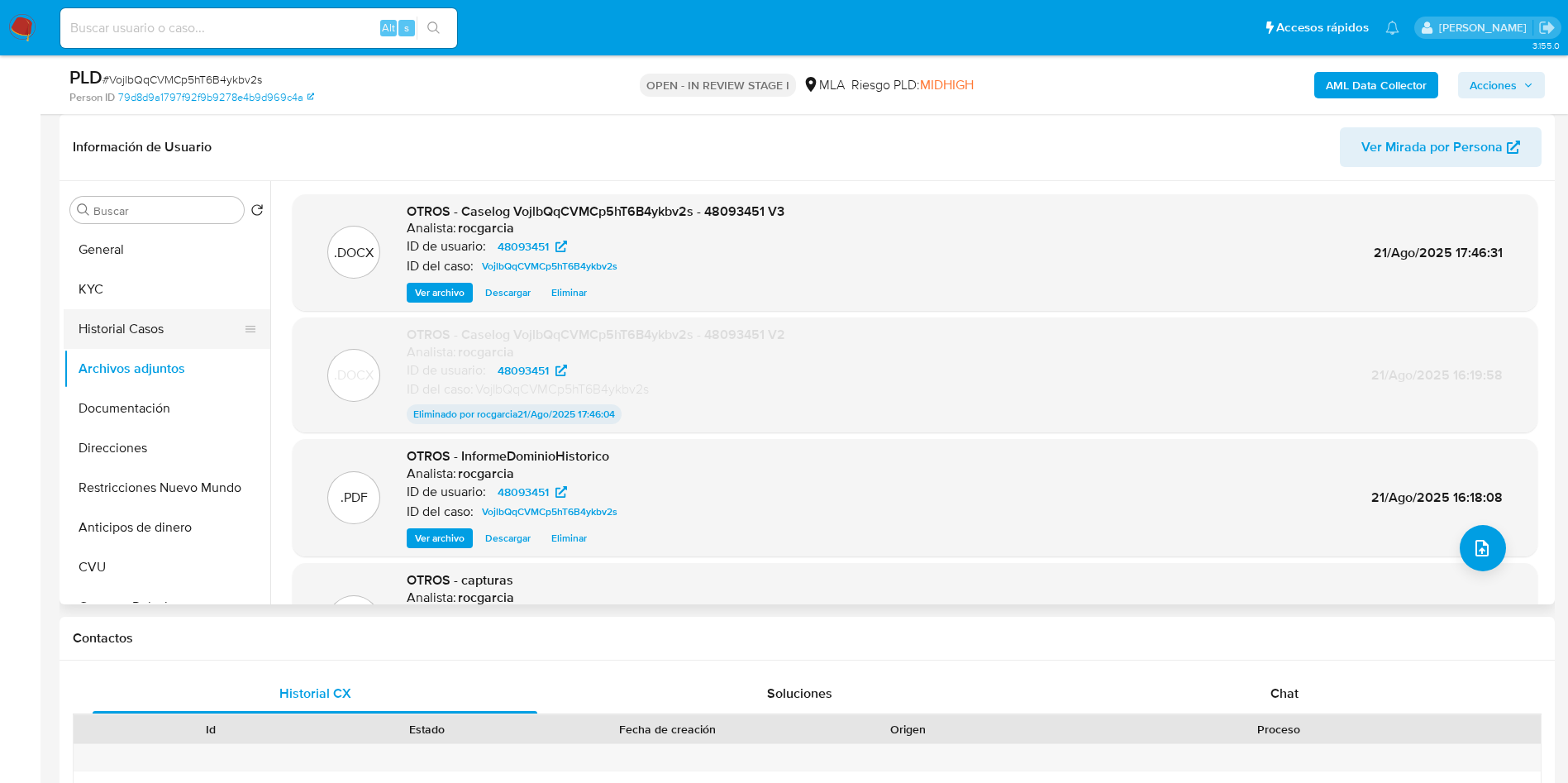
click at [102, 332] on button "Historial Casos" at bounding box center [160, 329] width 193 height 40
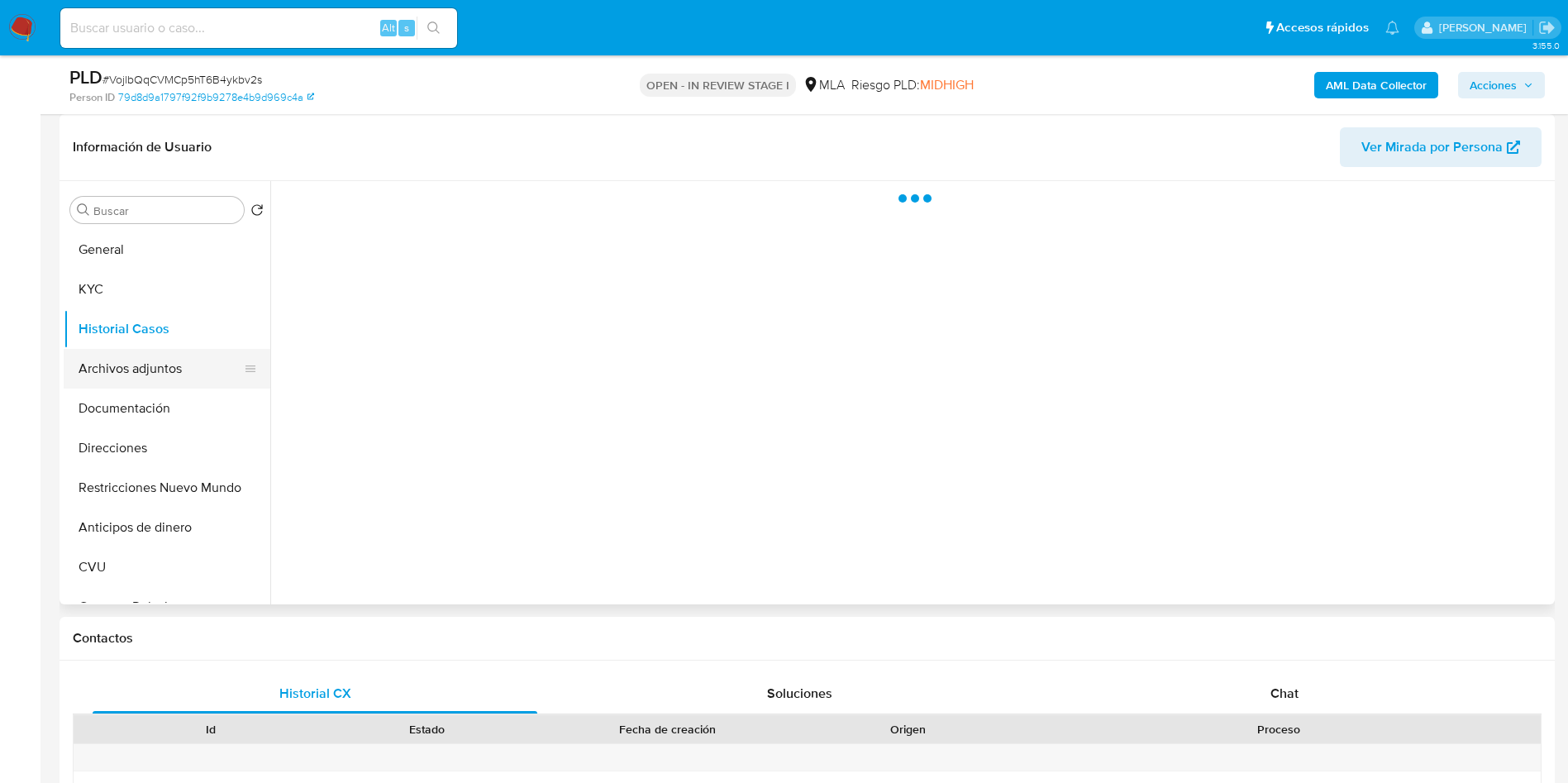
click at [117, 376] on button "Archivos adjuntos" at bounding box center [160, 369] width 193 height 40
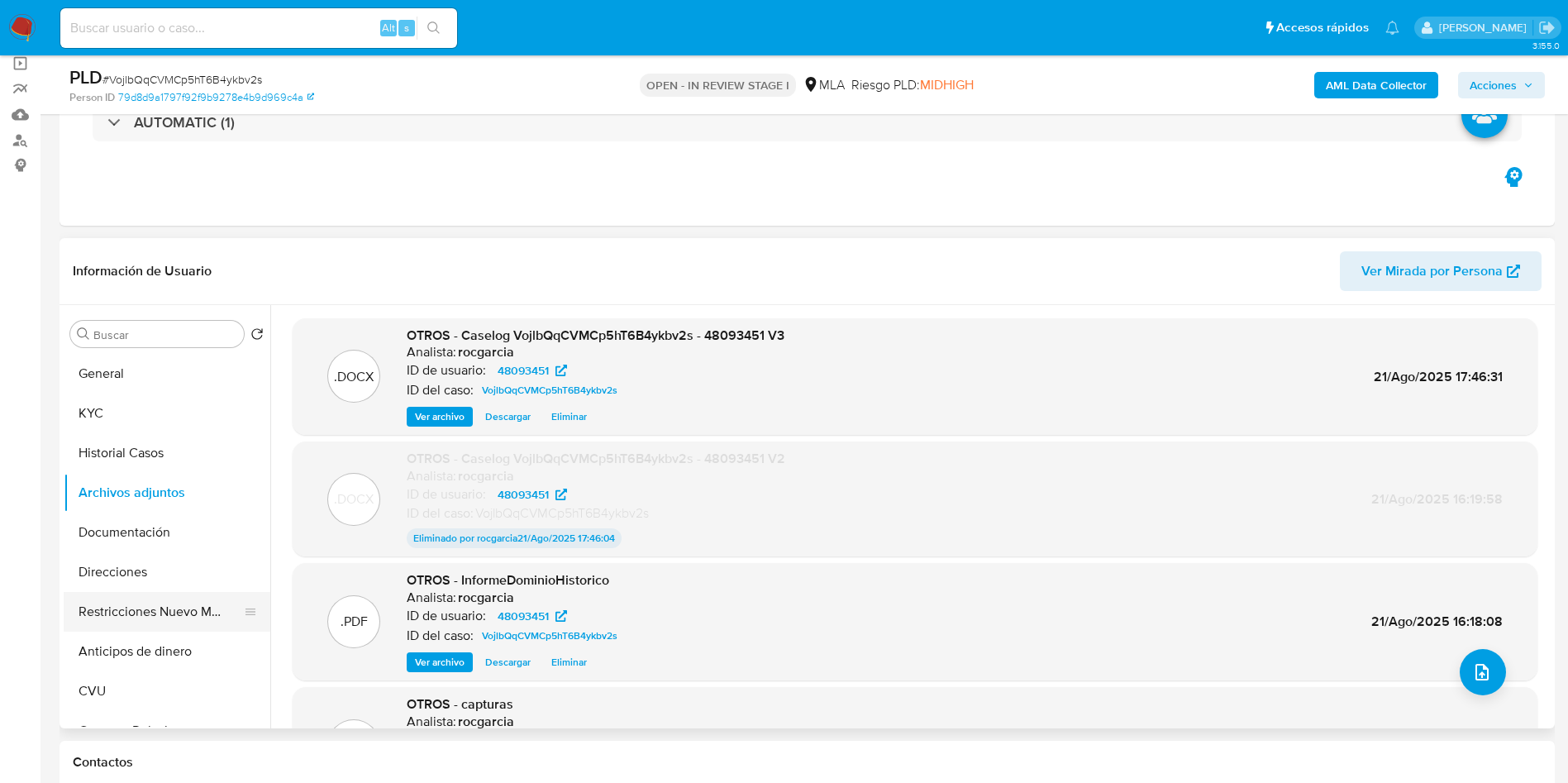
click at [112, 595] on button "Restricciones Nuevo Mundo" at bounding box center [160, 612] width 193 height 40
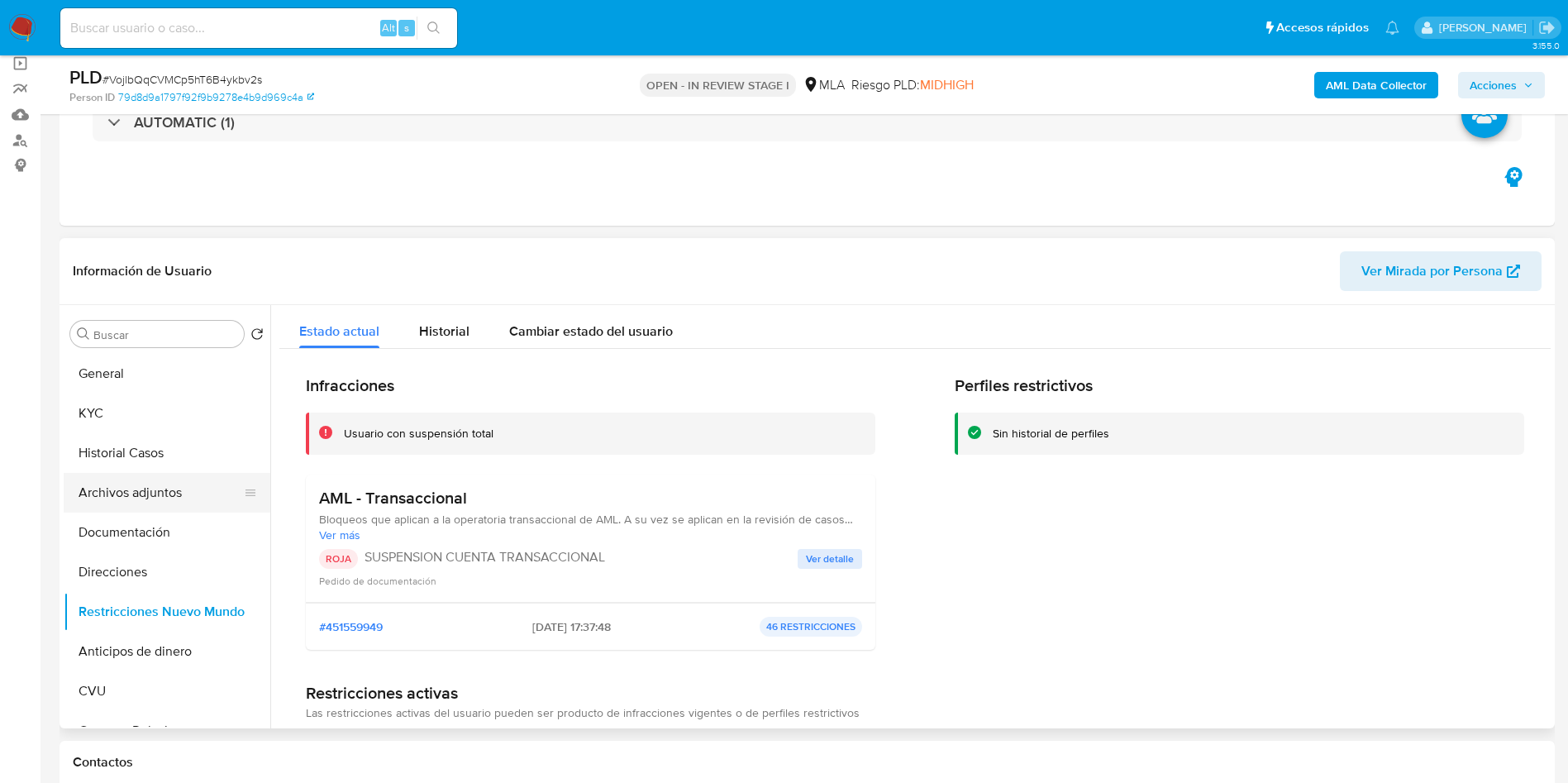
click at [136, 490] on button "Archivos adjuntos" at bounding box center [160, 492] width 193 height 40
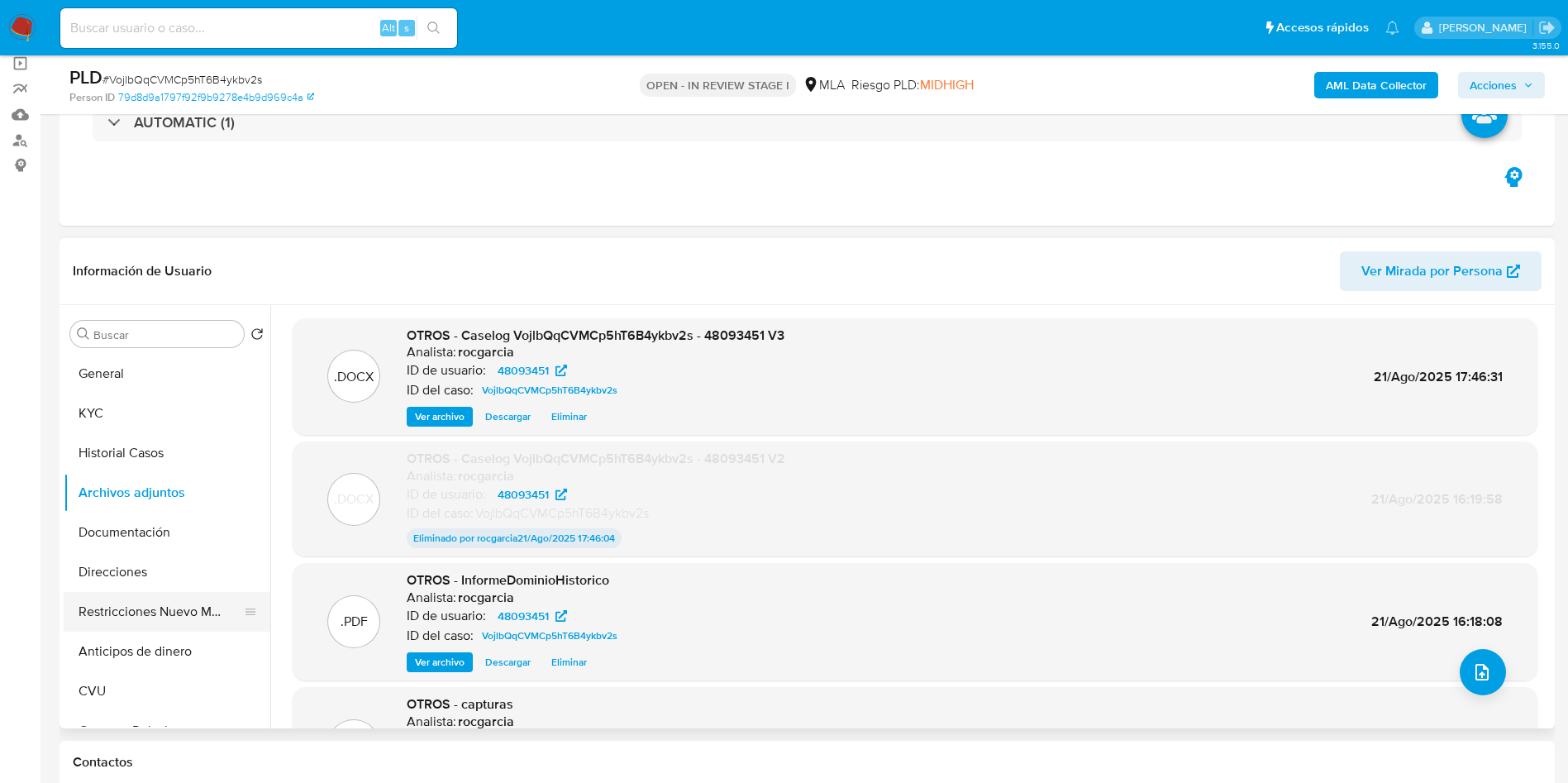
click at [128, 599] on button "Restricciones Nuevo Mundo" at bounding box center [160, 612] width 193 height 40
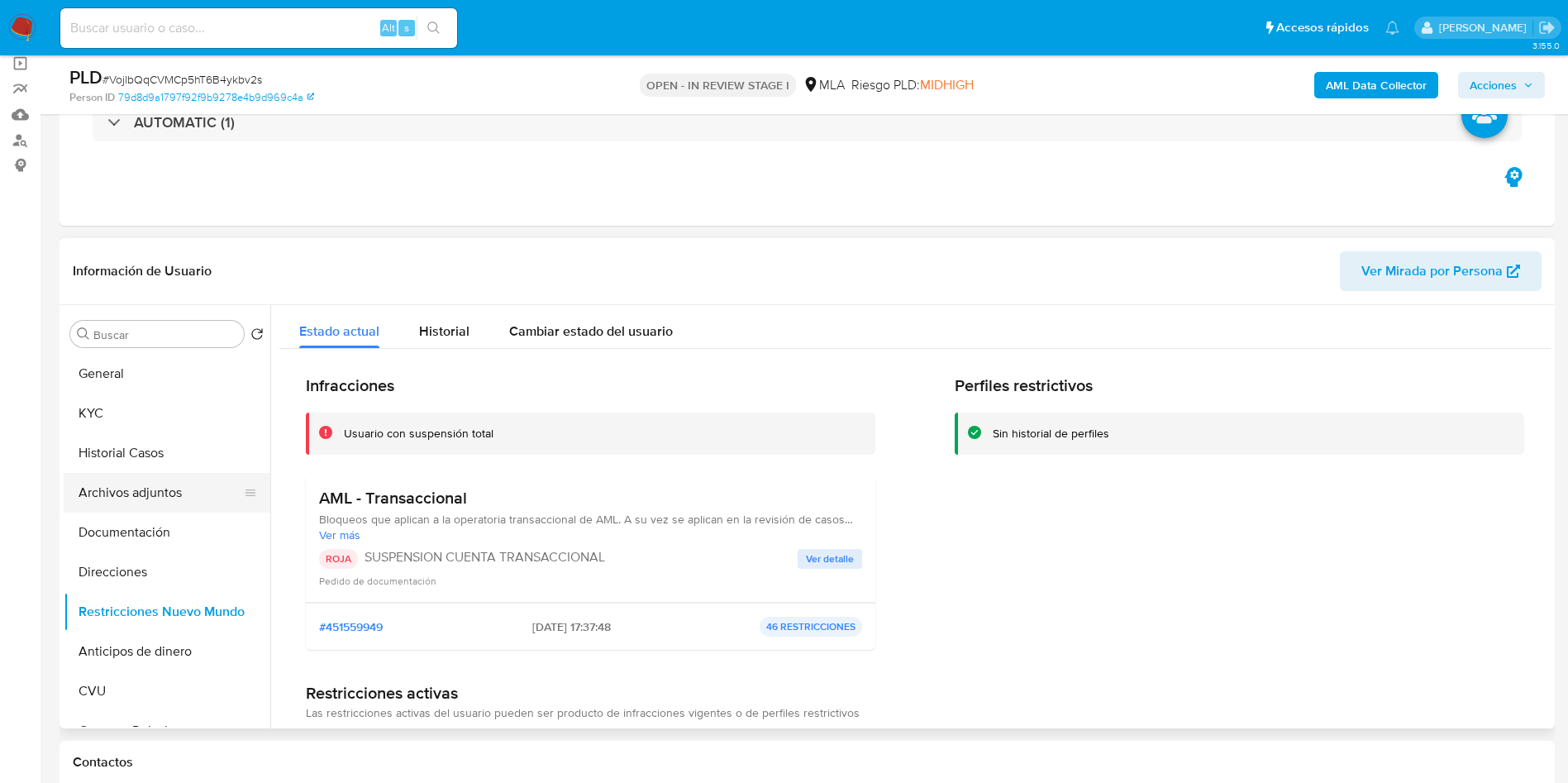
click at [114, 501] on button "Archivos adjuntos" at bounding box center [160, 492] width 193 height 40
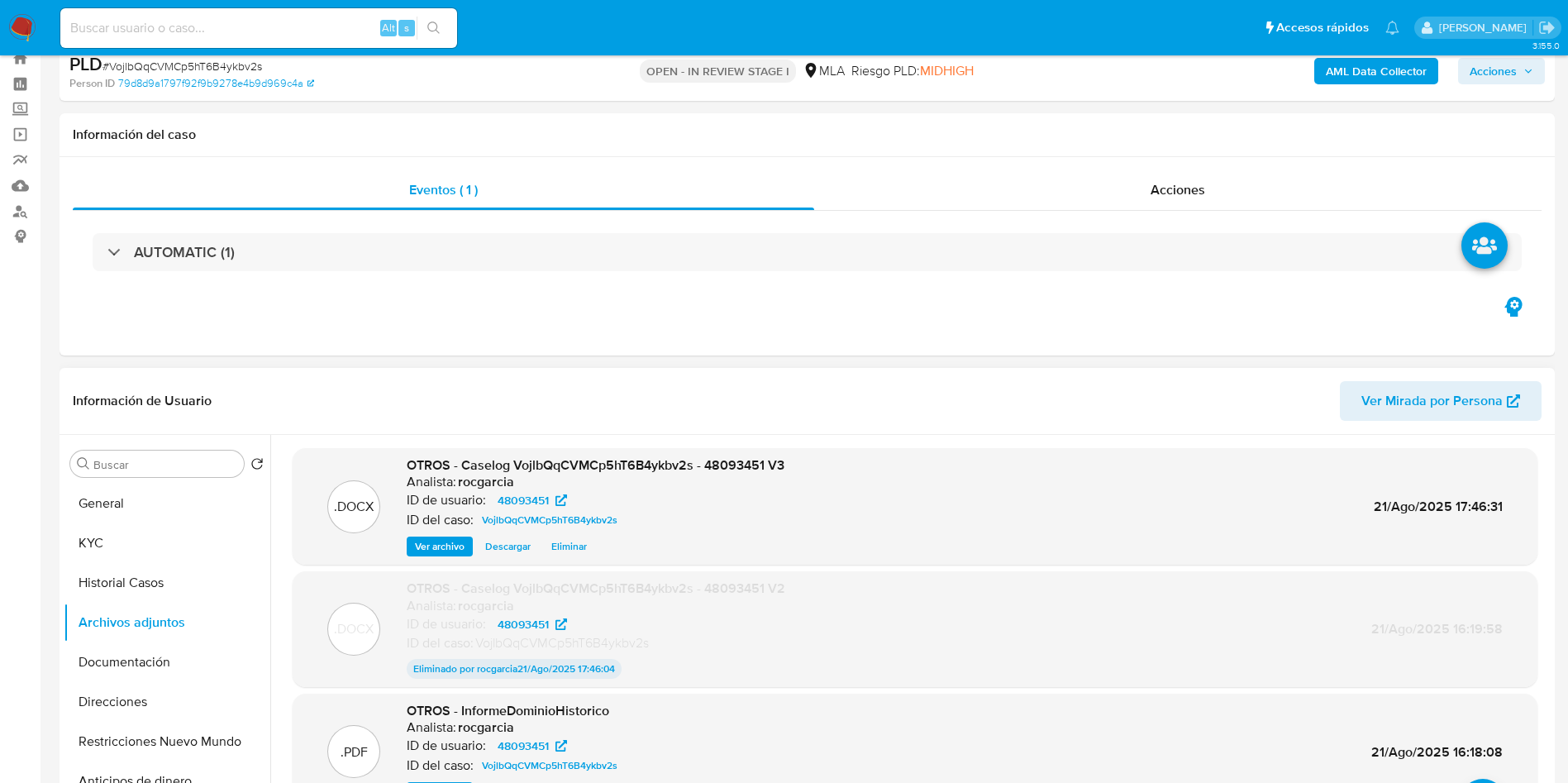
scroll to position [0, 0]
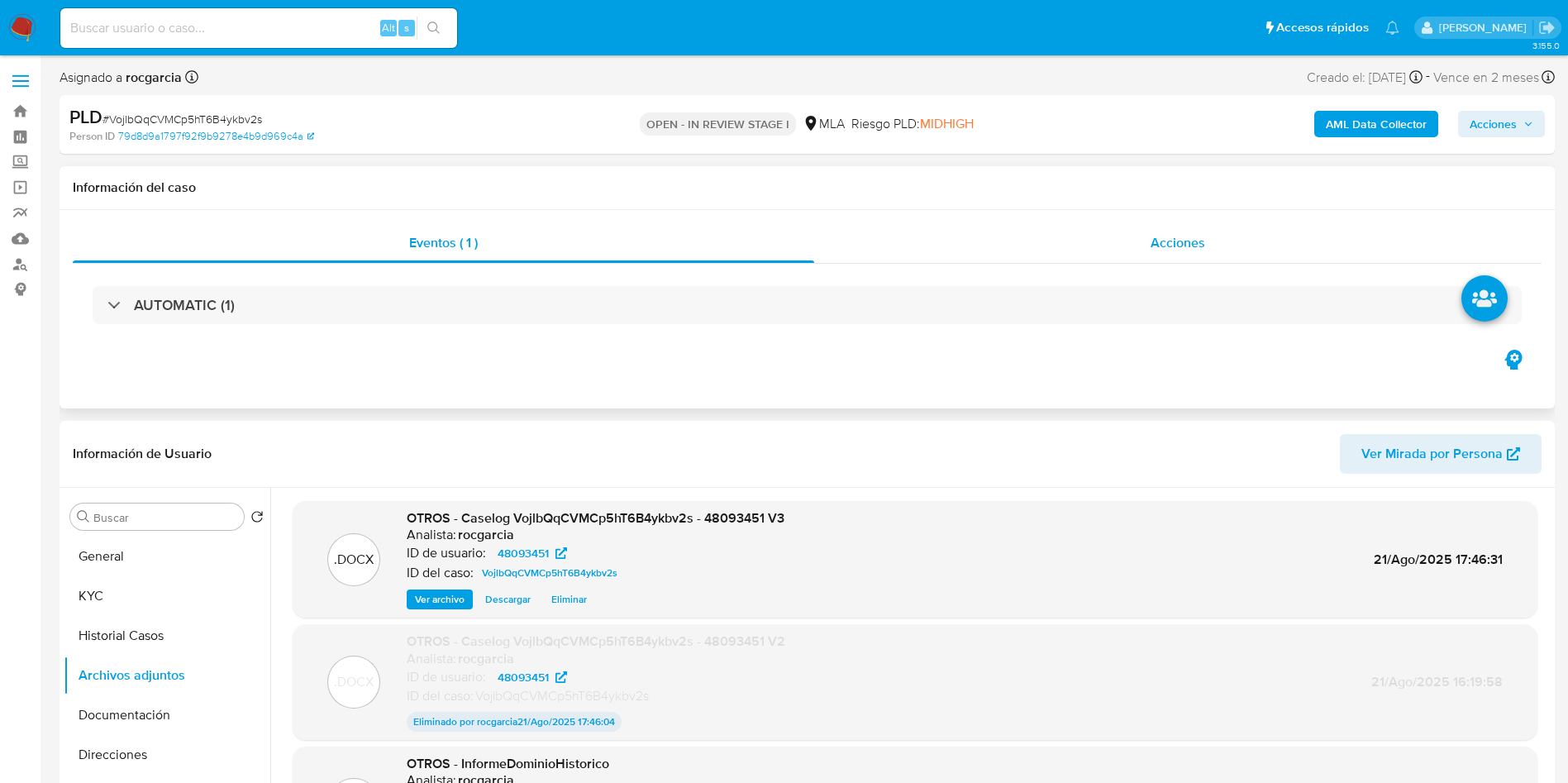
click at [1174, 254] on div "Acciones" at bounding box center [1177, 243] width 727 height 40
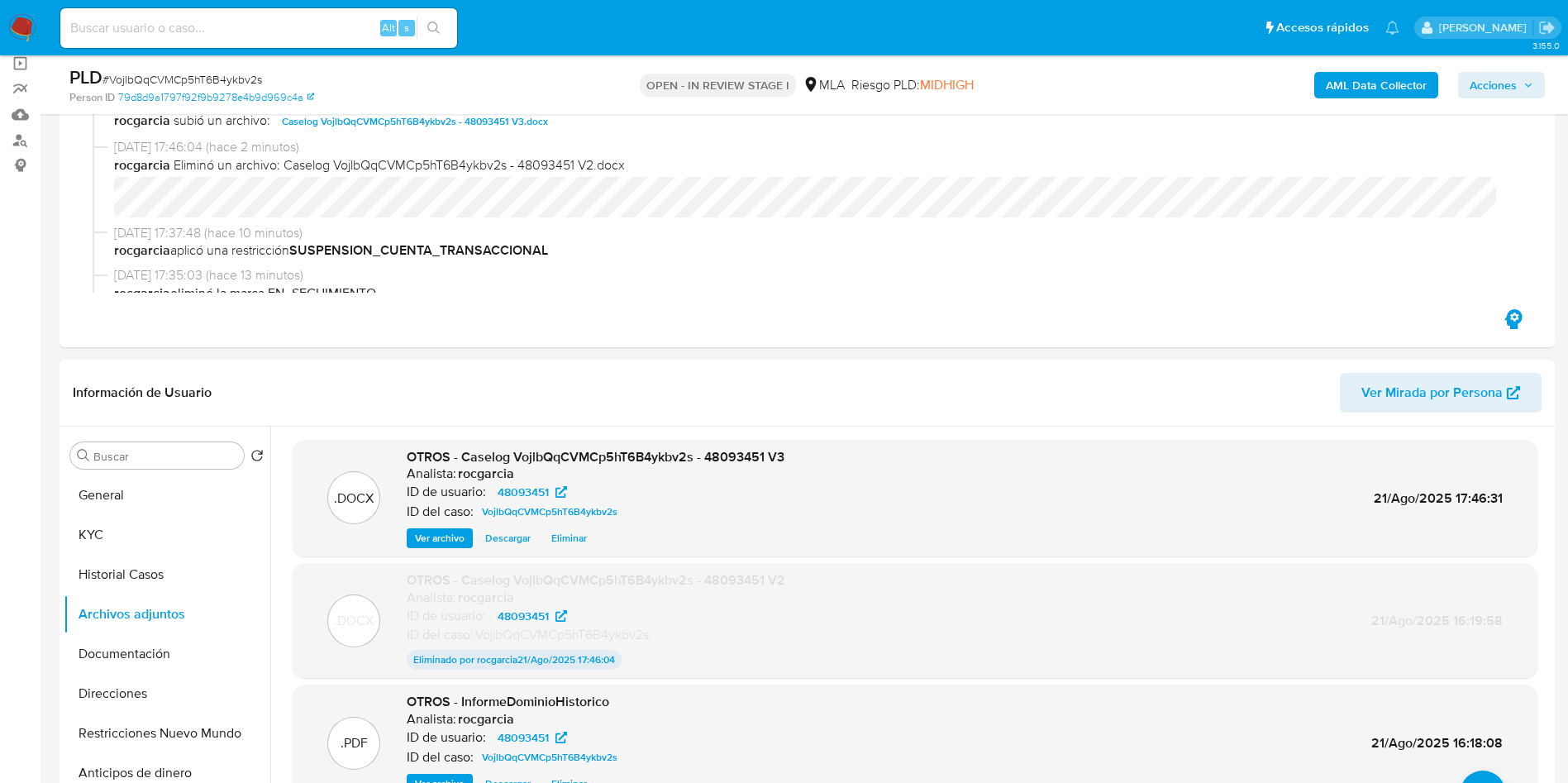
scroll to position [248, 0]
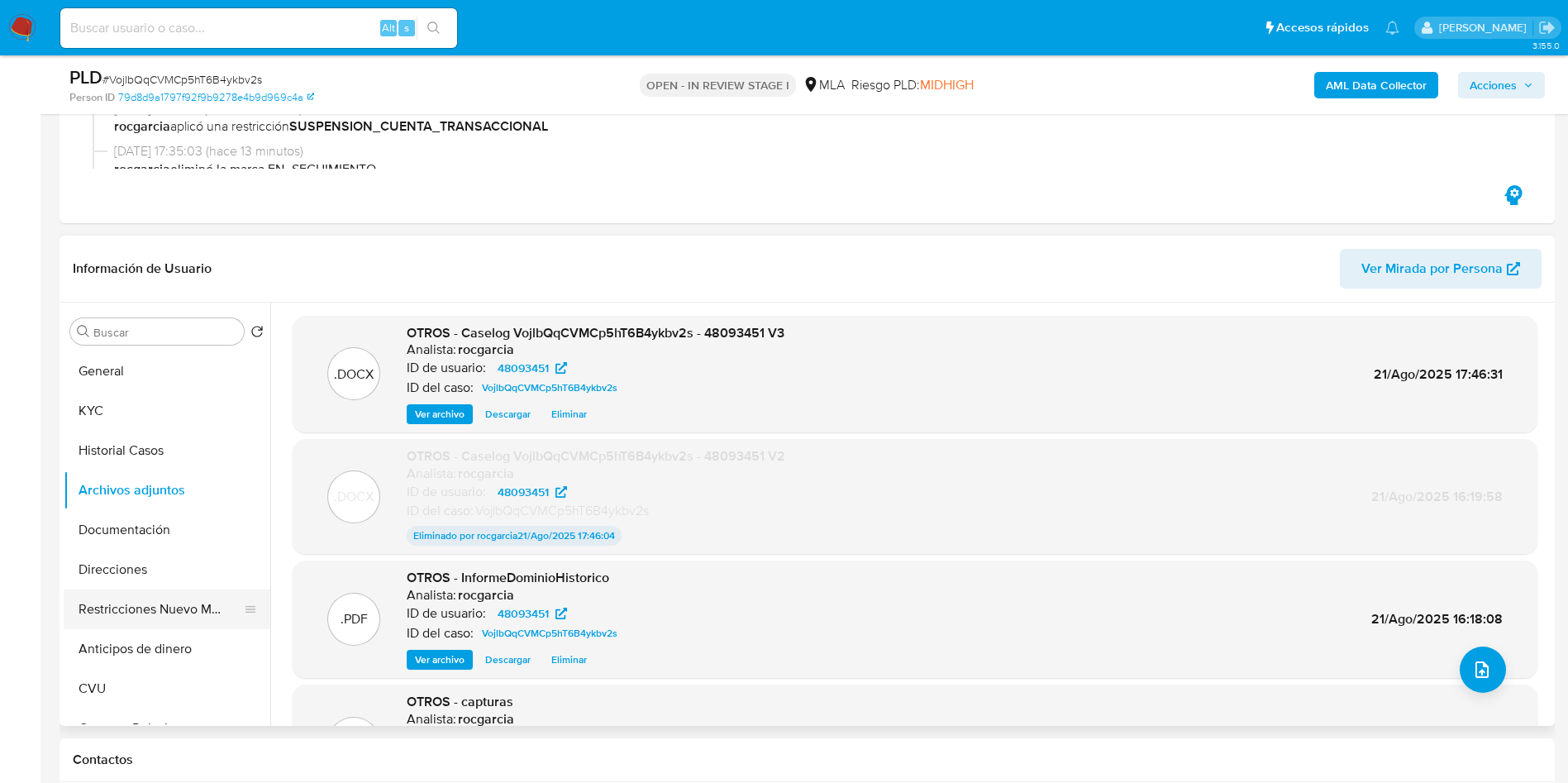
click at [139, 597] on button "Restricciones Nuevo Mundo" at bounding box center [160, 609] width 193 height 40
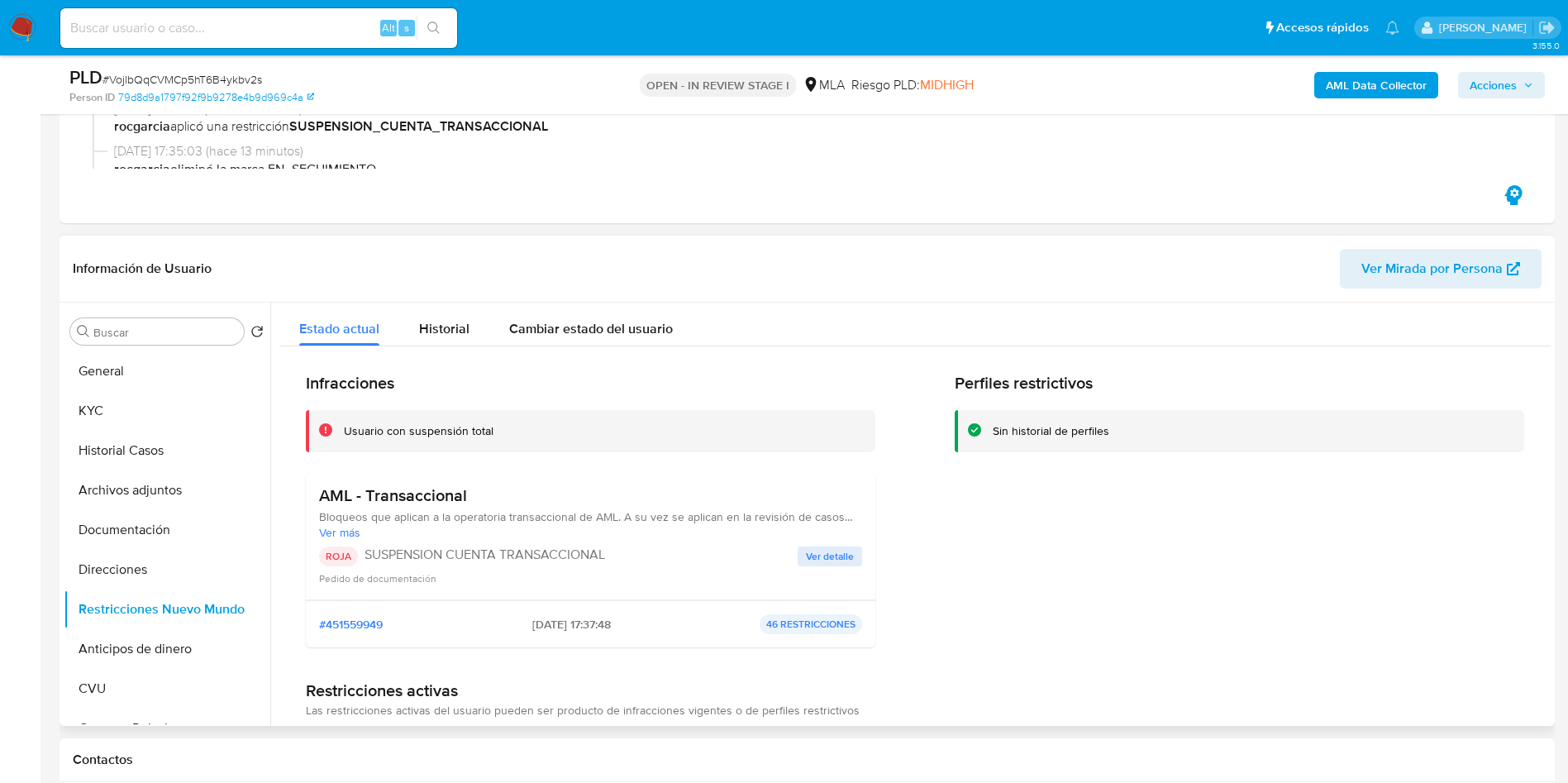
scroll to position [124, 0]
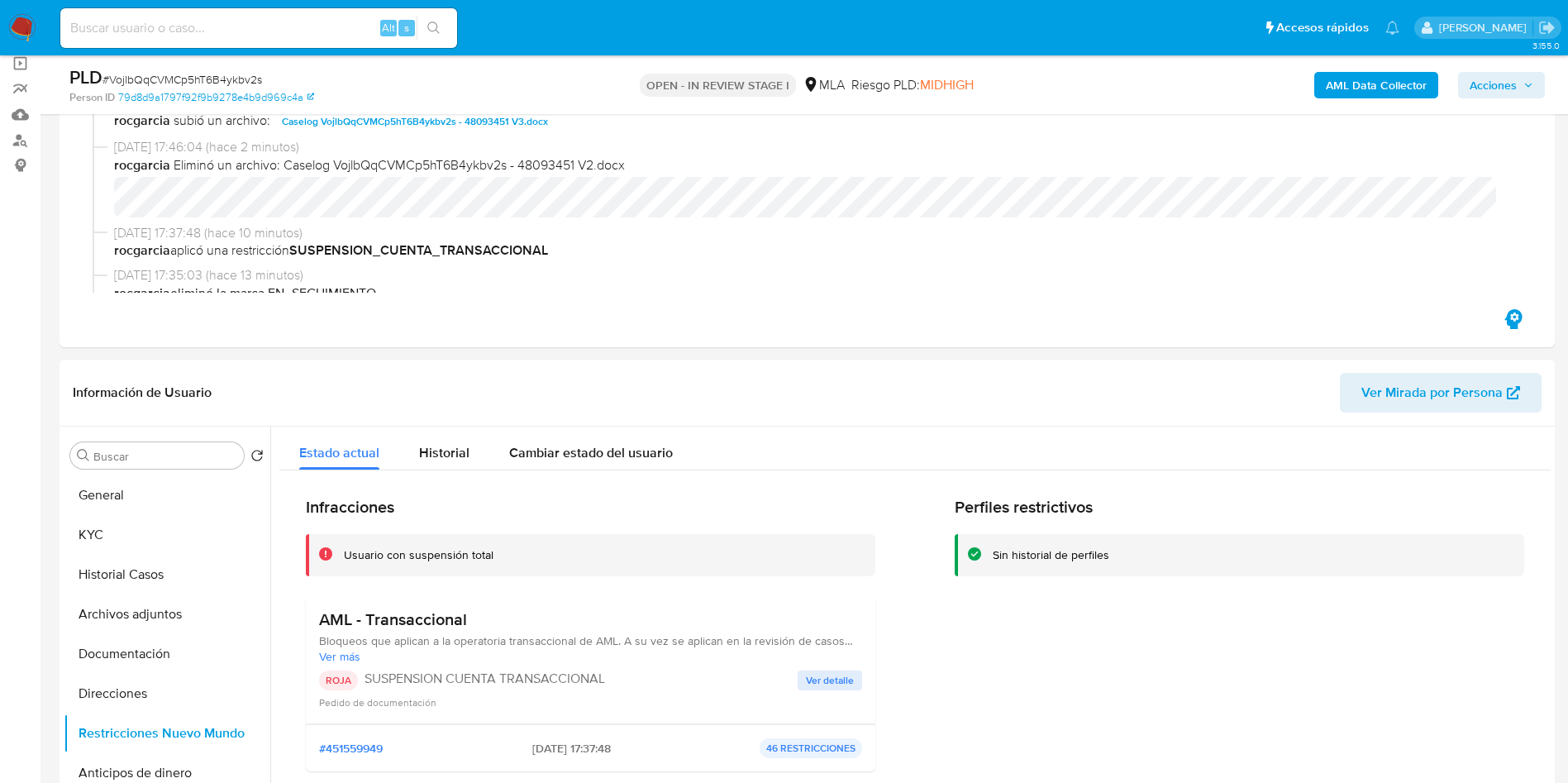
click at [1504, 72] on span "Acciones" at bounding box center [1492, 85] width 47 height 27
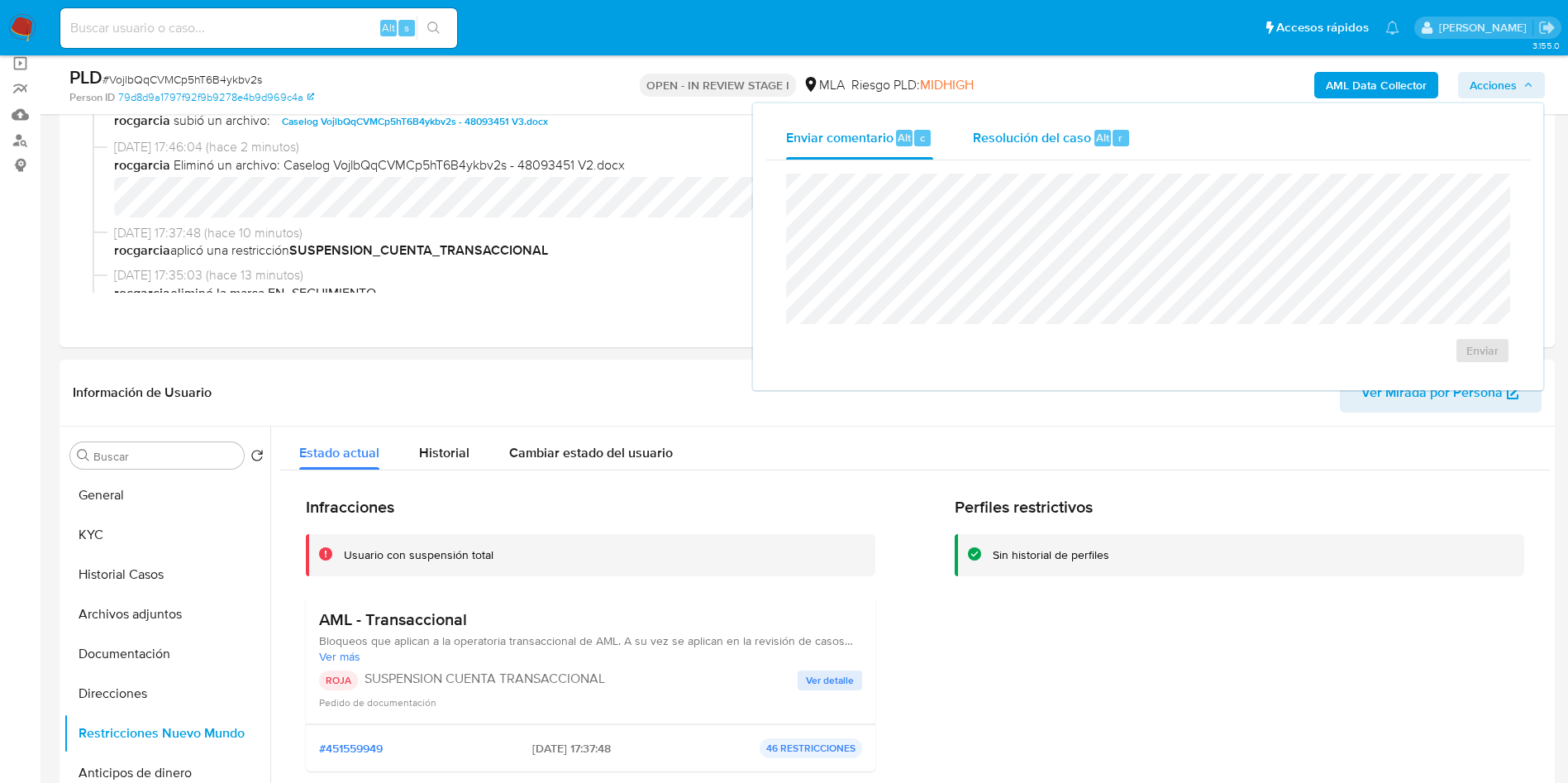
click at [1029, 159] on div "Resolución del caso Alt r" at bounding box center [1052, 138] width 158 height 43
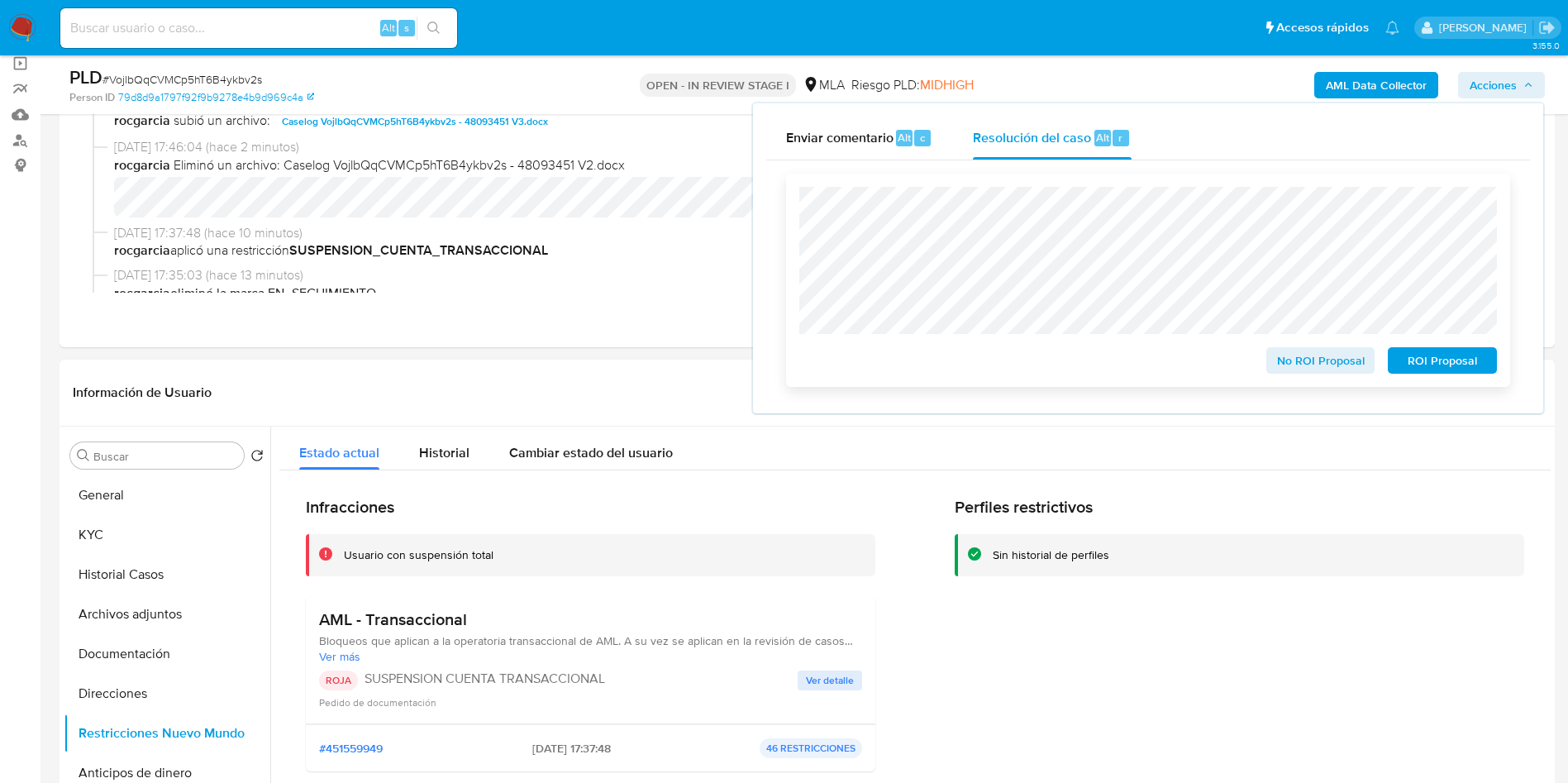
click at [1455, 368] on span "ROI Proposal" at bounding box center [1442, 360] width 86 height 23
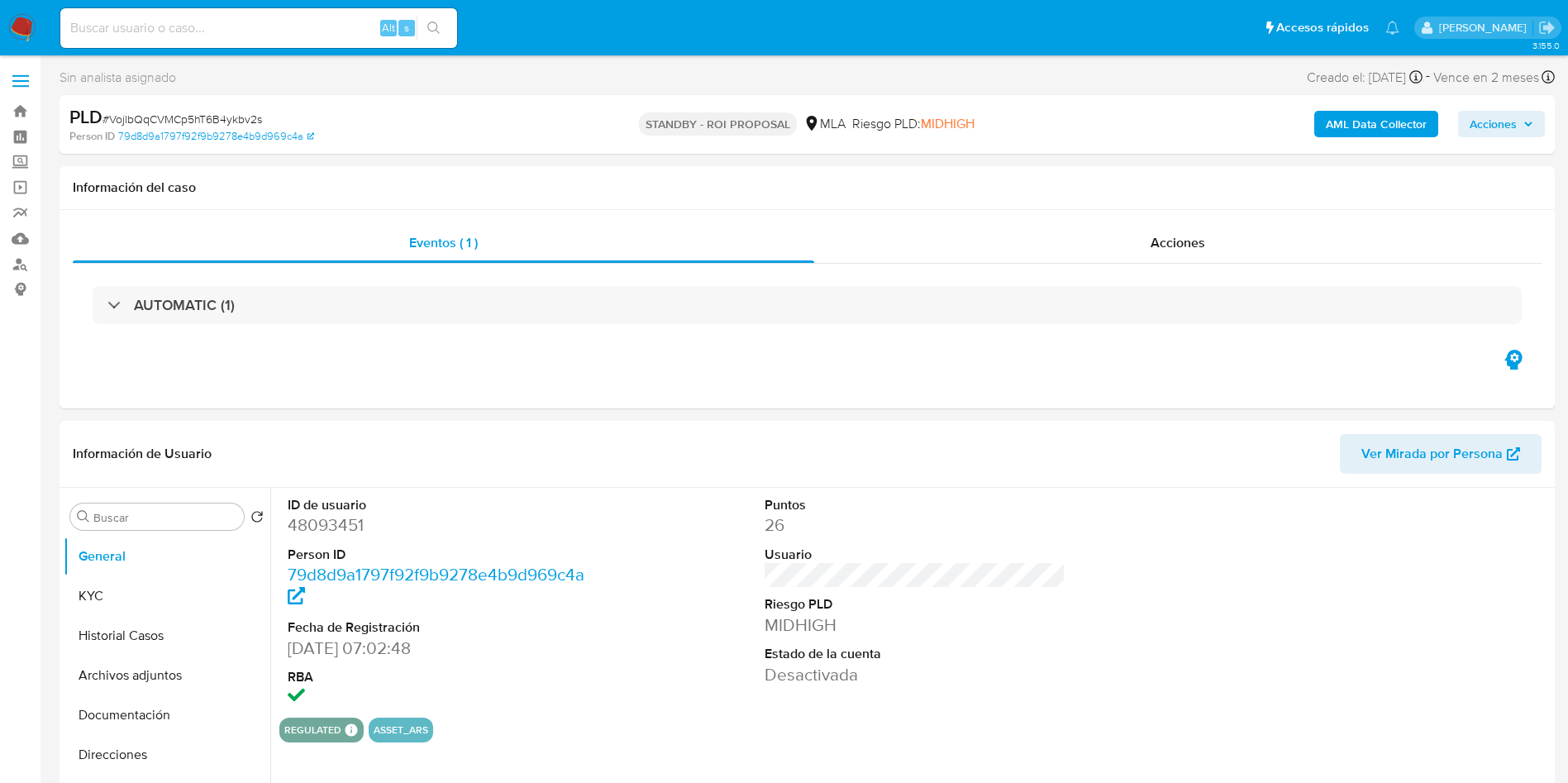
select select "10"
click at [86, 671] on button "Archivos adjuntos" at bounding box center [160, 676] width 193 height 40
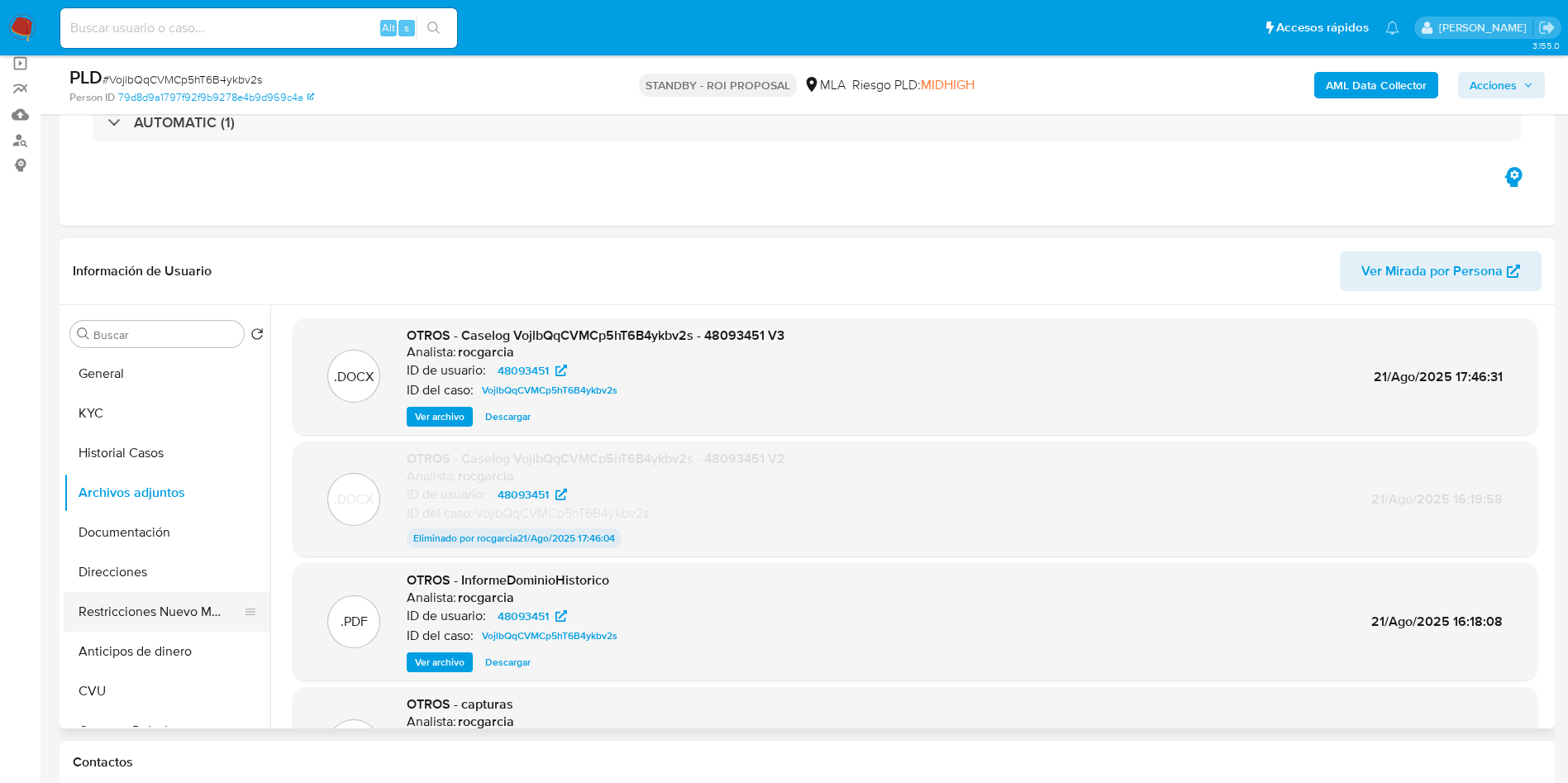
click at [98, 614] on button "Restricciones Nuevo Mundo" at bounding box center [160, 612] width 193 height 40
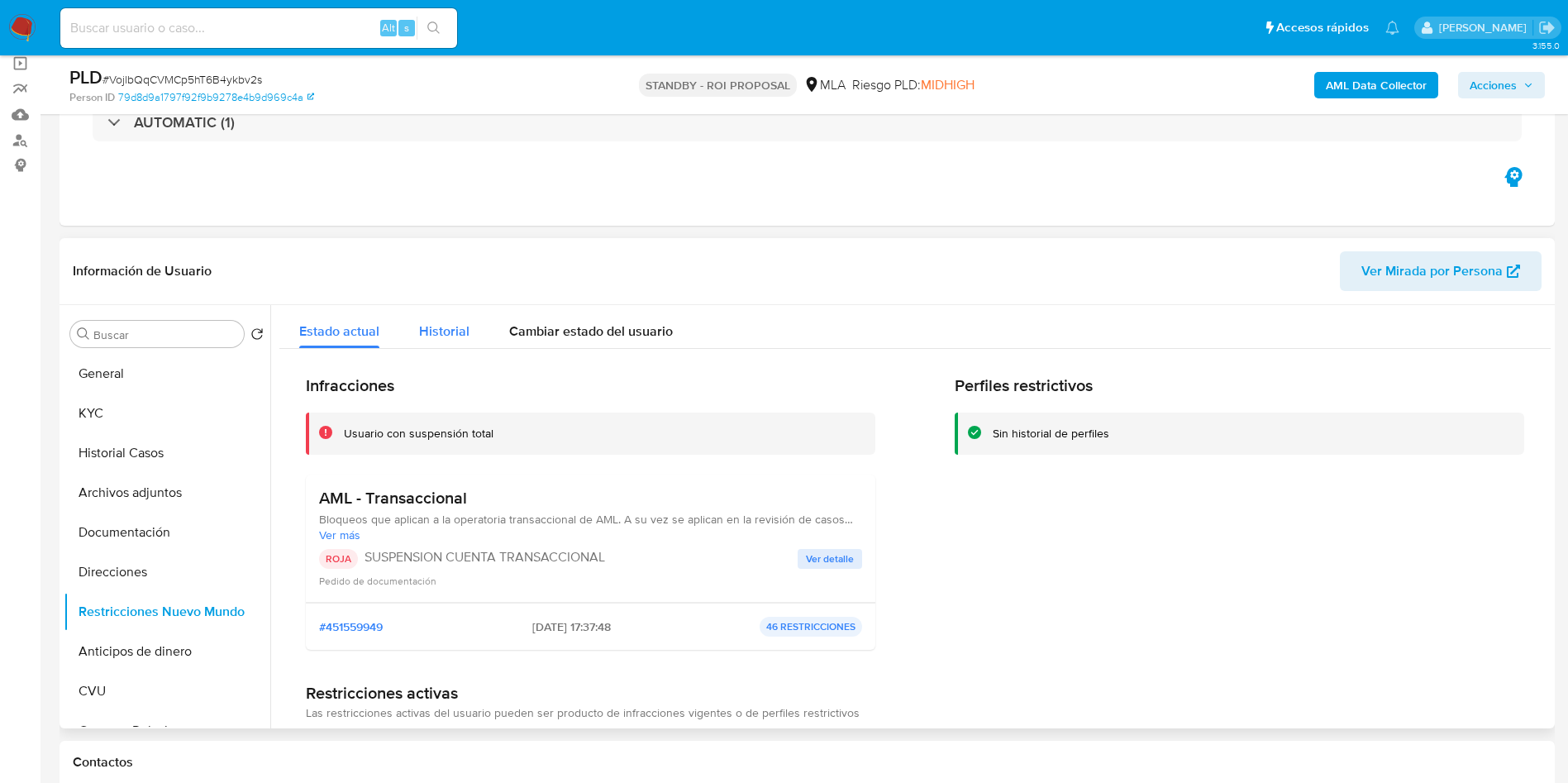
click at [450, 330] on span "Historial" at bounding box center [444, 331] width 51 height 19
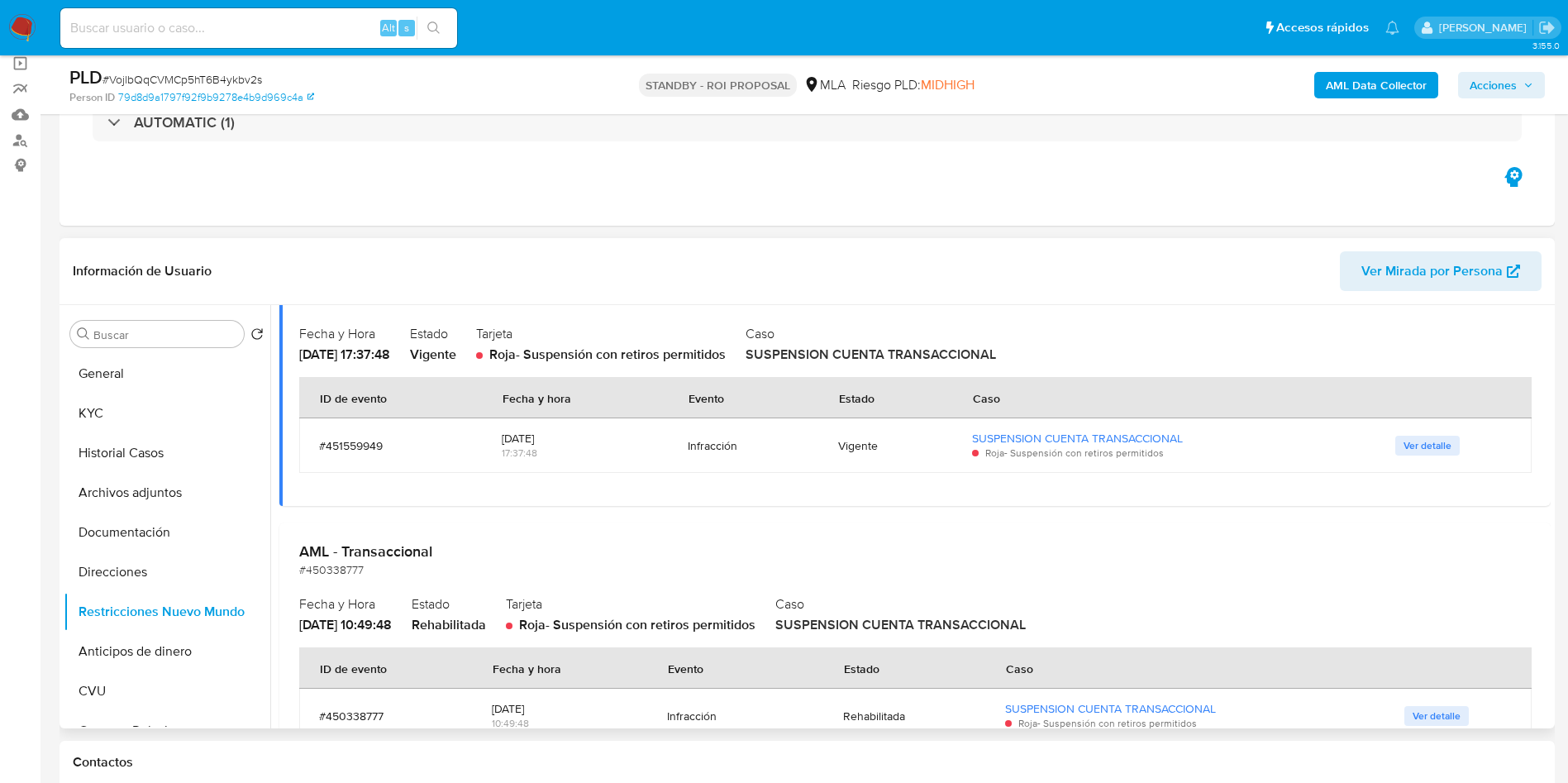
scroll to position [281, 0]
